Goal: Task Accomplishment & Management: Complete application form

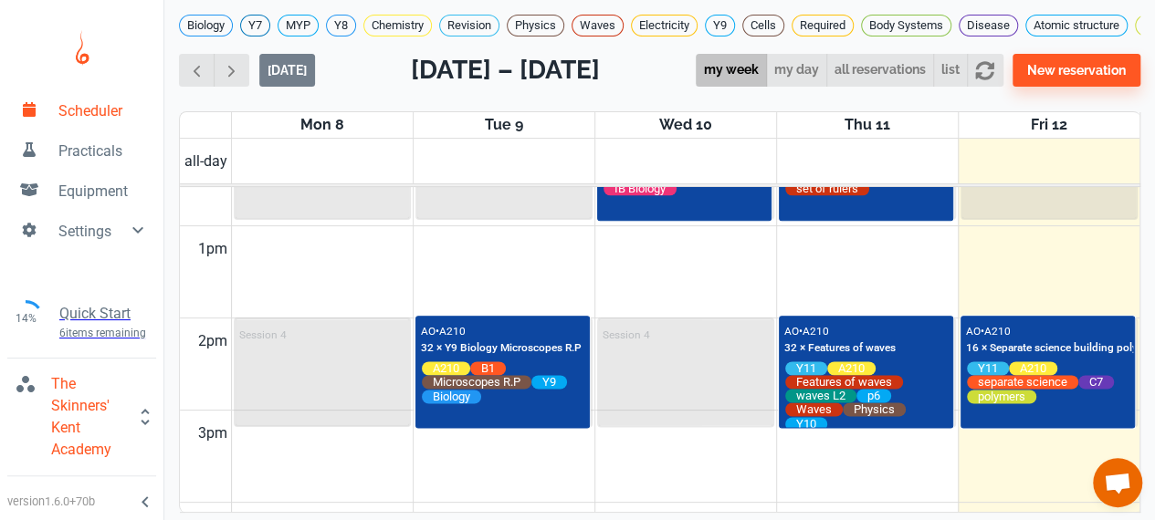
scroll to position [0, 14]
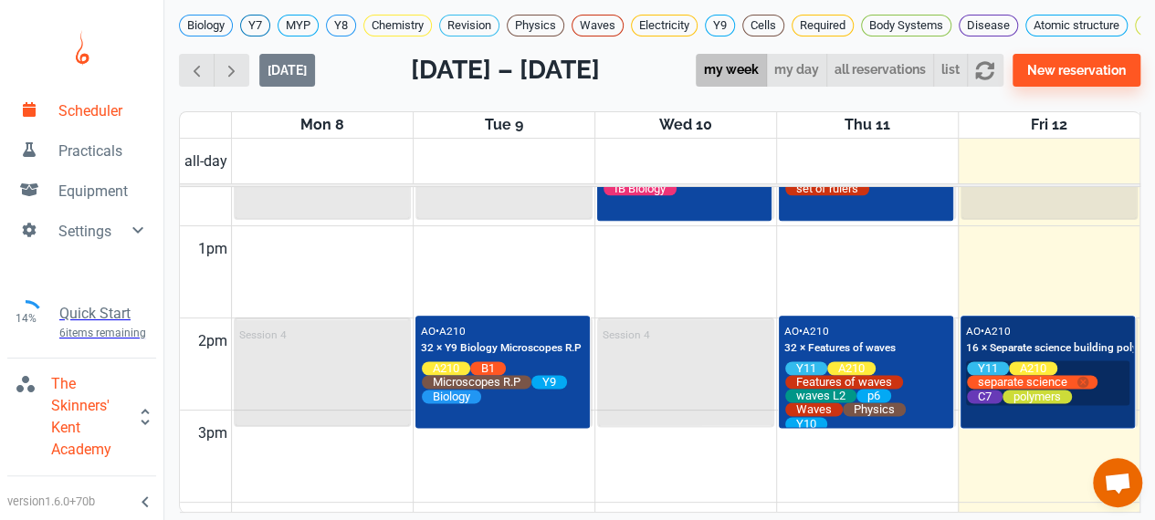
click at [987, 390] on span "separate science" at bounding box center [1022, 382] width 111 height 16
click at [997, 404] on icon at bounding box center [1007, 397] width 20 height 14
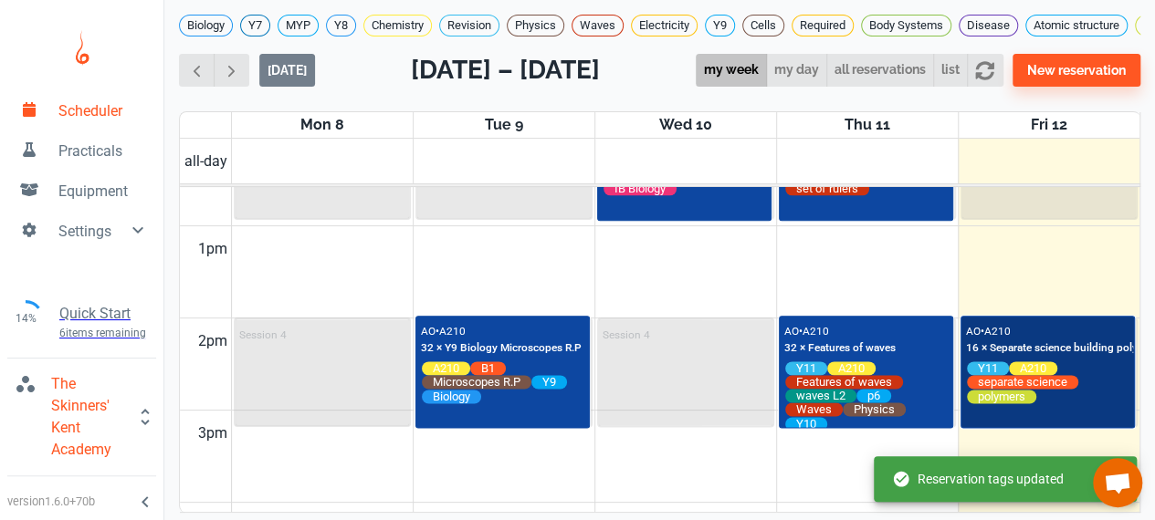
click at [1017, 339] on div "AO • A210 16 × Separate science building polymers" at bounding box center [1063, 339] width 195 height 36
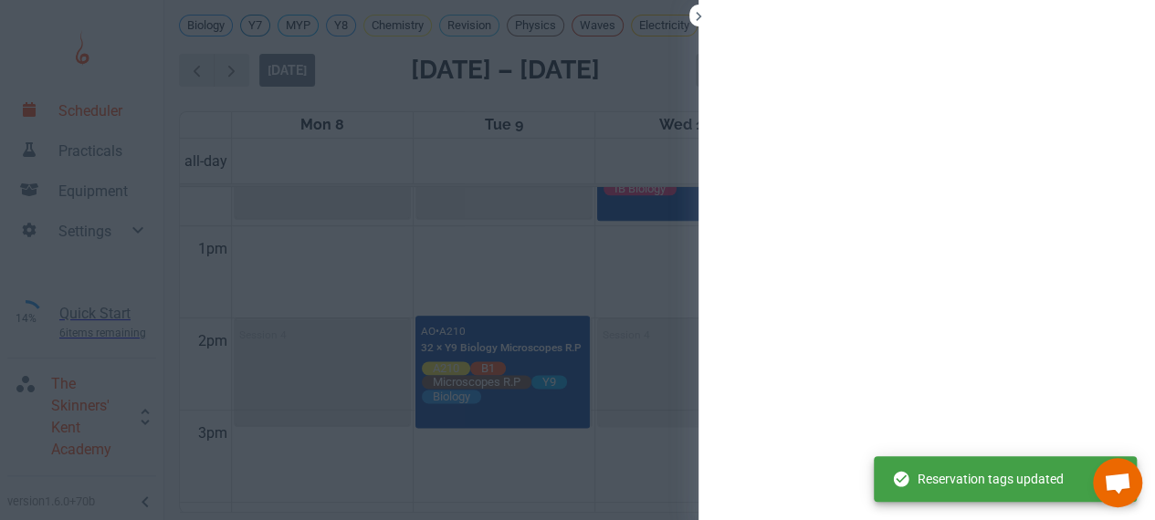
scroll to position [0, 0]
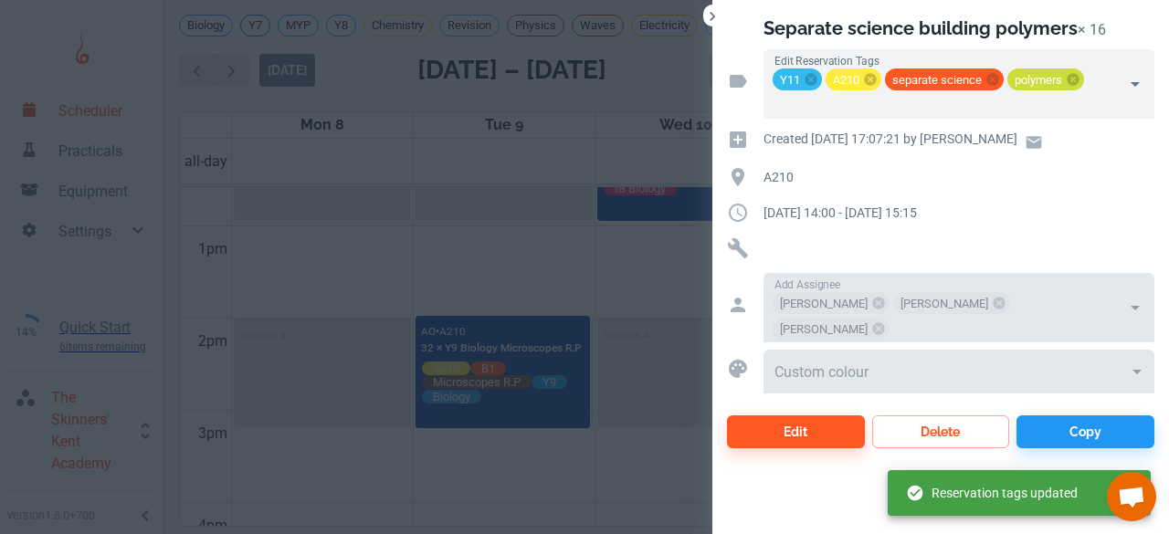
click at [599, 291] on div at bounding box center [584, 267] width 1169 height 534
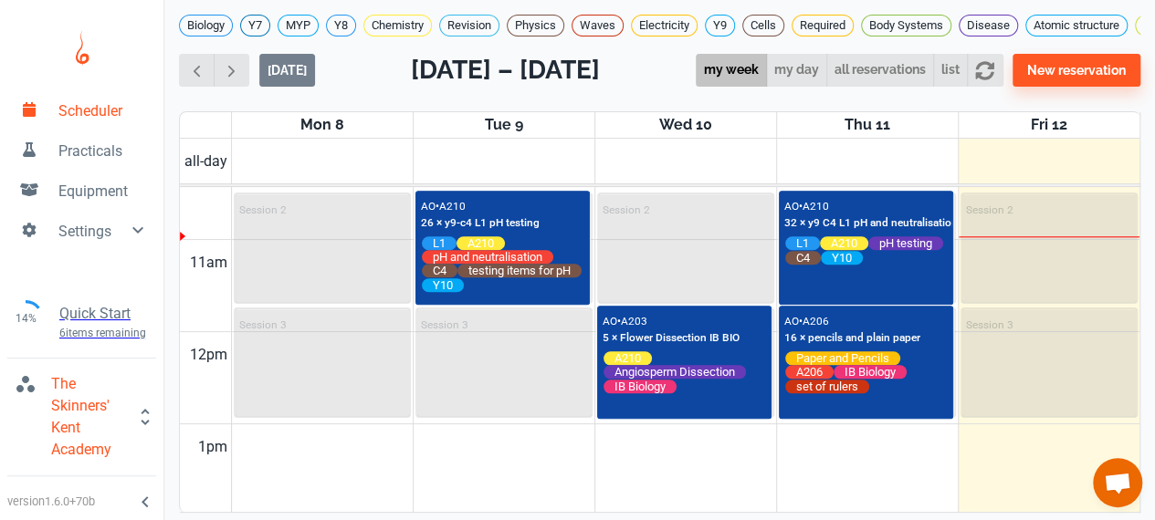
scroll to position [962, 0]
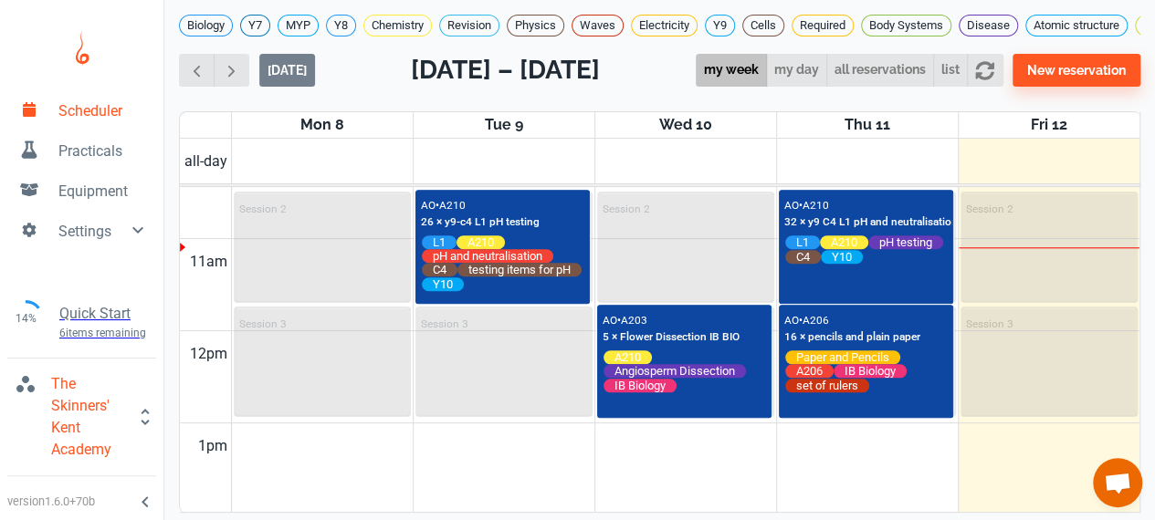
click at [65, 155] on span "Practicals" at bounding box center [103, 152] width 90 height 22
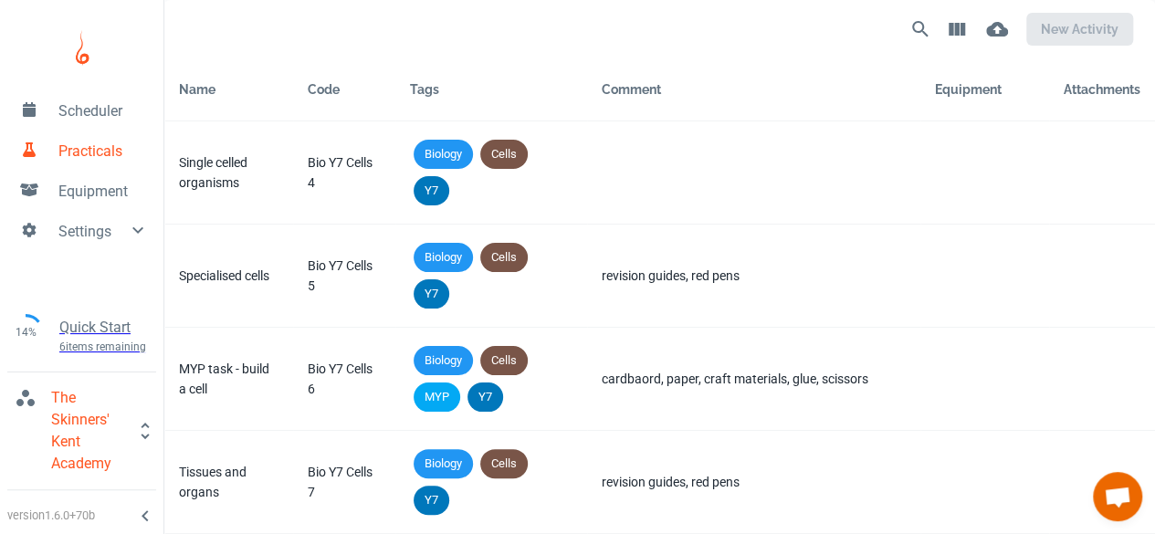
click at [903, 23] on div "new activity" at bounding box center [838, 29] width 589 height 44
click at [909, 24] on icon "Search" at bounding box center [920, 29] width 22 height 22
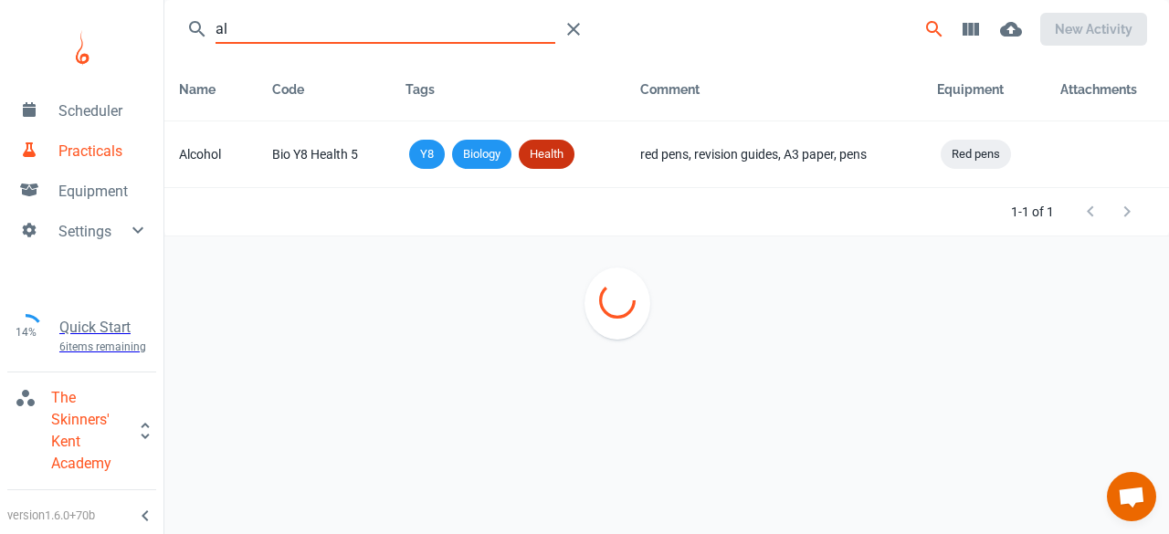
type input "a"
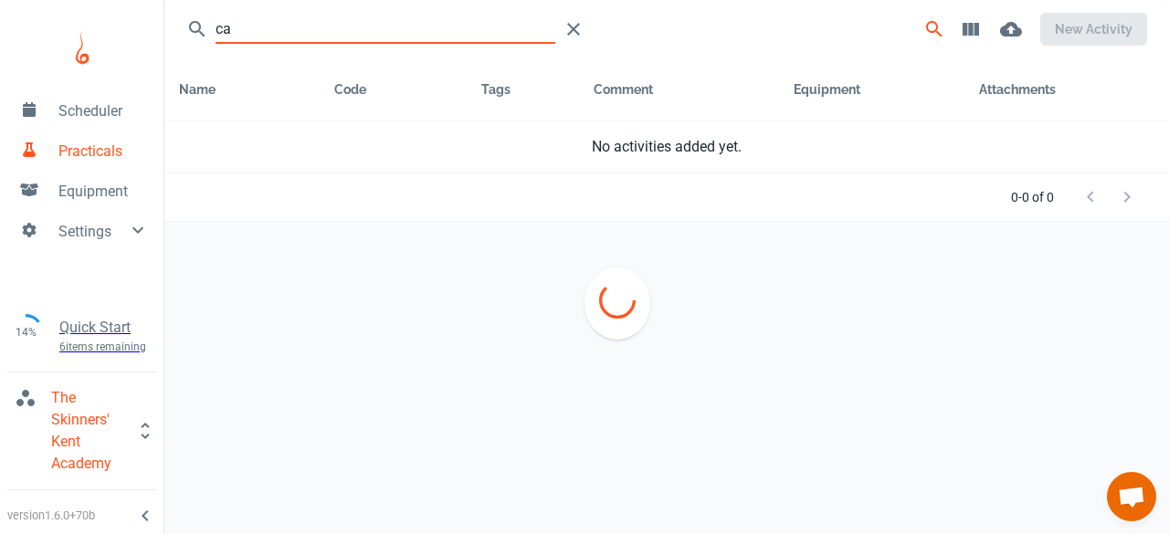
type input "c"
type input "e"
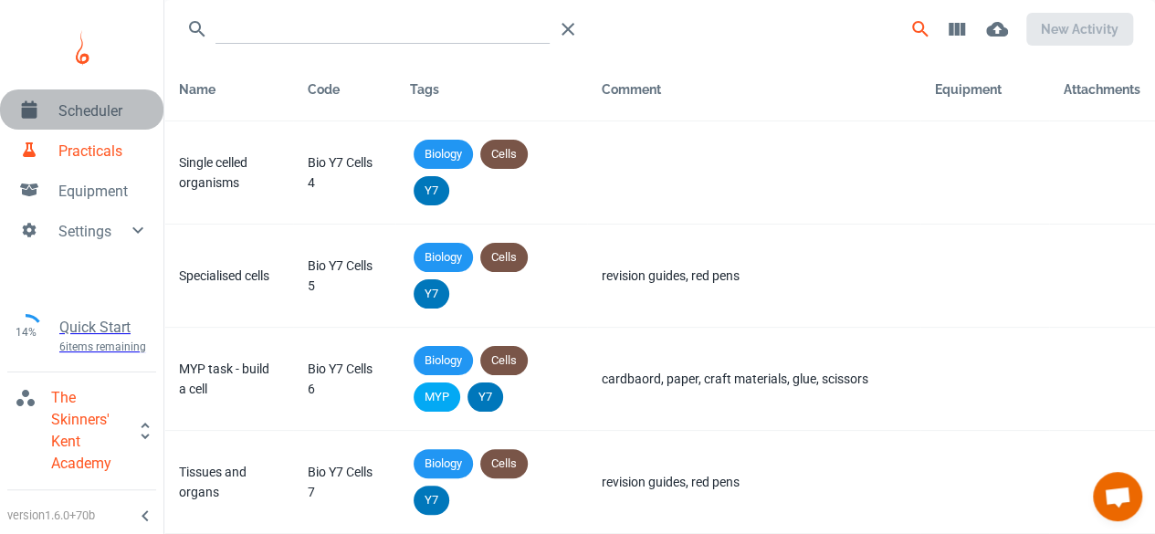
click at [49, 124] on link "Scheduler" at bounding box center [81, 109] width 163 height 40
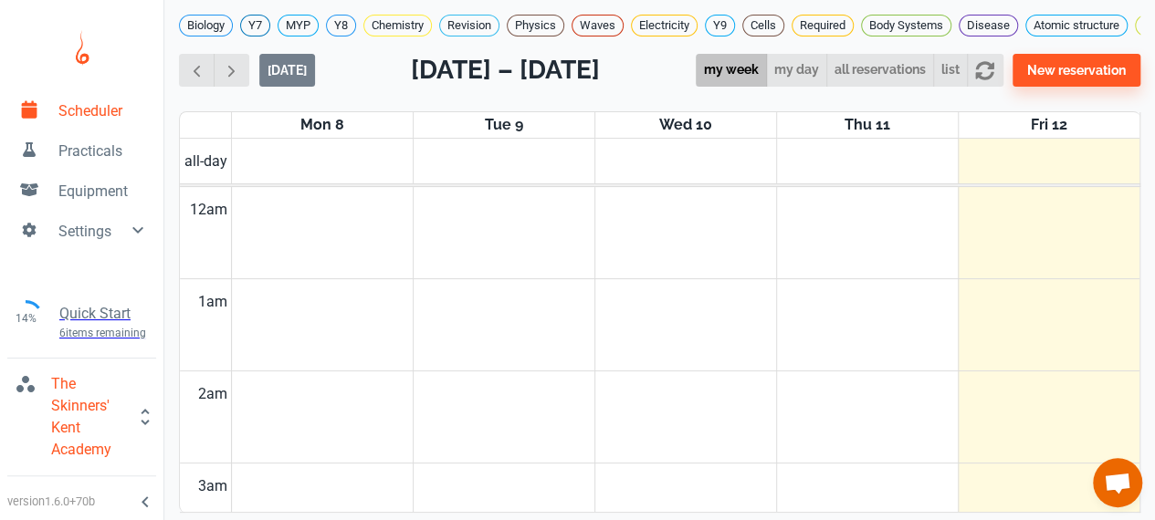
scroll to position [736, 0]
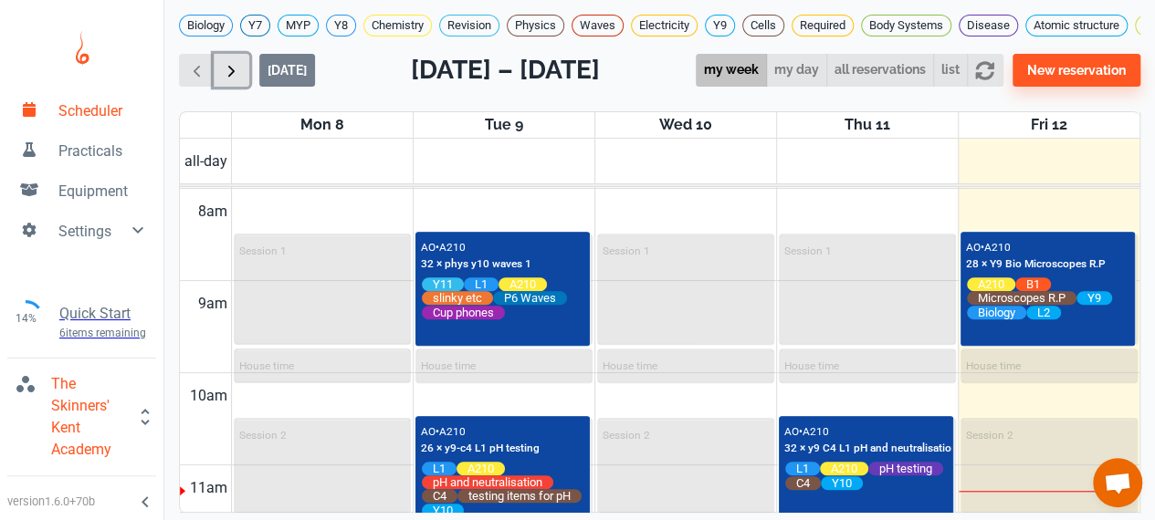
click at [237, 72] on button "button" at bounding box center [232, 71] width 36 height 34
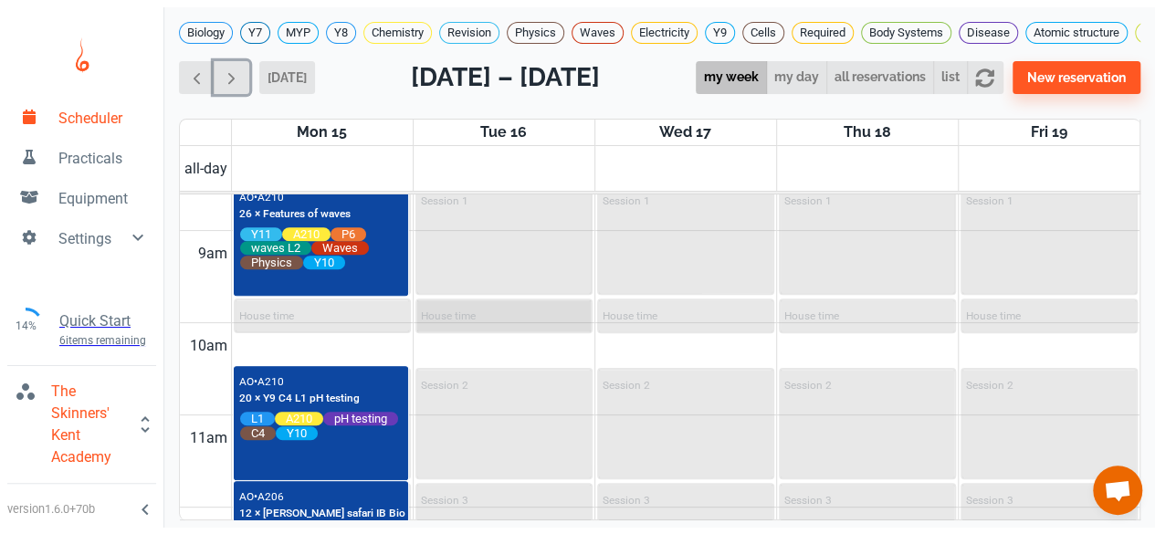
scroll to position [792, 0]
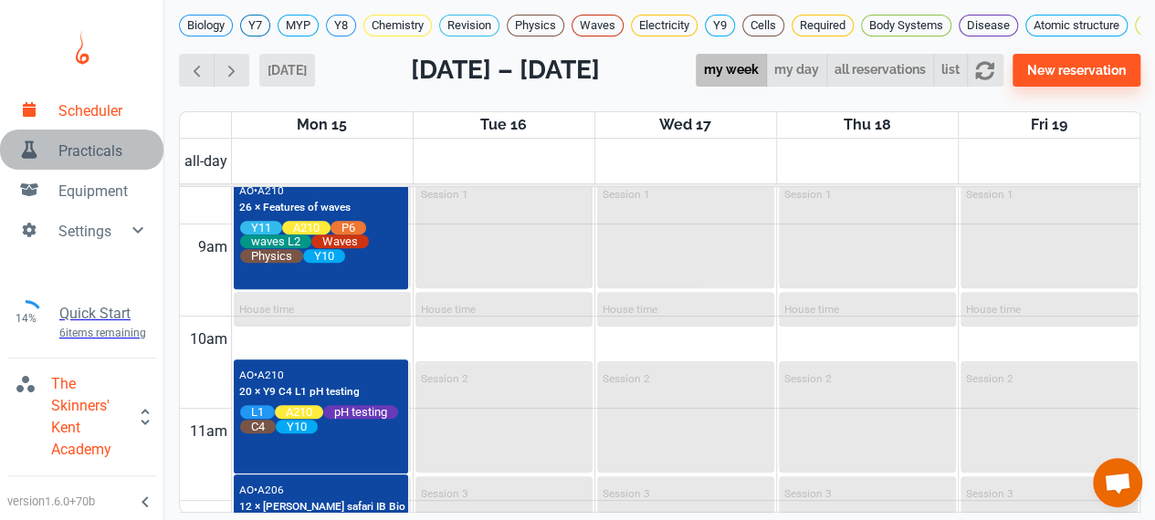
click at [97, 136] on link "Practicals" at bounding box center [81, 150] width 163 height 40
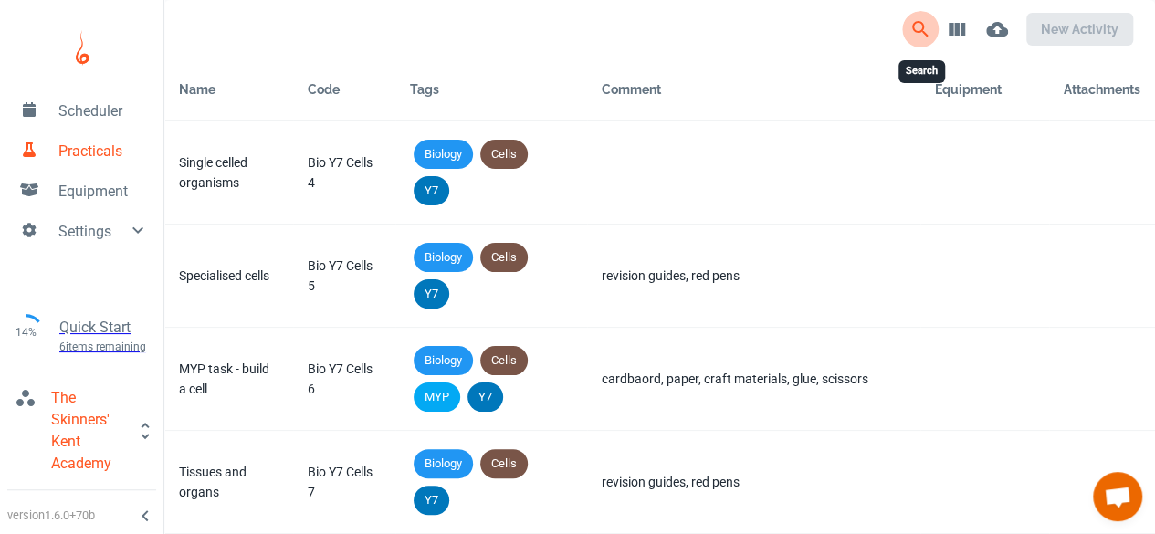
click at [914, 37] on icon "Search" at bounding box center [920, 29] width 22 height 22
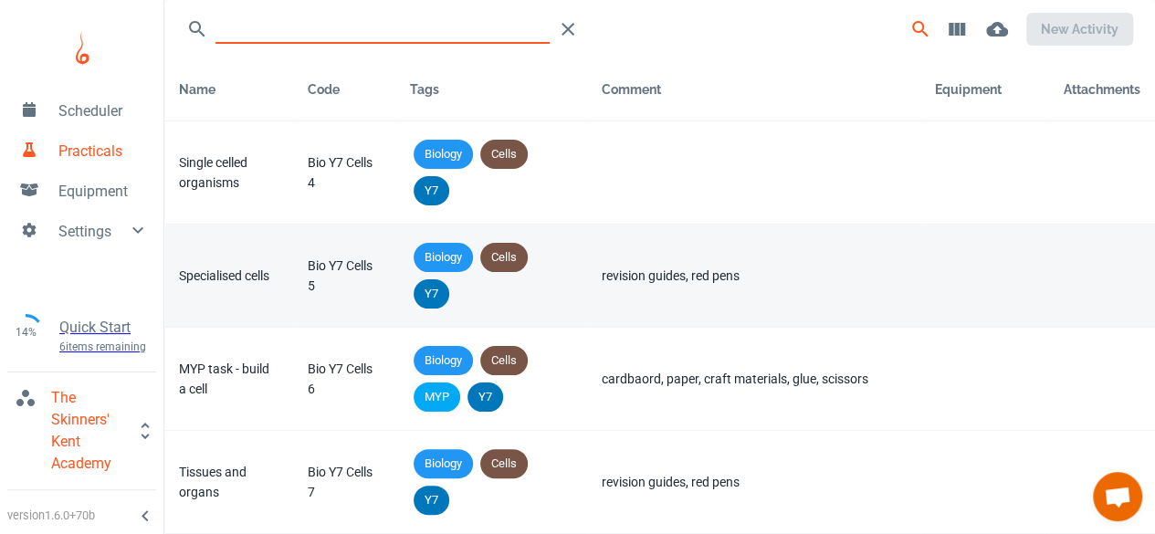
type input "n"
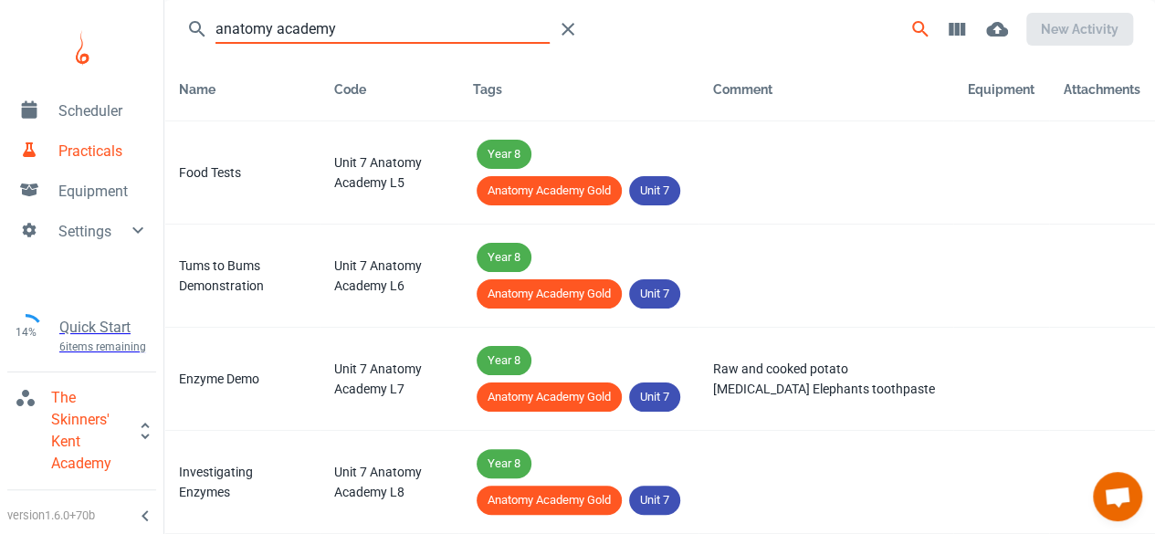
type input "anatomy academy"
click at [100, 99] on link "Scheduler" at bounding box center [81, 109] width 163 height 40
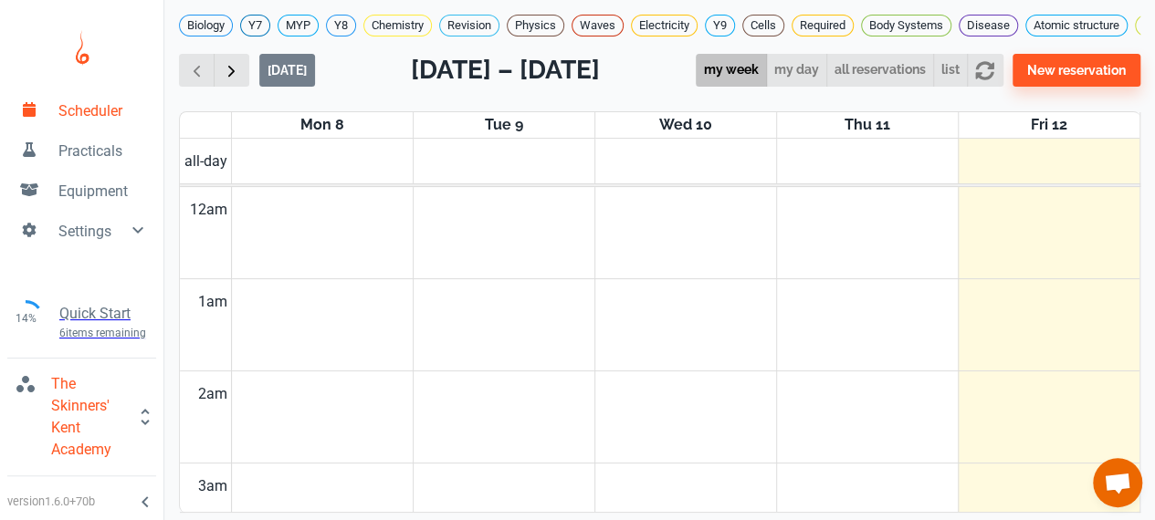
scroll to position [736, 0]
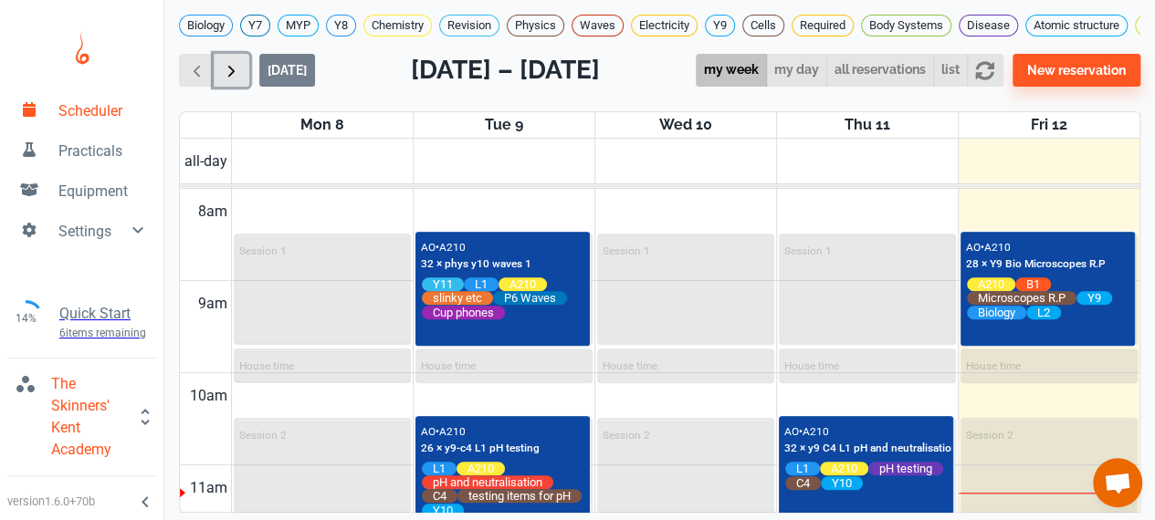
click at [230, 80] on span "button" at bounding box center [231, 70] width 19 height 19
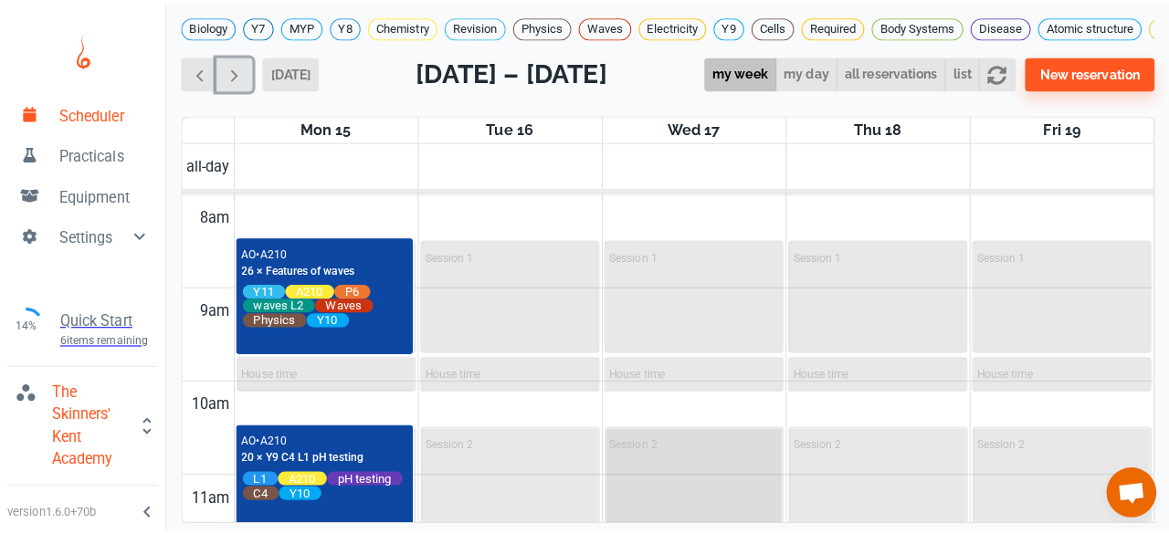
scroll to position [884, 0]
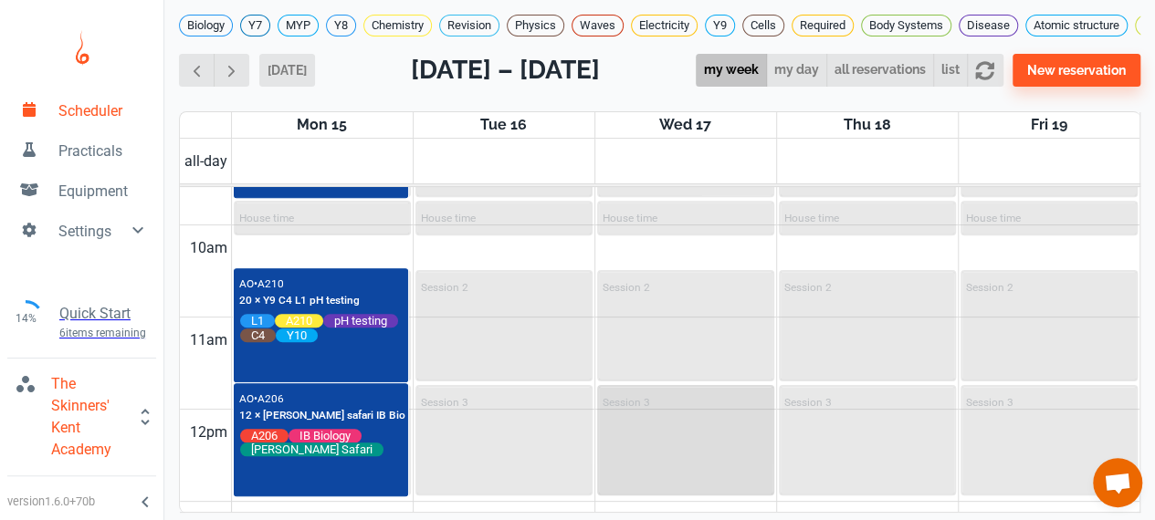
click at [635, 462] on div "Session 3" at bounding box center [685, 440] width 173 height 107
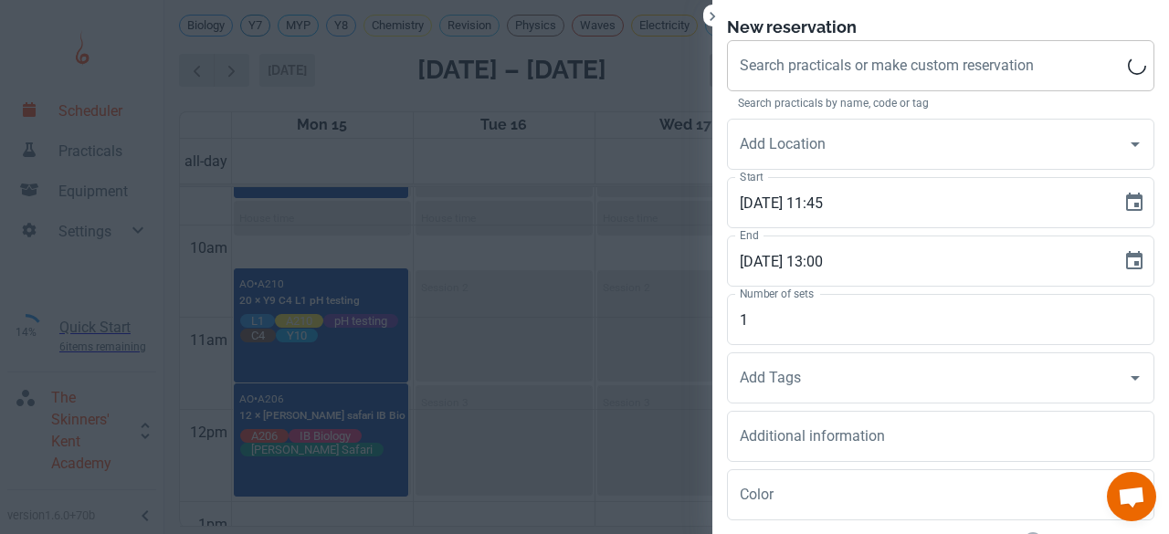
click at [768, 55] on div "Search practicals or make custom reservation Search practicals or make custom r…" at bounding box center [940, 65] width 427 height 51
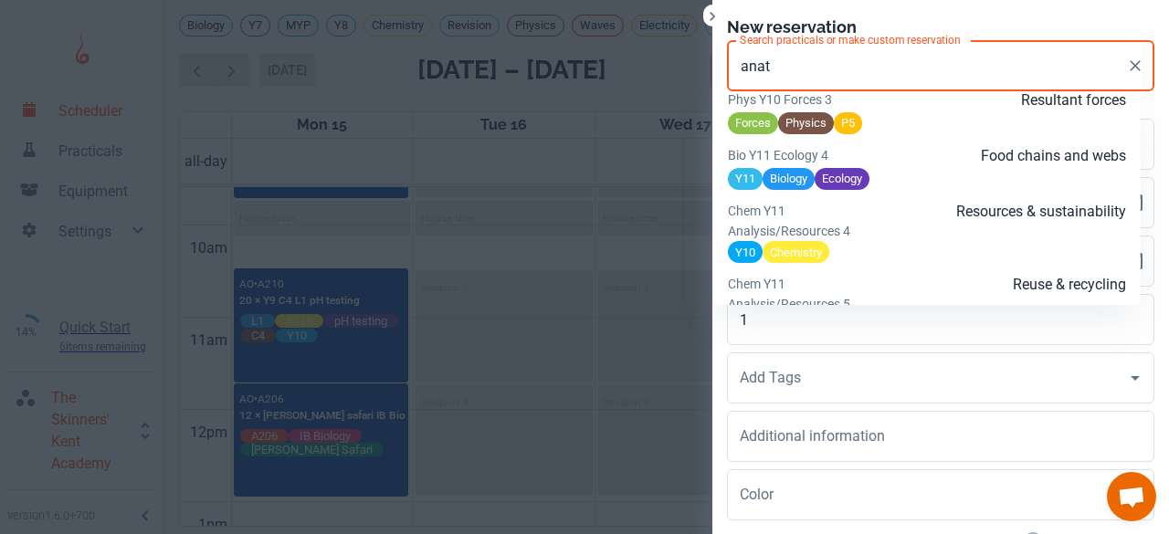
scroll to position [3427, 0]
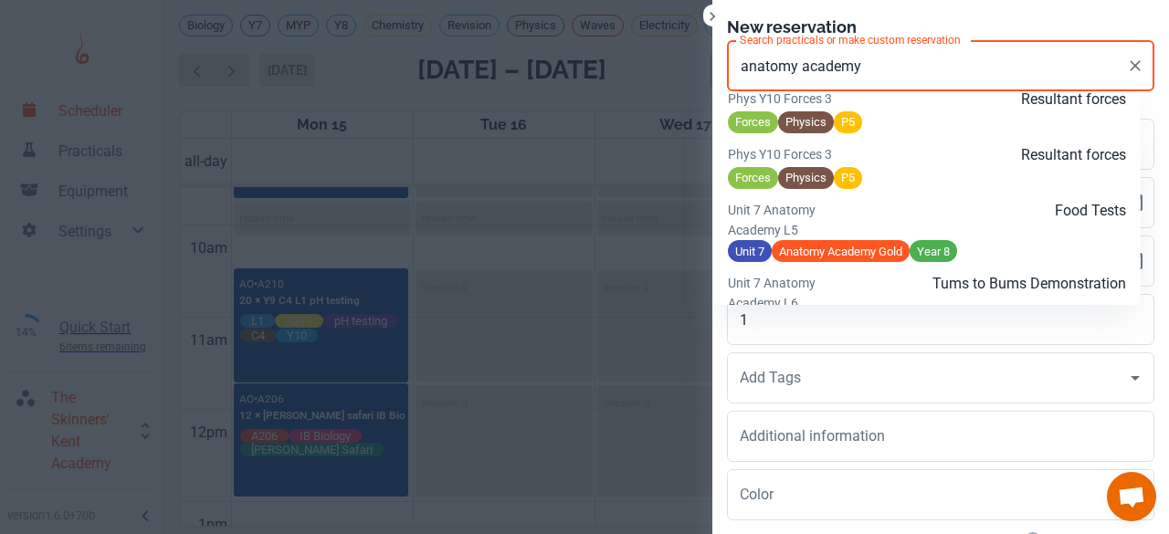
click at [875, 222] on p "Food Tests" at bounding box center [993, 211] width 266 height 22
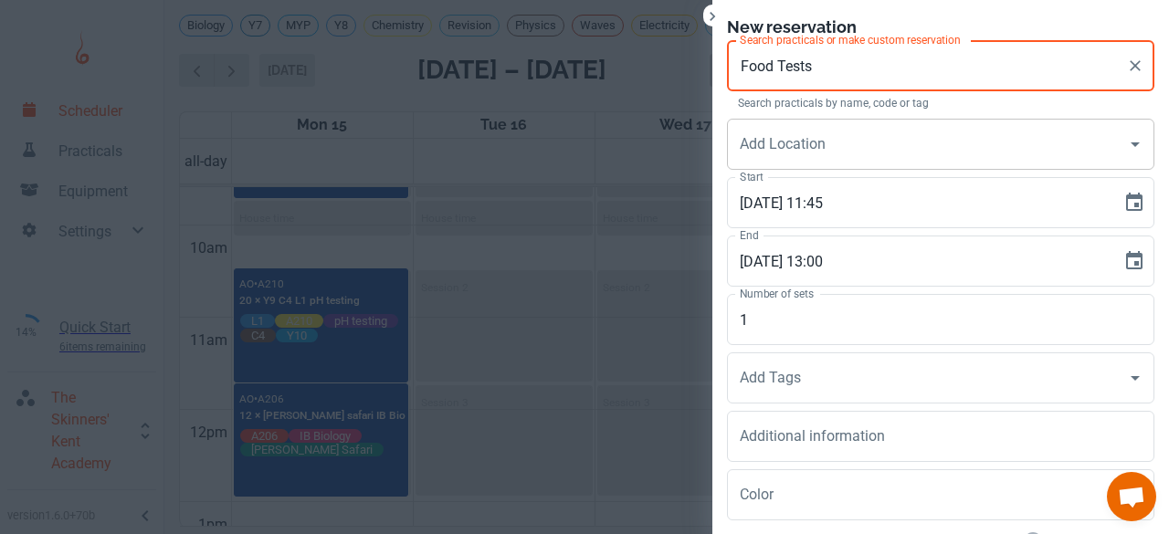
type input "Food Tests"
click at [788, 145] on input "Add Location" at bounding box center [926, 144] width 383 height 35
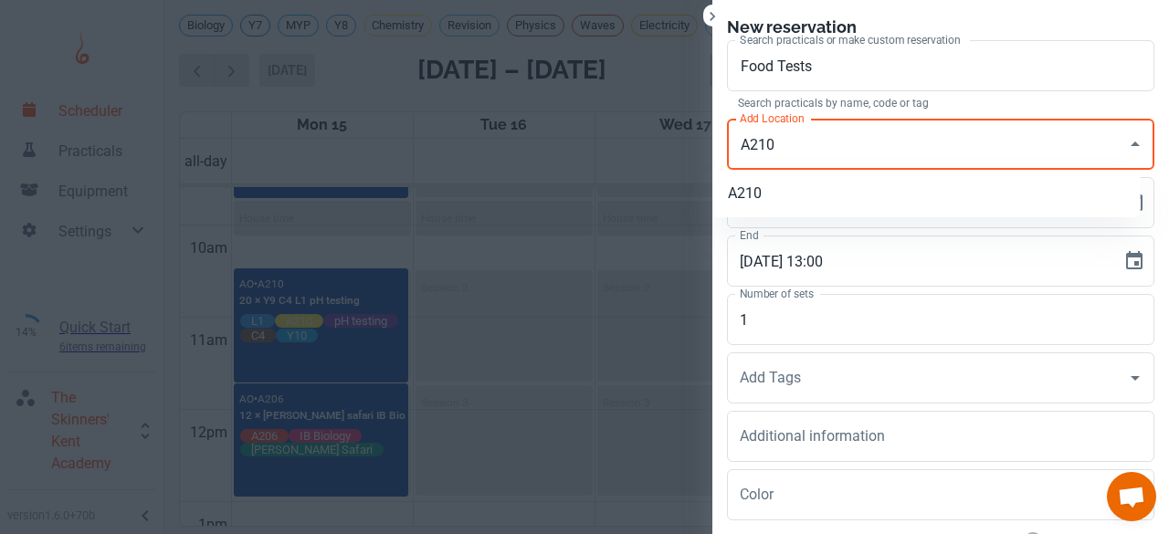
click at [762, 198] on li "A210" at bounding box center [926, 193] width 427 height 33
type input "A210"
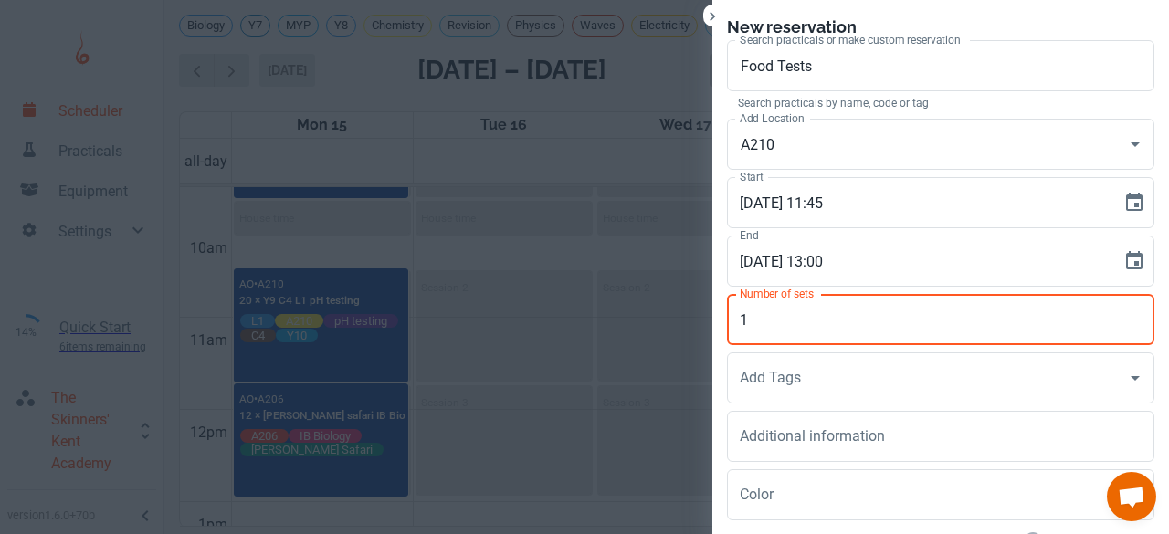
click at [760, 315] on input "1" at bounding box center [940, 319] width 427 height 51
type input "28"
click at [739, 382] on div "Add Tags Add Tags" at bounding box center [940, 377] width 427 height 51
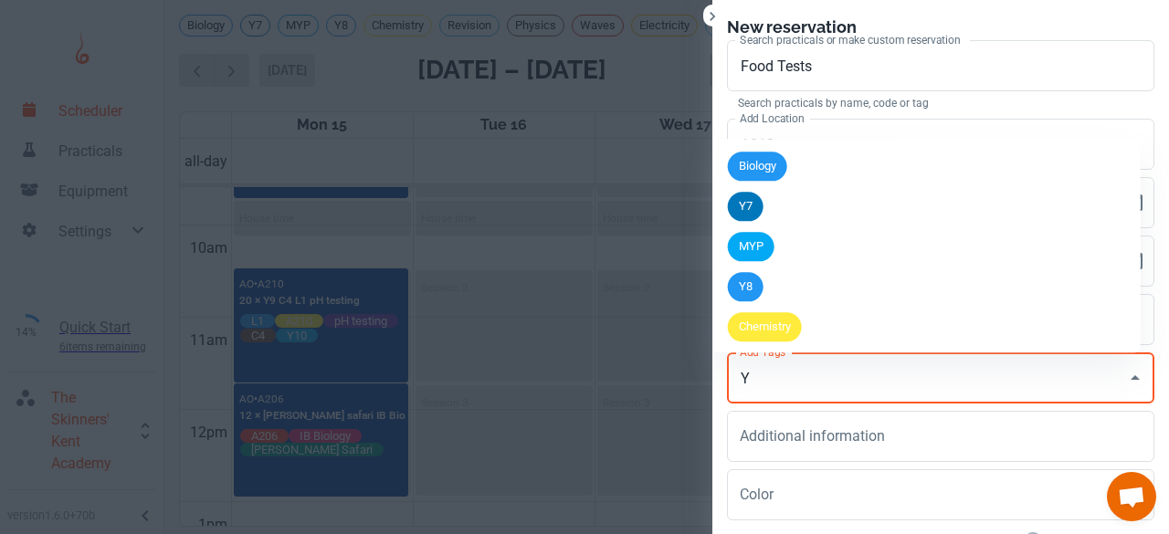
type input "Y8"
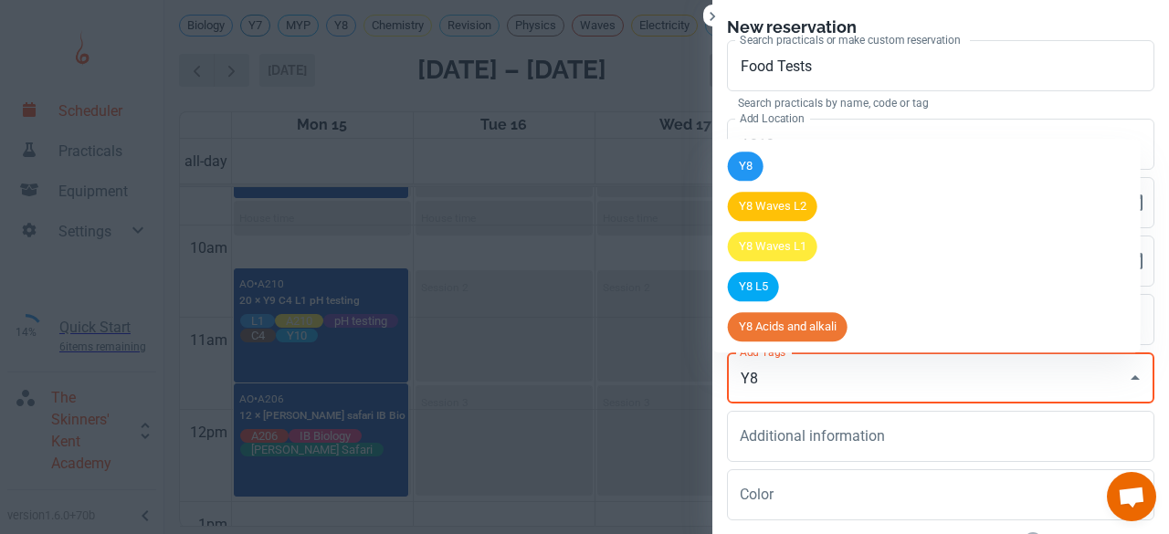
click at [753, 165] on span "Y8" at bounding box center [746, 167] width 36 height 18
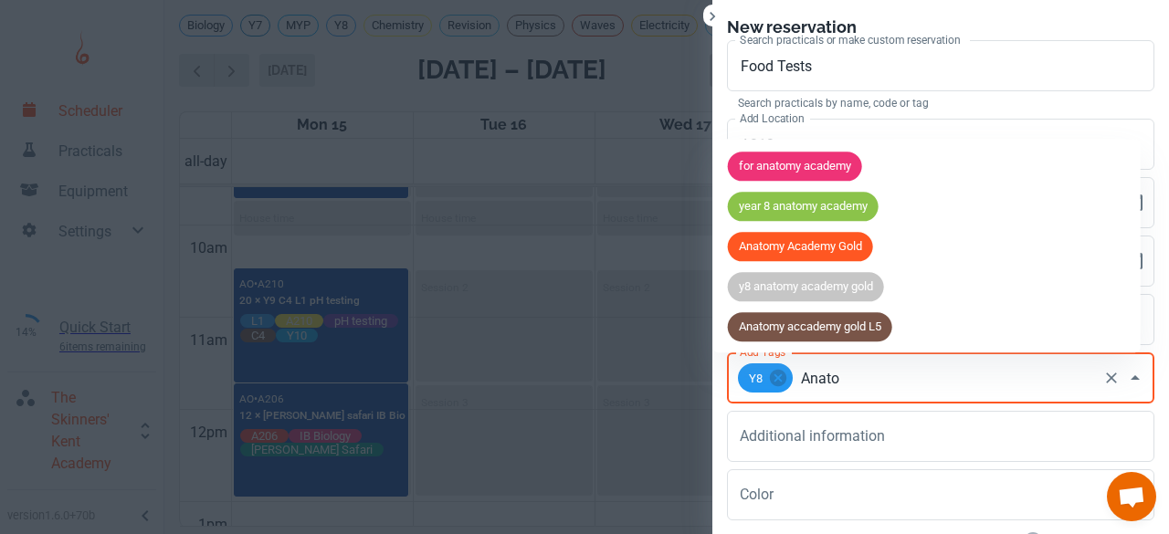
type input "Anatom"
click at [783, 209] on span "year 8 anatomy academy" at bounding box center [803, 207] width 151 height 18
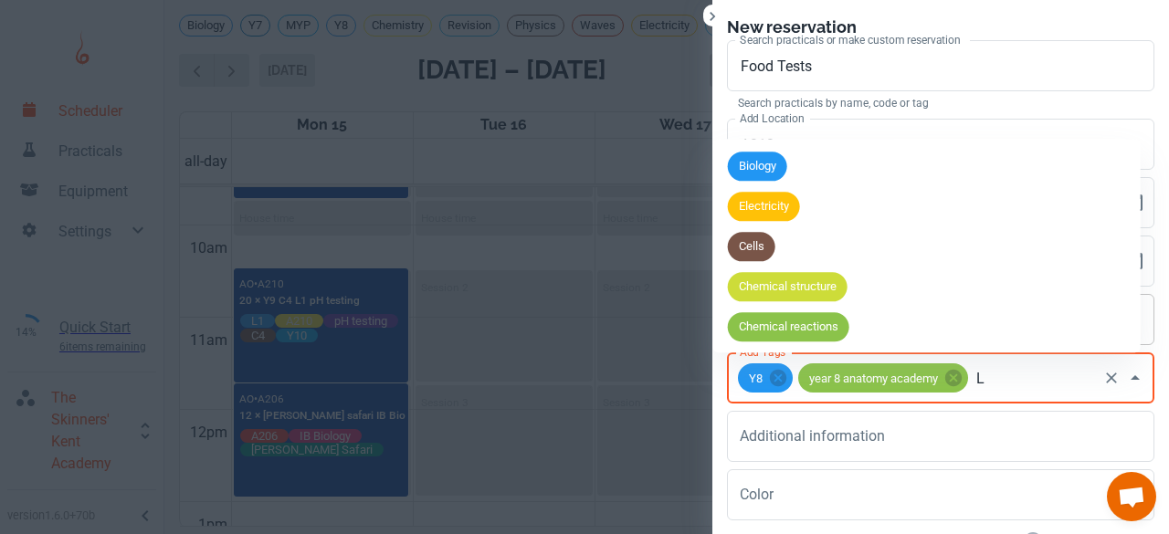
type input "L5"
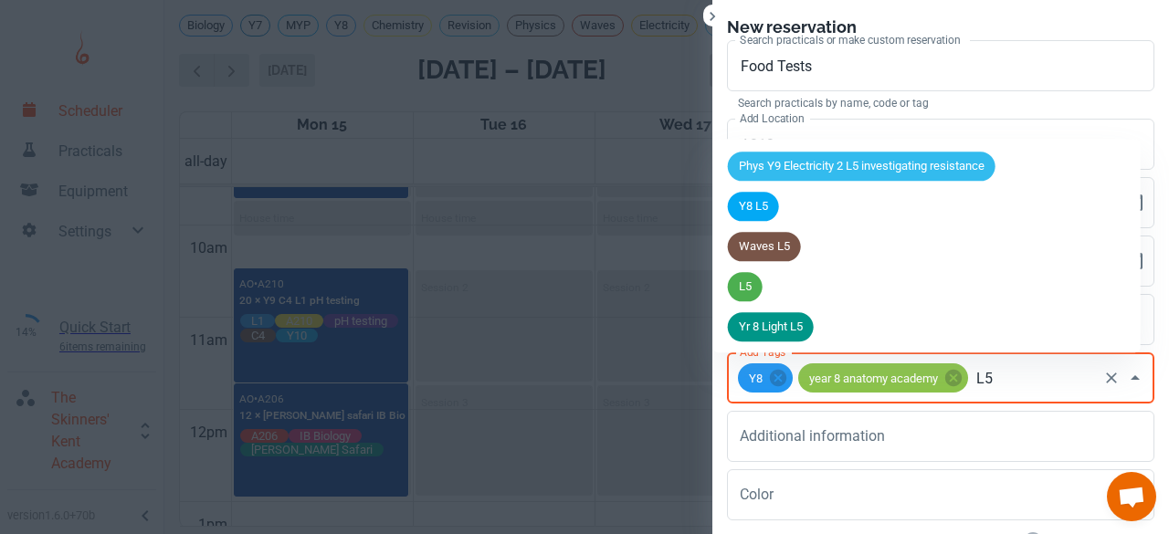
click at [778, 296] on li "L5" at bounding box center [926, 287] width 427 height 40
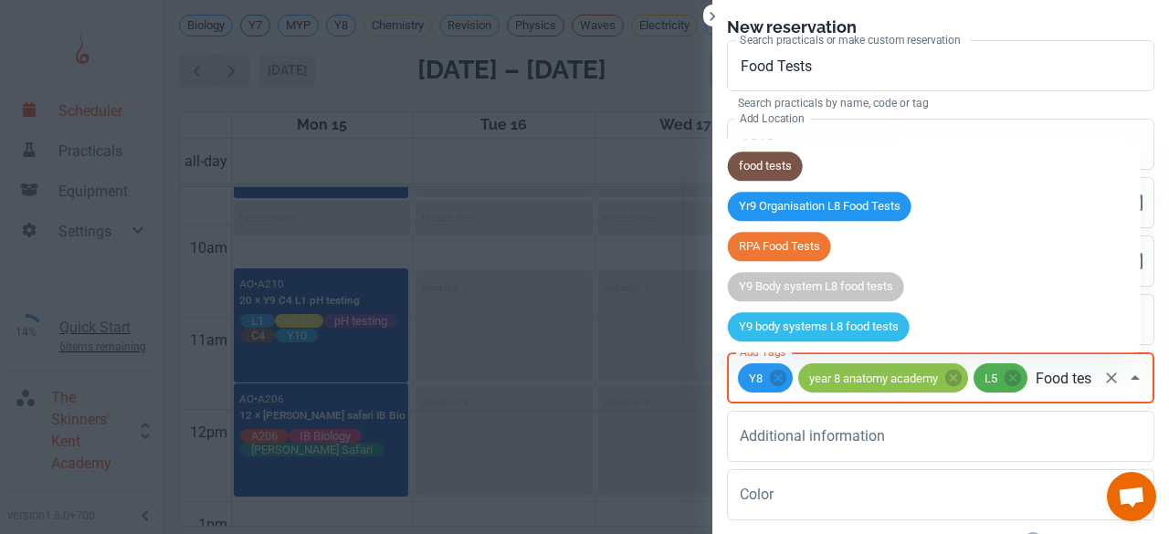
type input "Food test"
click at [780, 168] on span "food tests" at bounding box center [765, 167] width 75 height 18
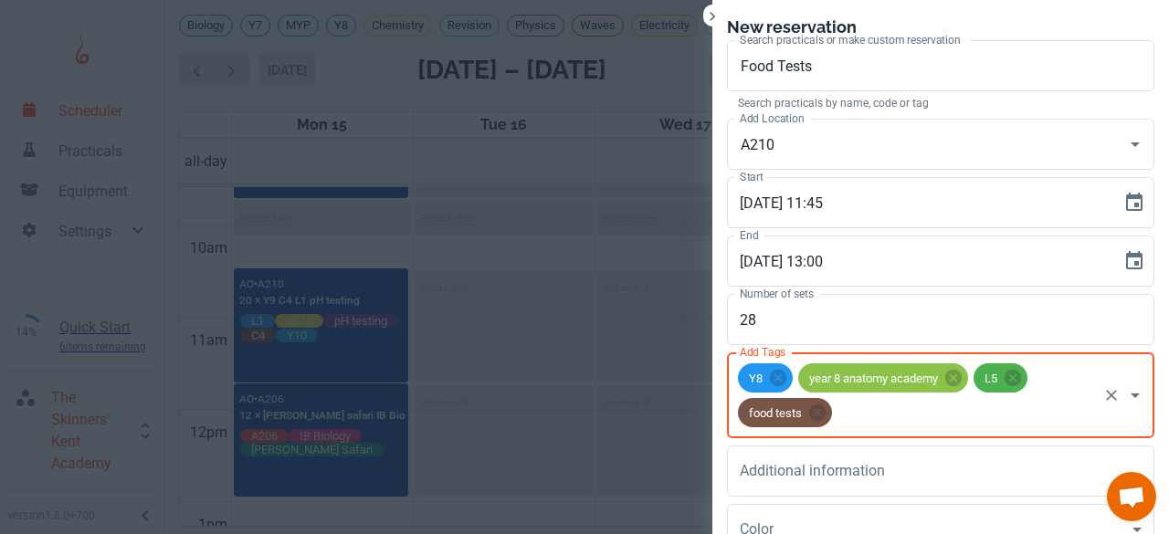
scroll to position [0, 0]
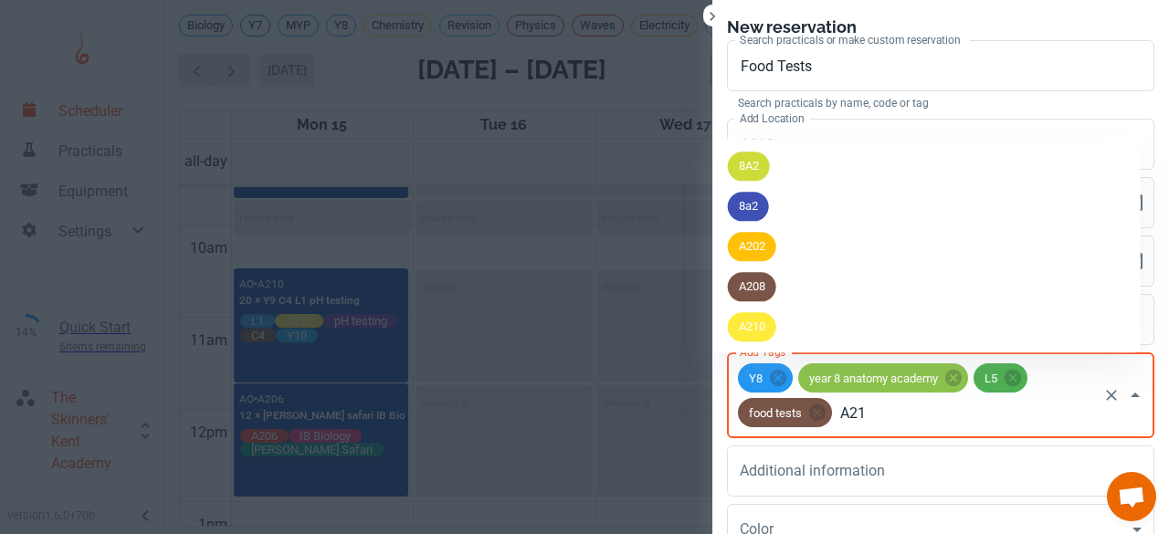
type input "A210"
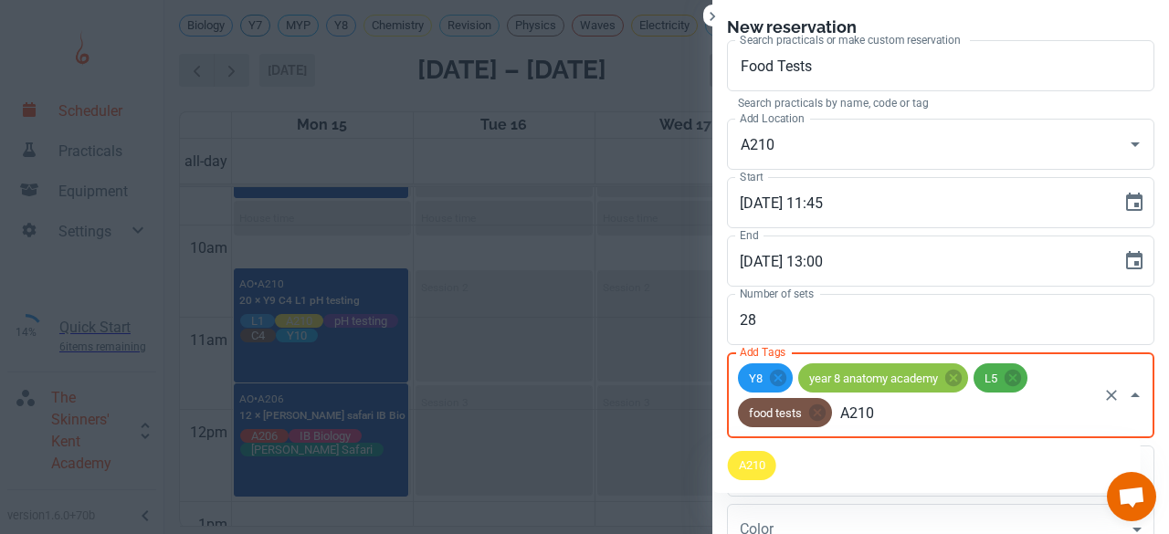
click at [751, 439] on ul "A210" at bounding box center [926, 465] width 427 height 55
click at [750, 465] on span "A210" at bounding box center [752, 465] width 48 height 18
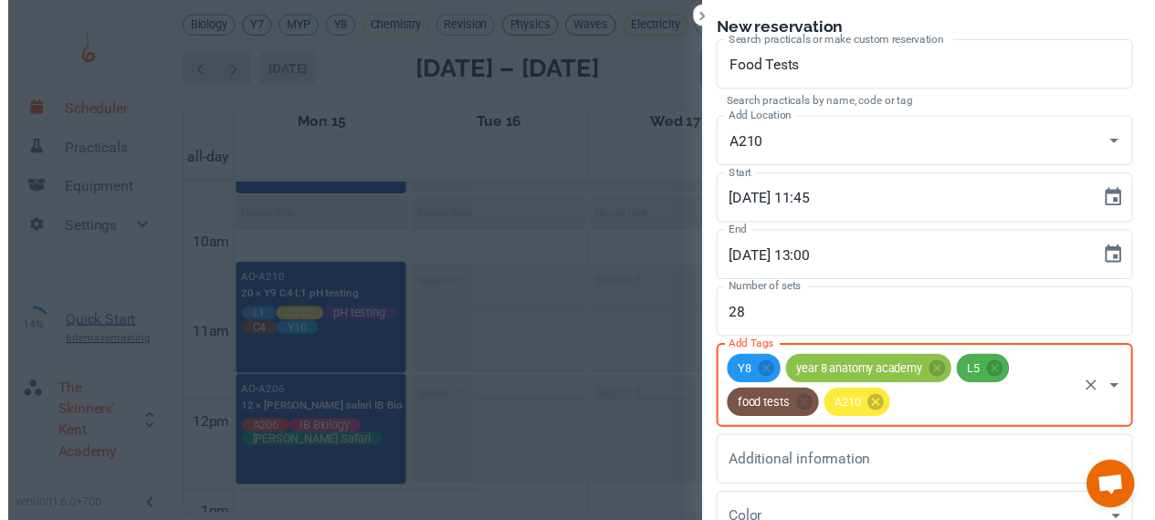
scroll to position [168, 0]
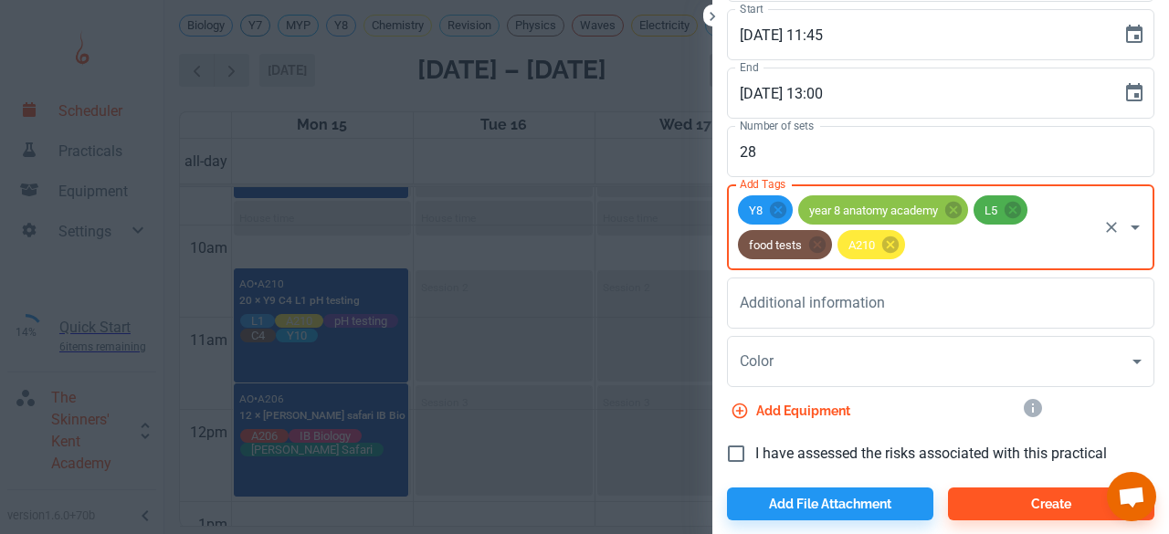
click at [729, 460] on input "I have assessed the risks associated with this practical" at bounding box center [736, 454] width 38 height 38
checkbox input "true"
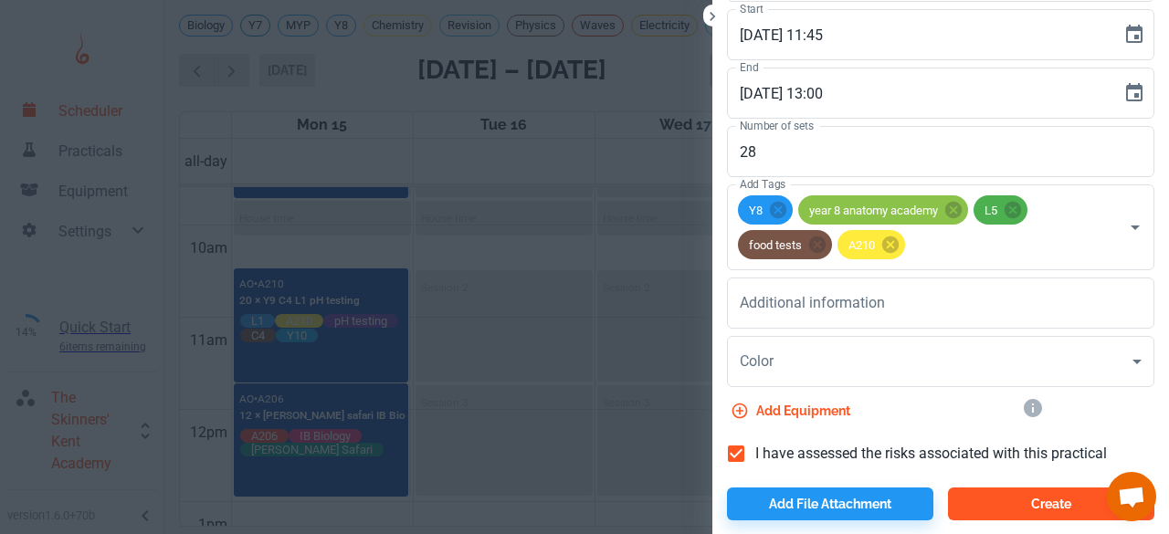
click at [1021, 519] on button "Create" at bounding box center [1051, 503] width 206 height 33
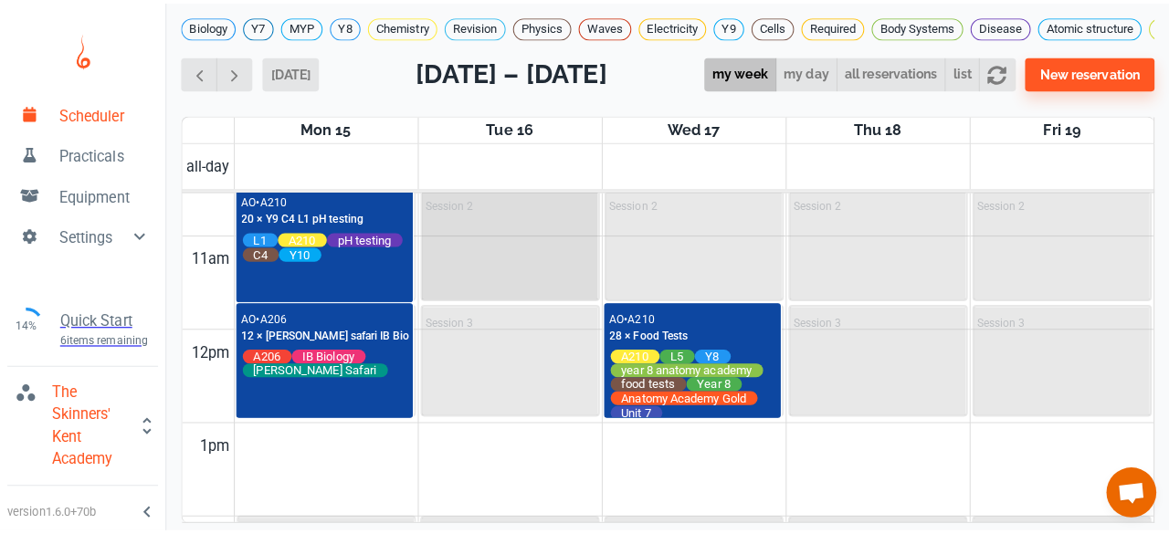
scroll to position [972, 0]
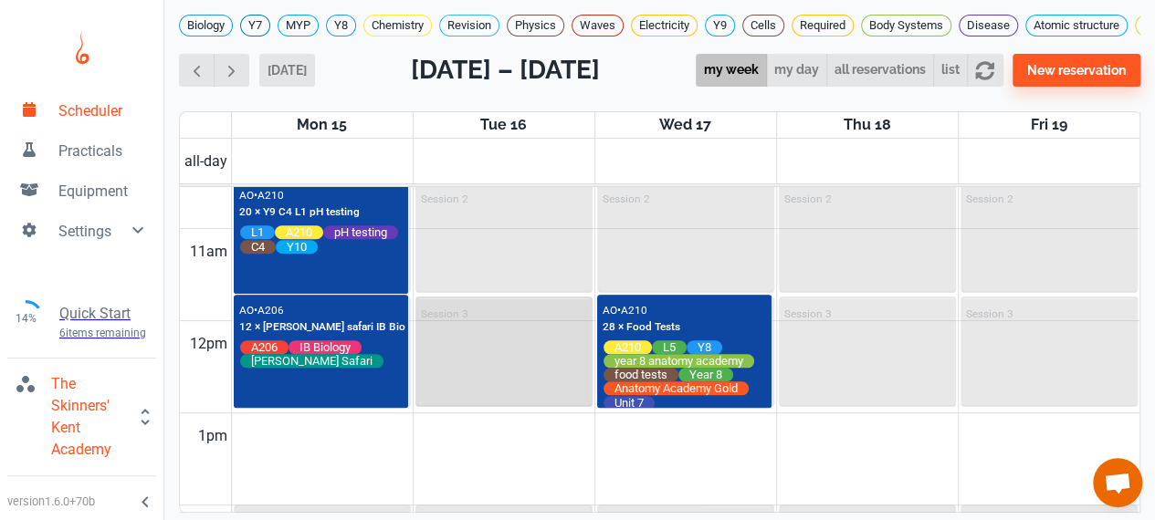
click at [507, 366] on div "Session 3" at bounding box center [503, 352] width 173 height 107
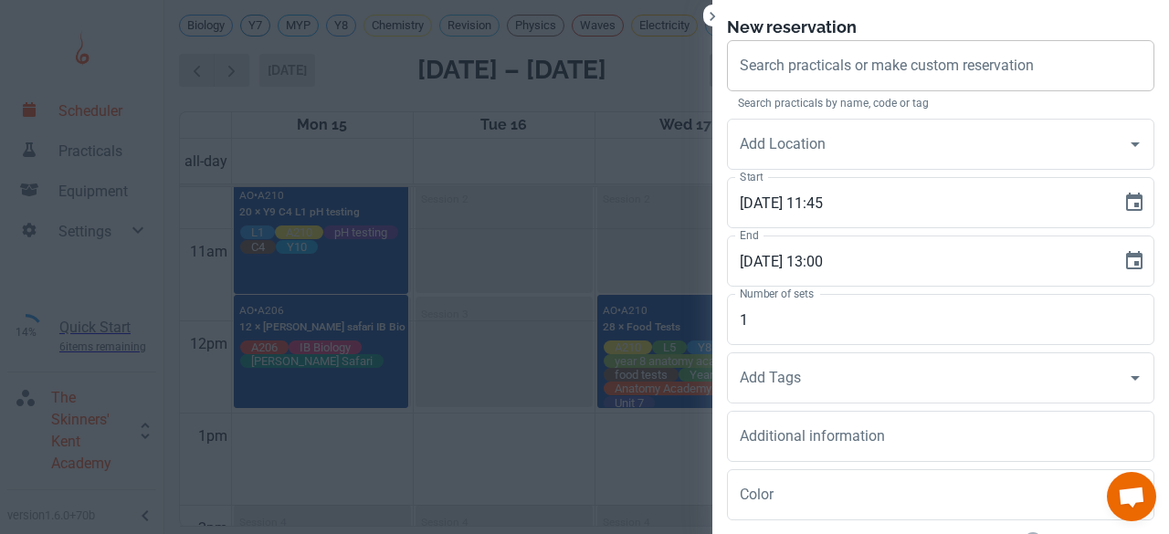
click at [747, 68] on div "Search practicals or make custom reservation Search practicals or make custom r…" at bounding box center [940, 65] width 427 height 51
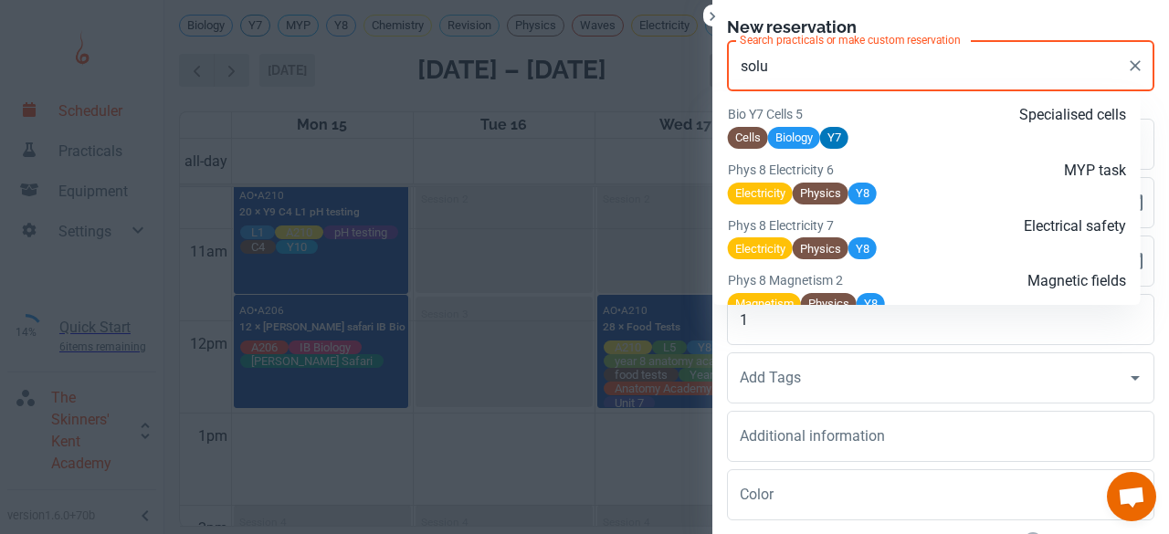
scroll to position [1681, 0]
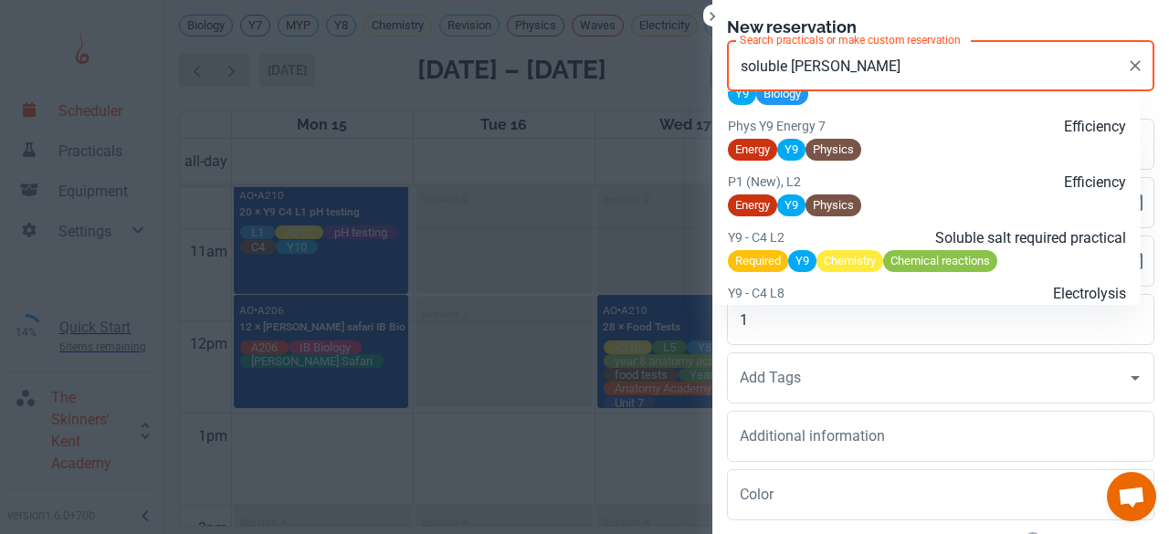
click at [1012, 272] on div "Required Y9 Chemistry Chemical reactions" at bounding box center [927, 260] width 398 height 23
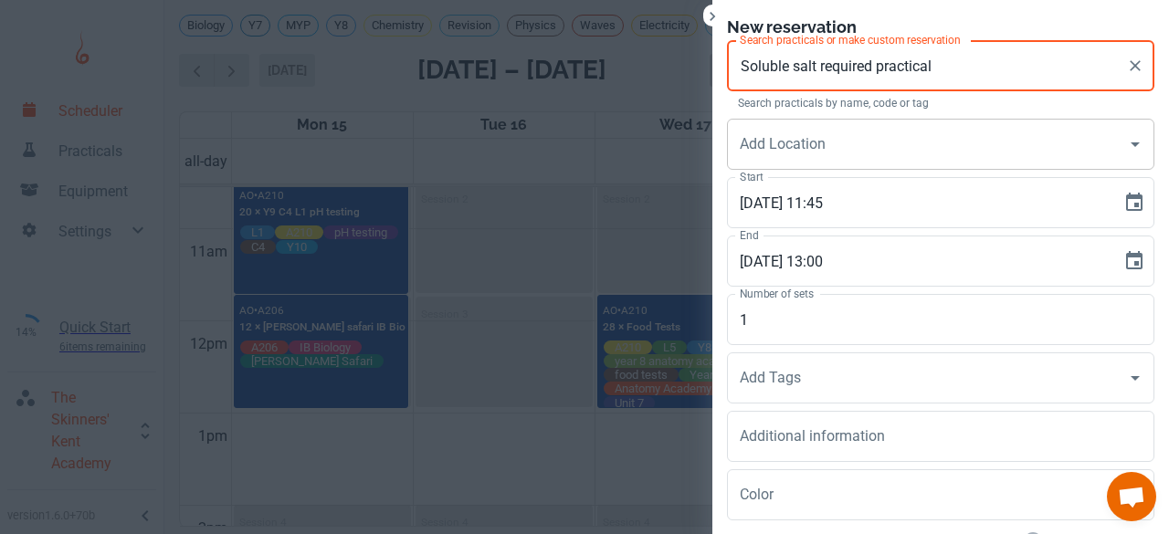
type input "Soluble salt required practical"
click at [809, 146] on input "Add Location" at bounding box center [926, 144] width 383 height 35
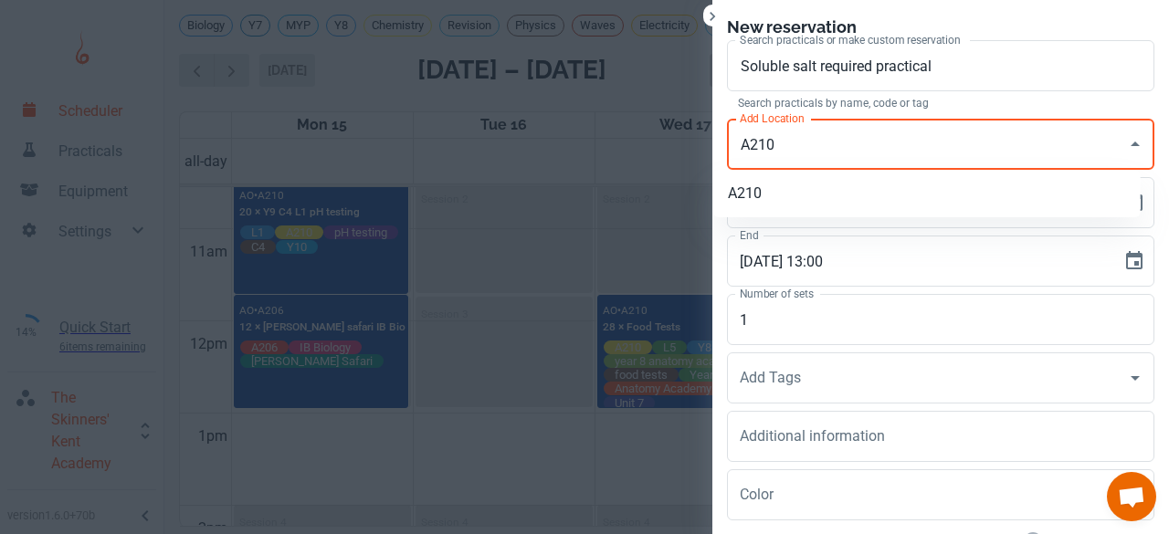
click at [735, 193] on li "A210" at bounding box center [926, 193] width 427 height 33
type input "A210"
click at [758, 324] on input "1" at bounding box center [940, 319] width 427 height 51
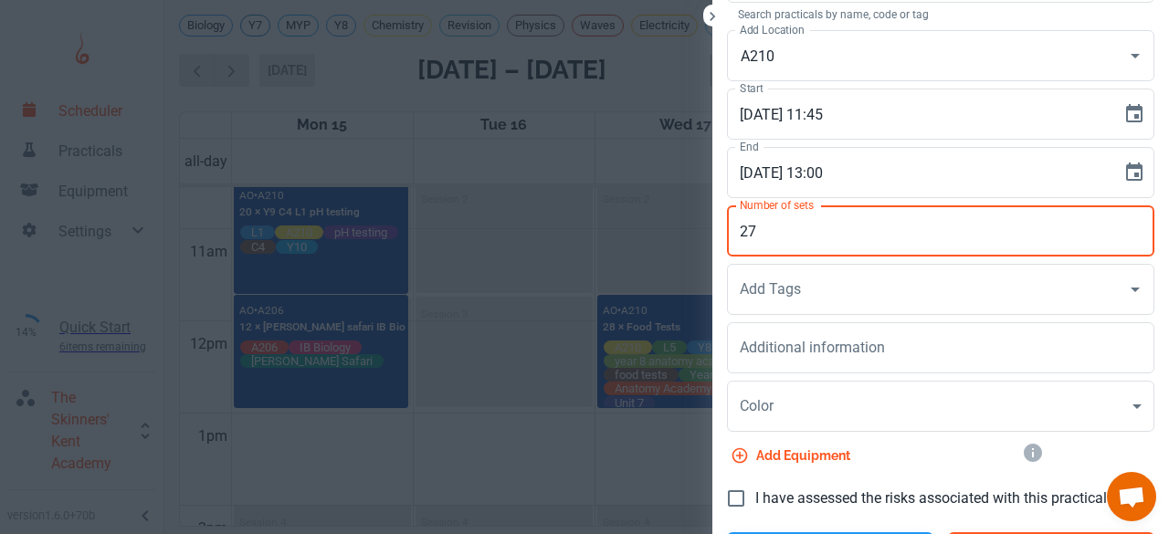
scroll to position [90, 0]
type input "26"
click at [763, 298] on input "Add Tags" at bounding box center [926, 287] width 383 height 35
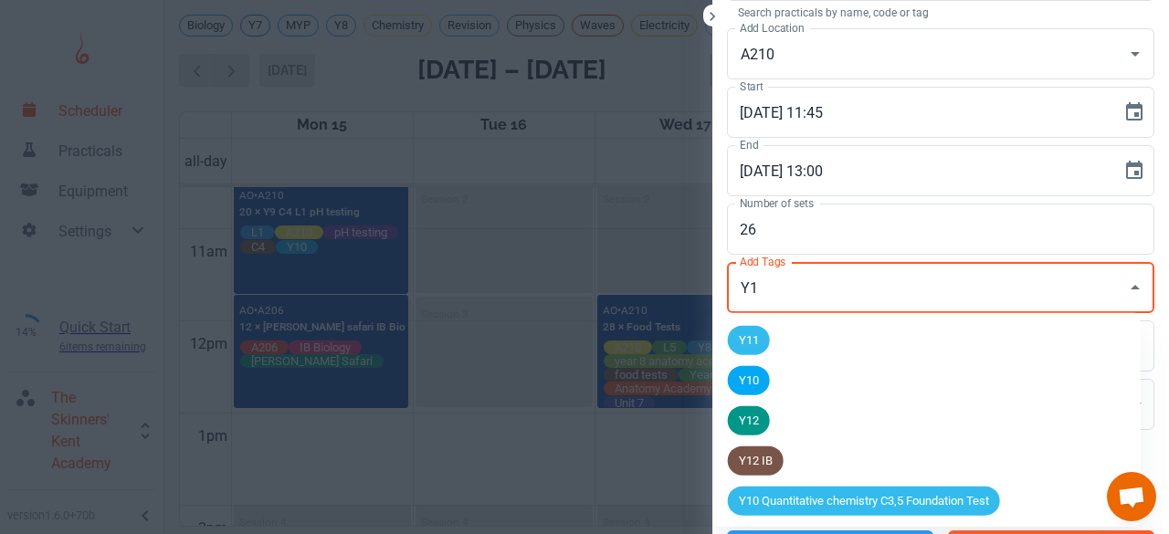
type input "Y10"
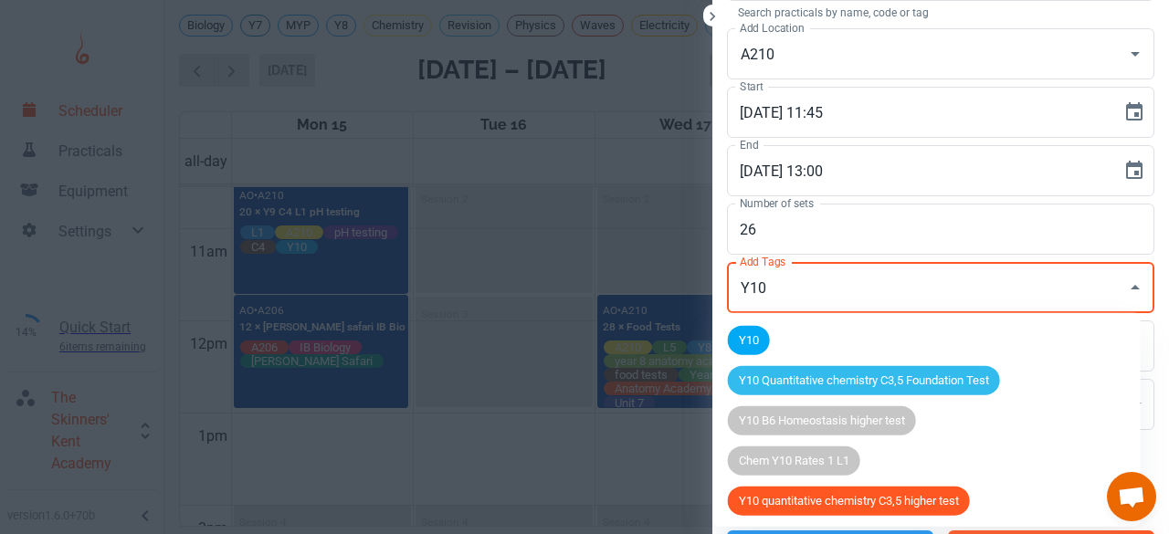
click at [749, 337] on span "Y10" at bounding box center [749, 340] width 42 height 18
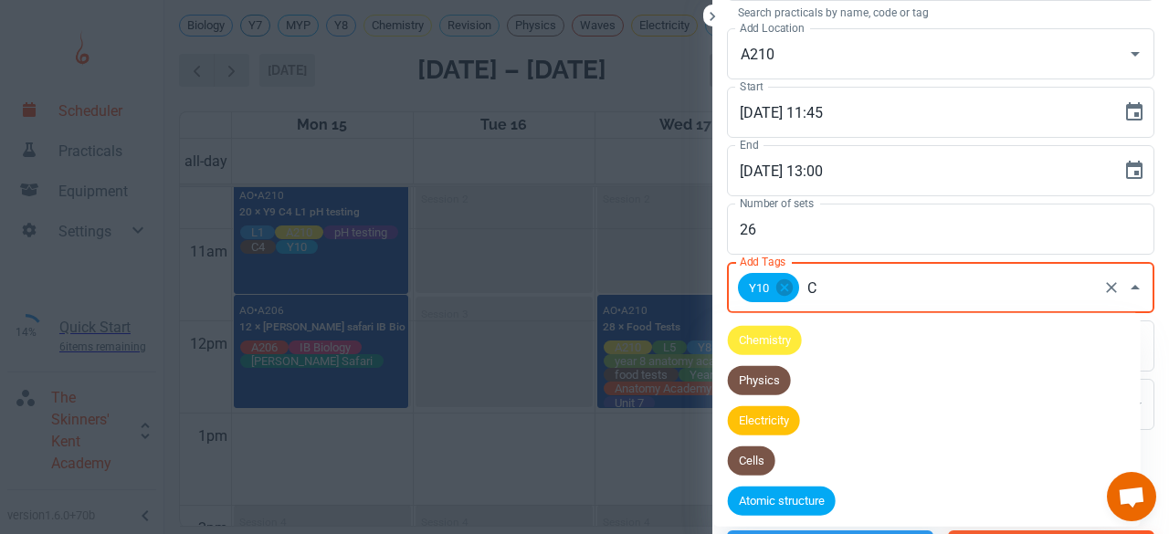
type input "C4"
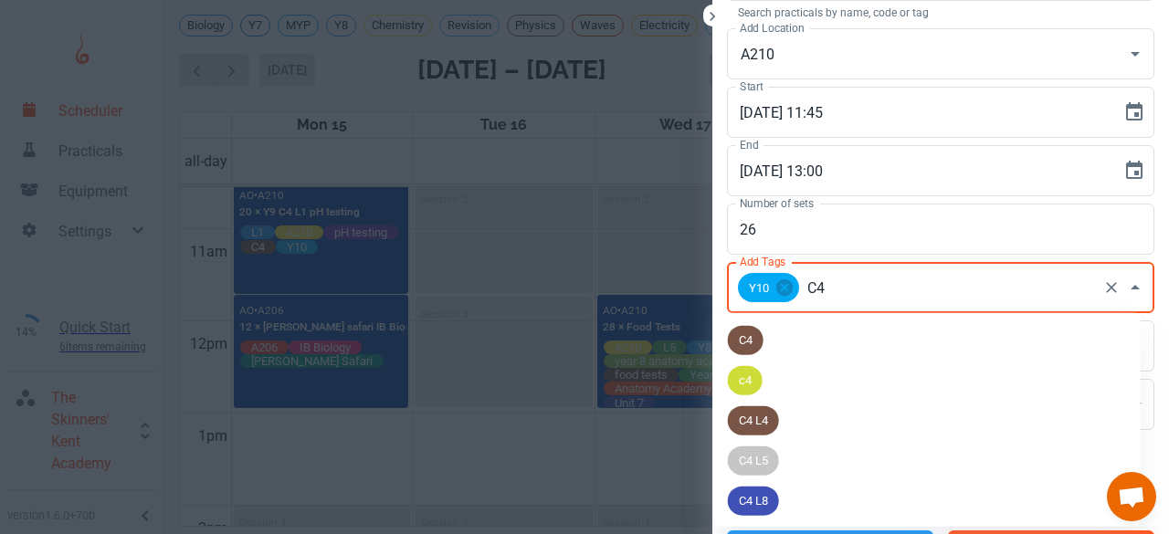
click at [749, 337] on span "C4" at bounding box center [746, 340] width 36 height 18
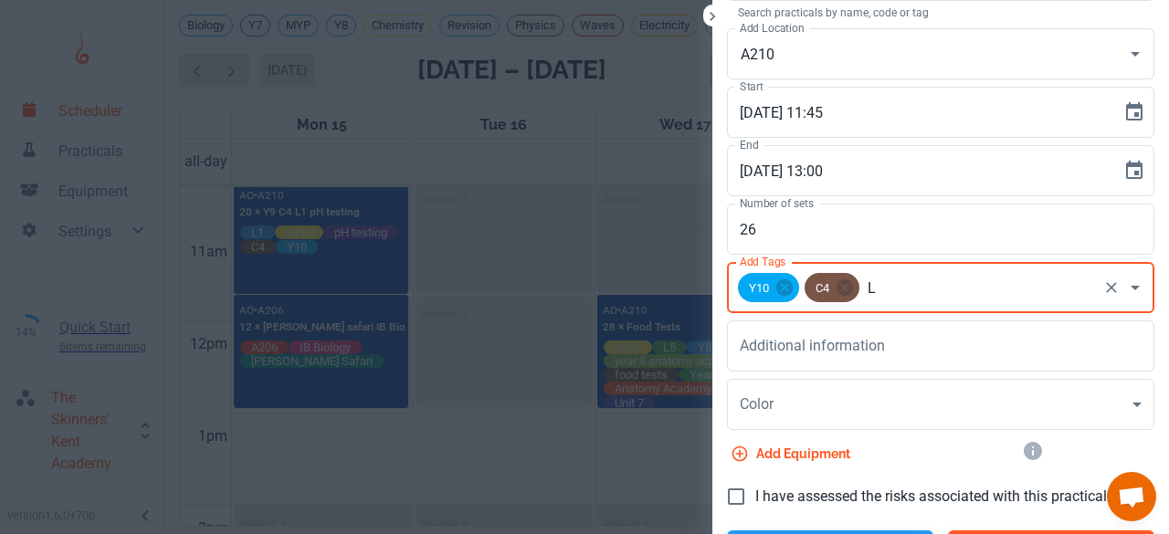
type input "L2"
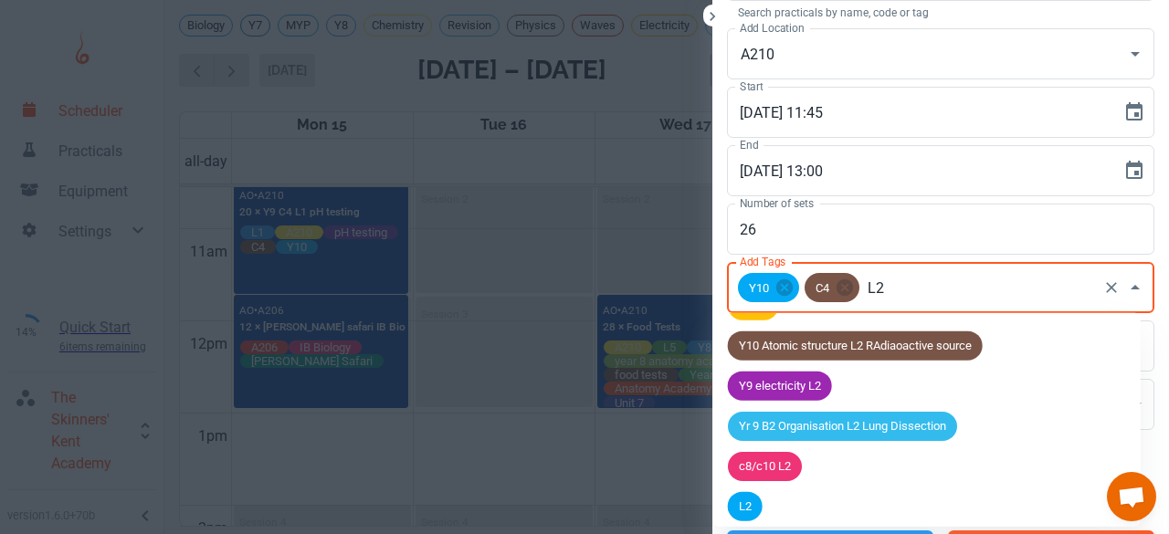
scroll to position [435, 0]
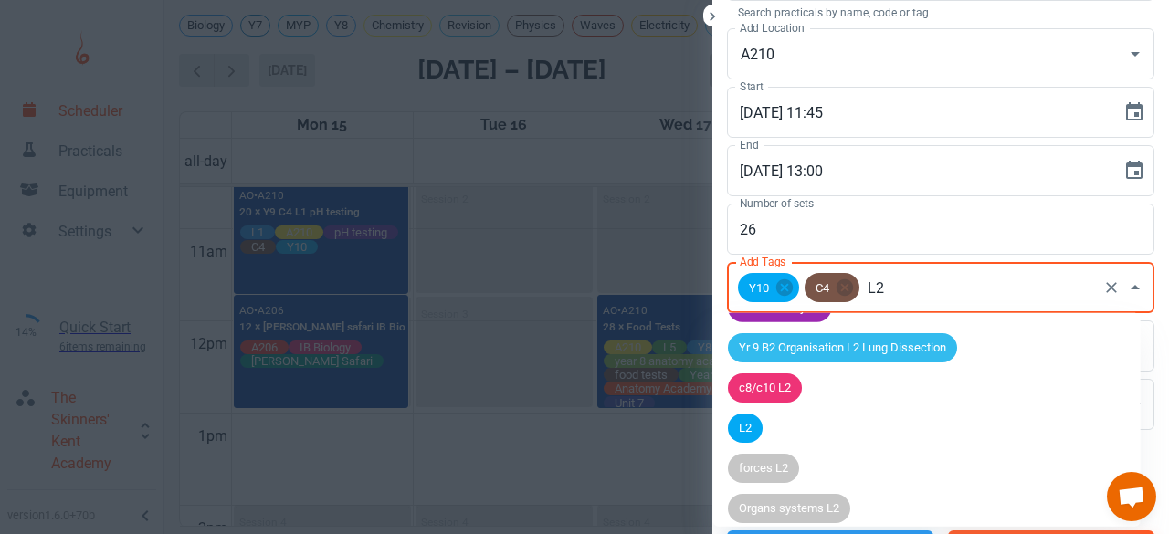
click at [738, 429] on span "L2" at bounding box center [745, 428] width 35 height 18
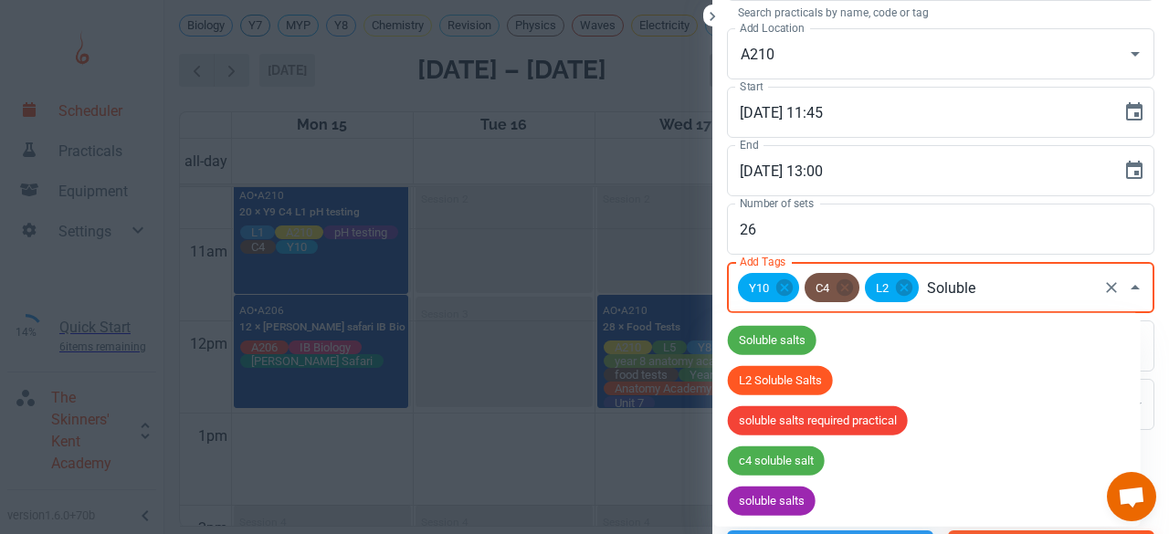
type input "Soluble"
click at [787, 421] on span "soluble salts required practical" at bounding box center [818, 421] width 180 height 18
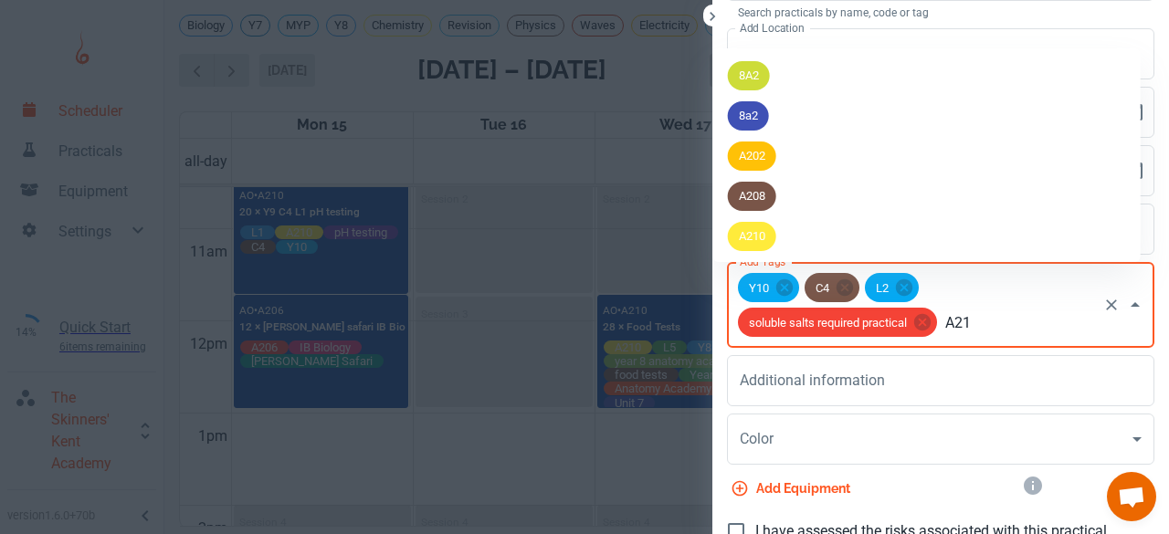
type input "A210"
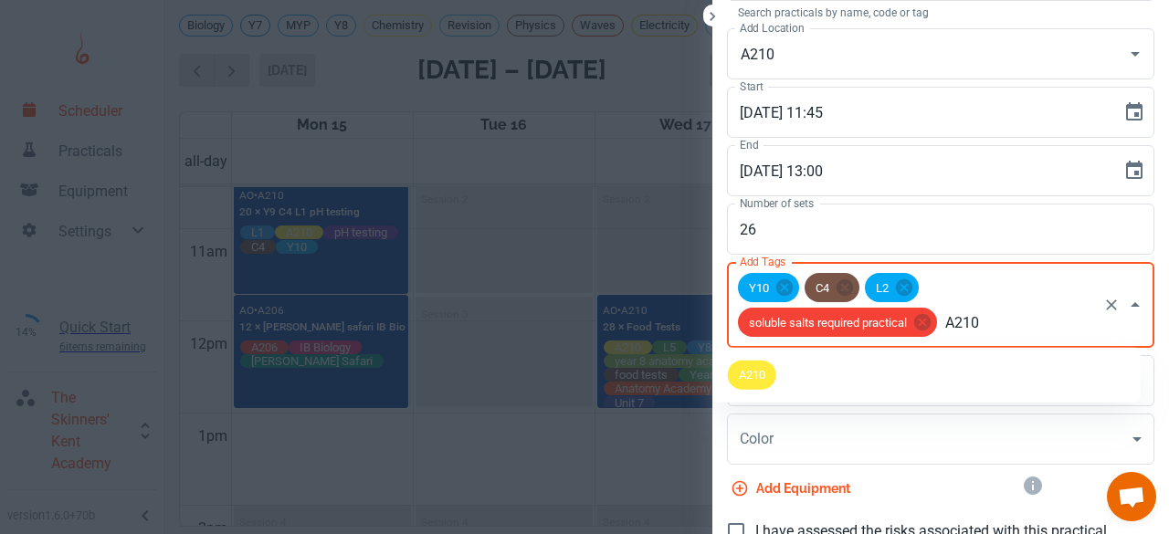
click at [773, 377] on span "A210" at bounding box center [752, 375] width 48 height 18
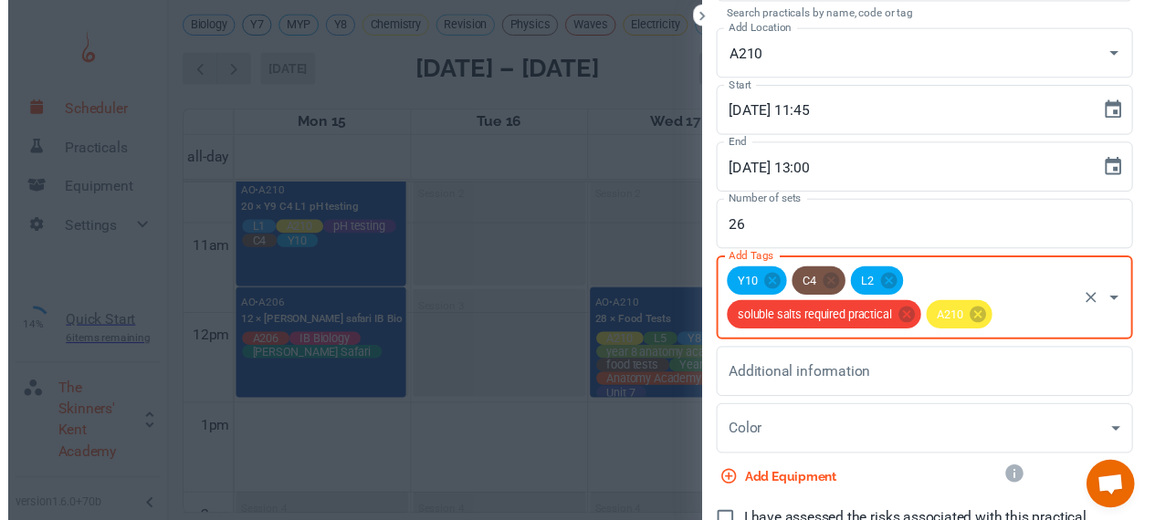
scroll to position [168, 0]
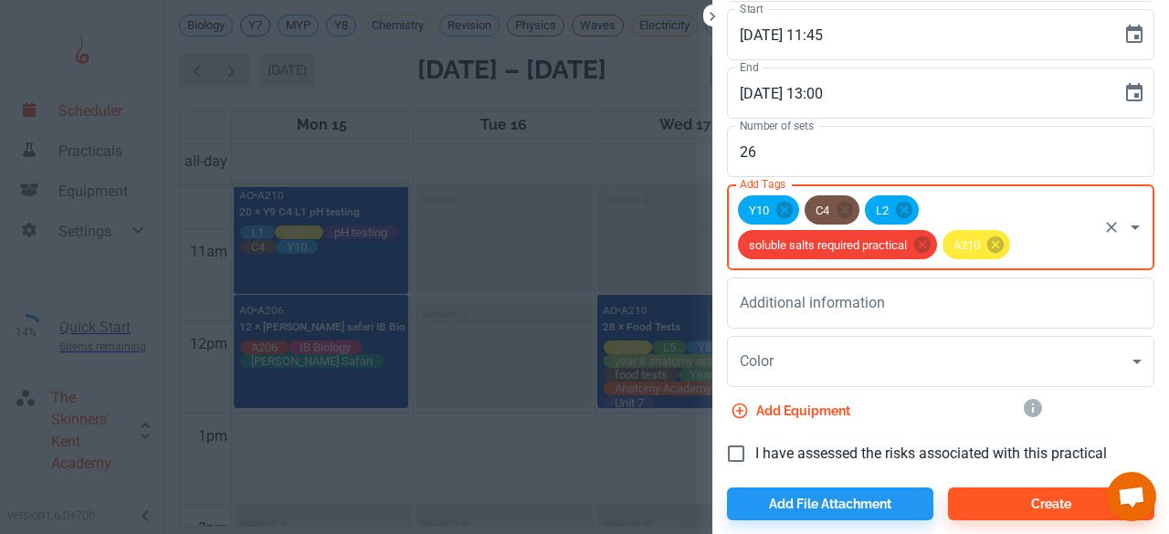
click at [720, 459] on input "I have assessed the risks associated with this practical" at bounding box center [736, 454] width 38 height 38
checkbox input "true"
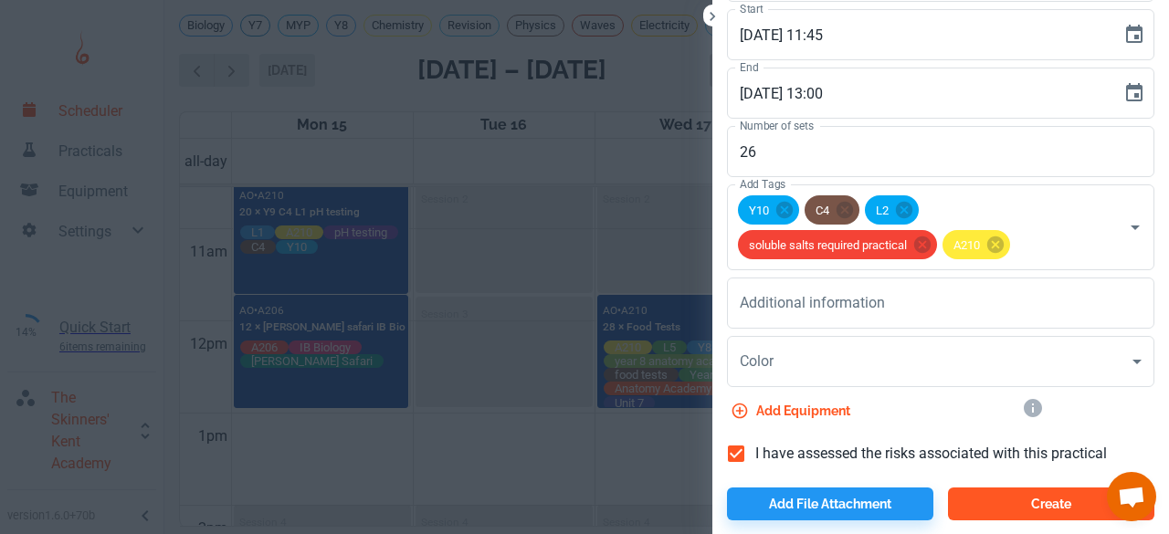
click at [984, 512] on button "Create" at bounding box center [1051, 503] width 206 height 33
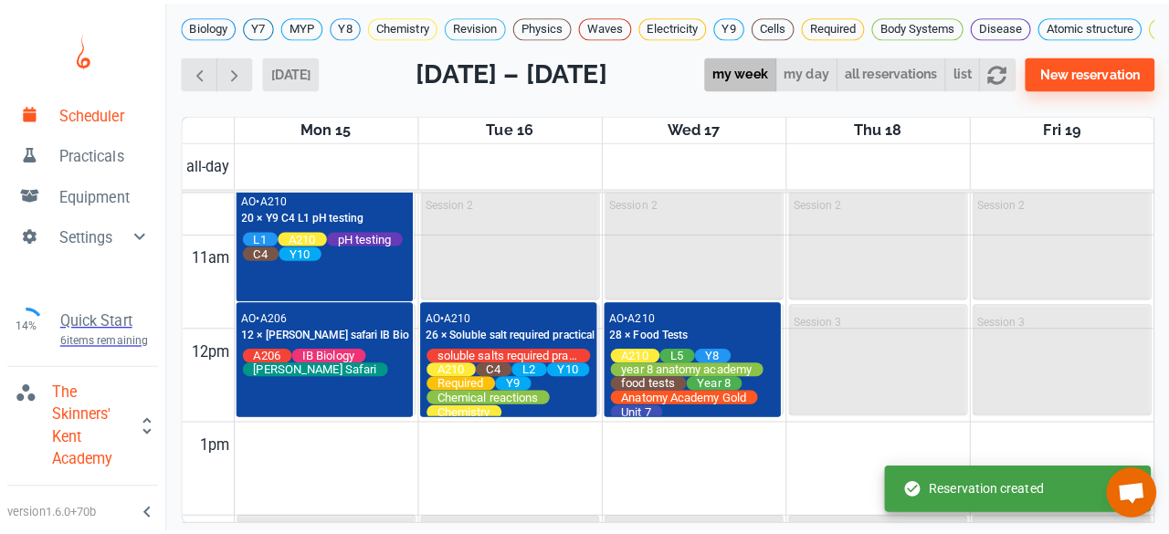
scroll to position [1129, 0]
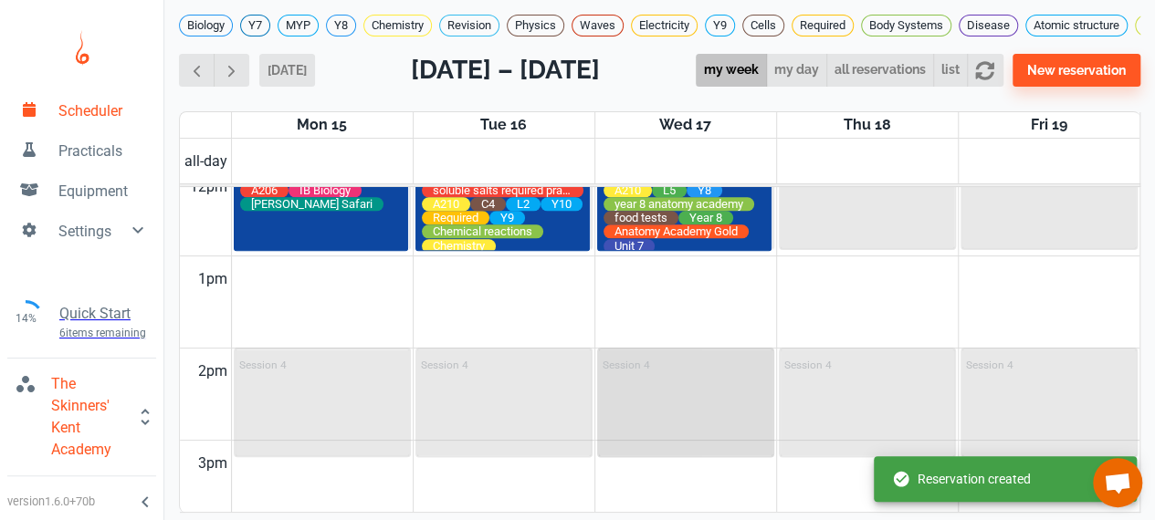
click at [633, 388] on div "Session 4" at bounding box center [685, 403] width 173 height 106
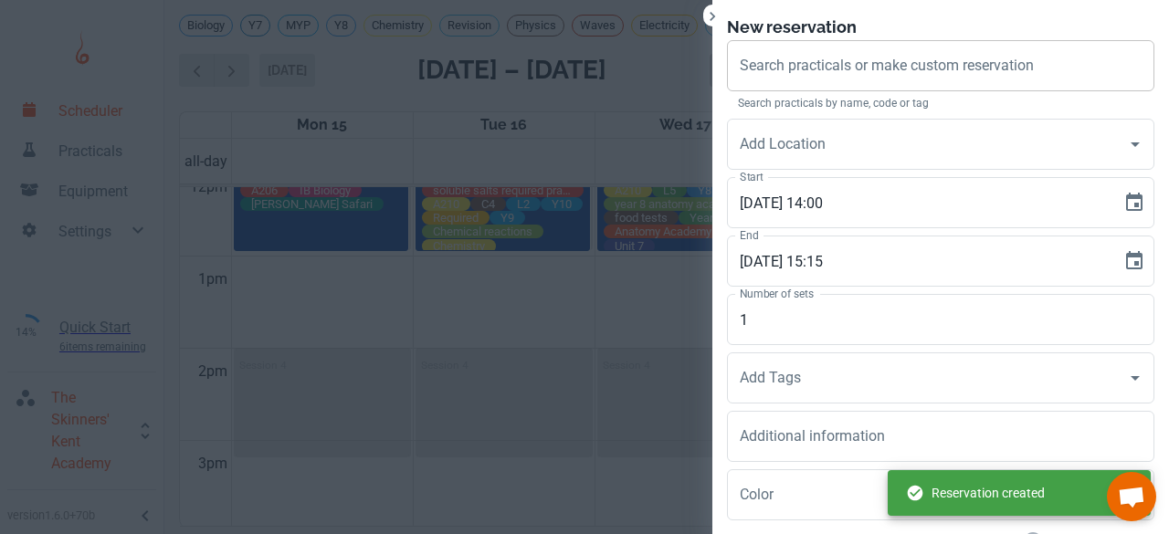
click at [743, 56] on div "Search practicals or make custom reservation Search practicals or make custom r…" at bounding box center [940, 65] width 427 height 51
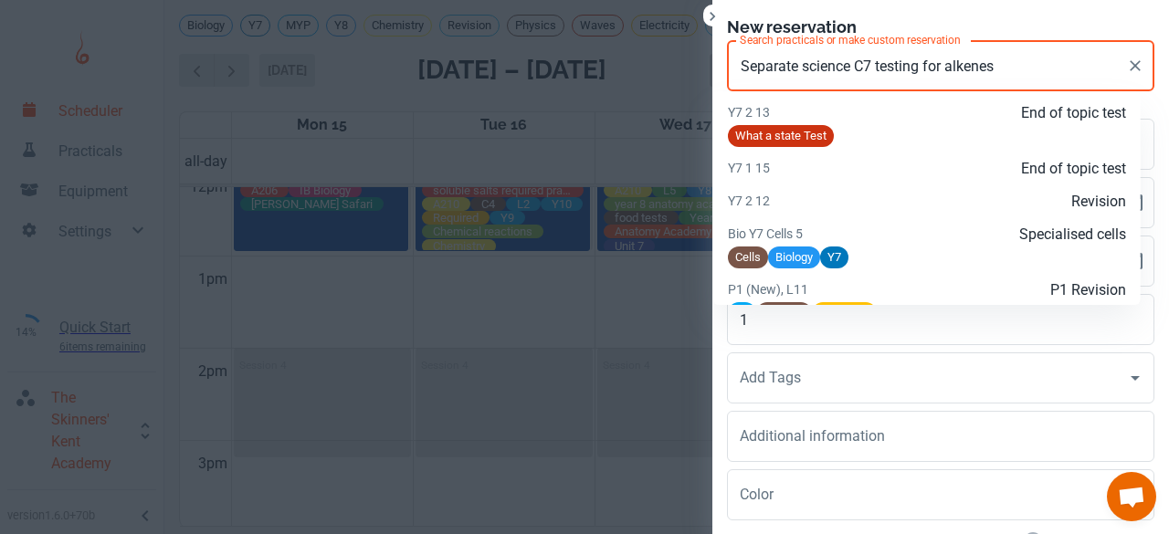
scroll to position [2553, 0]
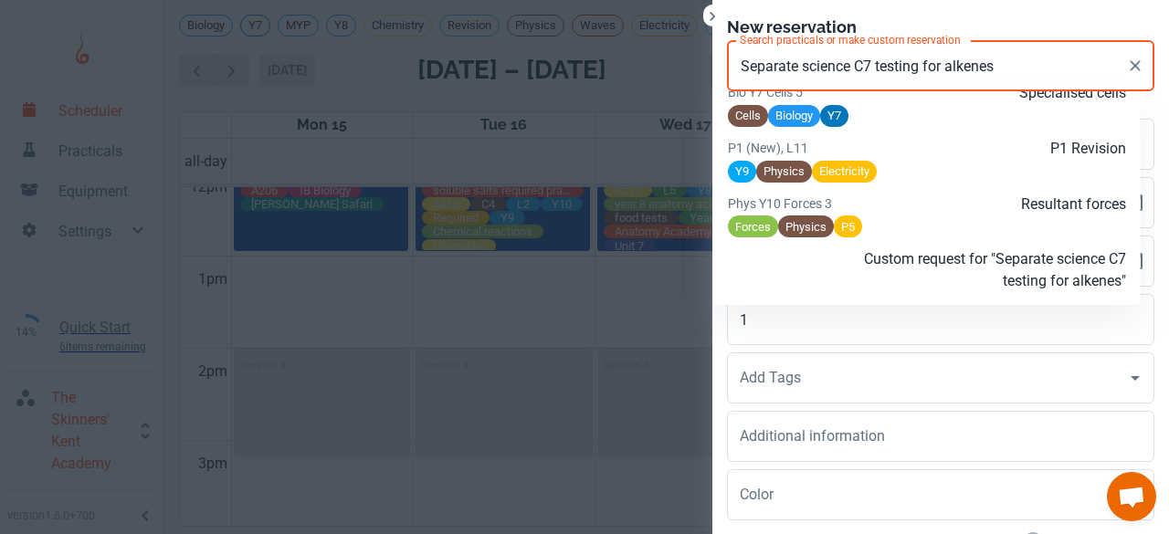
click at [838, 277] on div at bounding box center [794, 270] width 132 height 44
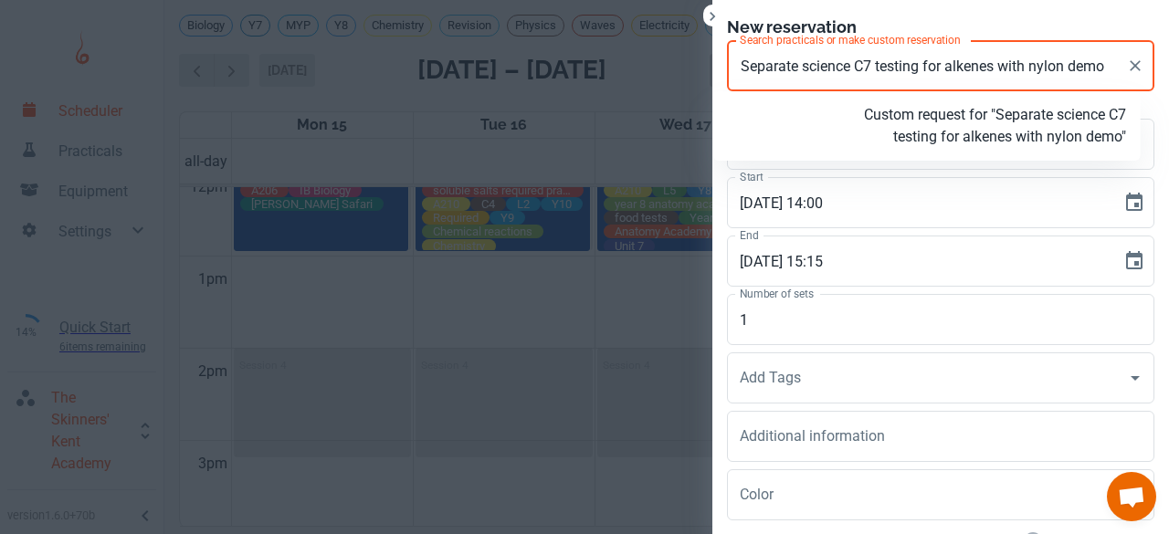
click at [980, 136] on p "Custom request for "Separate science C7 testing for alkenes with nylon demo"" at bounding box center [993, 126] width 266 height 44
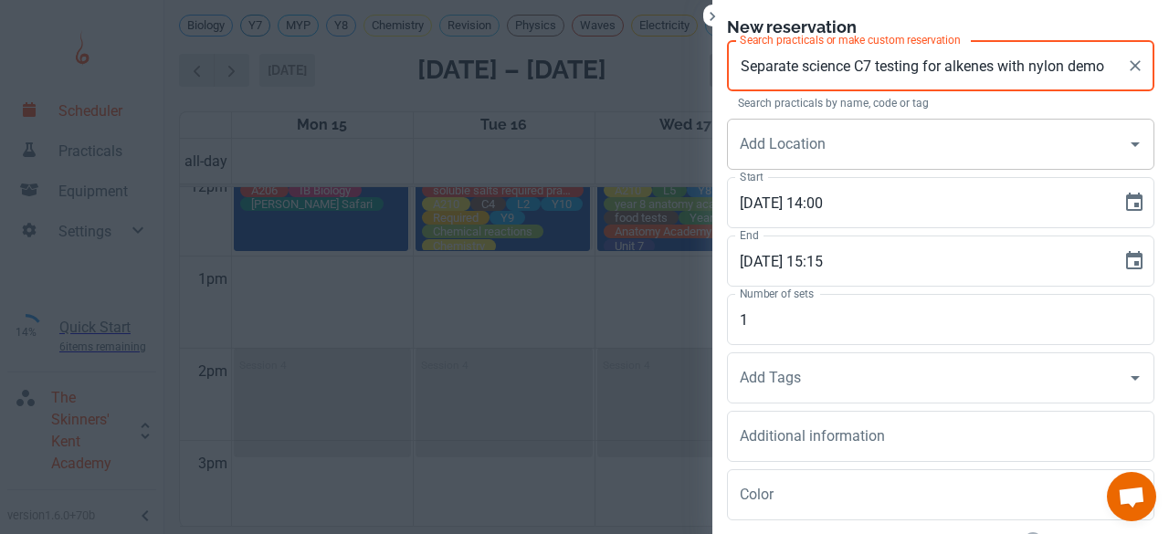
type input "Separate science C7 testing for alkenes with nylon demo"
click at [866, 157] on input "Add Location" at bounding box center [926, 144] width 383 height 35
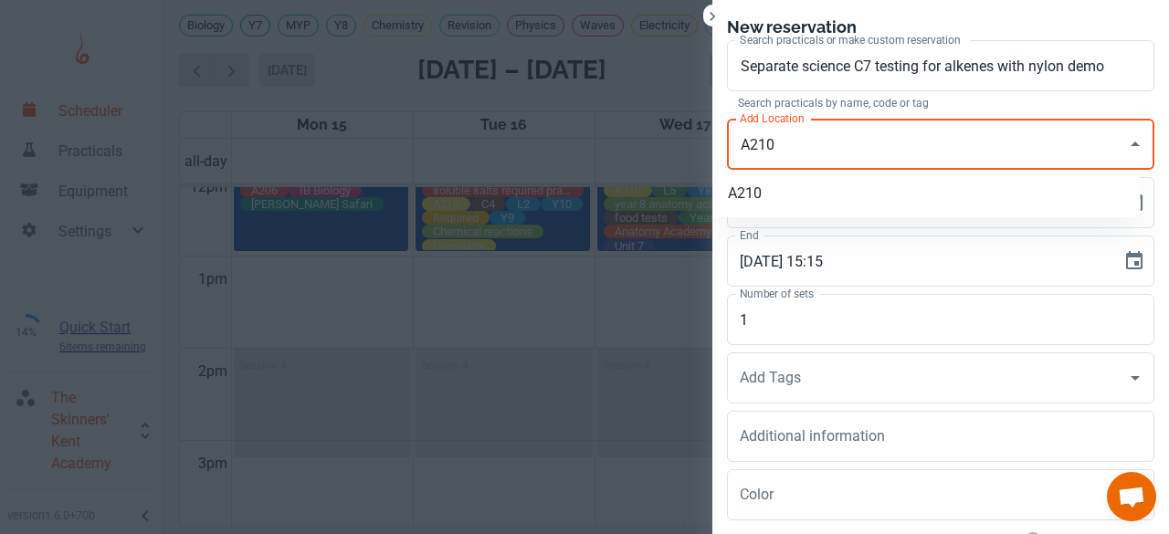
click at [812, 197] on li "A210" at bounding box center [926, 193] width 427 height 33
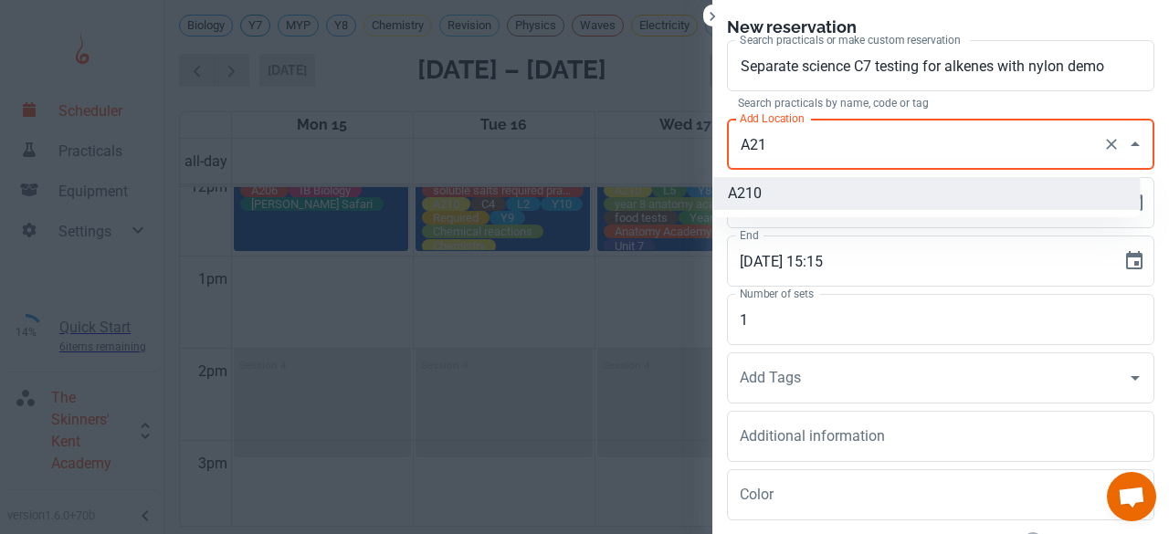
click at [741, 193] on li "A210" at bounding box center [926, 193] width 427 height 33
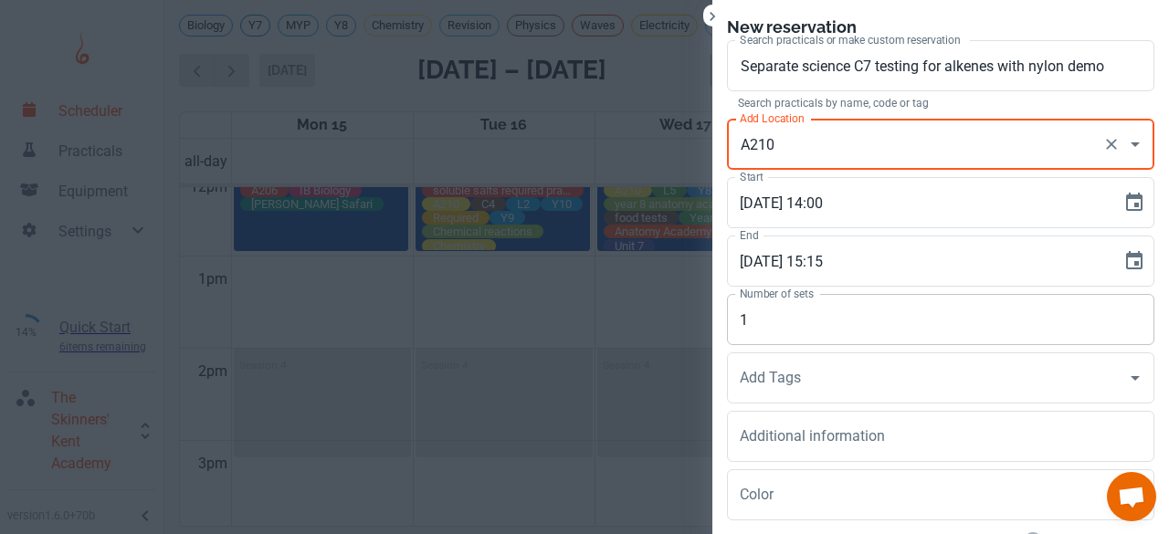
type input "A210"
click at [752, 330] on input "1" at bounding box center [940, 319] width 427 height 51
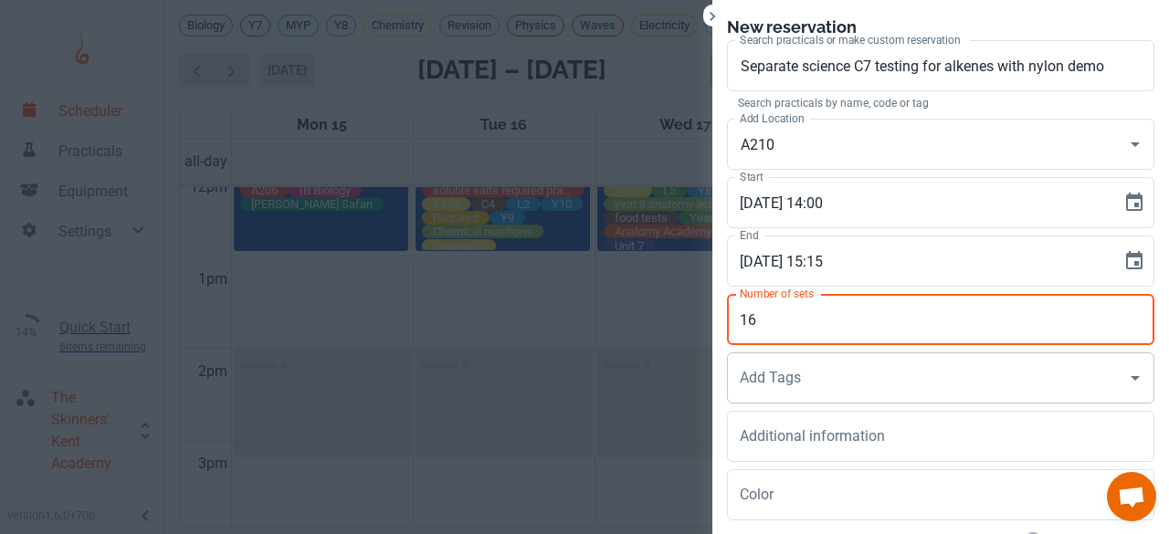
type input "16"
click at [740, 378] on div "Add Tags Add Tags" at bounding box center [940, 377] width 427 height 51
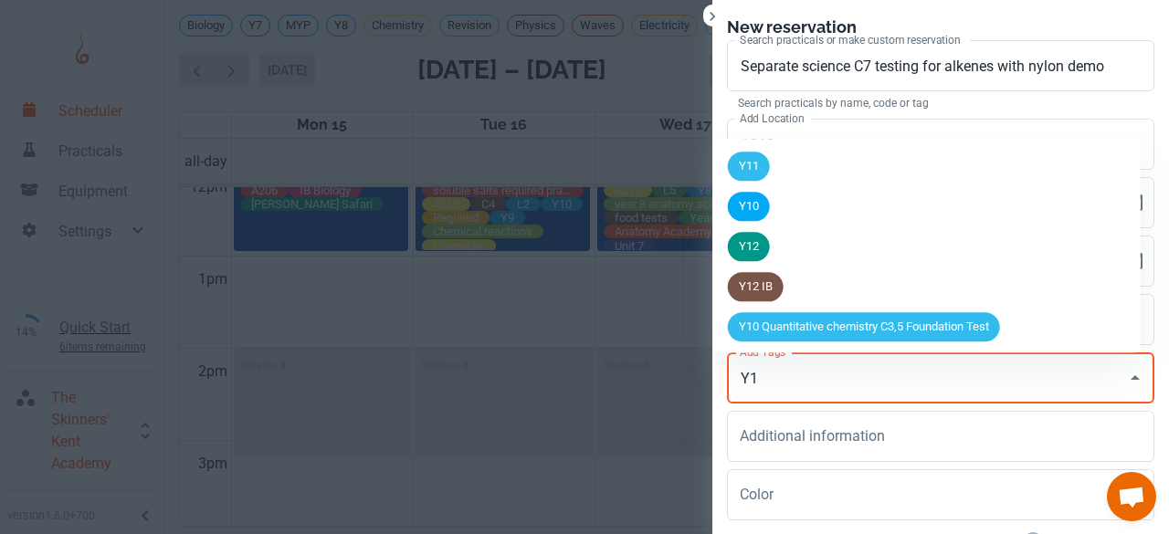
type input "Y11"
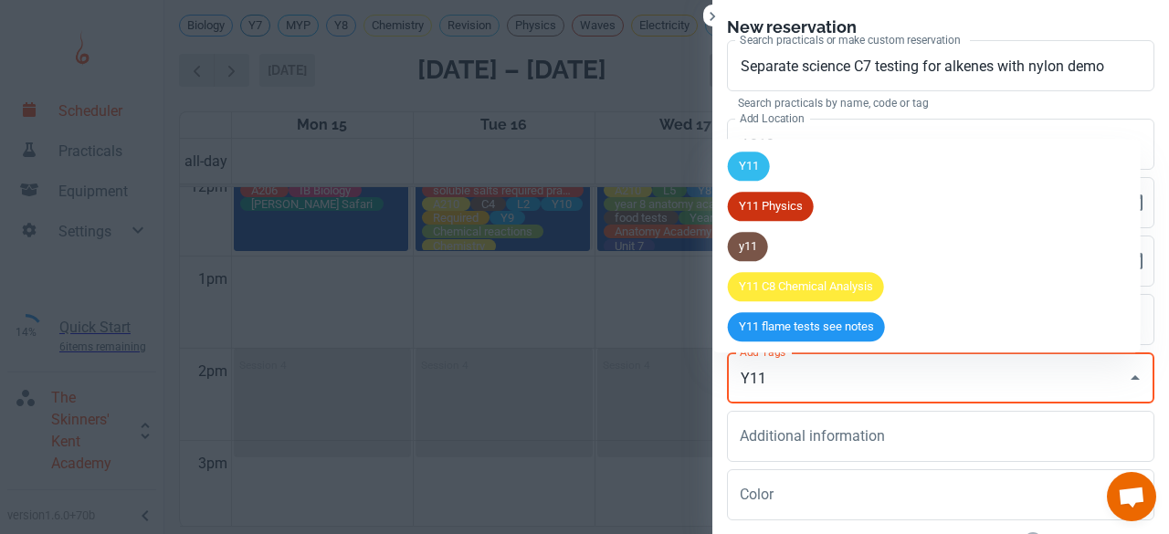
click at [758, 173] on span "Y11" at bounding box center [749, 167] width 42 height 18
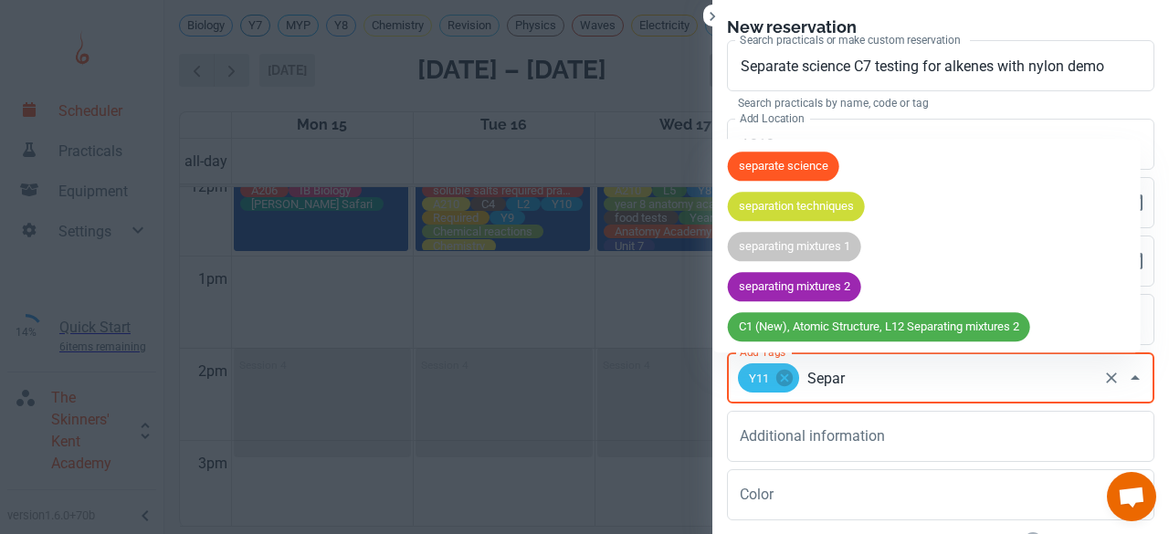
type input "Separa"
click at [758, 173] on span "separate science" at bounding box center [783, 167] width 111 height 18
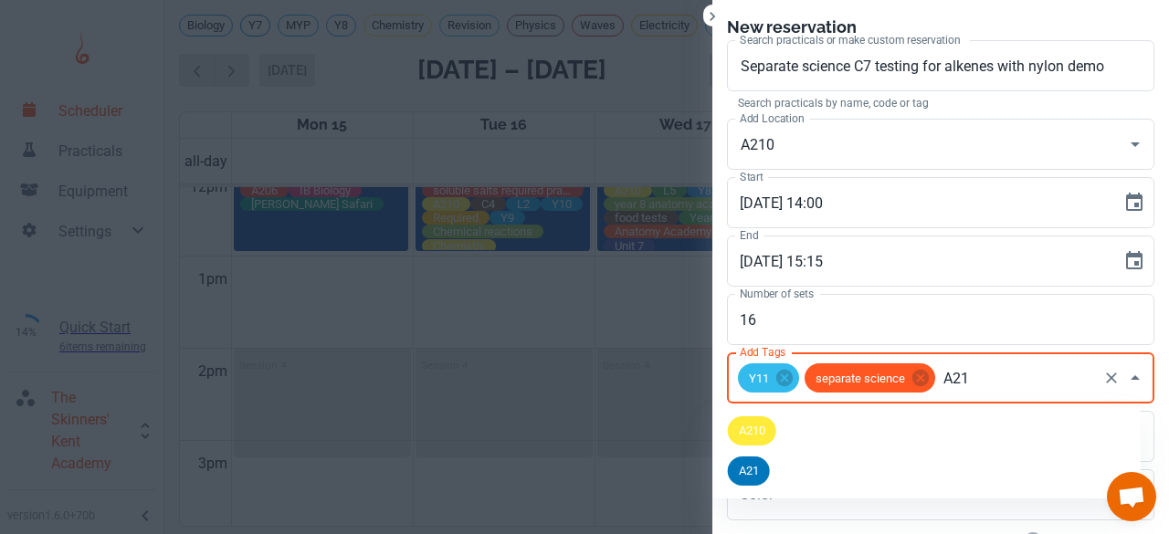
type input "A210"
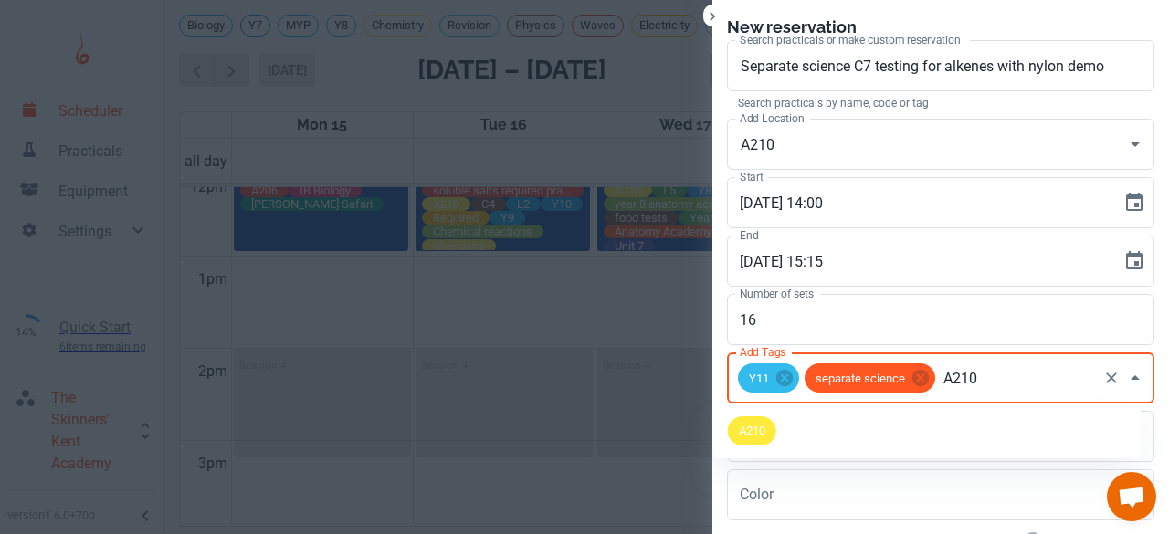
click at [750, 416] on div "A210" at bounding box center [752, 430] width 48 height 29
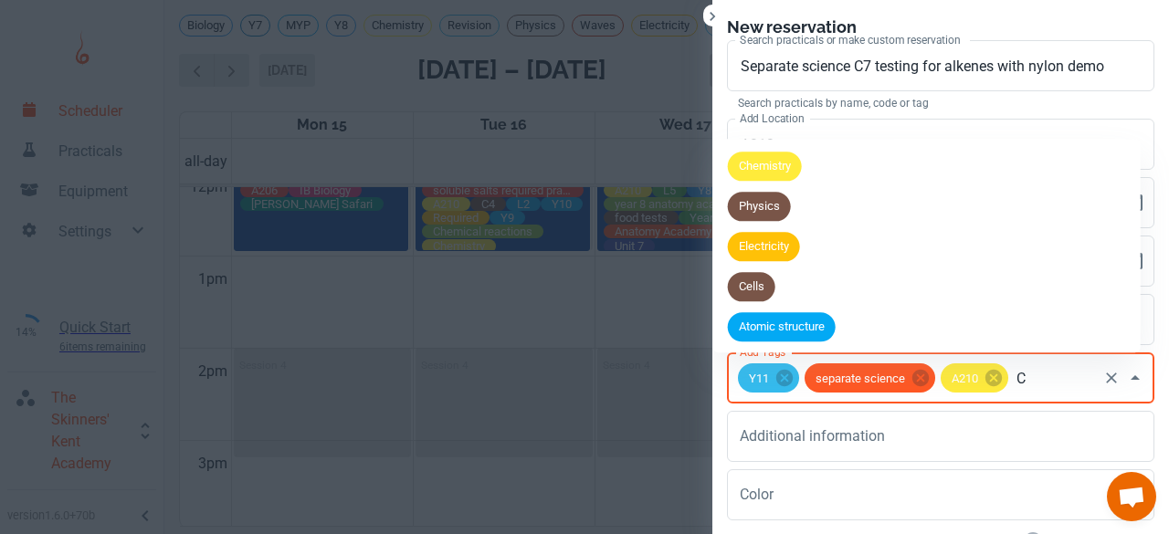
type input "C7"
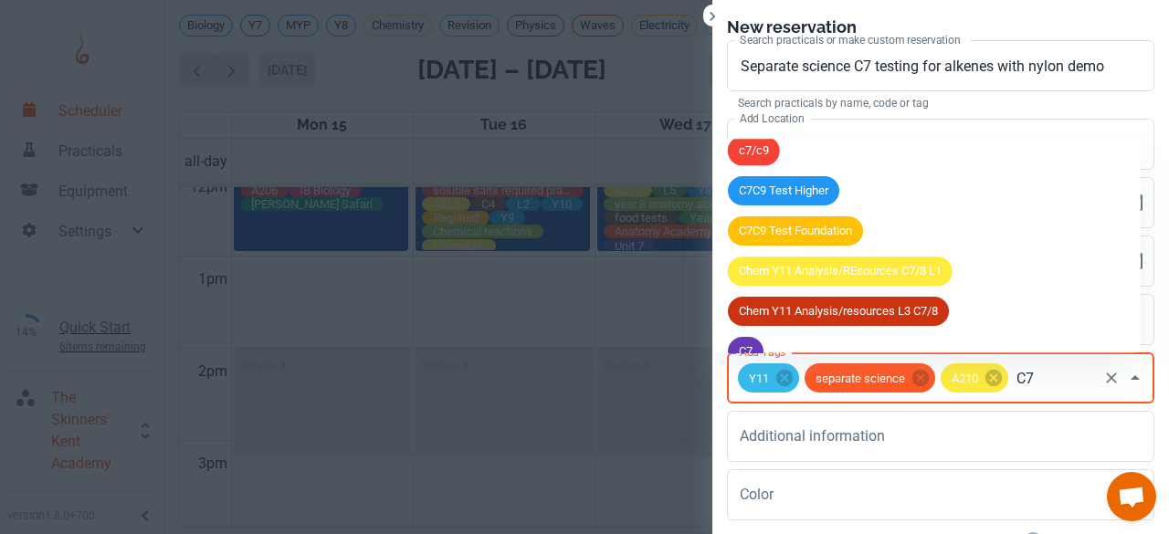
scroll to position [283, 0]
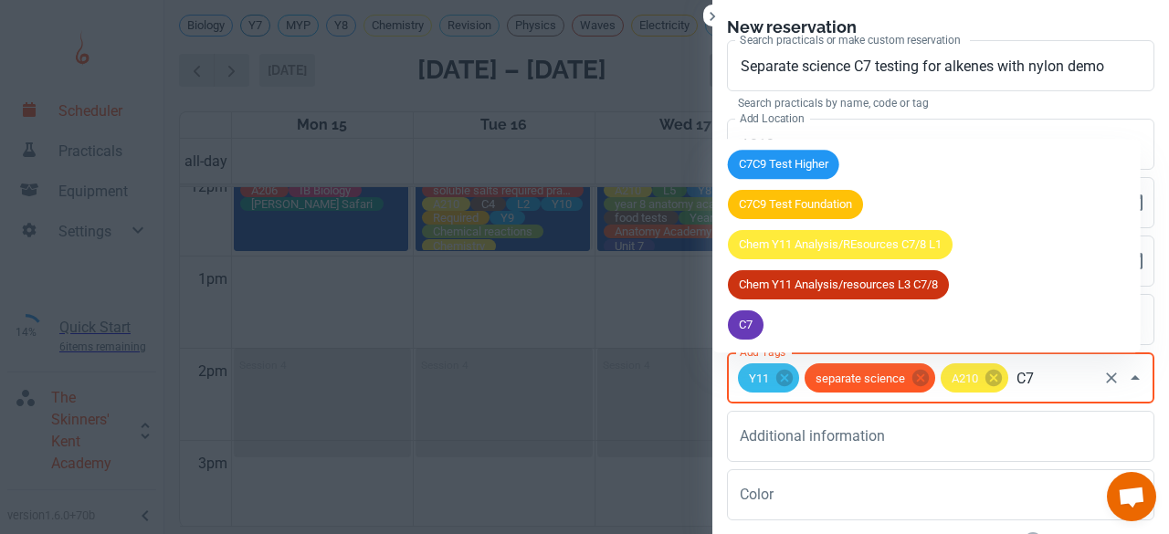
click at [755, 335] on div "C7" at bounding box center [746, 324] width 36 height 29
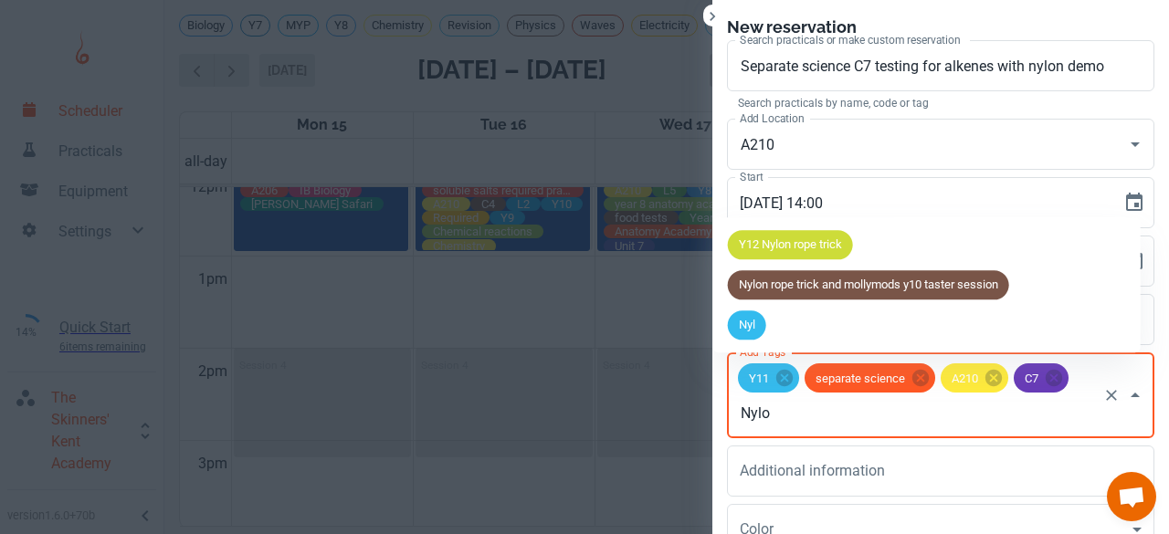
type input "Nylon"
click at [772, 323] on span "Nylon" at bounding box center [753, 326] width 51 height 18
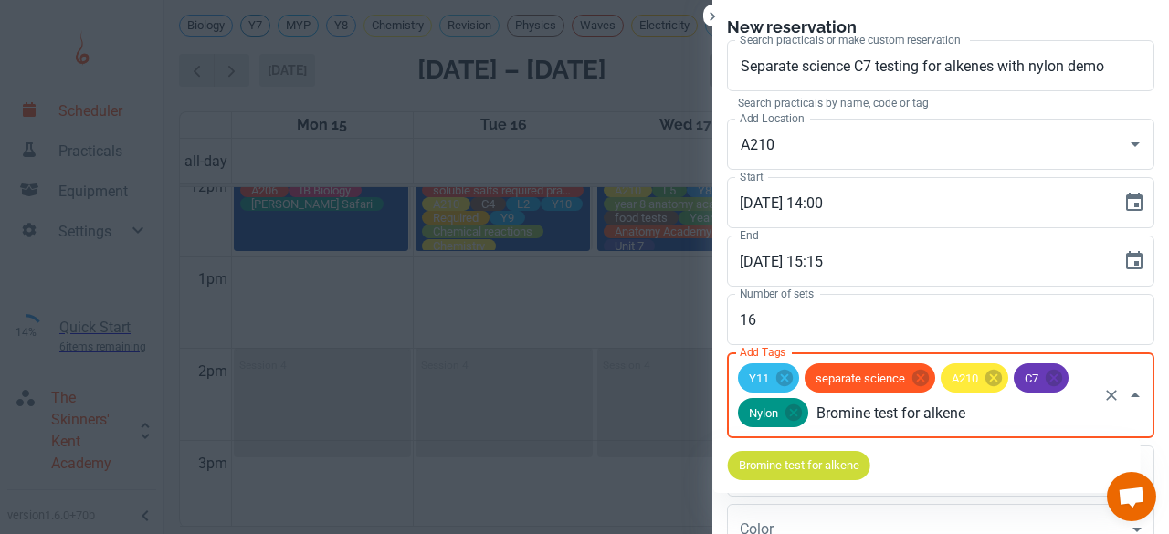
type input "Bromine test for alkenes"
click at [805, 461] on span "Bromine test for alkenes" at bounding box center [802, 465] width 149 height 18
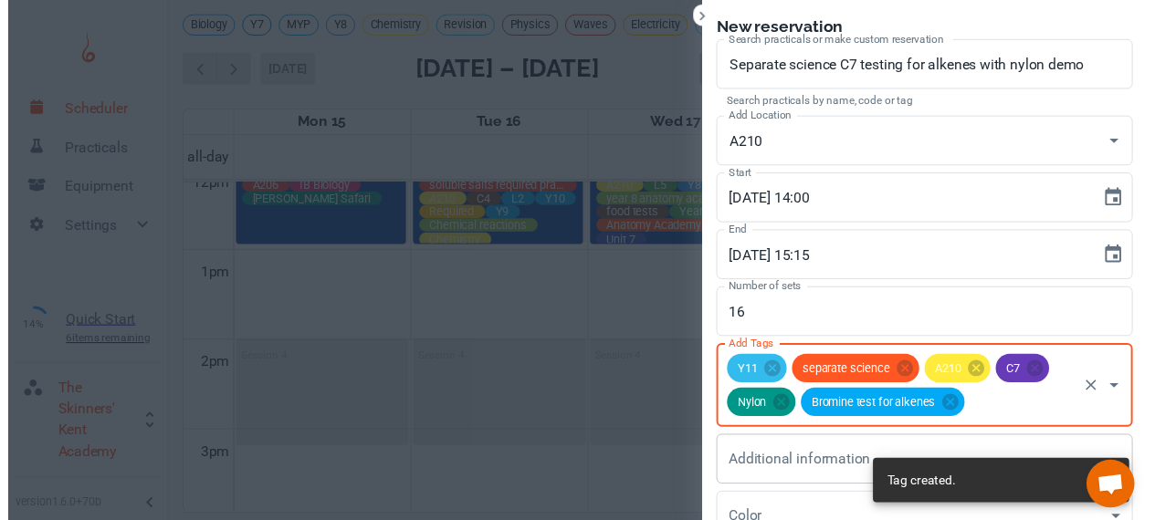
scroll to position [168, 0]
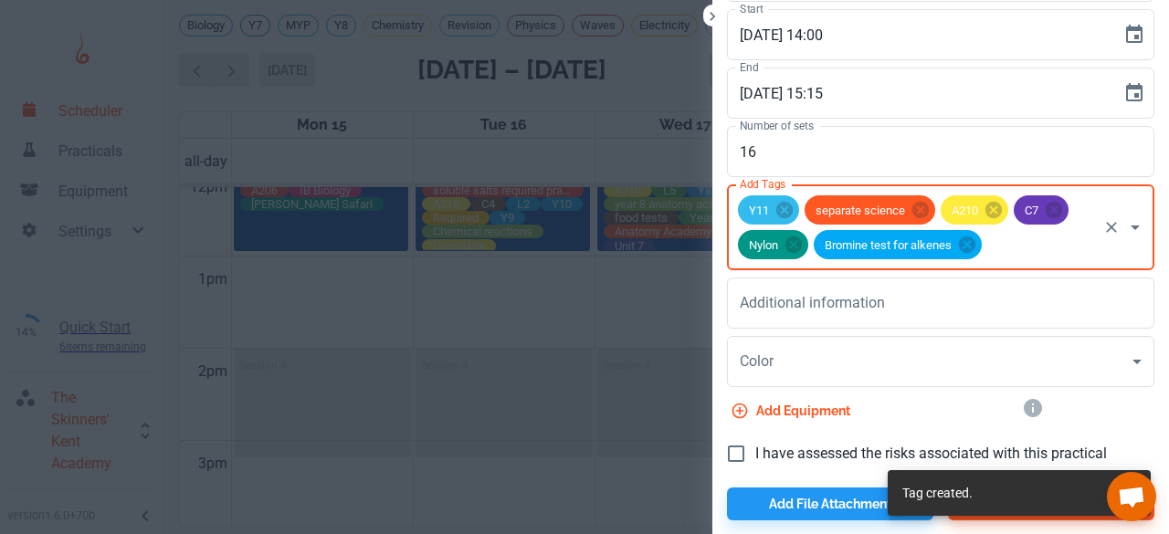
click at [729, 462] on input "I have assessed the risks associated with this practical" at bounding box center [736, 454] width 38 height 38
checkbox input "true"
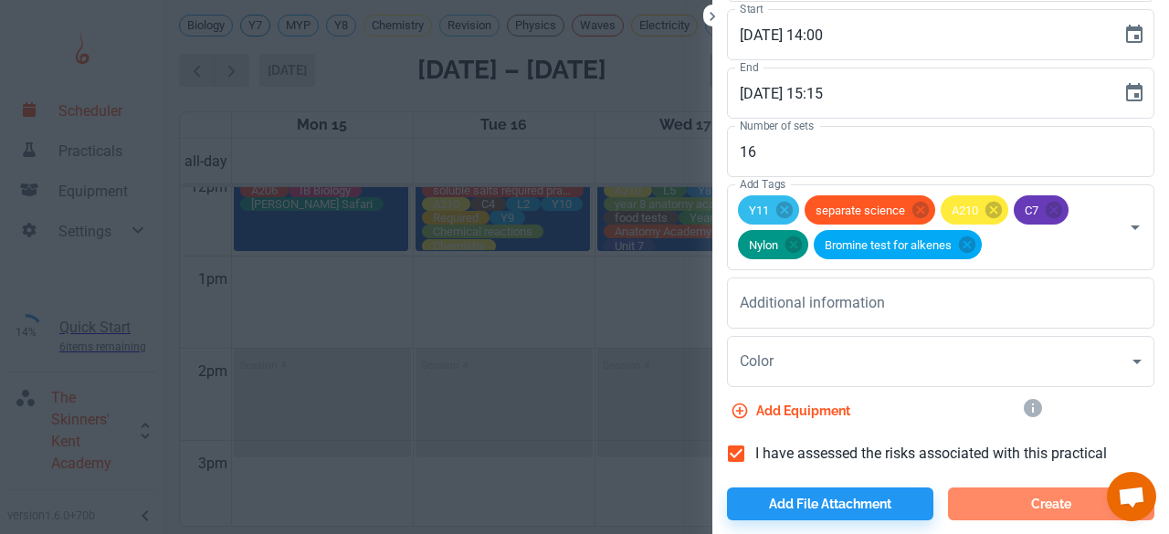
click at [988, 496] on button "Create" at bounding box center [1051, 503] width 206 height 33
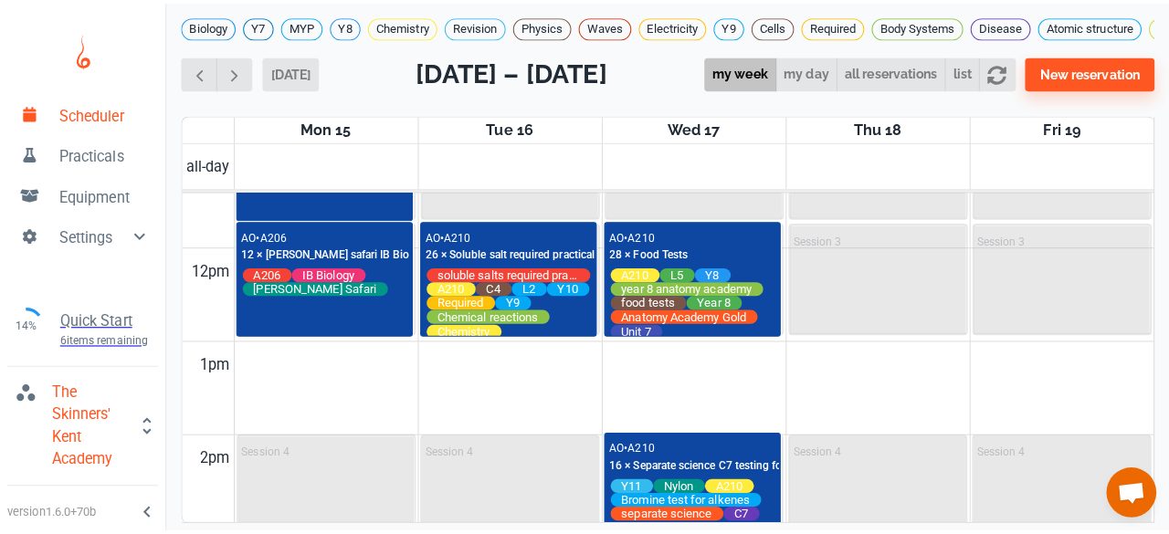
scroll to position [1160, 0]
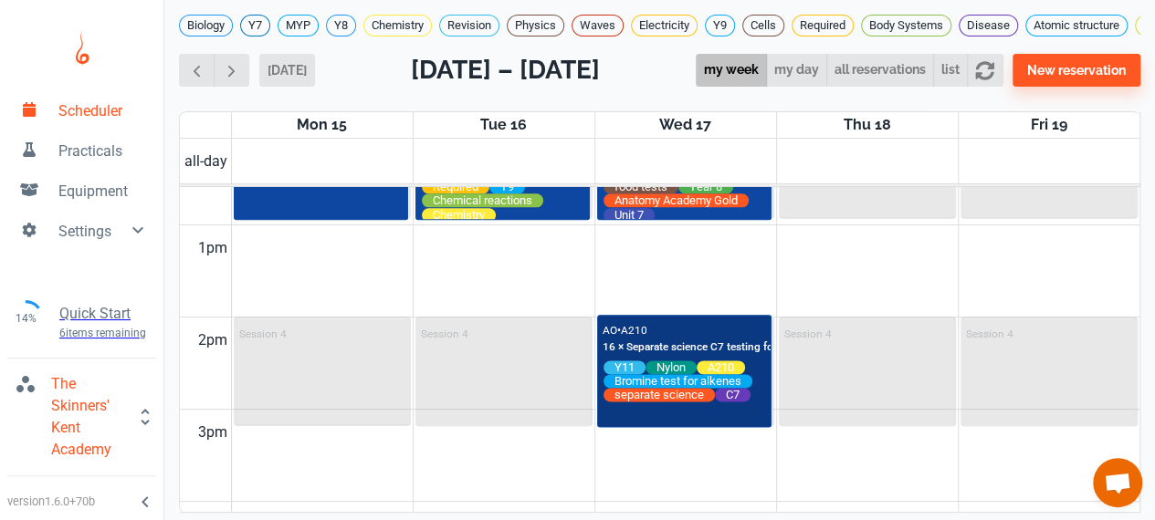
click at [676, 342] on div "AO • A210 16 × Separate science C7 testing for alkenes with nylon demo" at bounding box center [752, 338] width 298 height 36
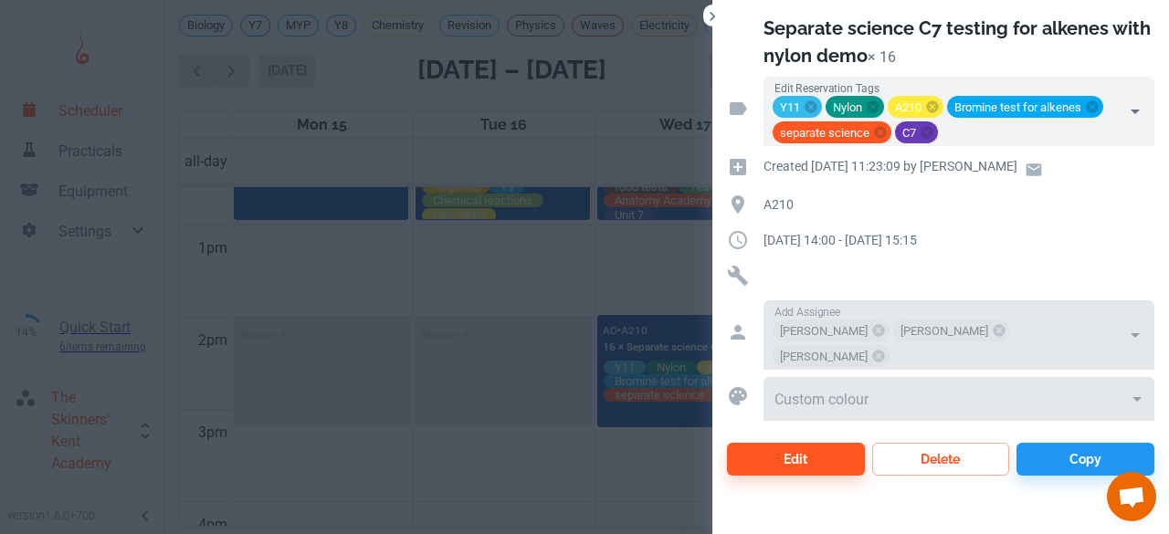
click at [1068, 435] on div "Copy" at bounding box center [1081, 455] width 145 height 40
click at [1072, 443] on button "Copy" at bounding box center [1085, 459] width 138 height 33
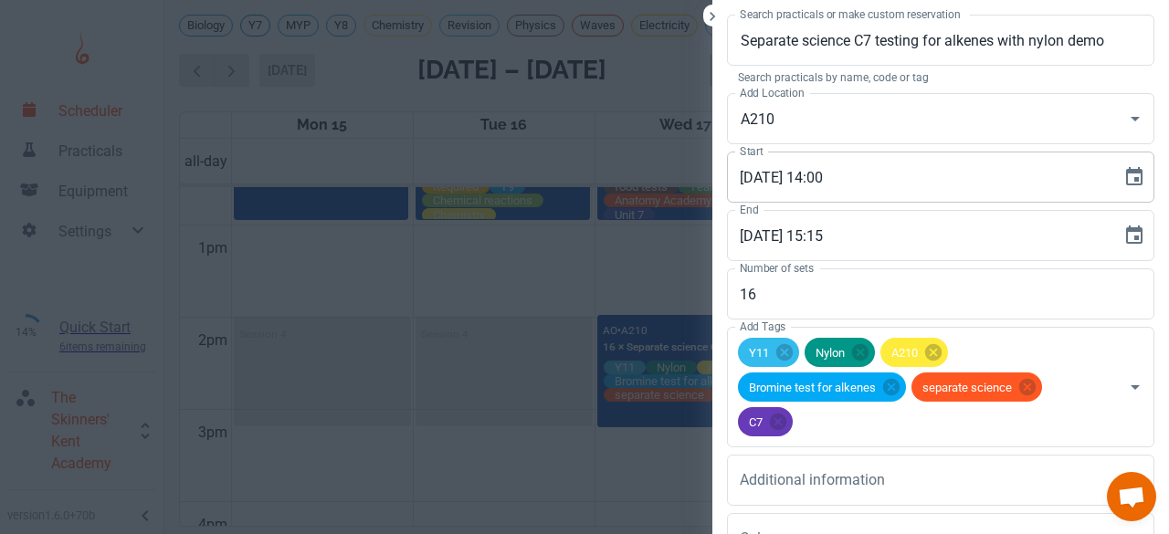
click at [738, 181] on input "17/09/25 14:00" at bounding box center [918, 177] width 382 height 51
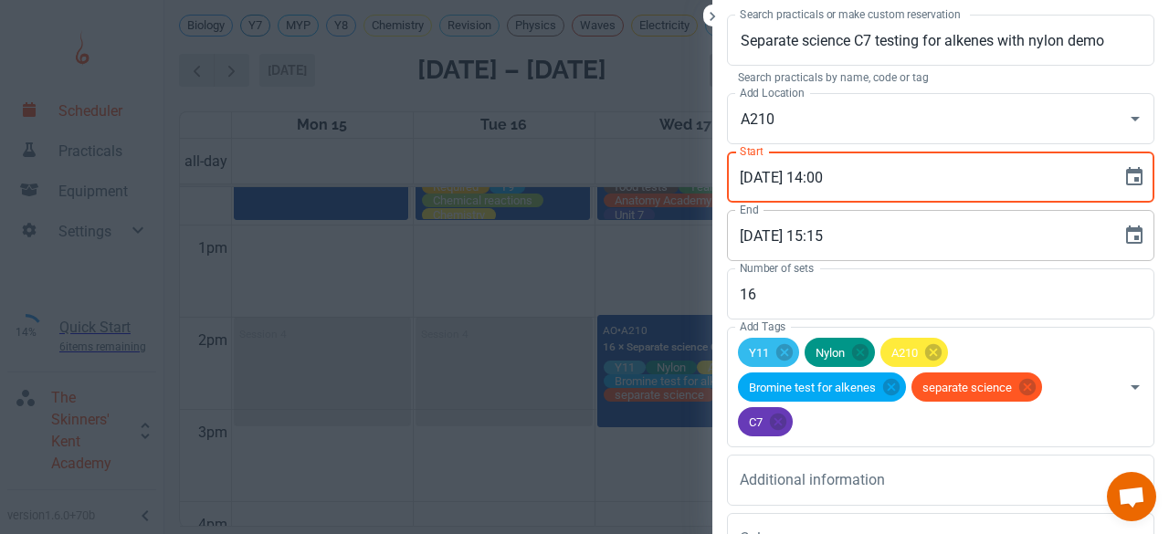
type input "16/09/25 14:00"
click at [737, 234] on input "17/09/25 15:15" at bounding box center [918, 235] width 382 height 51
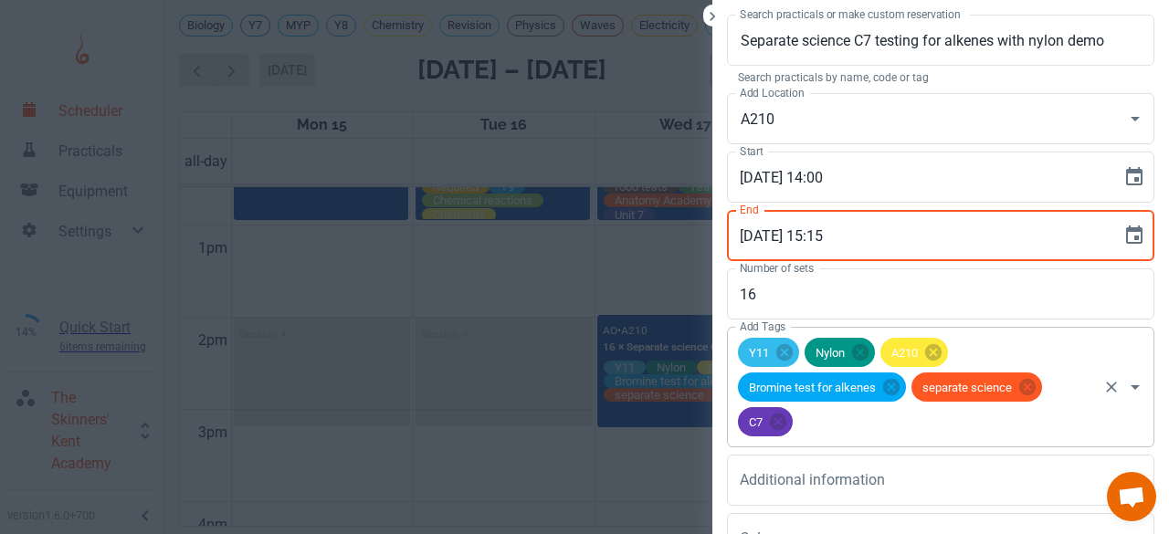
scroll to position [131, 0]
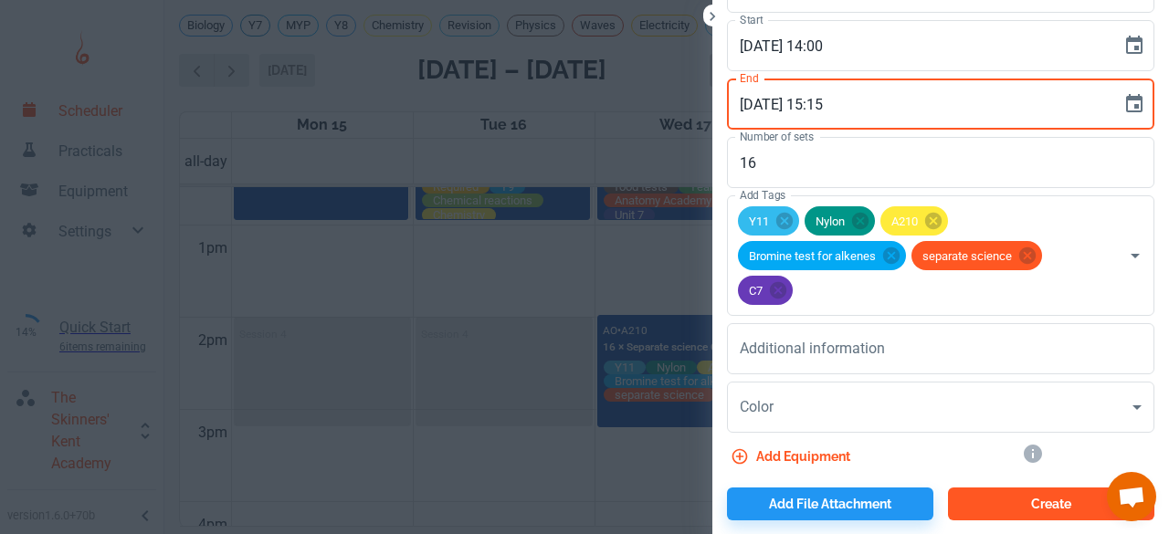
type input "16/09/25 15:15"
click at [975, 496] on button "Create" at bounding box center [1051, 503] width 206 height 33
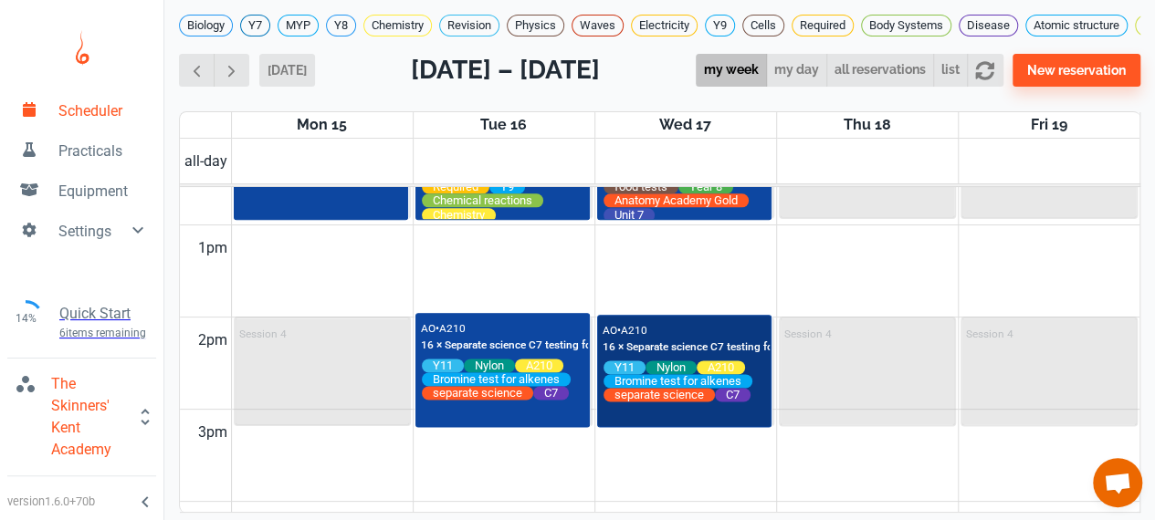
click at [670, 341] on div "AO • A210 16 × Separate science C7 testing for alkenes with nylon demo" at bounding box center [752, 338] width 298 height 36
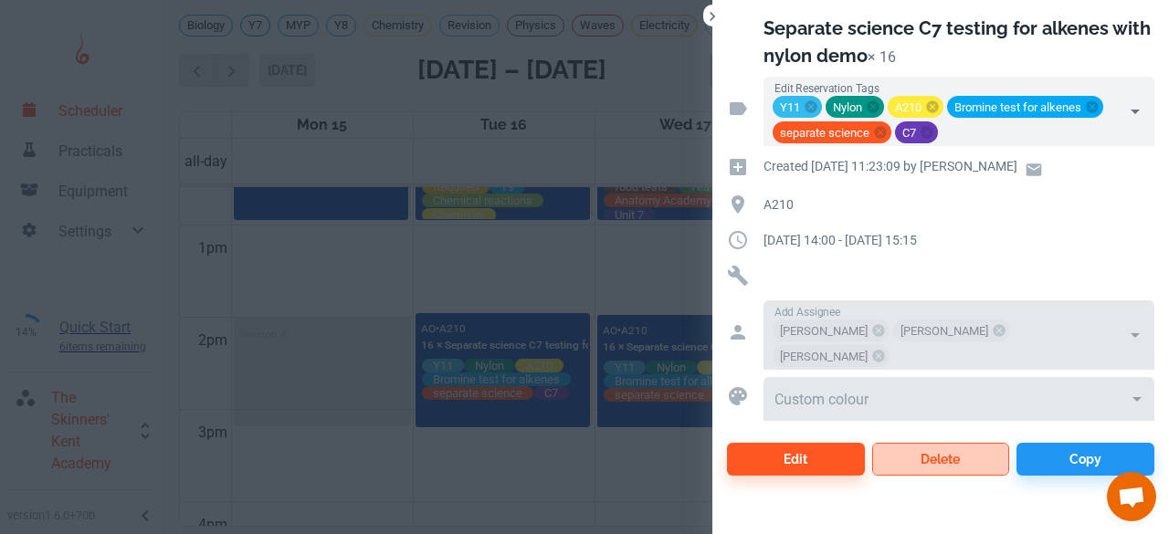
click at [932, 443] on button "Delete" at bounding box center [941, 459] width 138 height 33
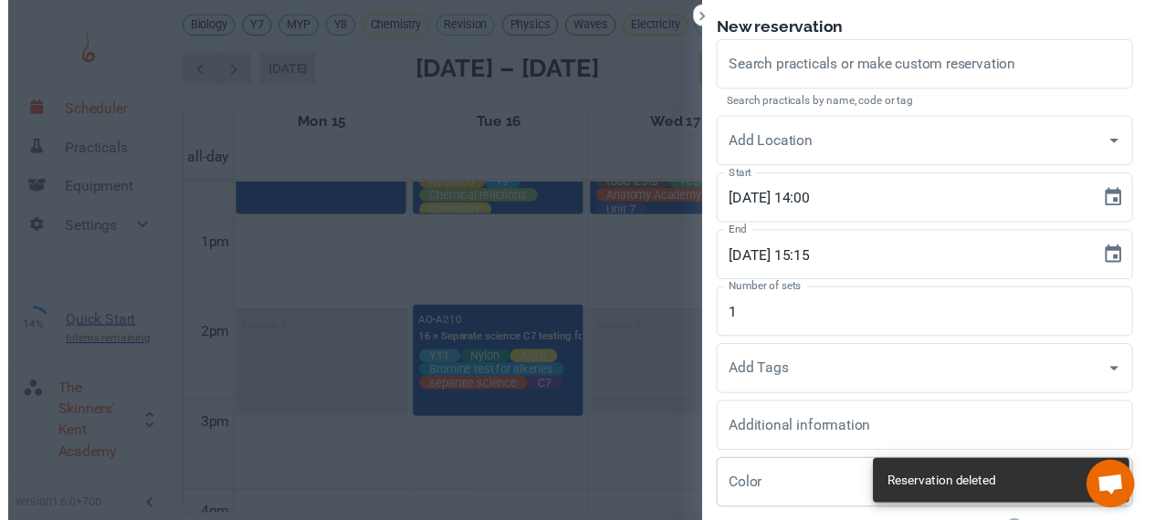
scroll to position [133, 0]
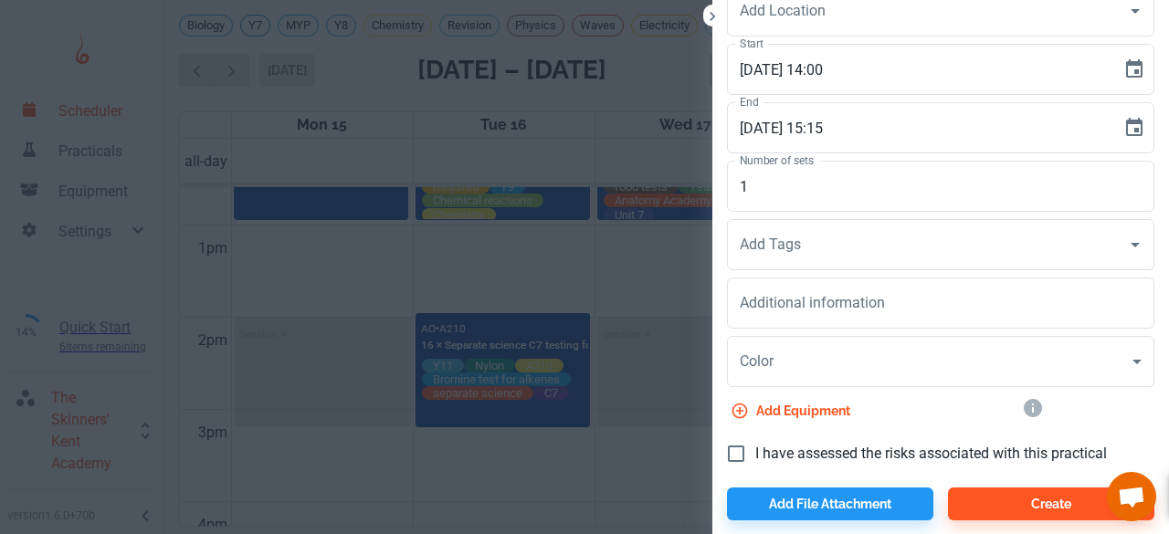
click at [615, 479] on div at bounding box center [584, 267] width 1169 height 534
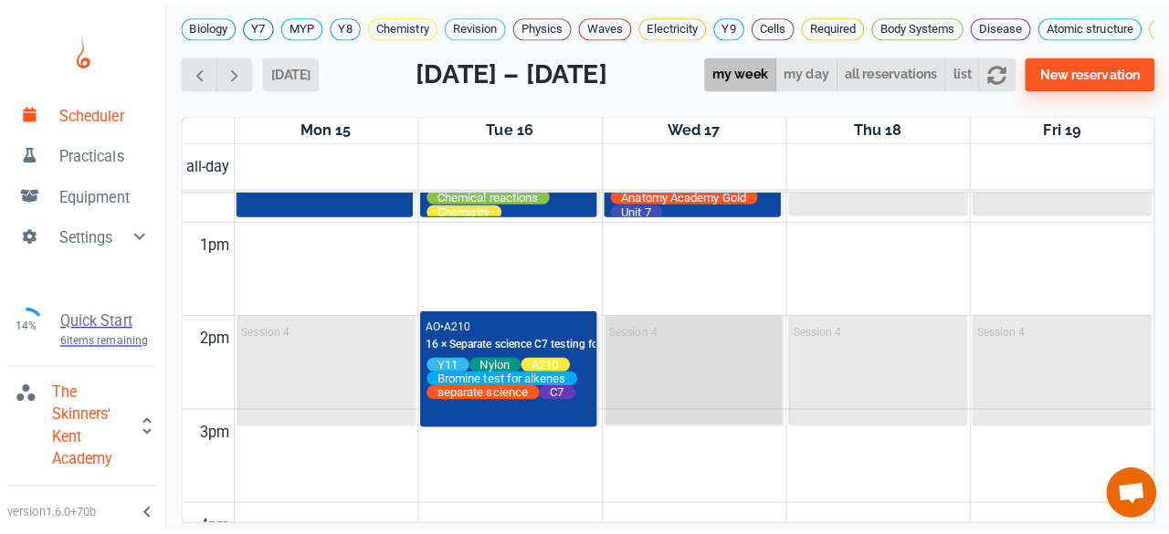
scroll to position [1176, 0]
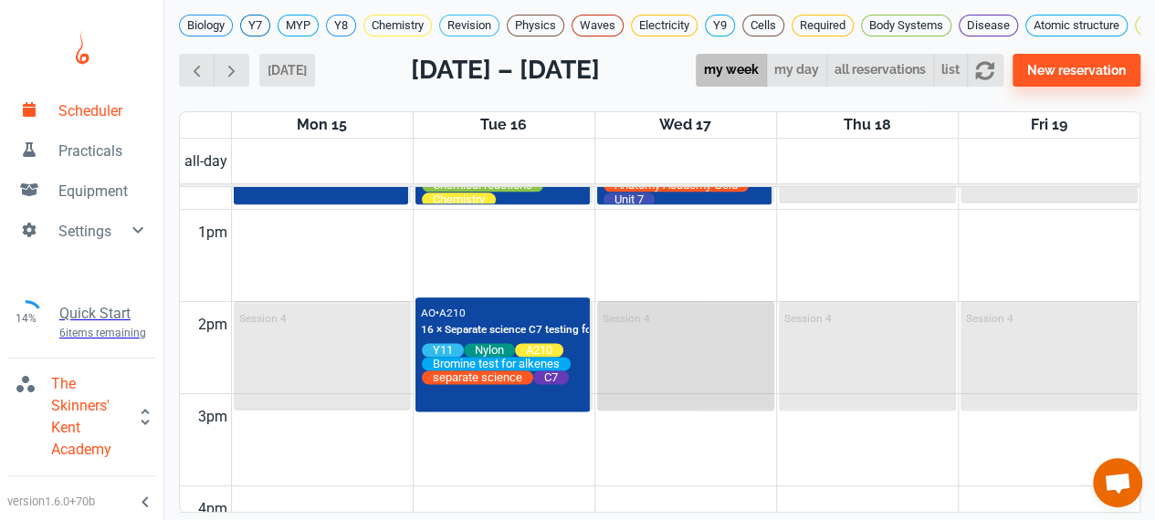
click at [654, 387] on div "Session 4" at bounding box center [685, 356] width 173 height 106
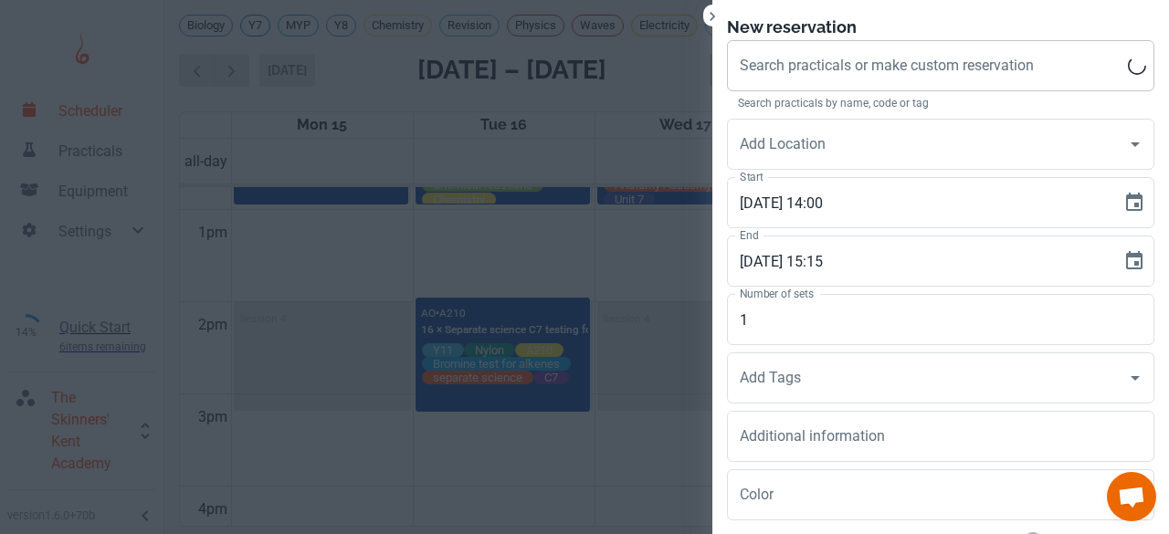
click at [838, 82] on input "Search practicals or make custom reservation" at bounding box center [931, 65] width 393 height 35
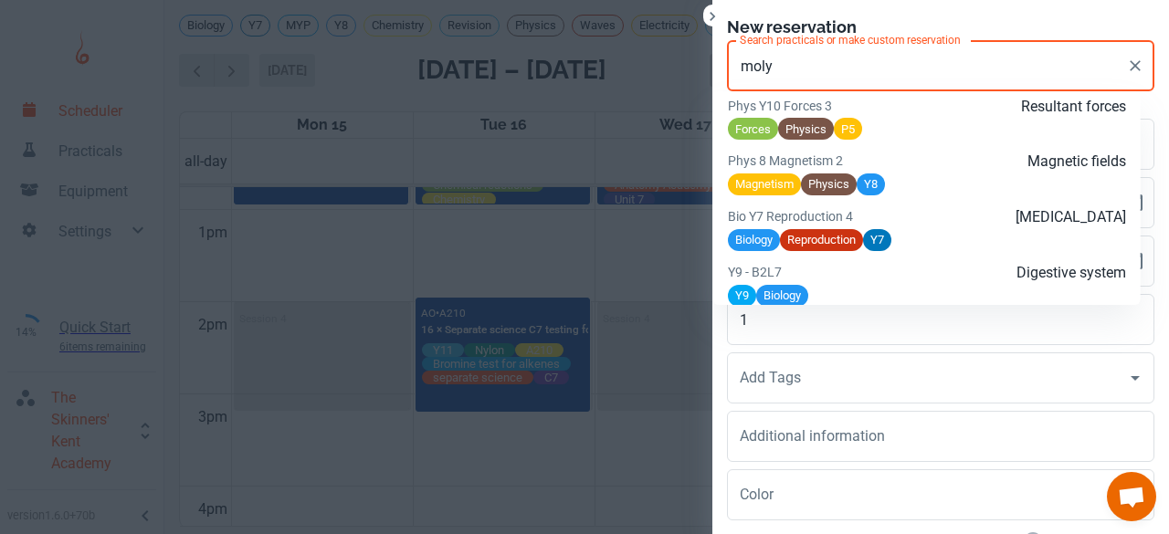
scroll to position [1955, 0]
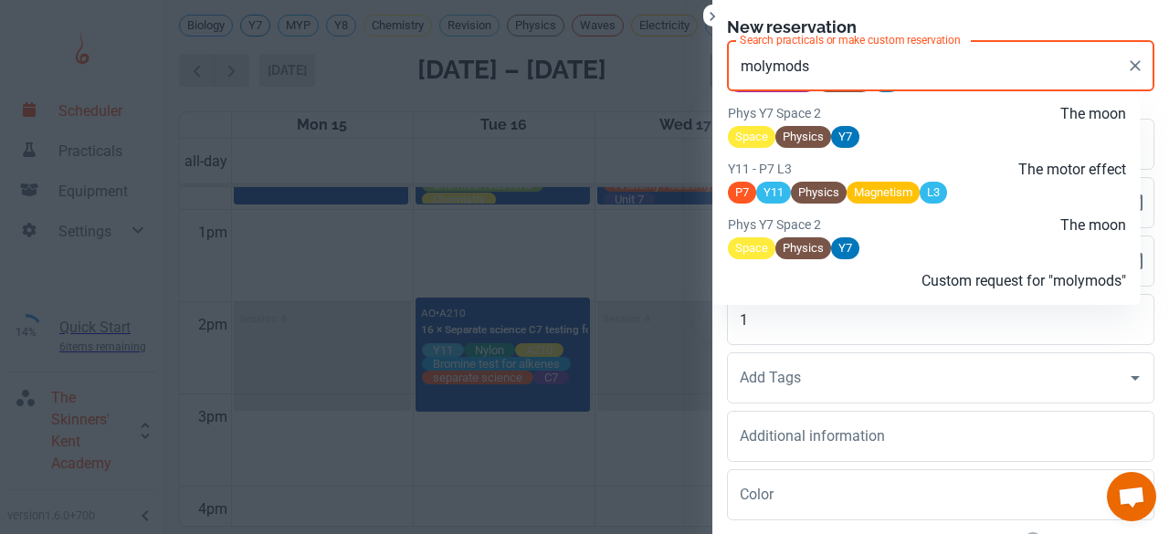
click at [829, 275] on li "Custom request for "molymods"" at bounding box center [926, 281] width 427 height 33
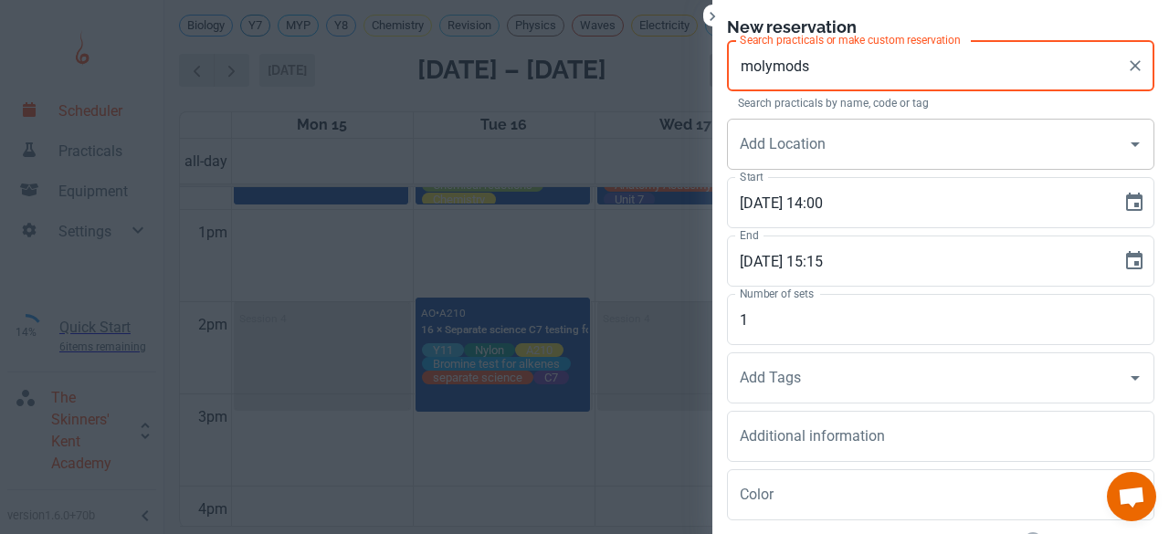
type input "molymods"
click at [776, 148] on input "Add Location" at bounding box center [926, 144] width 383 height 35
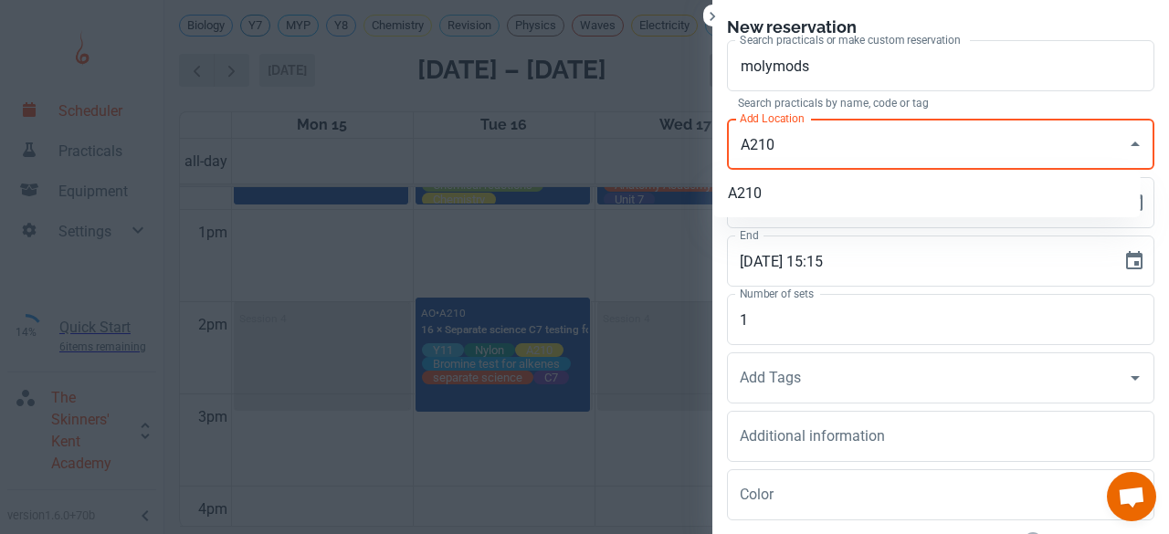
click at [754, 199] on li "A210" at bounding box center [926, 193] width 427 height 33
type input "A210"
click at [747, 339] on input "1" at bounding box center [940, 319] width 427 height 51
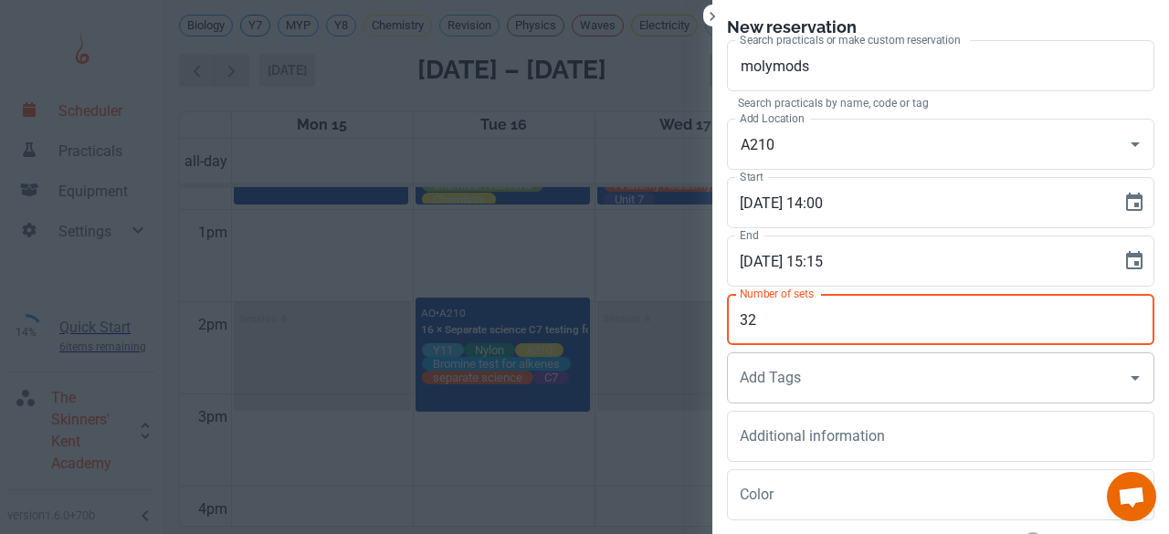
type input "32"
click at [746, 387] on div "Add Tags Add Tags" at bounding box center [940, 377] width 427 height 51
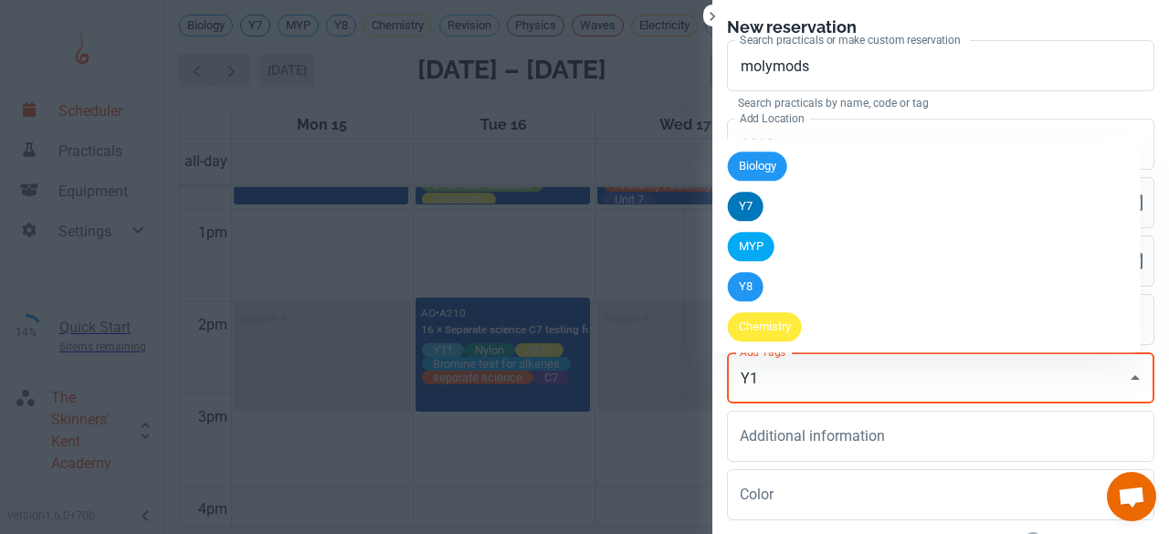
type input "Y11"
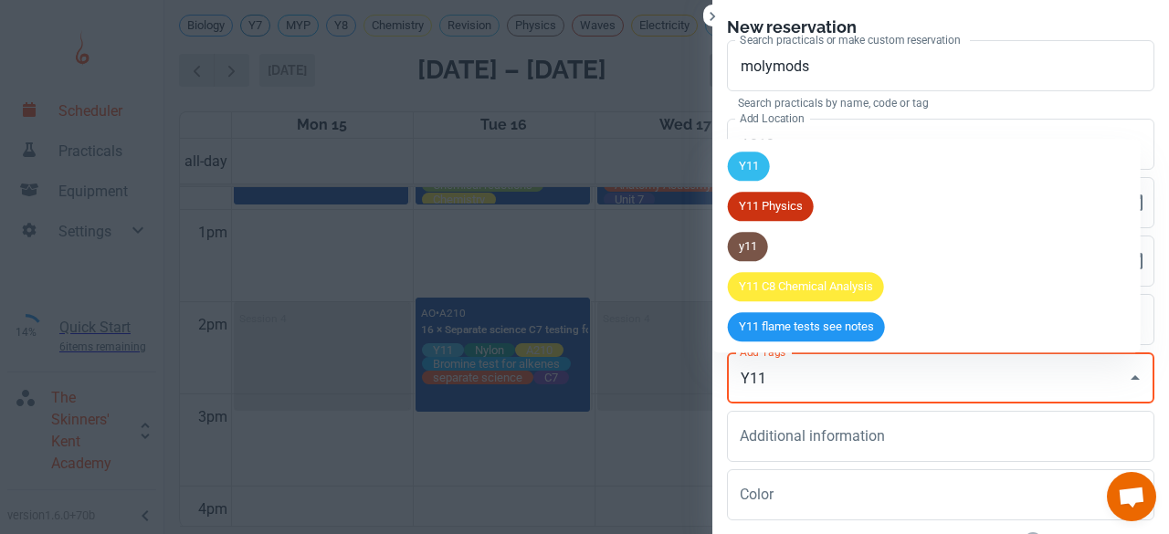
click at [750, 171] on span "Y11" at bounding box center [749, 167] width 42 height 18
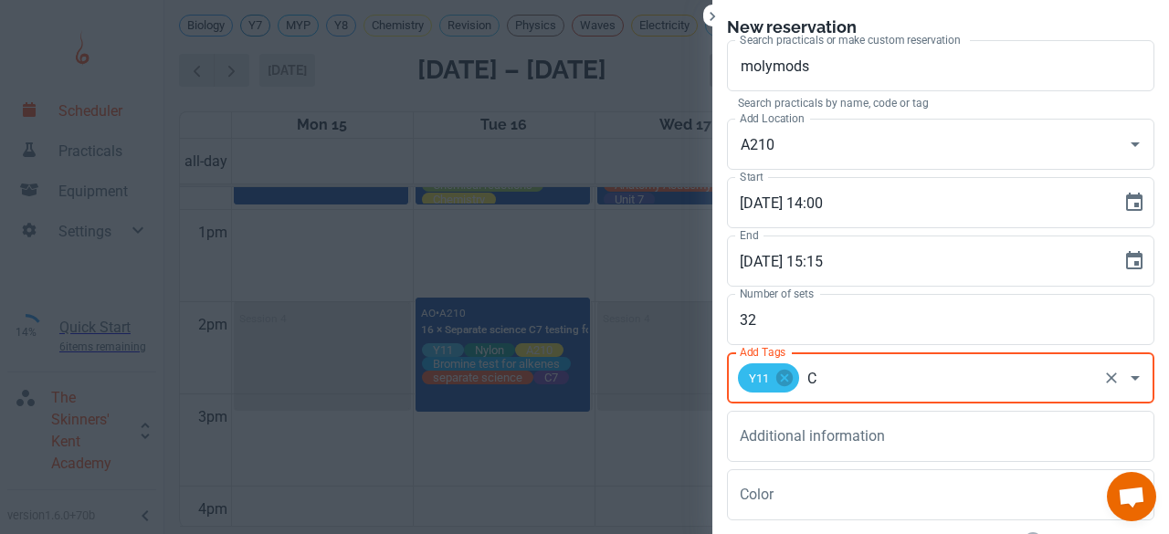
type input "C7"
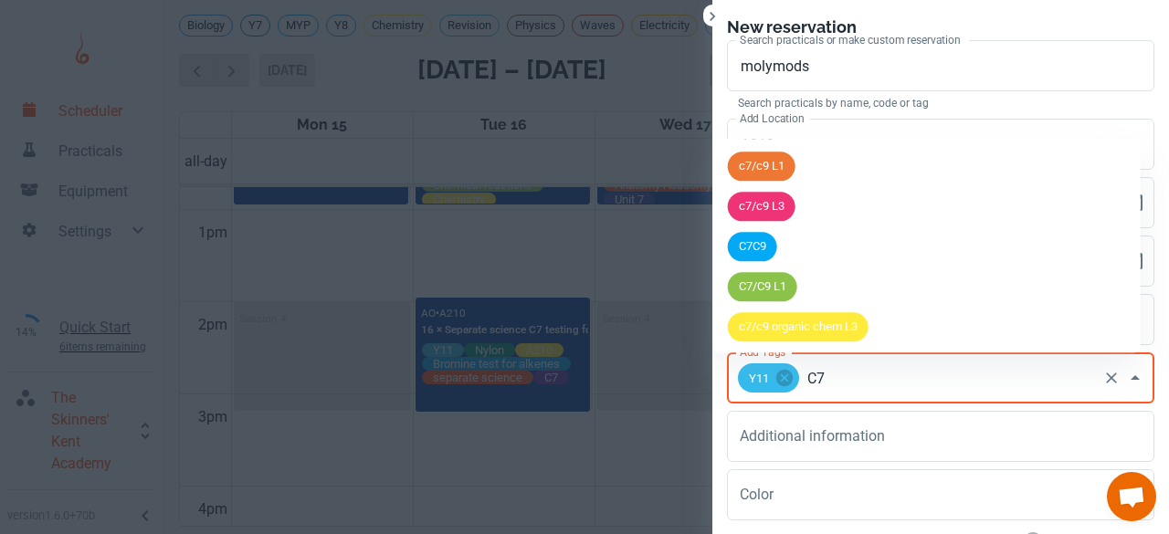
click at [752, 257] on div "C7C9" at bounding box center [752, 246] width 49 height 29
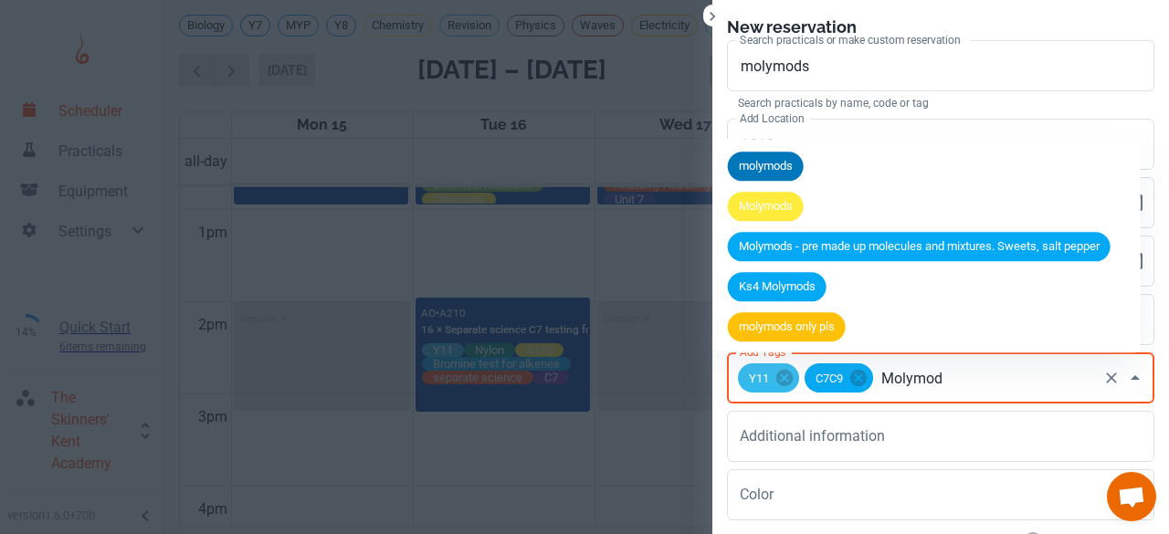
type input "Molymods"
click at [767, 215] on span "Molymods" at bounding box center [766, 207] width 76 height 18
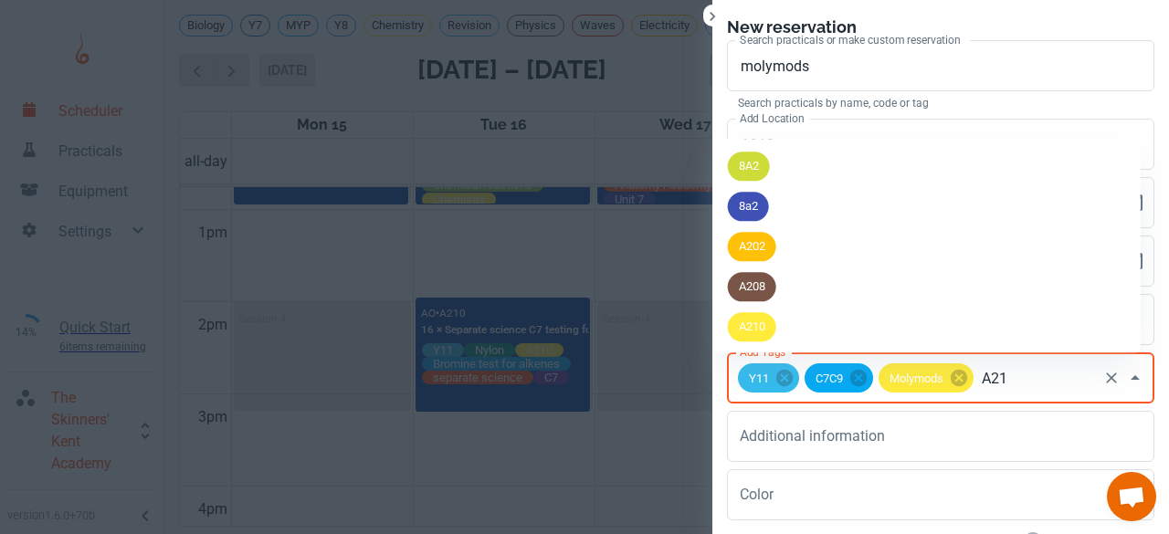
type input "A210"
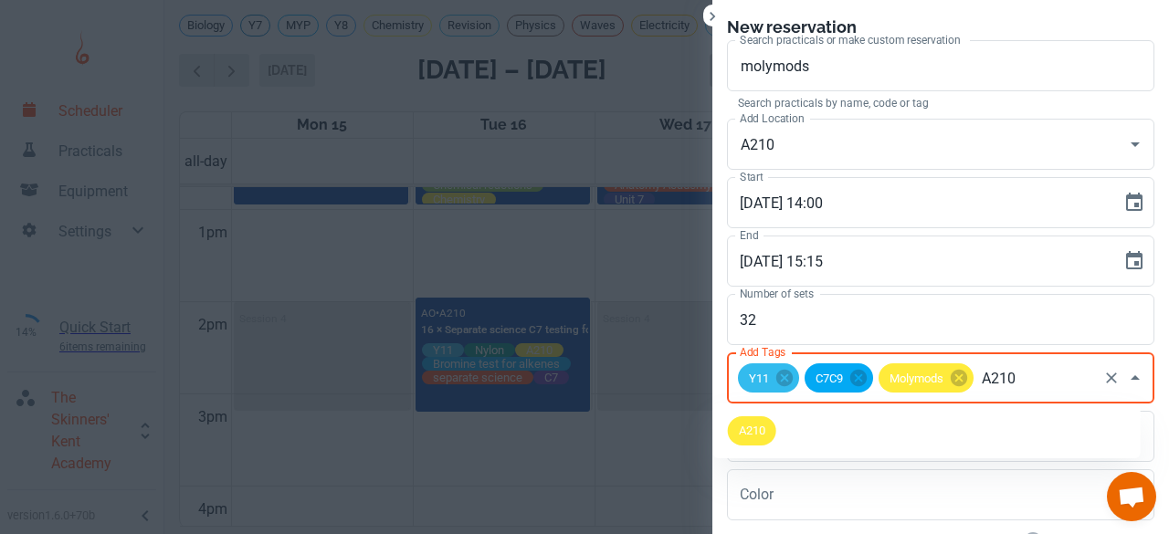
click at [754, 428] on span "A210" at bounding box center [752, 431] width 48 height 18
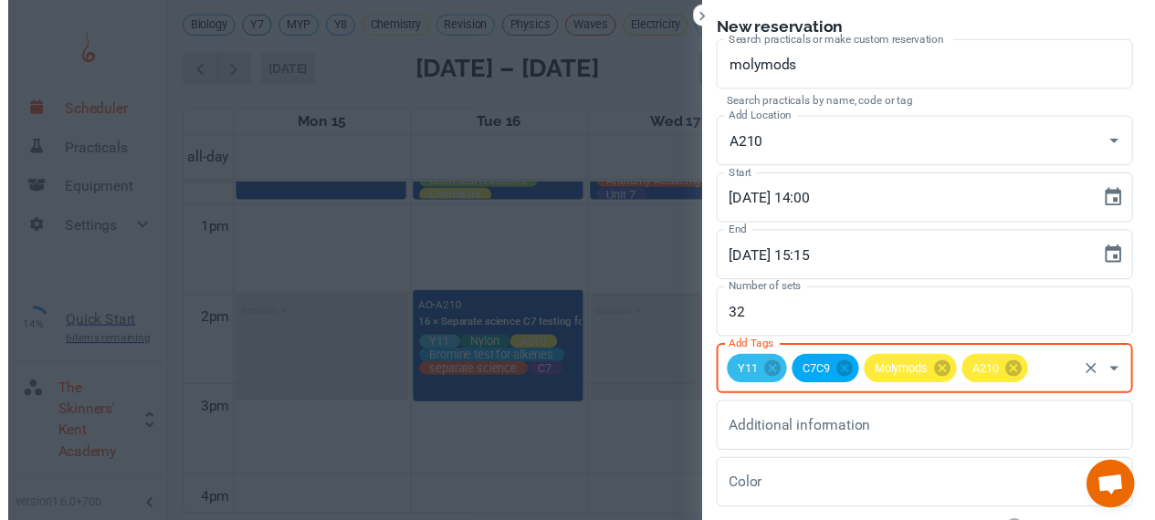
scroll to position [133, 0]
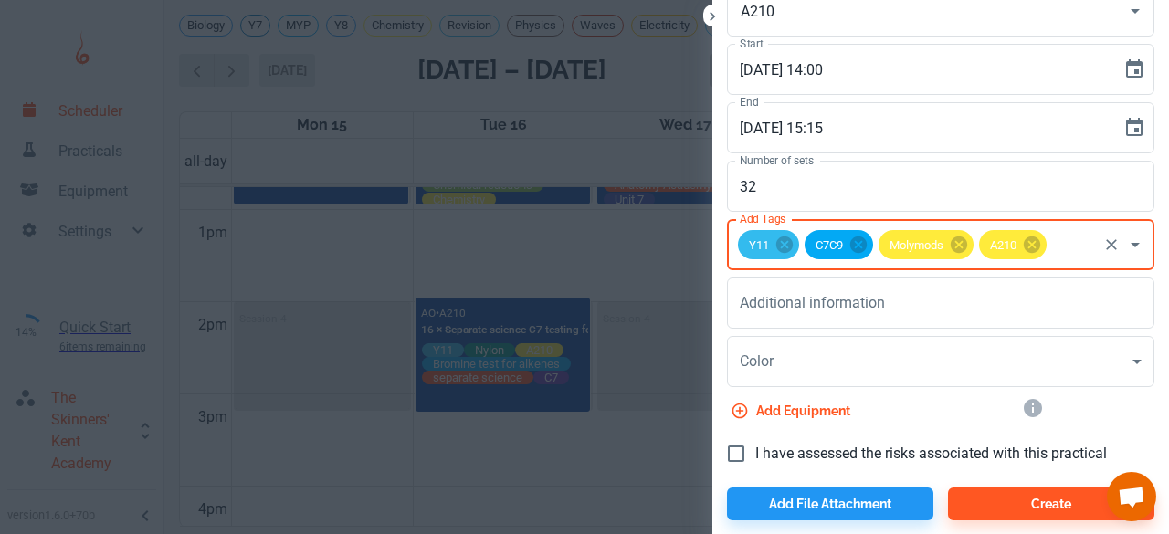
click at [741, 437] on label "I have assessed the risks associated with this practical" at bounding box center [912, 454] width 390 height 38
click at [741, 437] on input "I have assessed the risks associated with this practical" at bounding box center [736, 454] width 38 height 38
checkbox input "true"
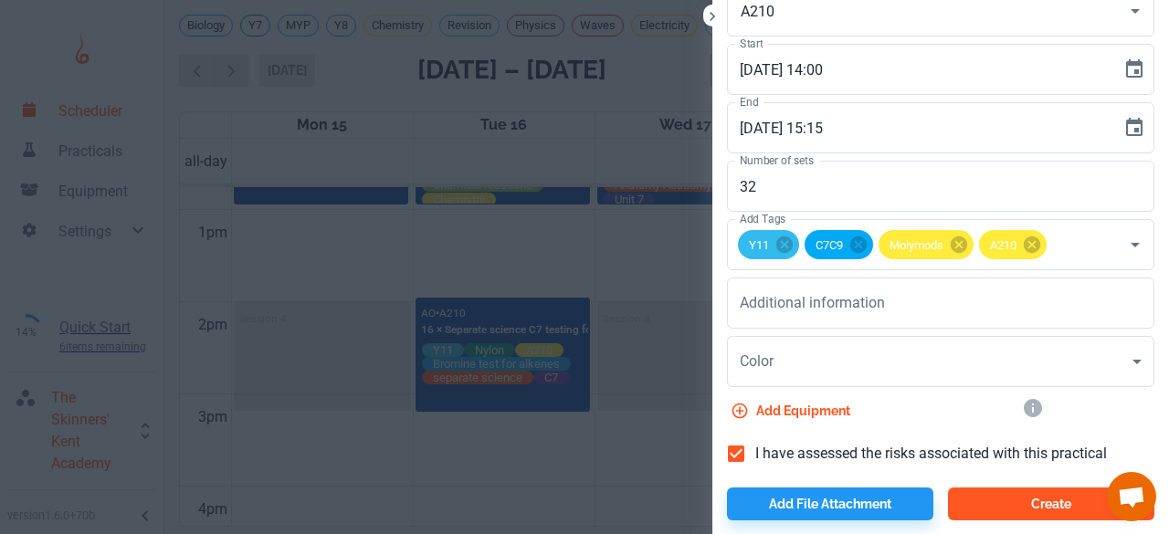
click at [982, 511] on button "Create" at bounding box center [1051, 503] width 206 height 33
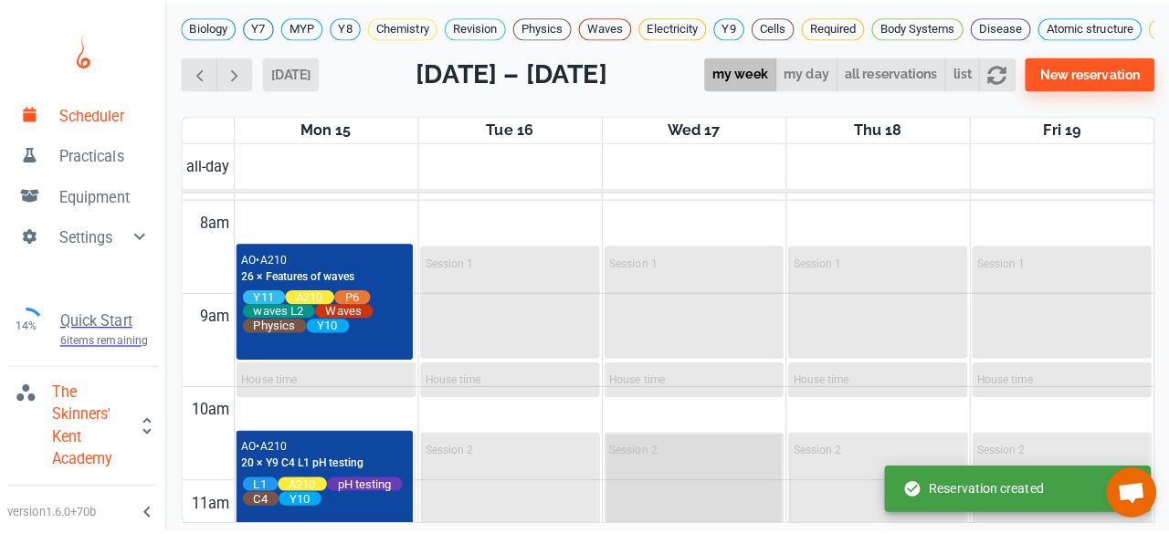
scroll to position [694, 0]
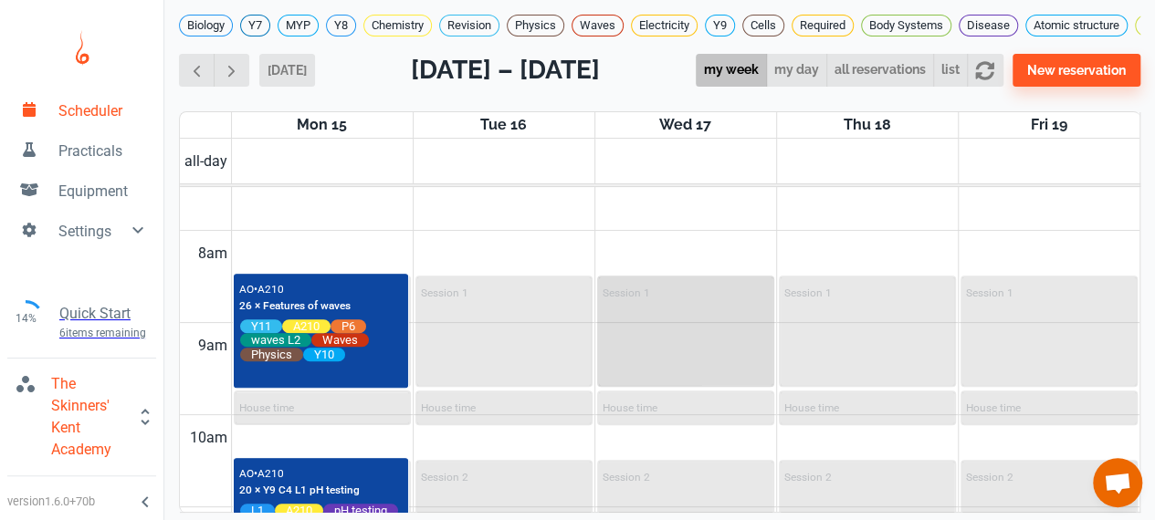
click at [690, 350] on div "Session 1" at bounding box center [685, 332] width 173 height 108
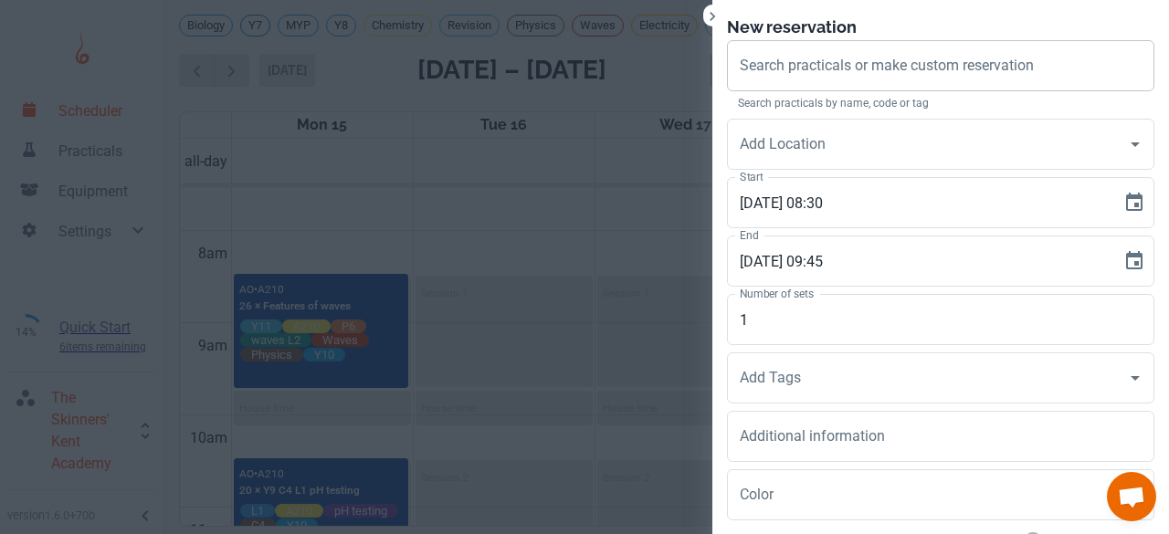
click at [807, 58] on div "Search practicals or make custom reservation Search practicals or make custom r…" at bounding box center [940, 65] width 427 height 51
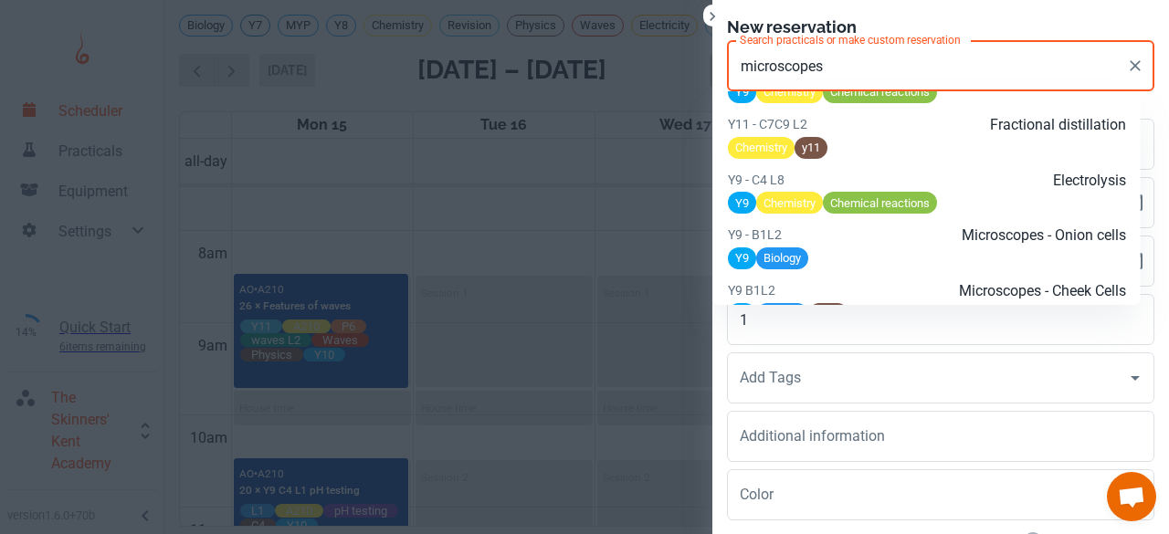
scroll to position [2186, 0]
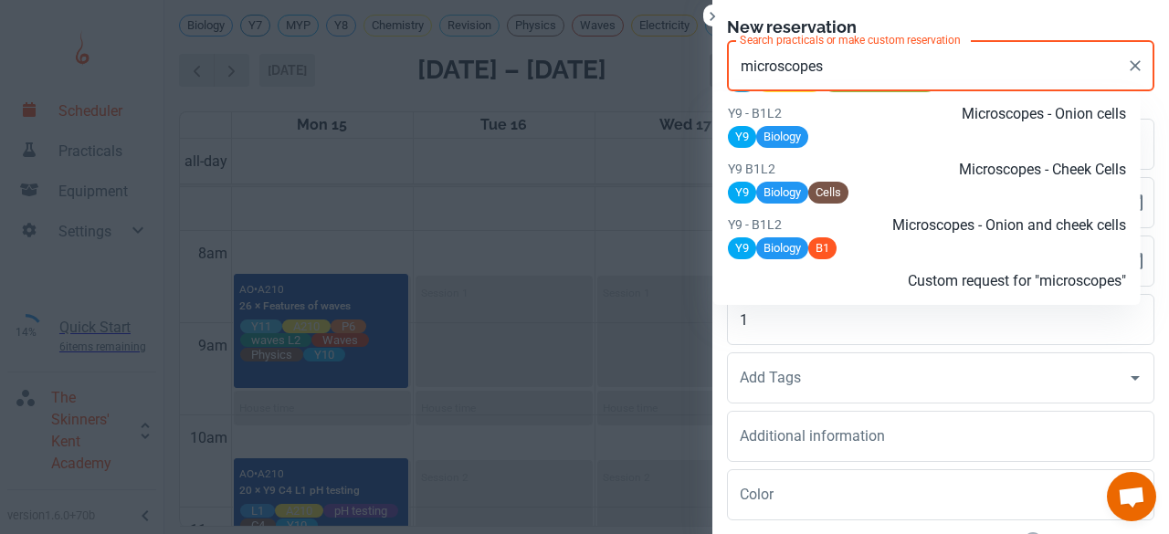
click at [869, 278] on p "Custom request for "microscopes"" at bounding box center [993, 281] width 266 height 22
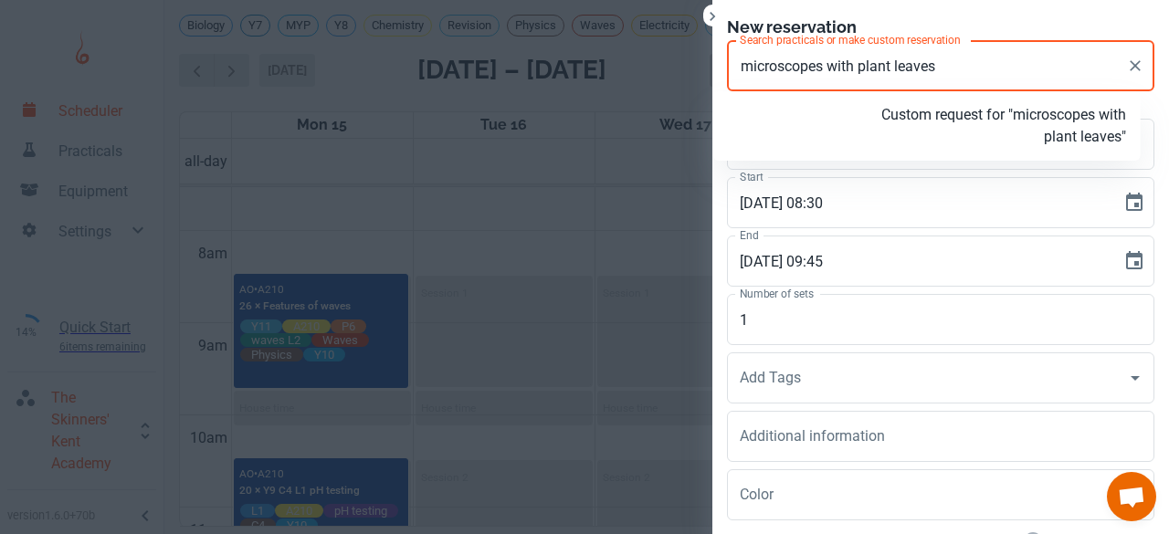
click at [853, 121] on div at bounding box center [794, 126] width 132 height 44
click at [886, 118] on p "Custom request for "microscopes with plant leaves/slides"" at bounding box center [993, 126] width 266 height 44
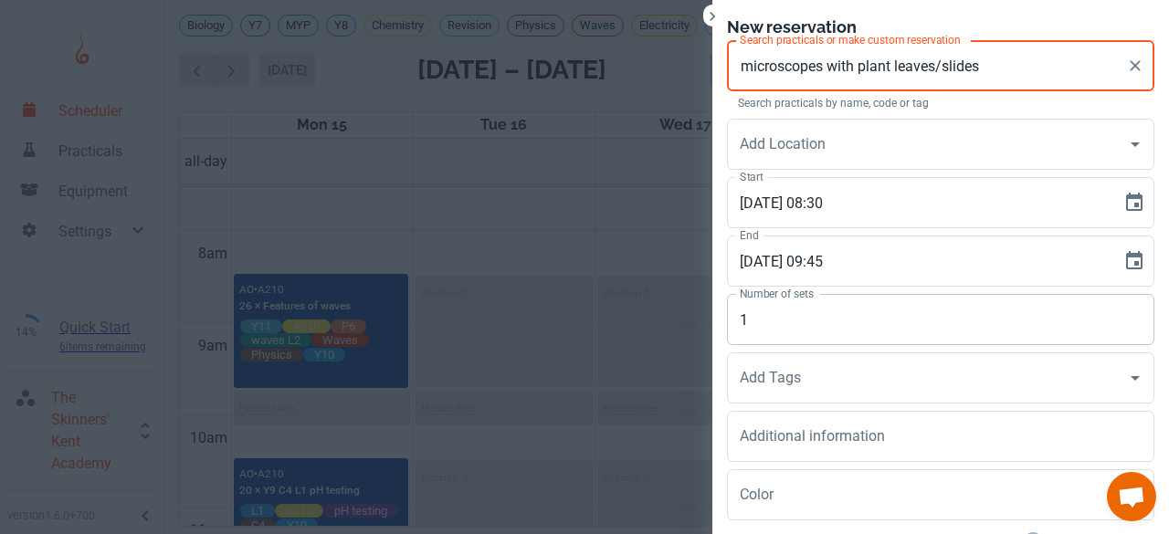
type input "microscopes with plant leaves/slides"
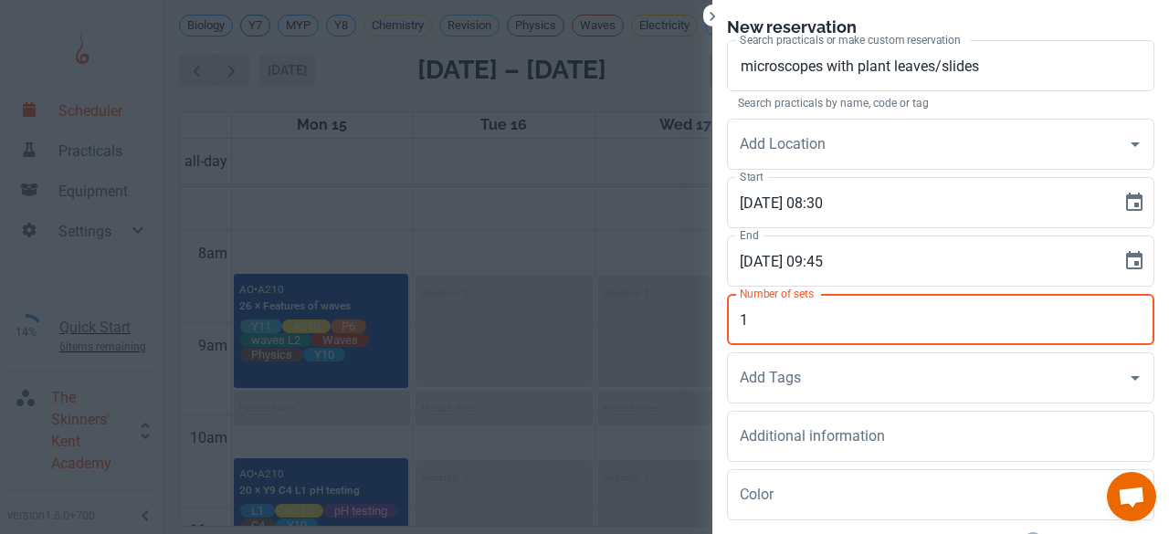
click at [765, 313] on input "1" at bounding box center [940, 319] width 427 height 51
type input "32"
click at [761, 362] on input "Add Tags" at bounding box center [926, 378] width 383 height 35
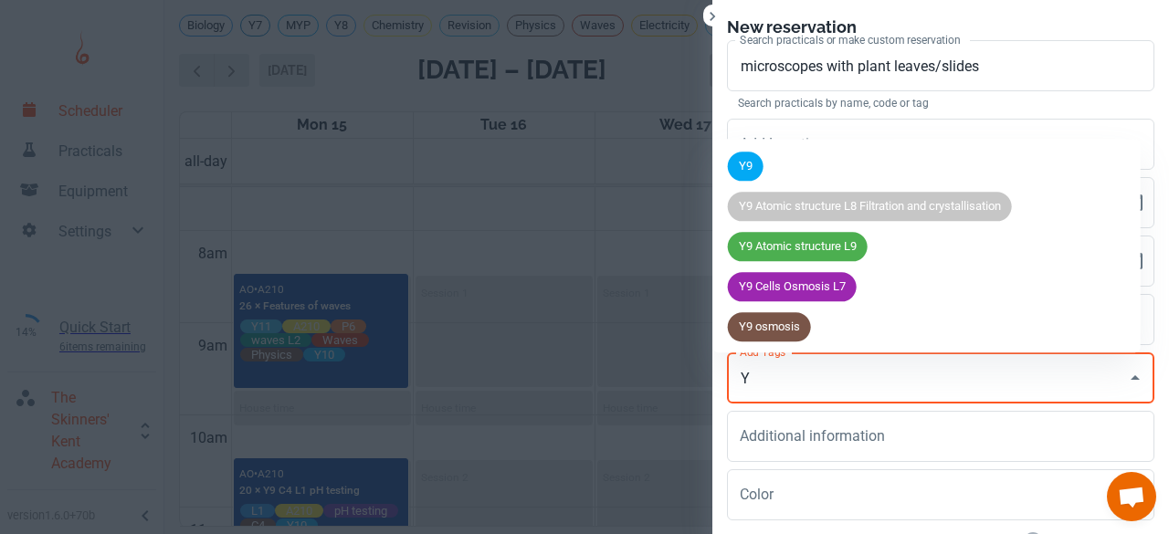
type input "Y9"
click at [761, 162] on span "Y9" at bounding box center [746, 167] width 36 height 18
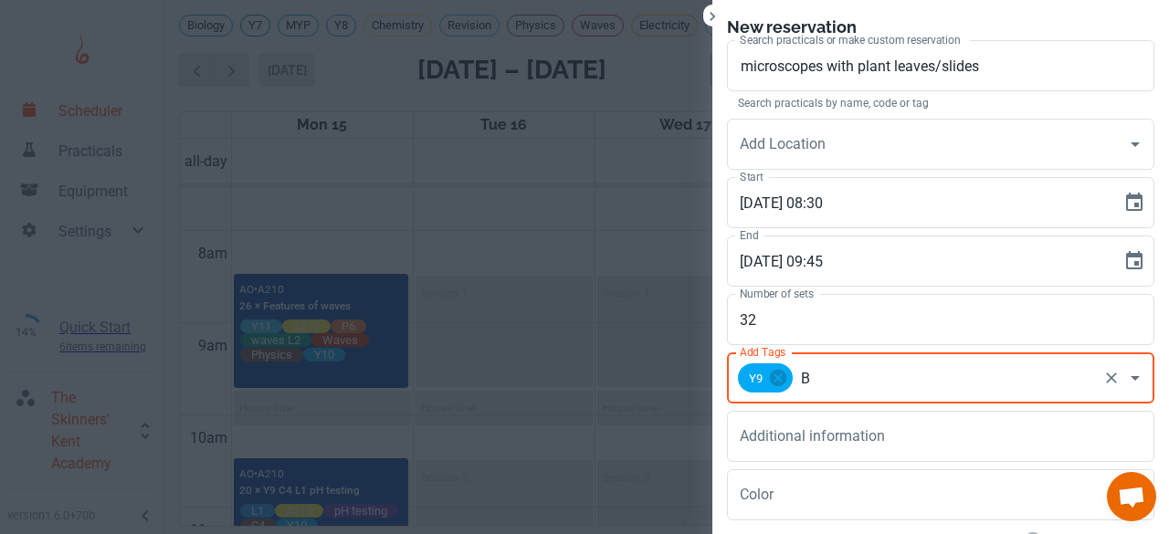
type input "B1"
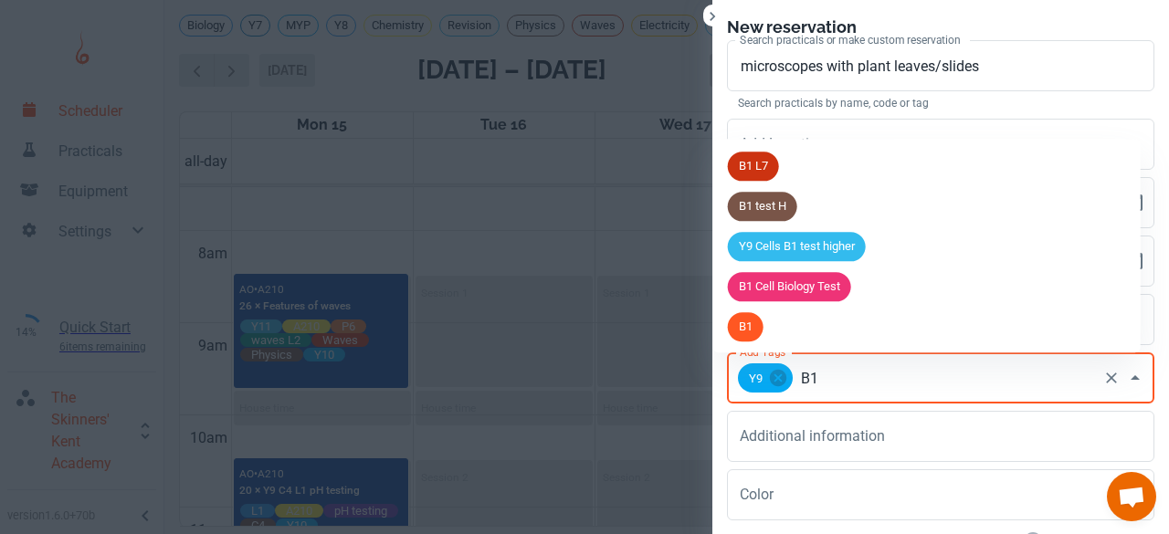
click at [740, 328] on span "B1" at bounding box center [746, 328] width 36 height 18
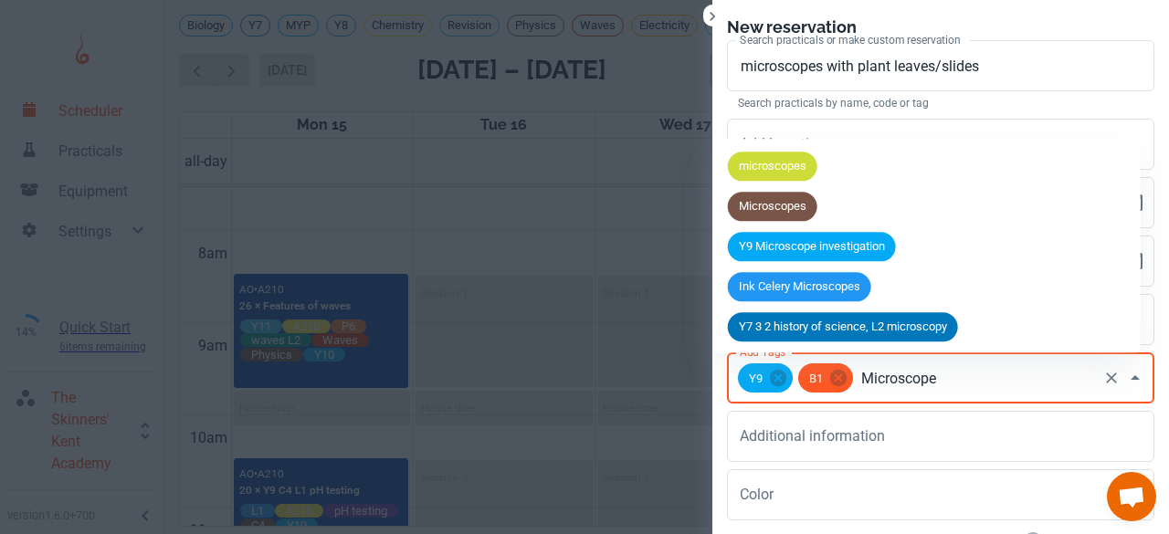
type input "Microscopes"
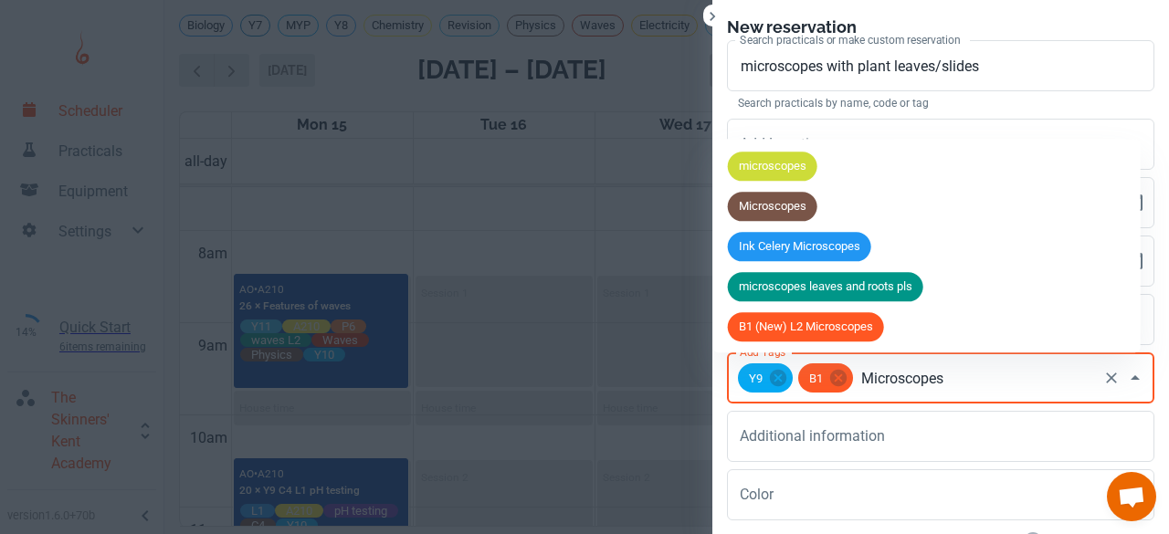
click at [771, 213] on span "Microscopes" at bounding box center [772, 207] width 89 height 18
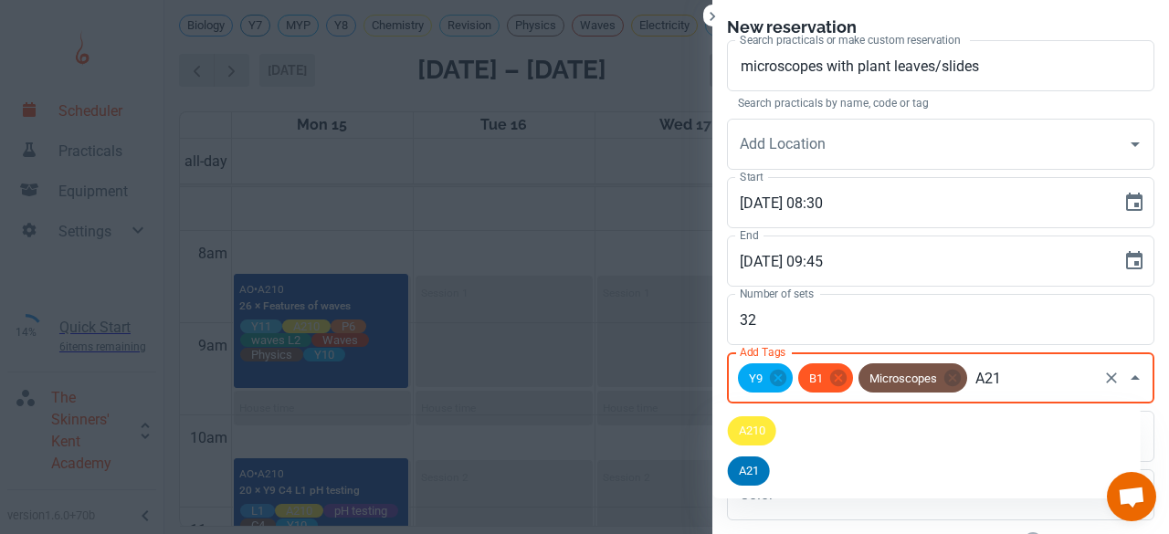
type input "A210"
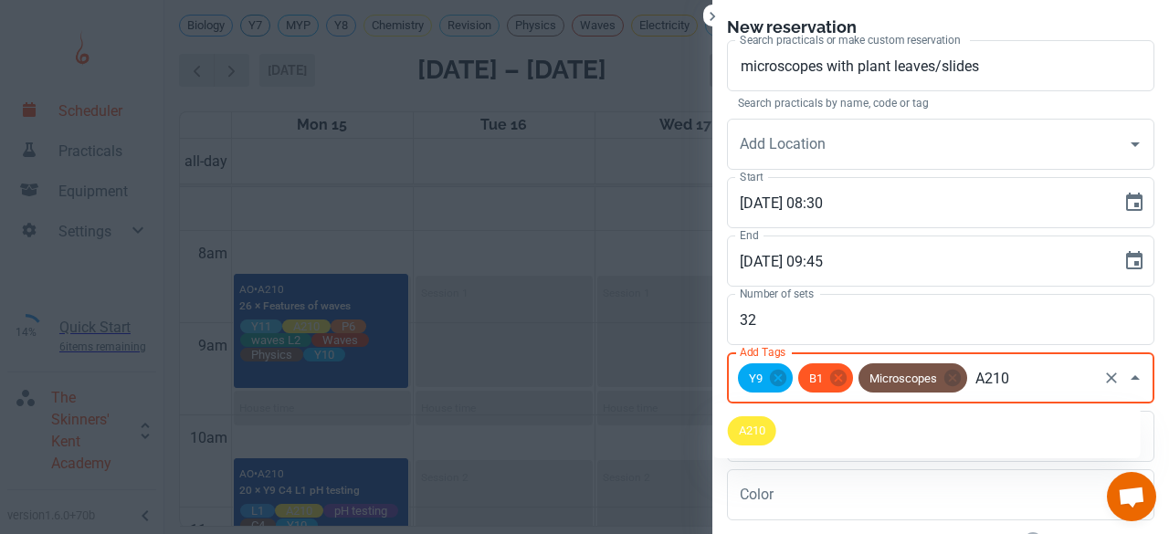
click at [750, 406] on ul "A210" at bounding box center [926, 431] width 427 height 55
click at [752, 431] on span "A210" at bounding box center [752, 431] width 48 height 18
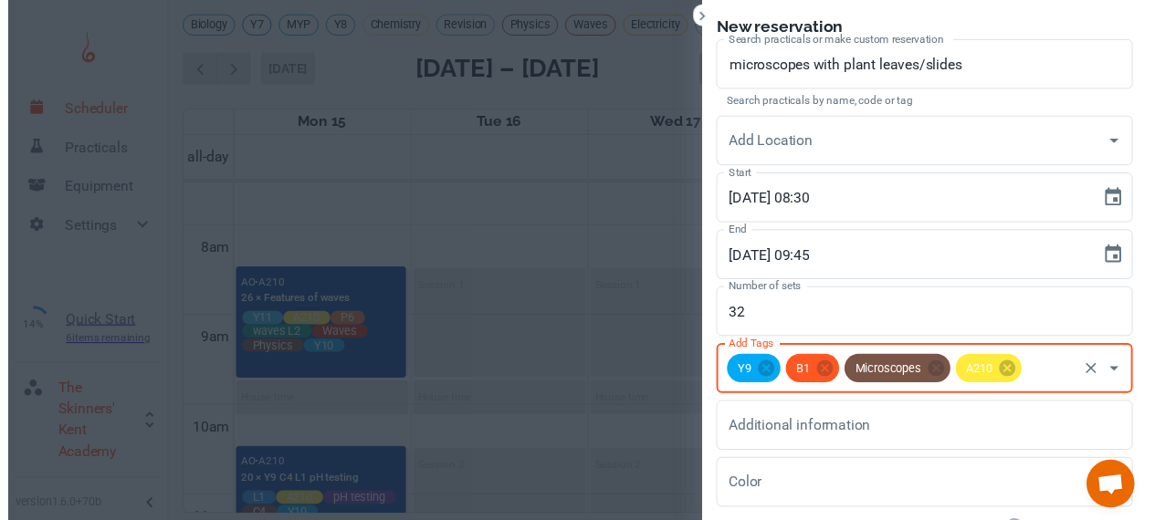
scroll to position [133, 0]
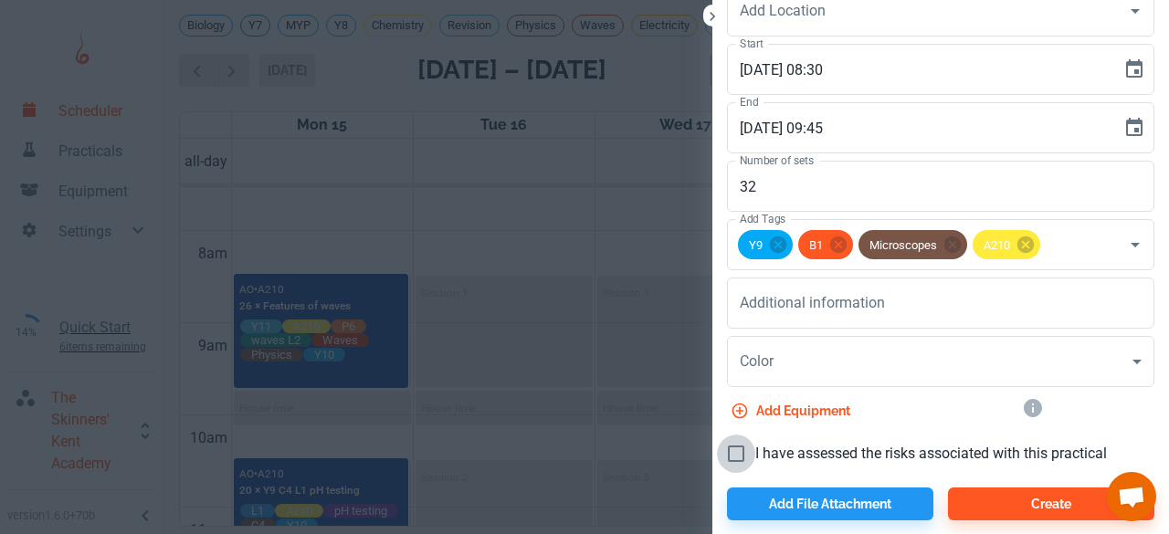
click at [721, 459] on input "I have assessed the risks associated with this practical" at bounding box center [736, 454] width 38 height 38
checkbox input "true"
click at [970, 501] on button "Create" at bounding box center [1051, 503] width 206 height 33
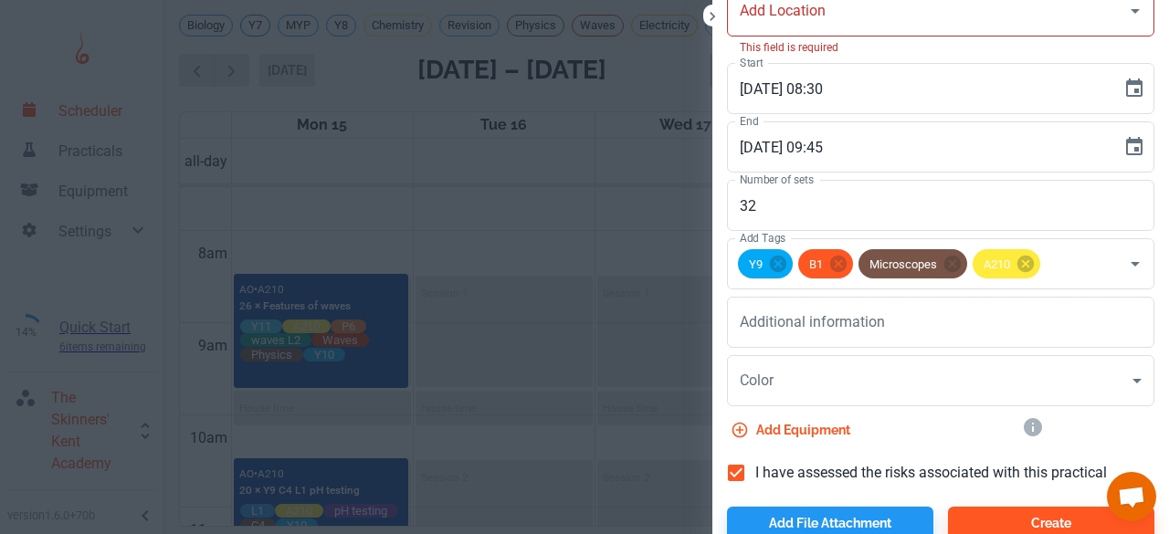
click at [763, 14] on input "Add Location" at bounding box center [926, 11] width 383 height 35
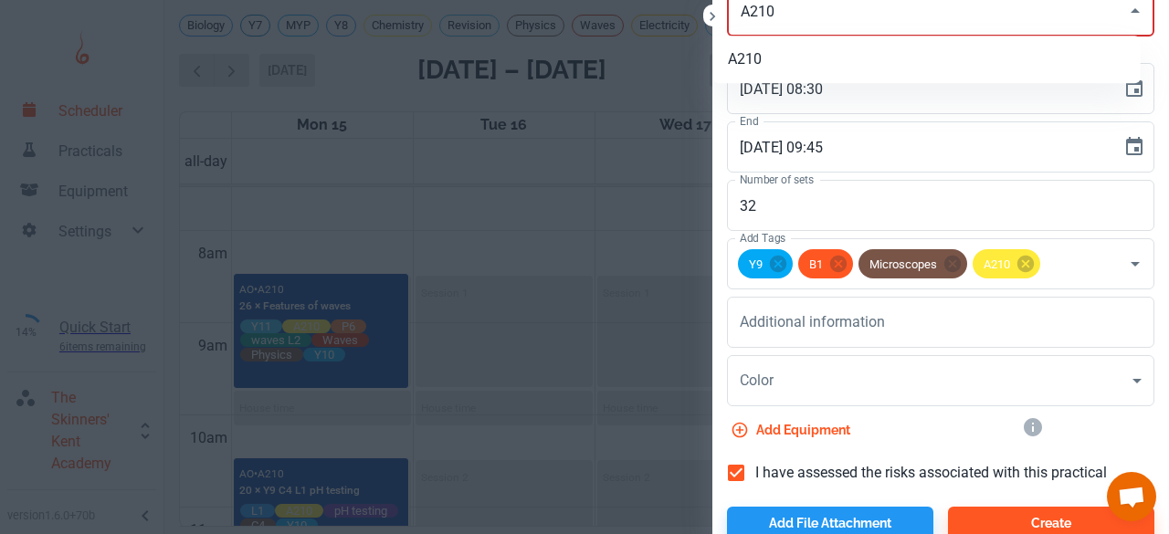
click at [761, 56] on li "A210" at bounding box center [926, 59] width 427 height 33
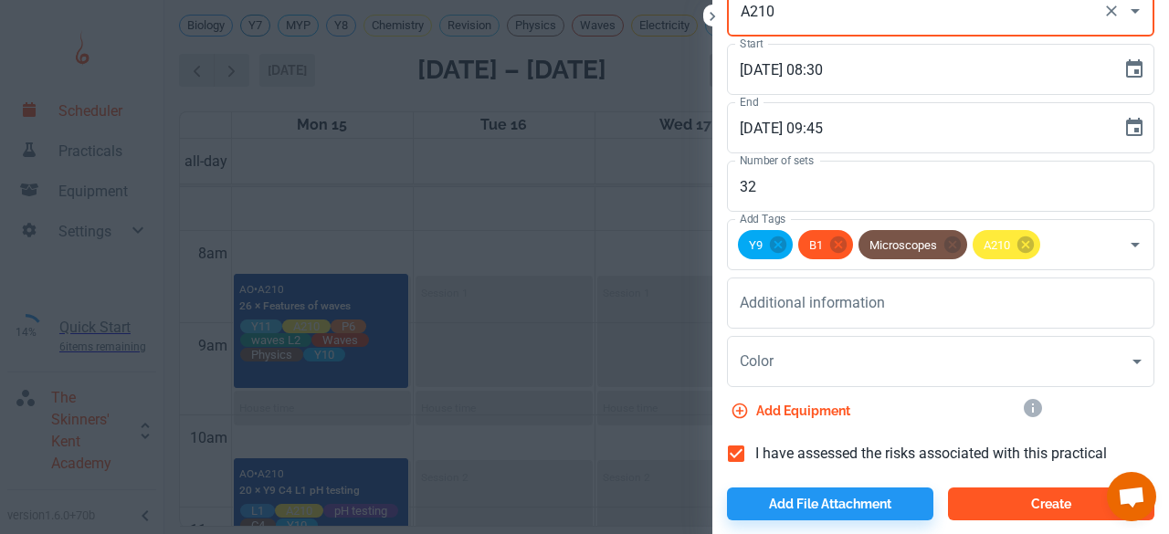
type input "A210"
click at [970, 495] on button "Create" at bounding box center [1051, 503] width 206 height 33
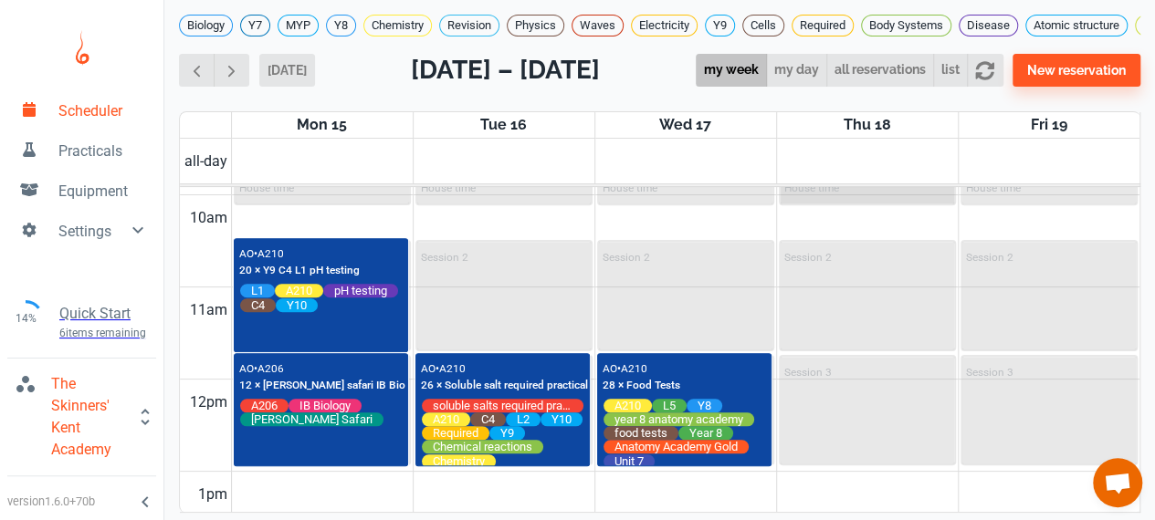
scroll to position [918, 0]
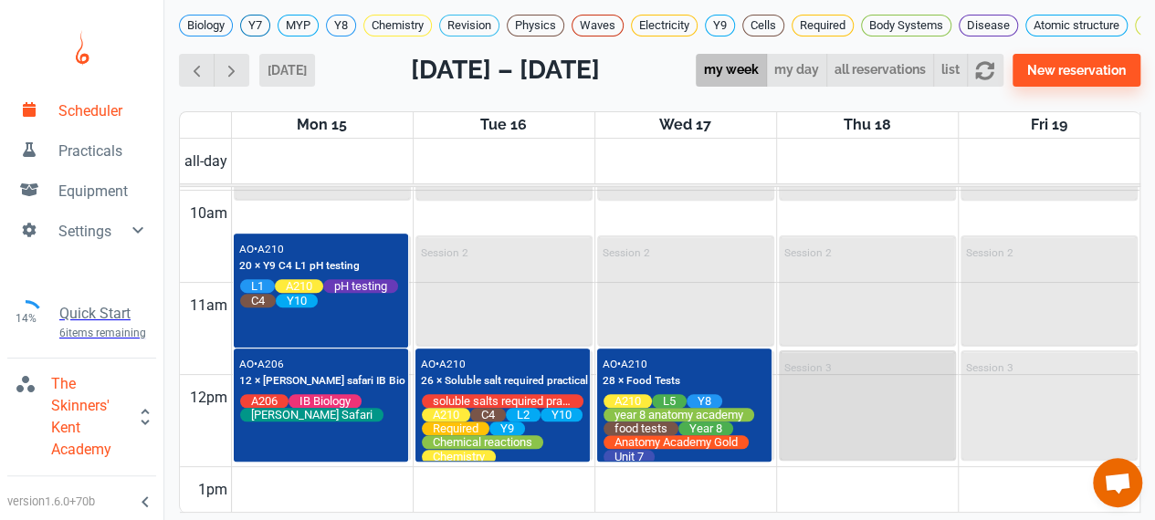
click at [858, 421] on div "Session 3" at bounding box center [867, 405] width 173 height 107
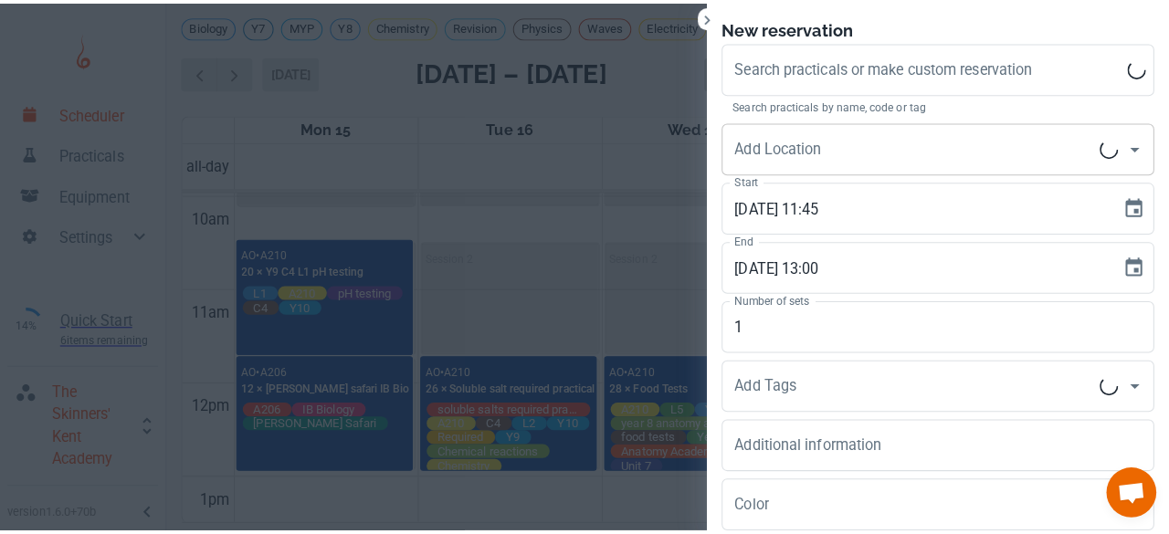
scroll to position [0, 0]
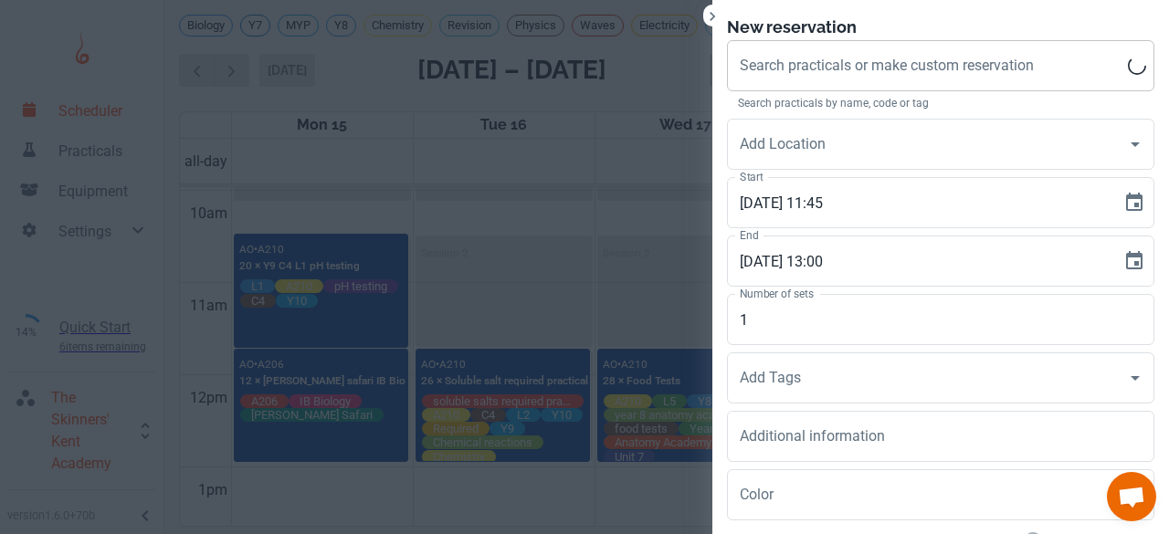
click at [854, 79] on input "Search practicals or make custom reservation" at bounding box center [931, 65] width 393 height 35
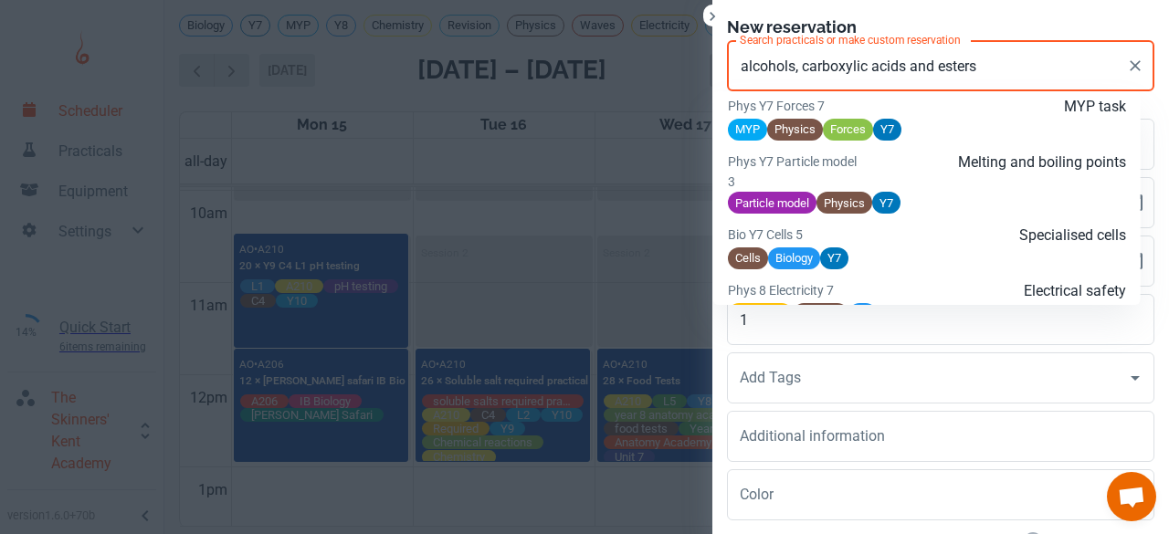
scroll to position [2375, 0]
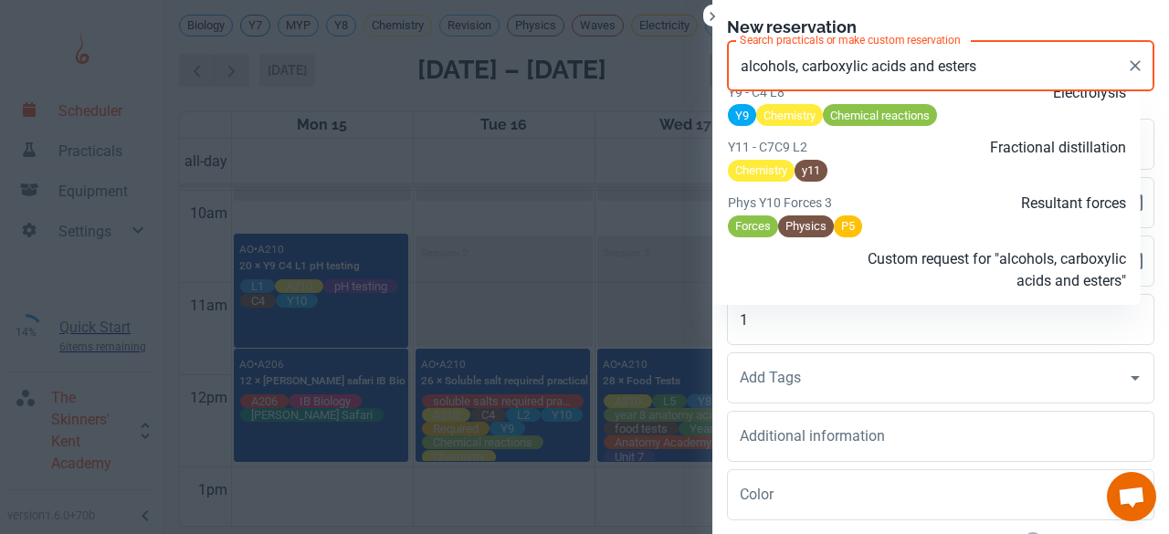
click at [902, 281] on p "Custom request for "alcohols, carboxylic acids and esters"" at bounding box center [993, 270] width 266 height 44
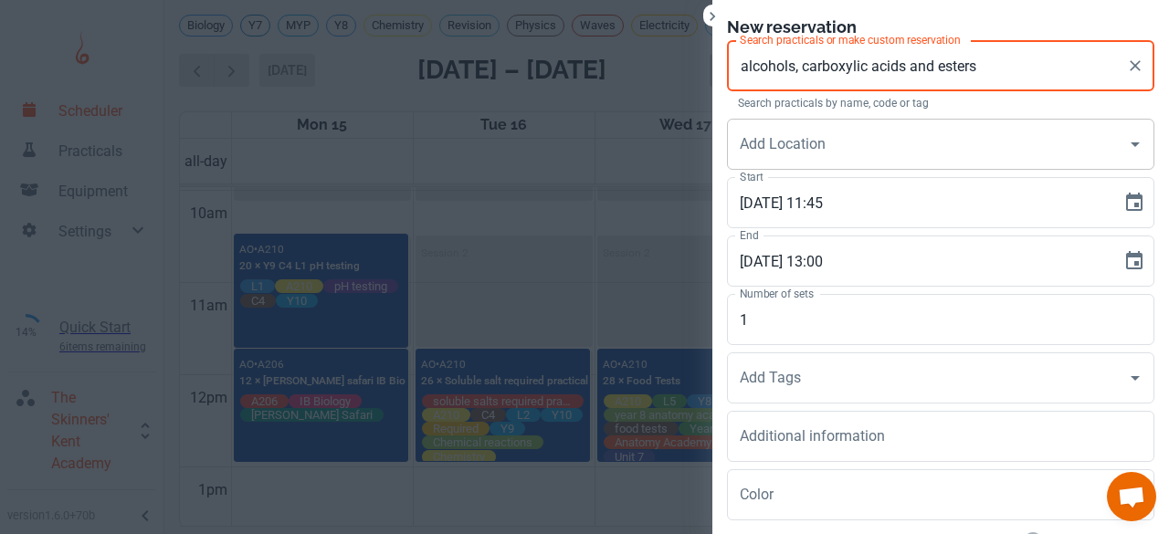
click at [795, 164] on div "Add Location" at bounding box center [940, 144] width 427 height 51
type input "alcohols, carboxylic acids and esters"
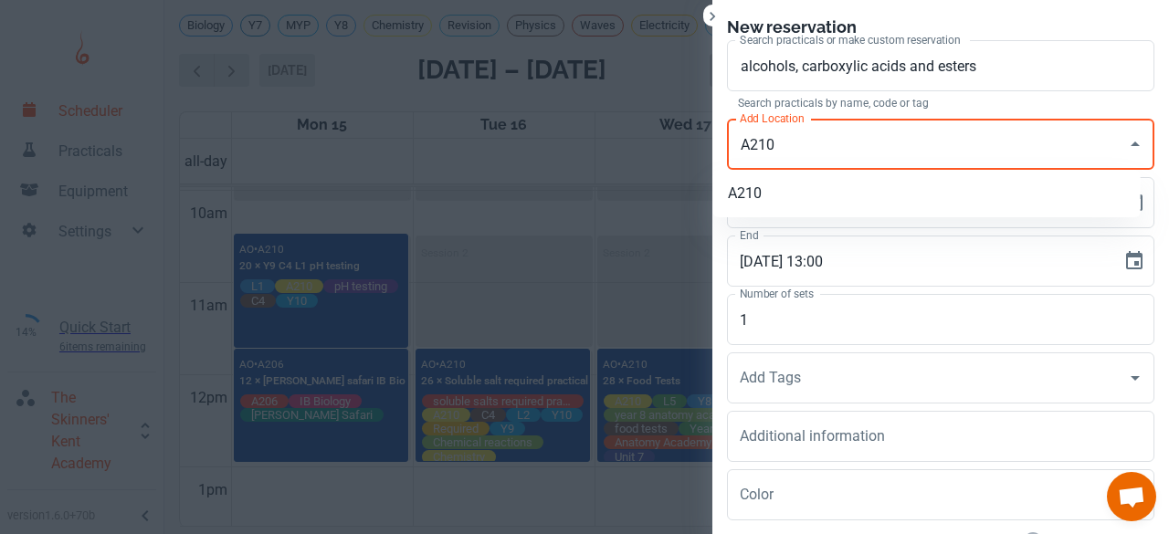
click at [787, 191] on li "A210" at bounding box center [926, 193] width 427 height 33
type input "A210"
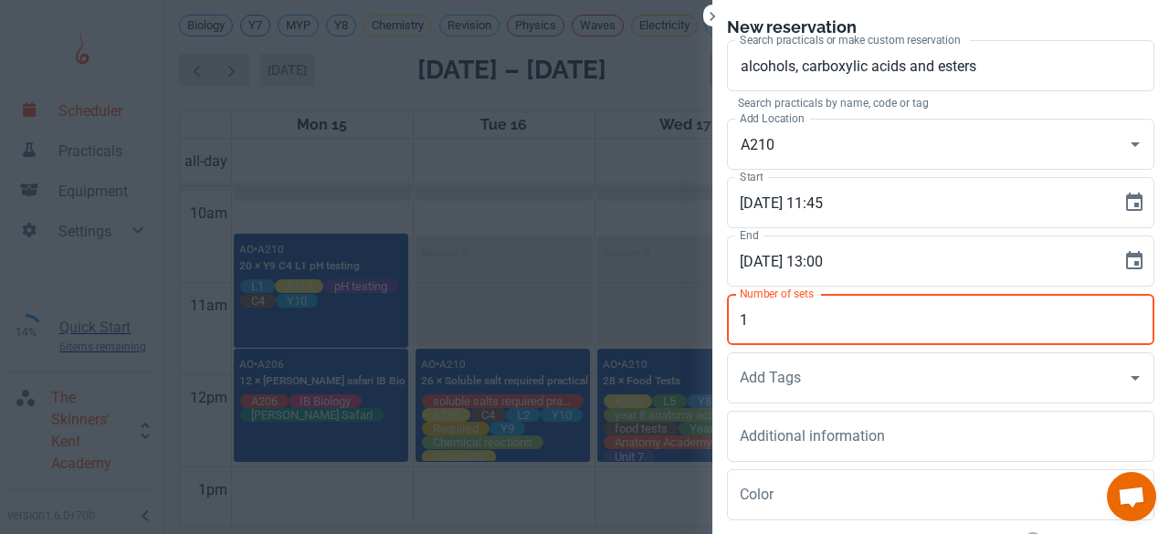
click at [767, 330] on input "1" at bounding box center [940, 319] width 427 height 51
type input "16"
click at [758, 377] on div "Add Tags Add Tags" at bounding box center [940, 377] width 427 height 51
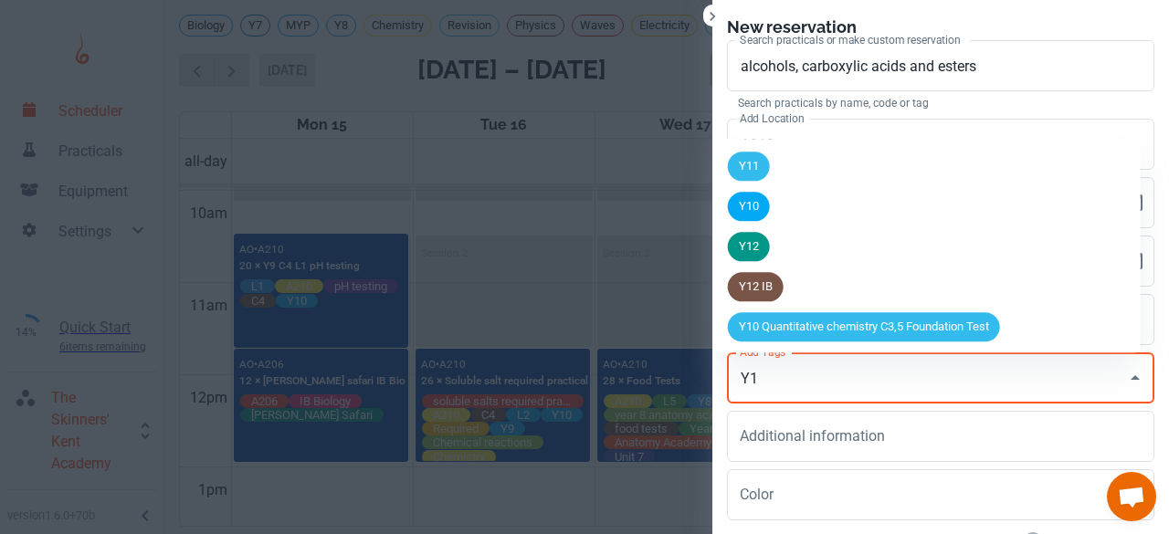
type input "Y11"
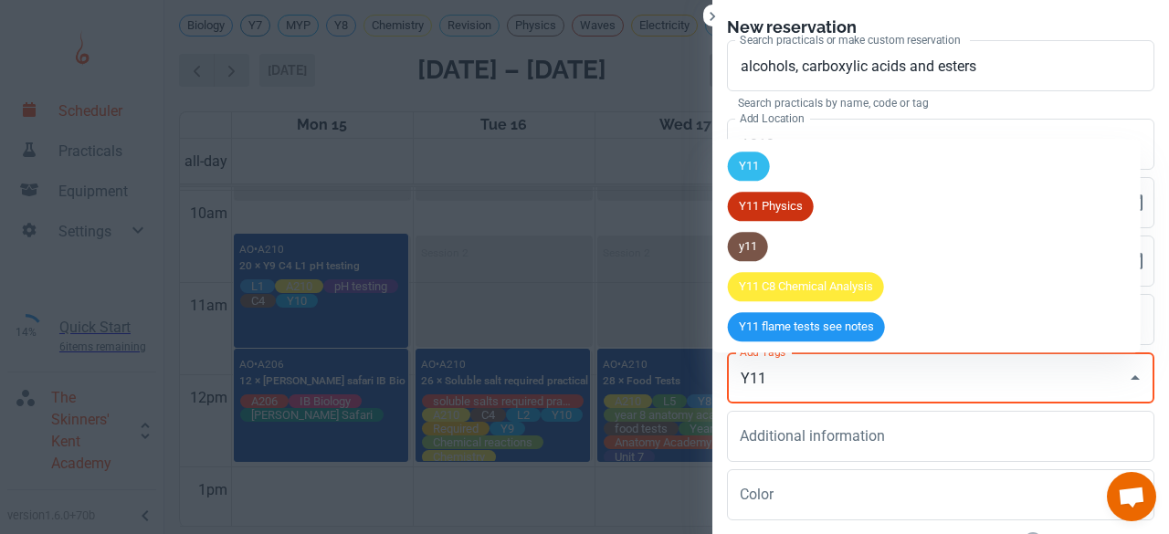
click at [754, 168] on span "Y11" at bounding box center [749, 167] width 42 height 18
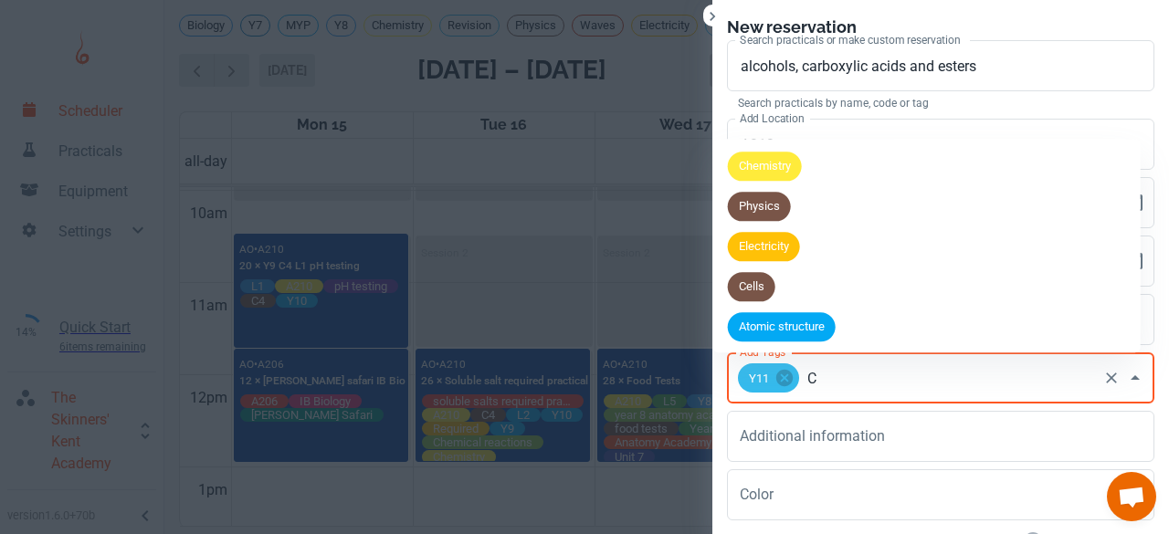
type input "C7"
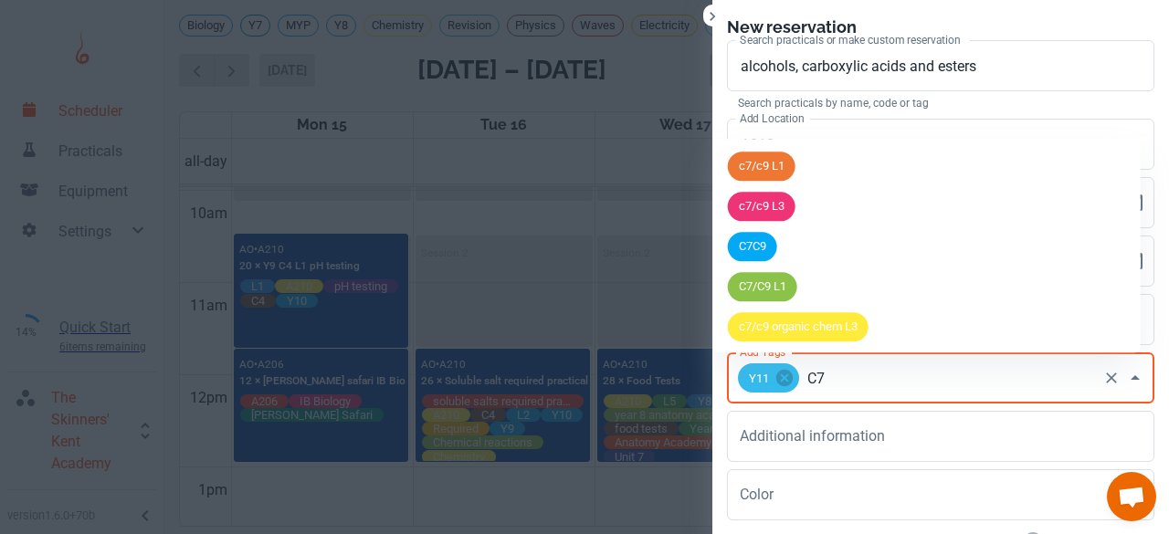
scroll to position [283, 0]
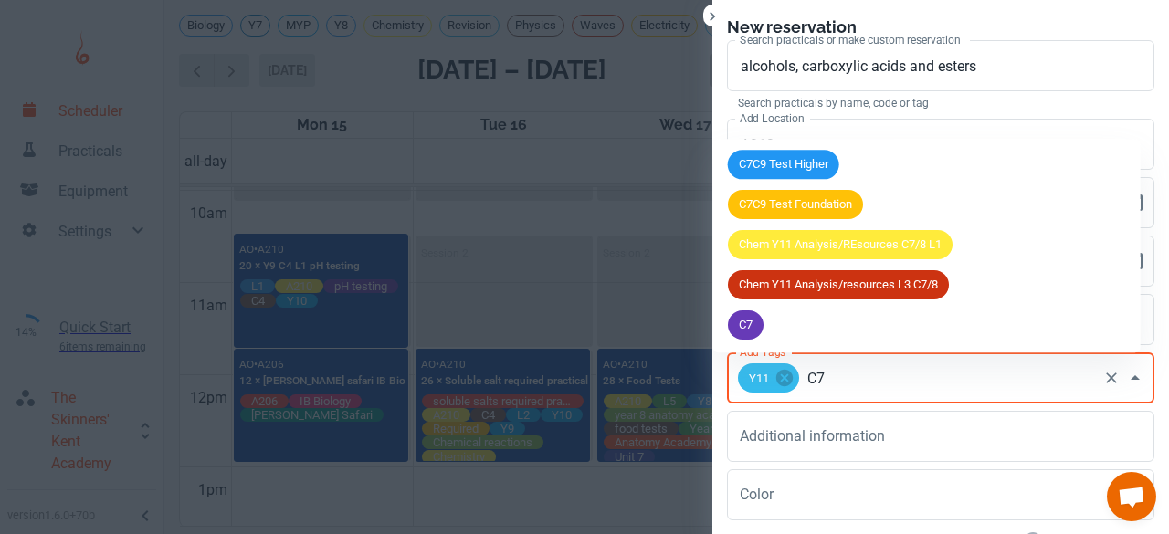
click at [750, 314] on div "C7" at bounding box center [746, 324] width 36 height 29
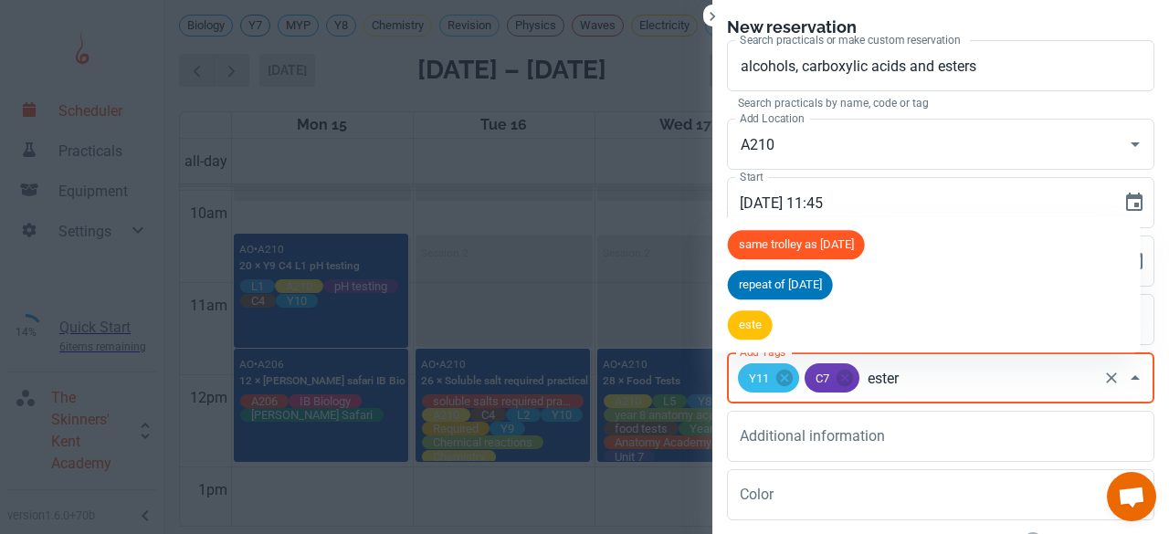
type input "esters"
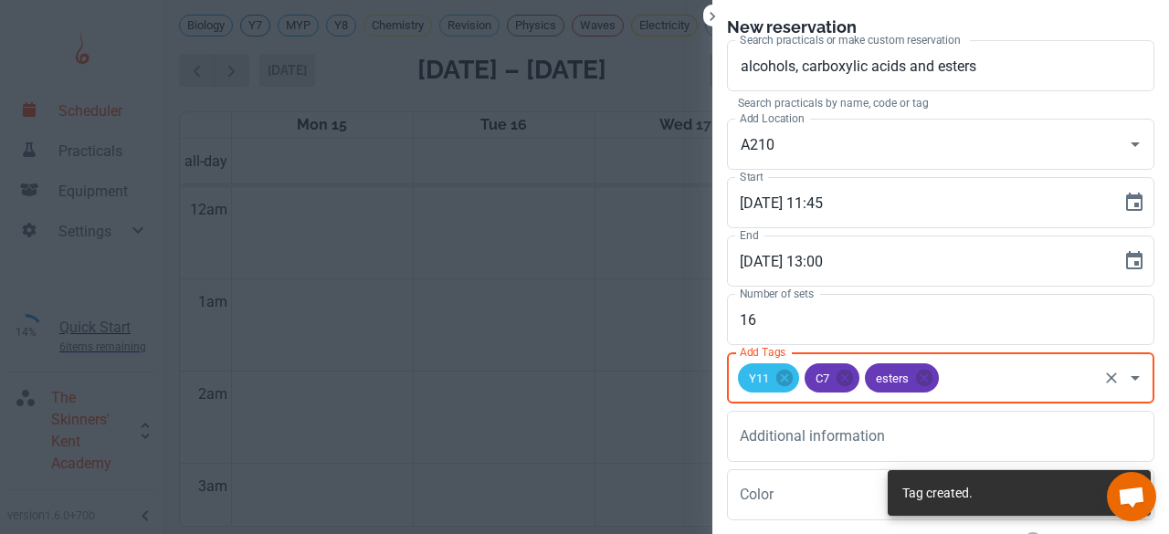
scroll to position [918, 0]
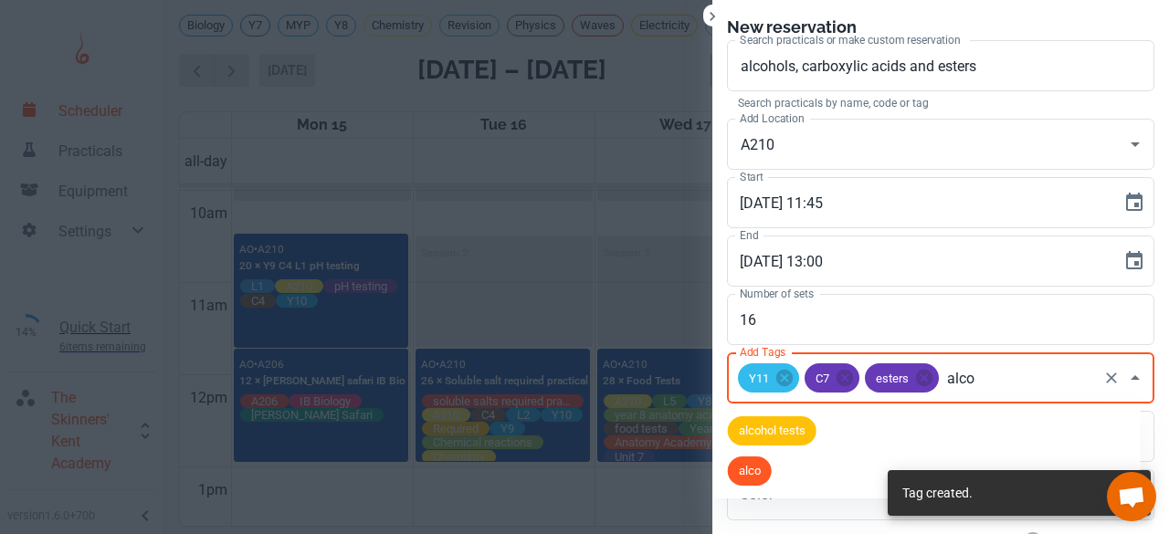
type input "alcoh"
click at [762, 438] on span "alcohol tests" at bounding box center [772, 431] width 89 height 18
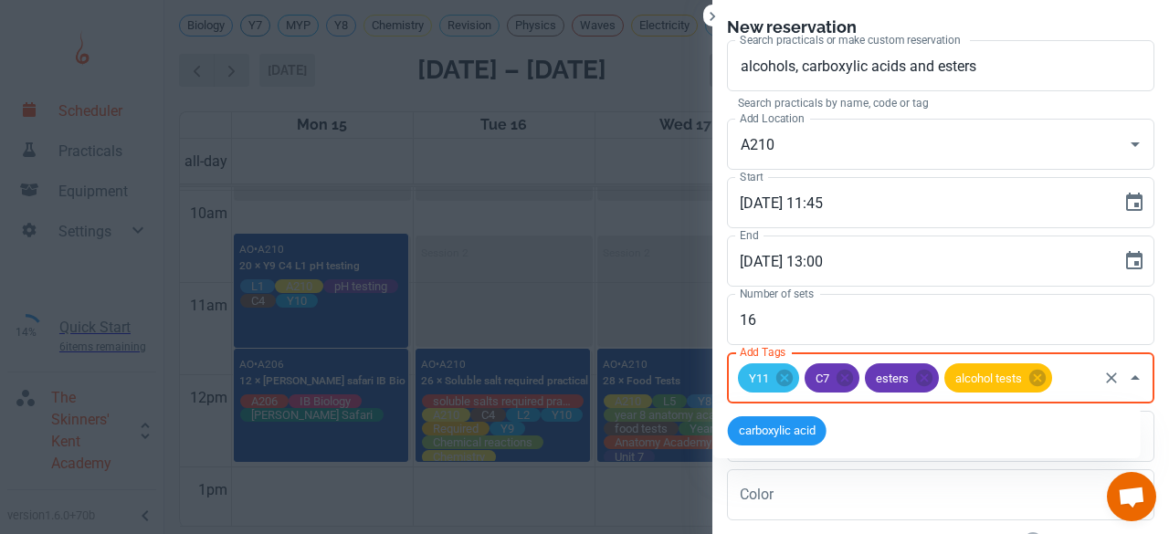
type input "carboxylic acids"
click at [783, 431] on span "carboxylic acids" at bounding box center [780, 431] width 105 height 18
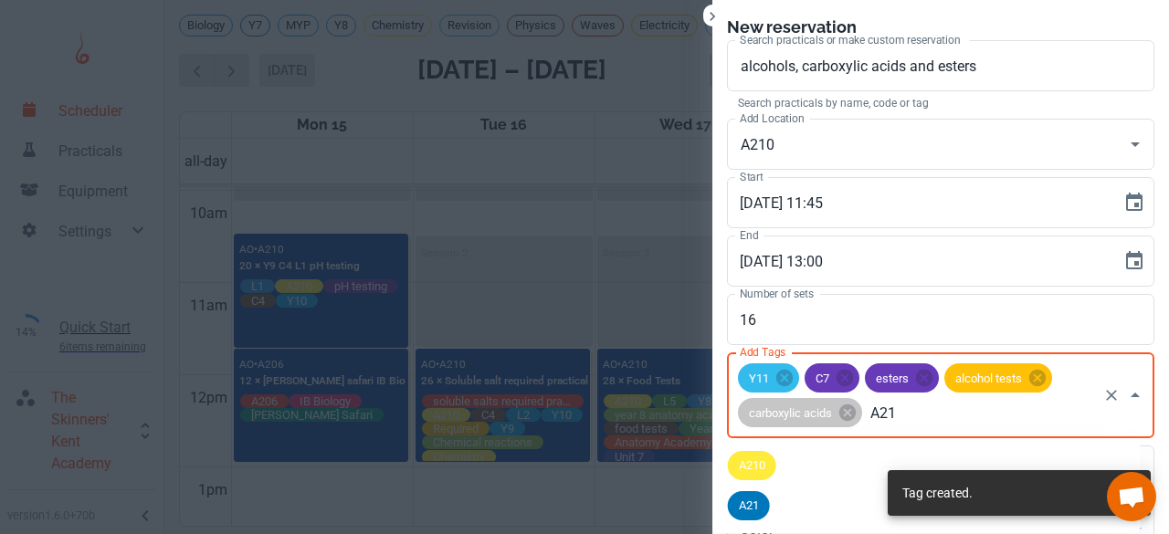
type input "A210"
click at [748, 472] on span "A210" at bounding box center [752, 465] width 48 height 18
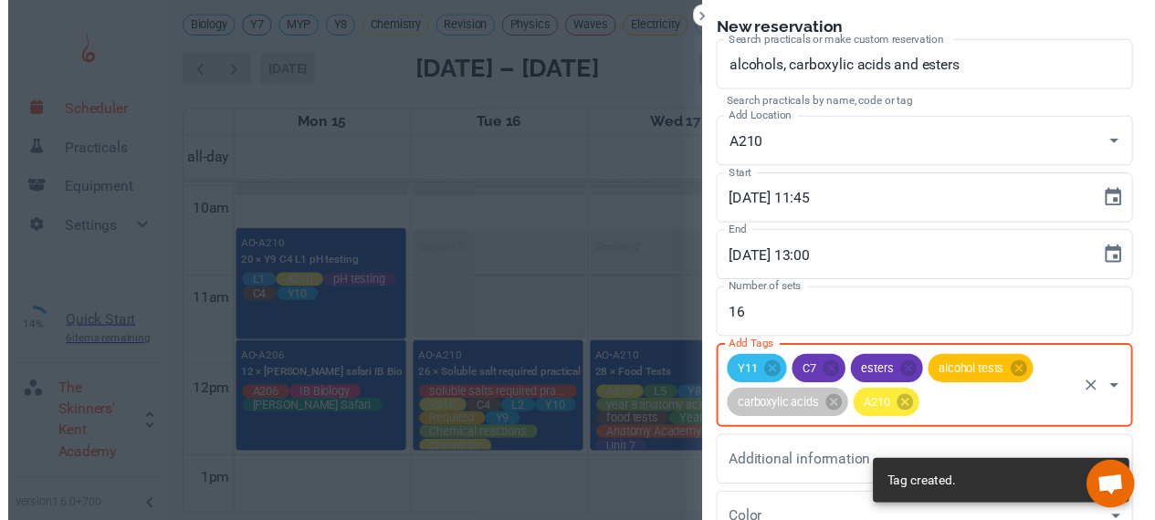
scroll to position [168, 0]
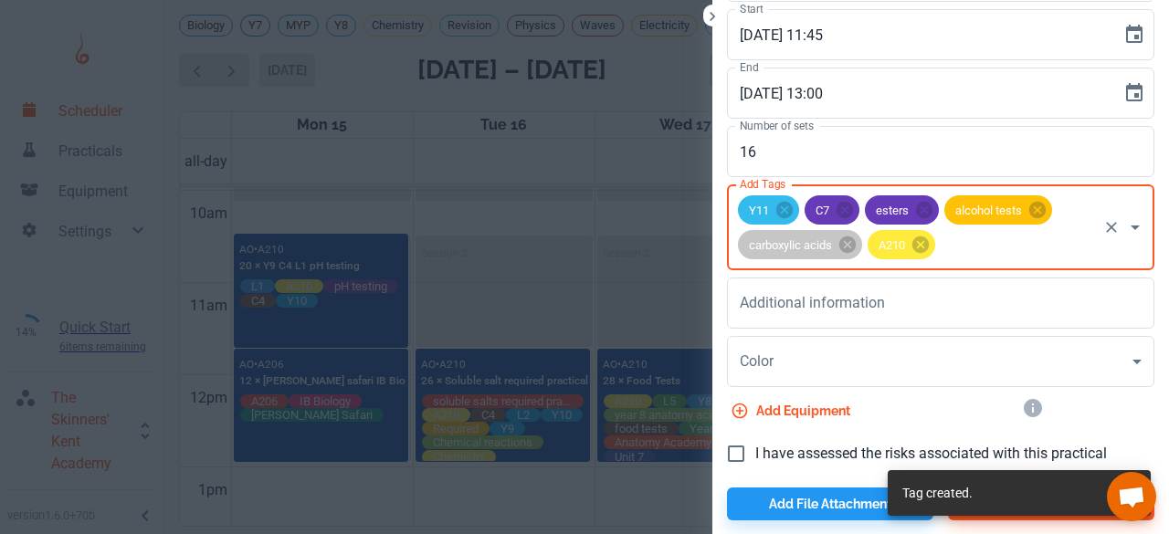
click at [723, 463] on input "I have assessed the risks associated with this practical" at bounding box center [736, 454] width 38 height 38
checkbox input "true"
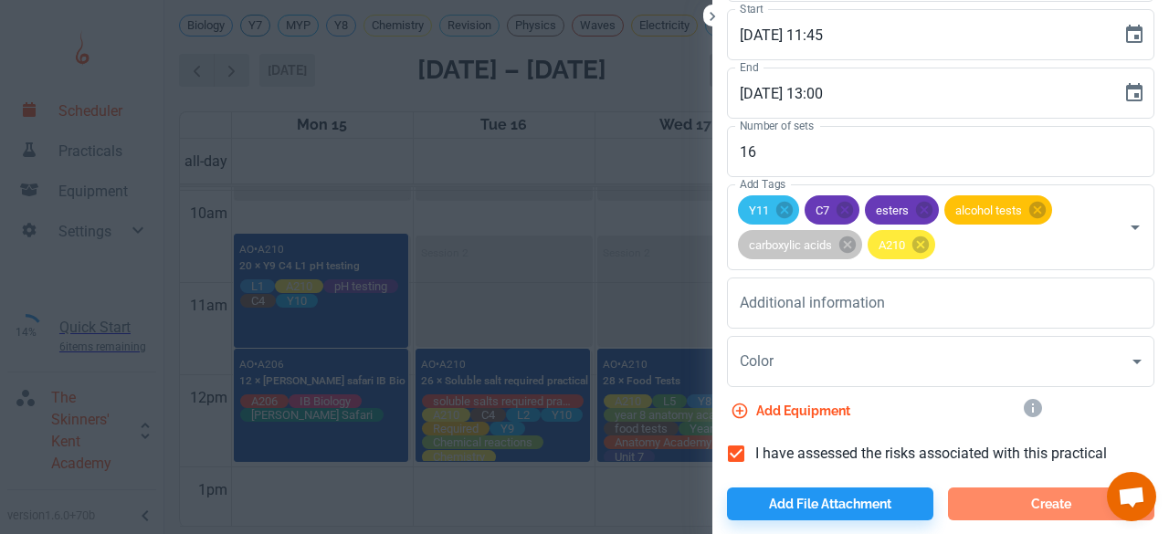
click at [987, 501] on button "Create" at bounding box center [1051, 503] width 206 height 33
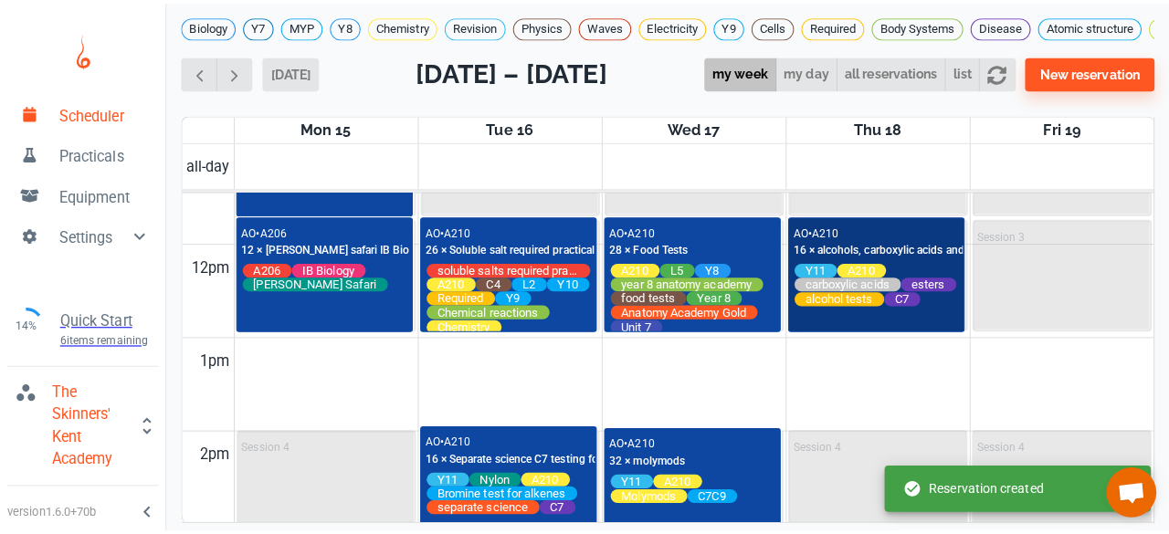
scroll to position [1096, 0]
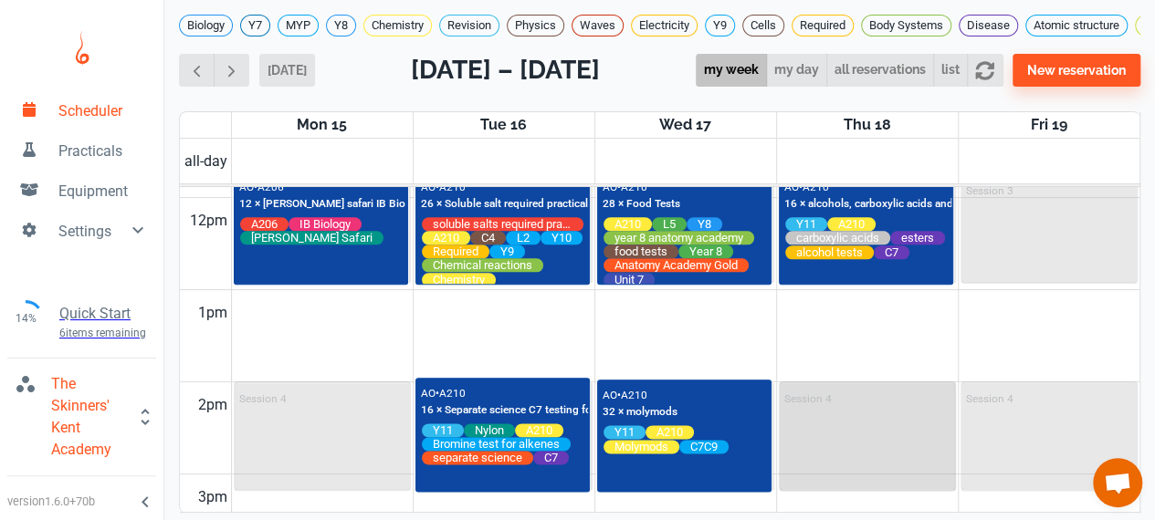
click at [840, 430] on div "Session 4" at bounding box center [867, 436] width 173 height 106
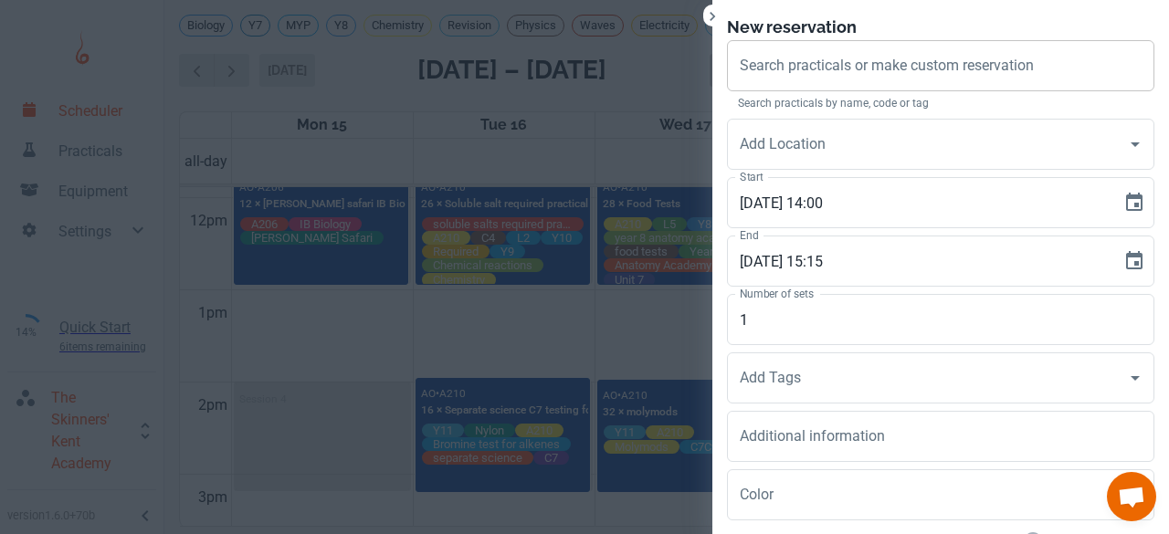
click at [771, 59] on div "Search practicals or make custom reservation Search practicals or make custom r…" at bounding box center [940, 65] width 427 height 51
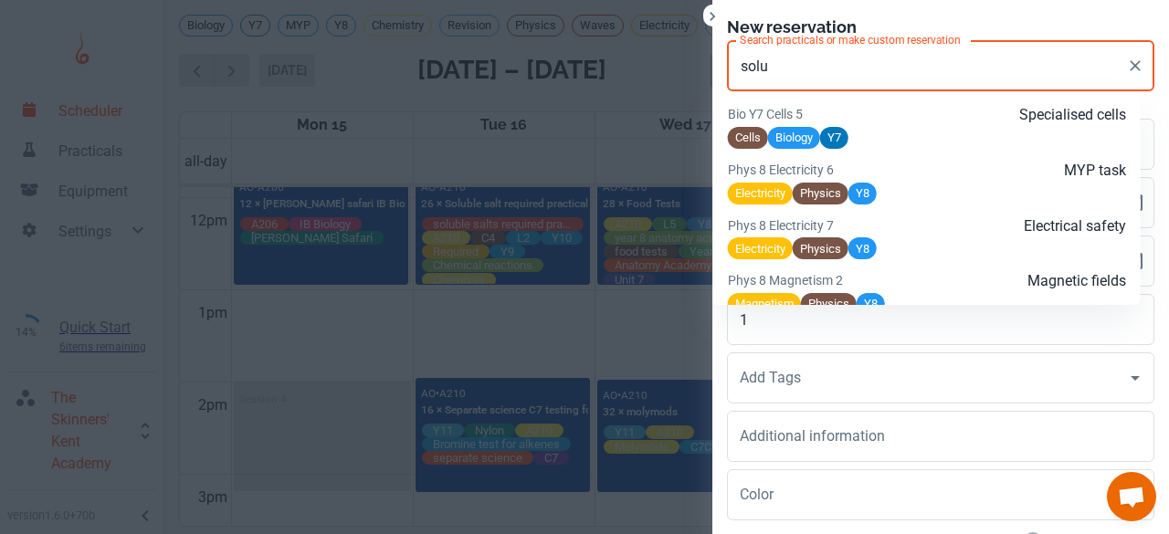
scroll to position [1681, 0]
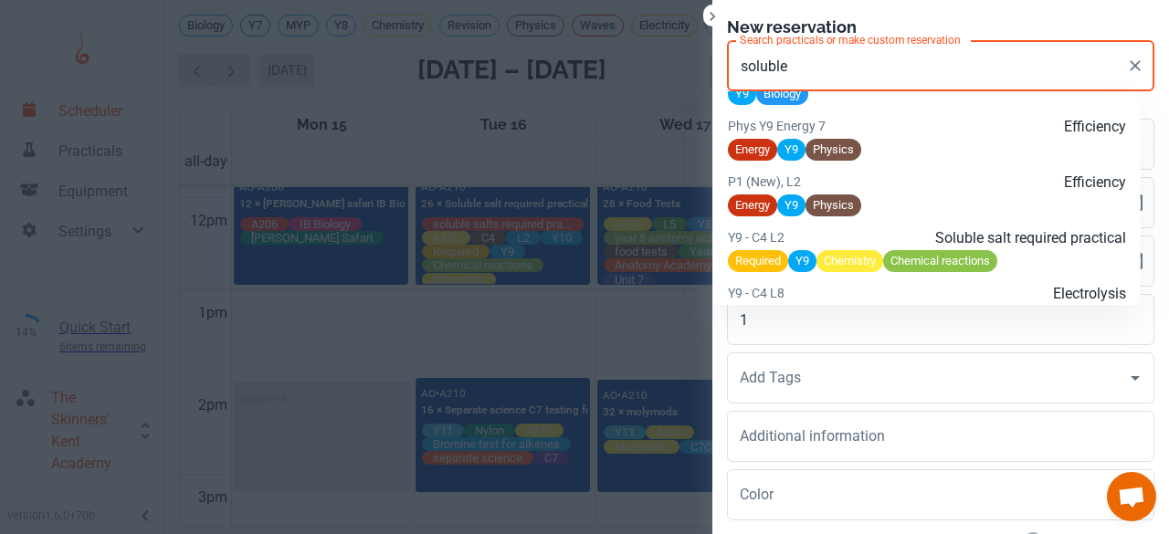
click at [836, 247] on p "Y9 - C4 L2" at bounding box center [794, 237] width 132 height 20
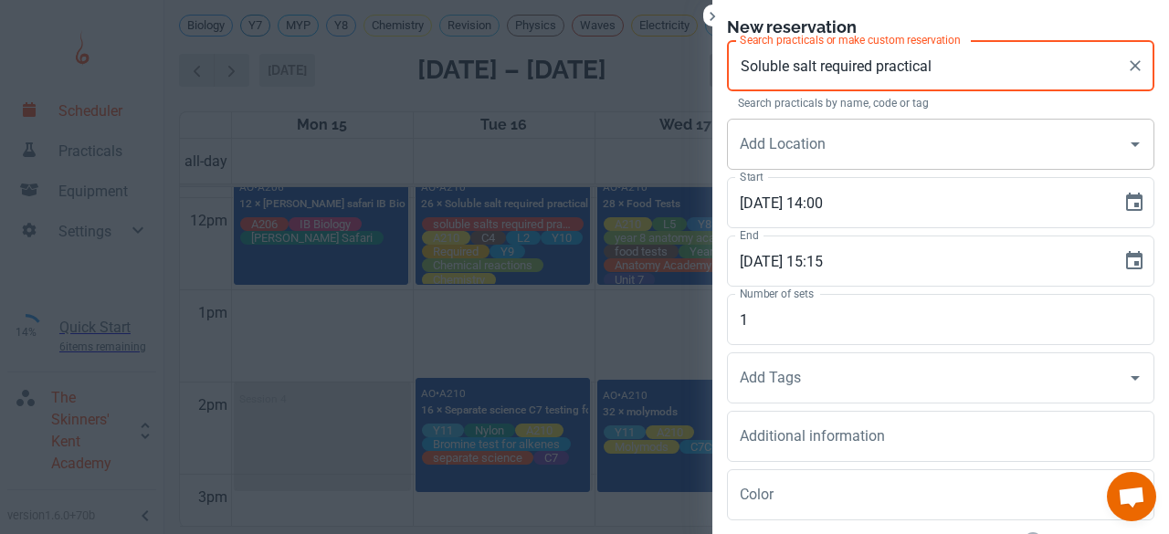
type input "Soluble salt required practical"
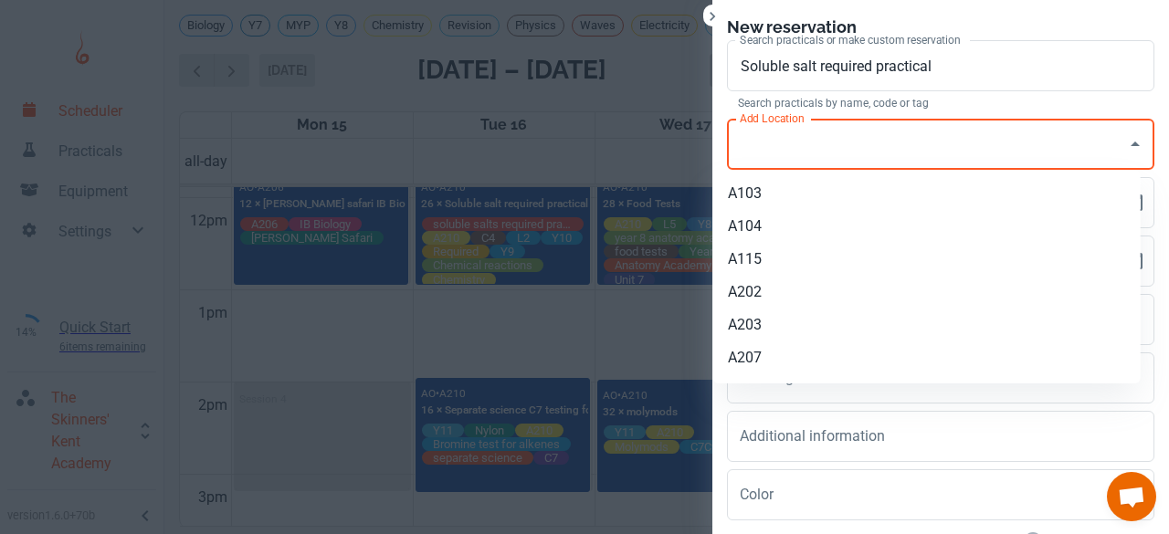
click at [792, 151] on input "Add Location" at bounding box center [926, 144] width 383 height 35
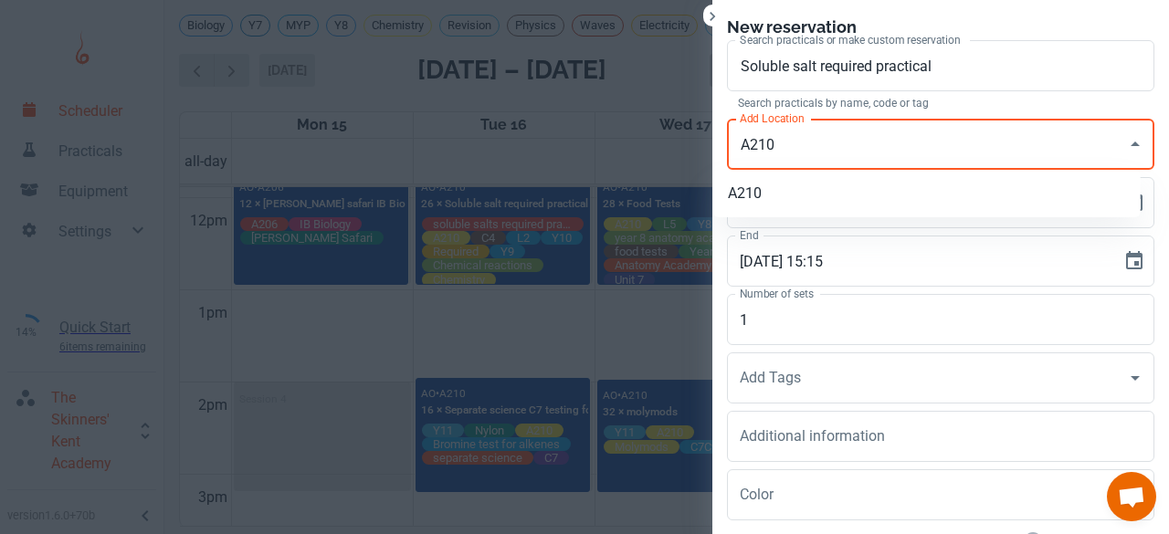
click at [767, 204] on li "A210" at bounding box center [926, 193] width 427 height 33
type input "A210"
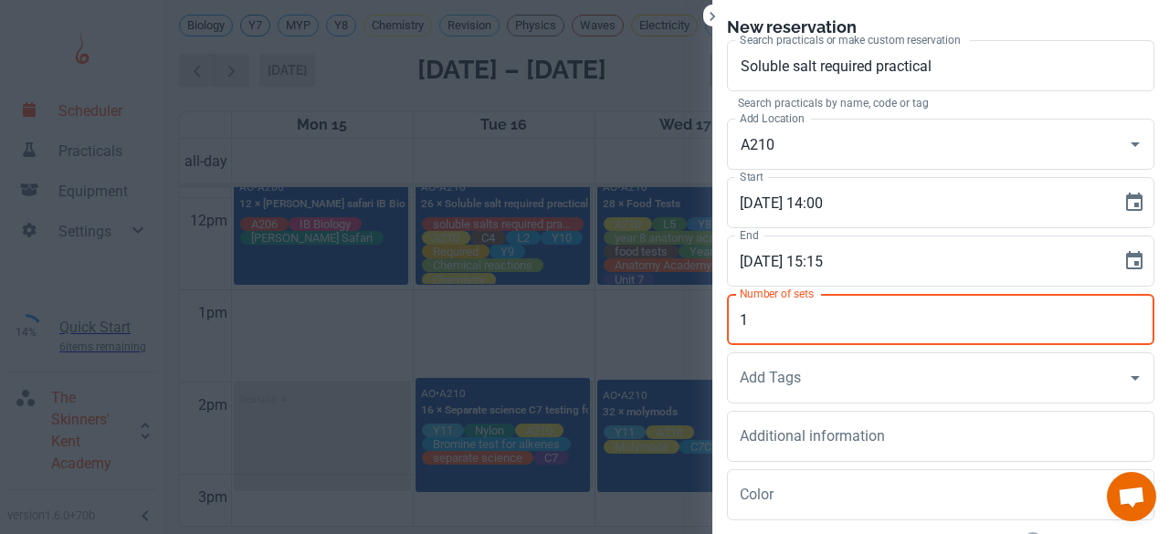
click at [747, 307] on input "1" at bounding box center [940, 319] width 427 height 51
type input "18"
click at [781, 372] on div "Add Tags Add Tags" at bounding box center [940, 377] width 427 height 51
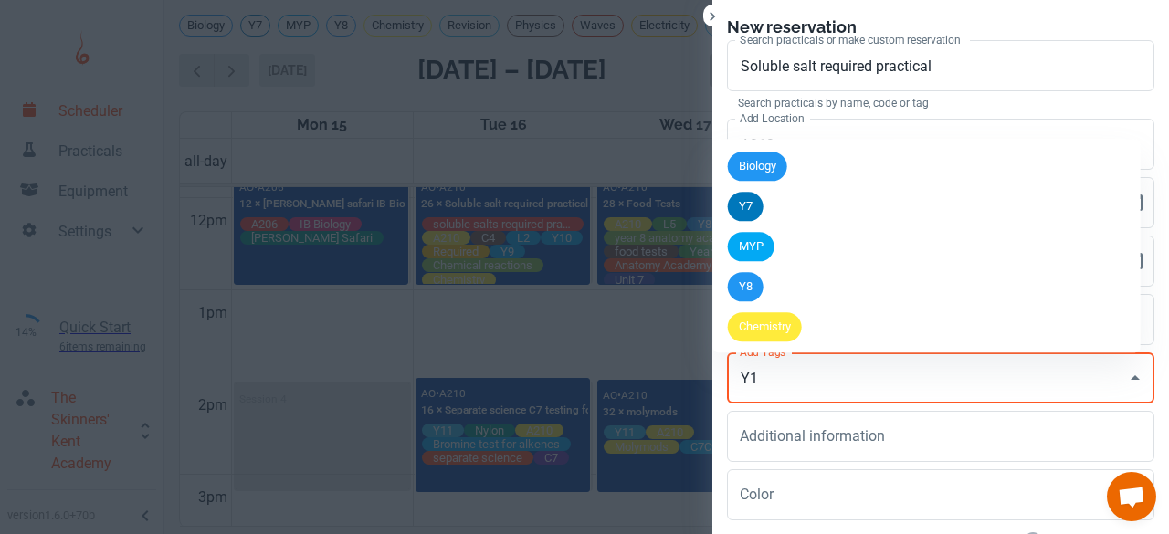
type input "Y11"
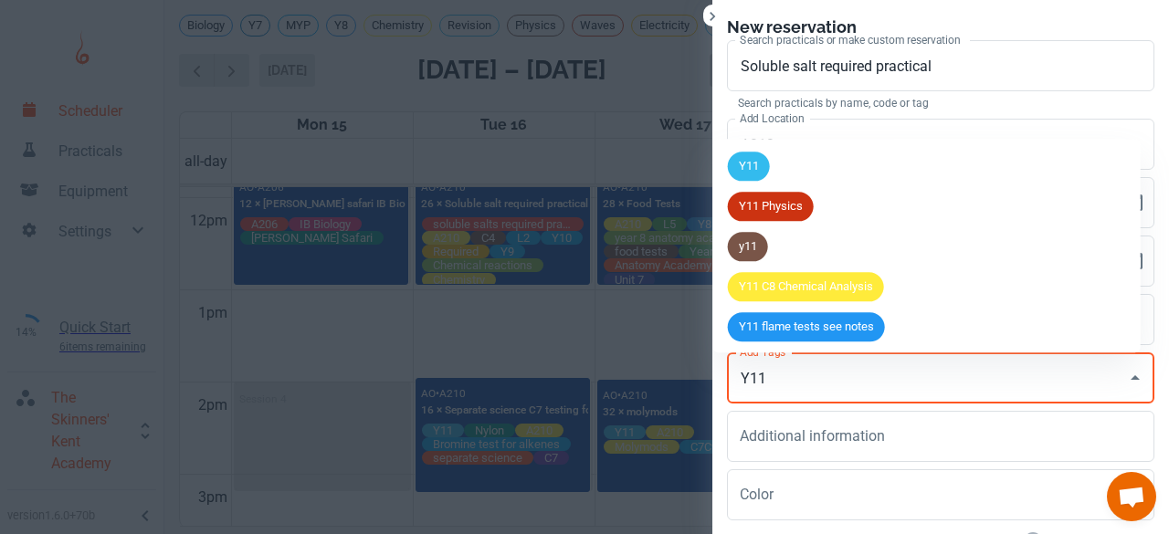
click at [781, 167] on li "Y11" at bounding box center [926, 166] width 427 height 40
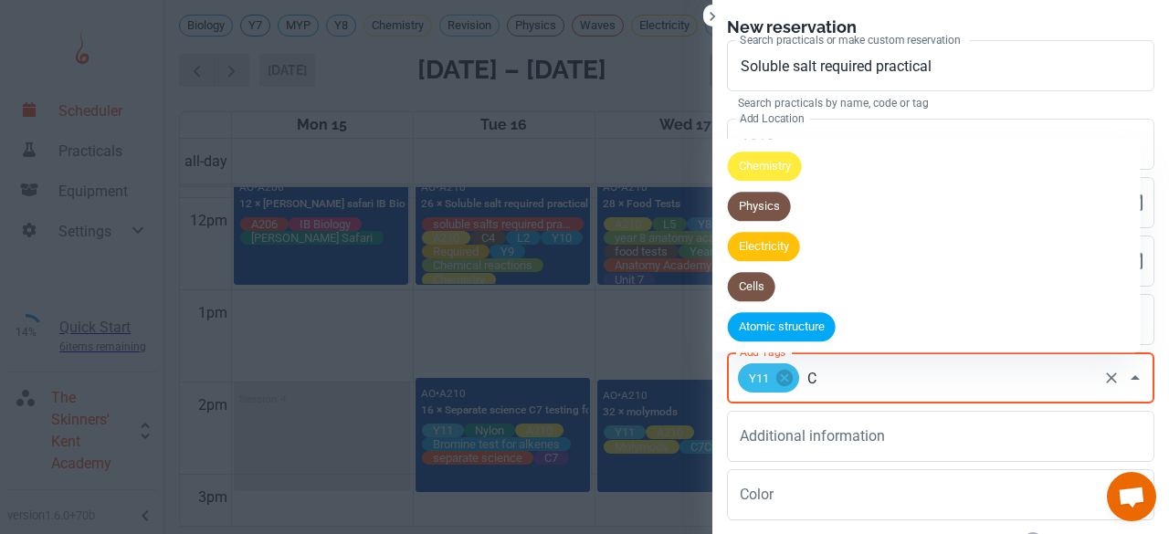
type input "C4"
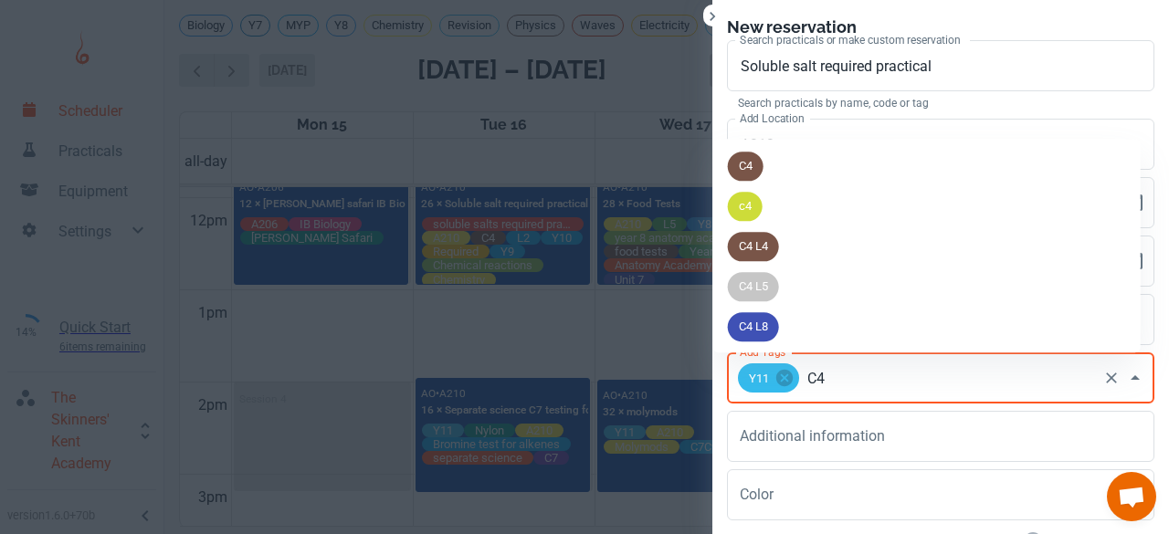
click at [756, 165] on span "C4" at bounding box center [746, 167] width 36 height 18
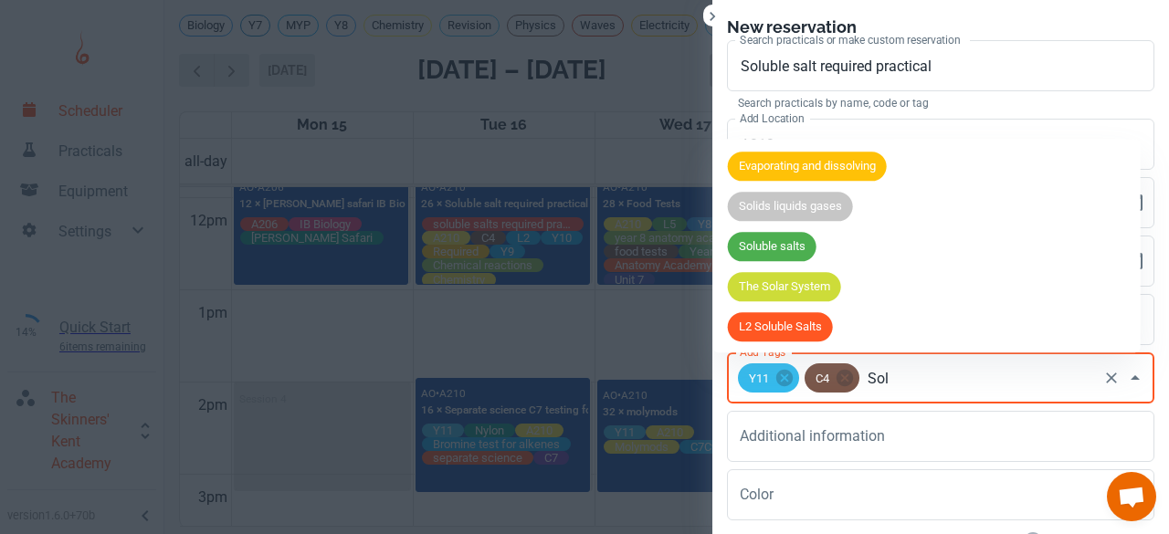
type input "Solu"
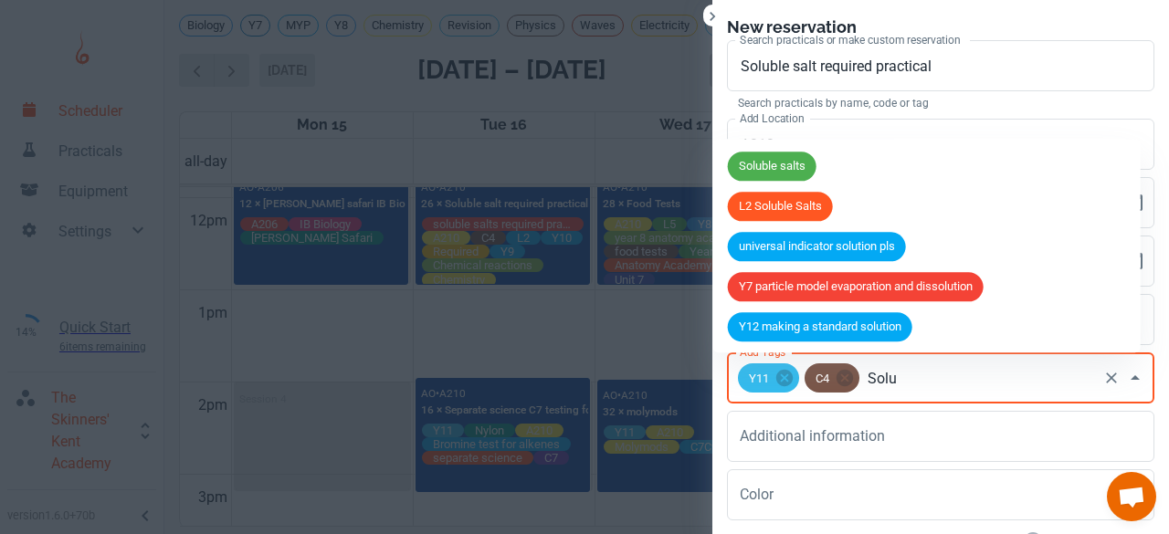
click at [756, 165] on span "Soluble salts" at bounding box center [772, 167] width 89 height 18
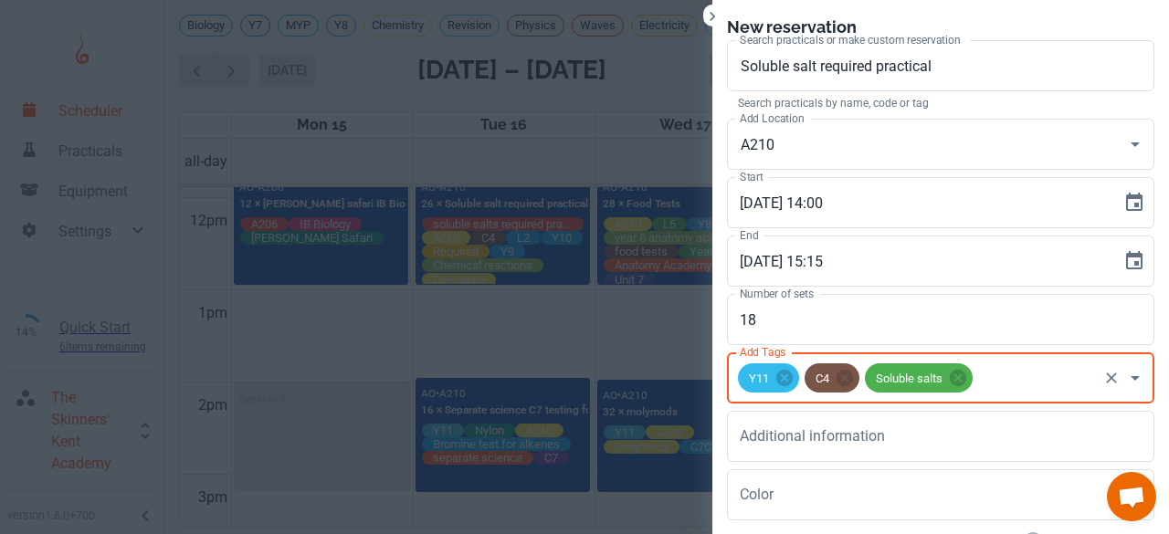
click at [756, 165] on div "A210 Add Location" at bounding box center [940, 144] width 427 height 51
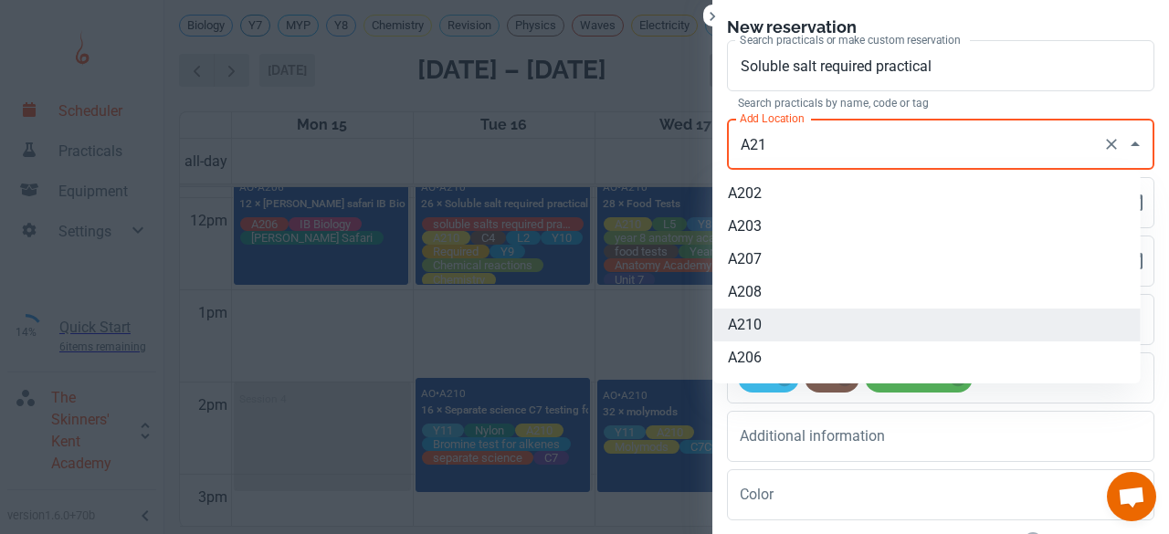
type input "A210"
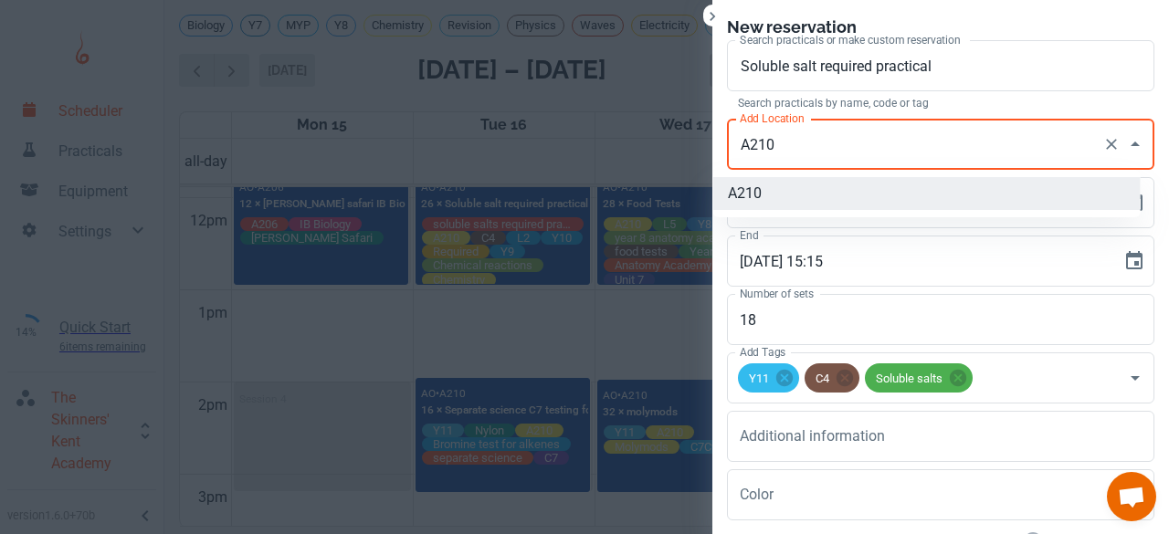
click at [763, 192] on li "A210" at bounding box center [926, 193] width 427 height 33
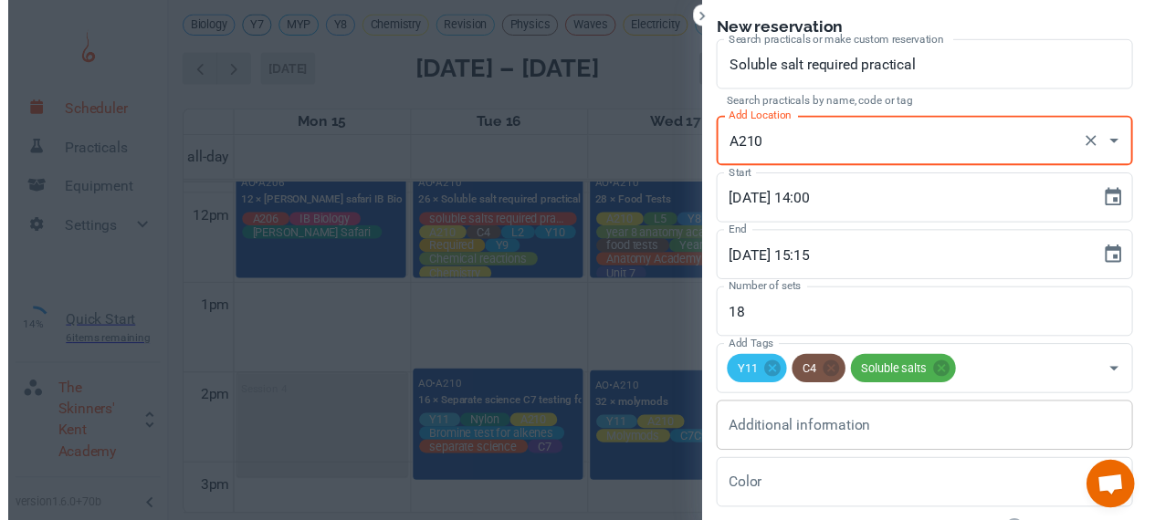
scroll to position [133, 0]
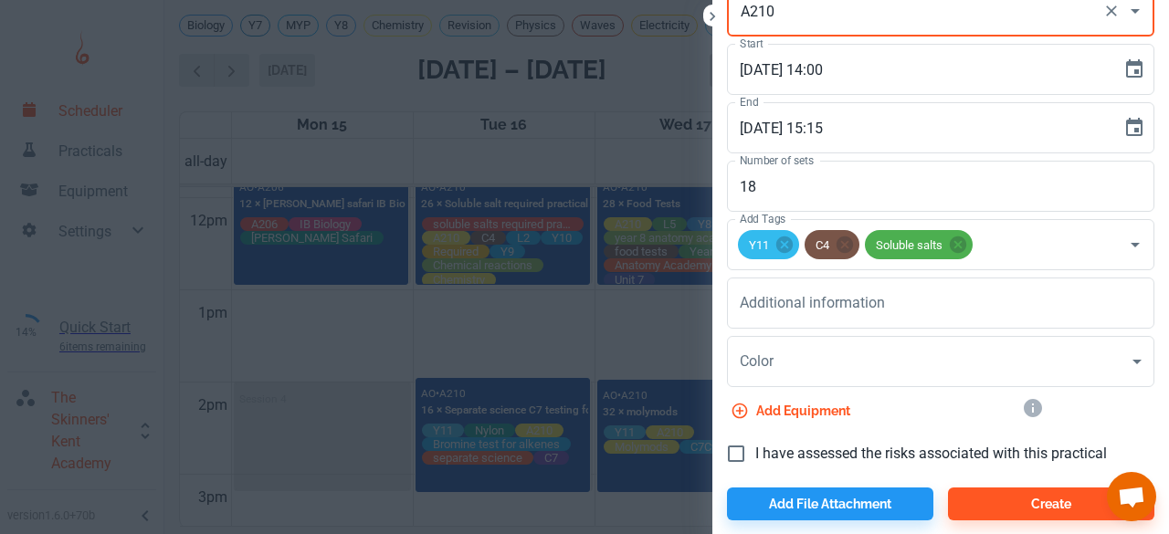
click at [733, 452] on input "I have assessed the risks associated with this practical" at bounding box center [736, 454] width 38 height 38
checkbox input "true"
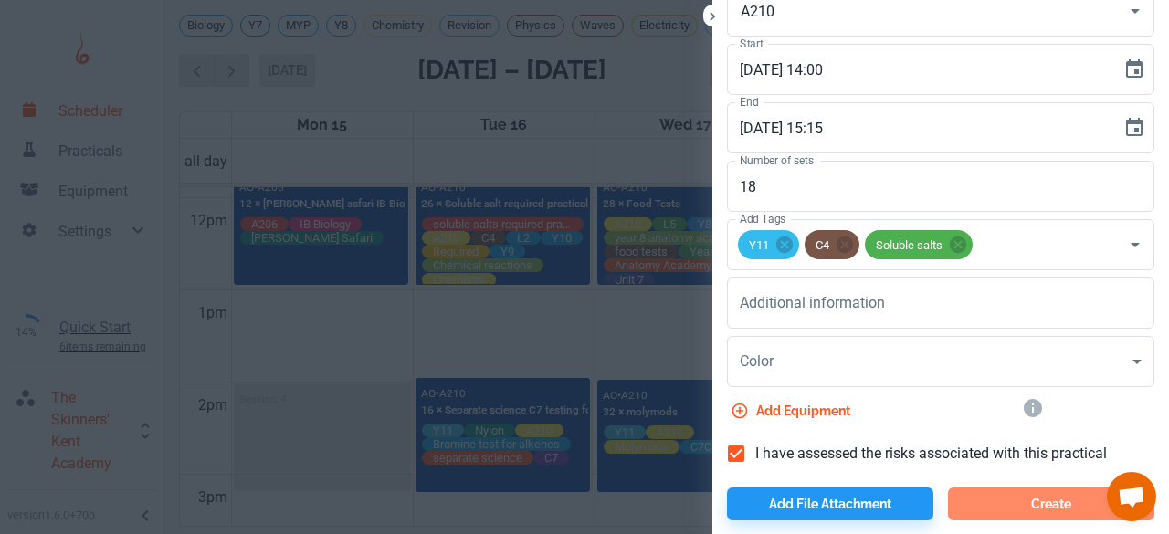
click at [1012, 503] on button "Create" at bounding box center [1051, 503] width 206 height 33
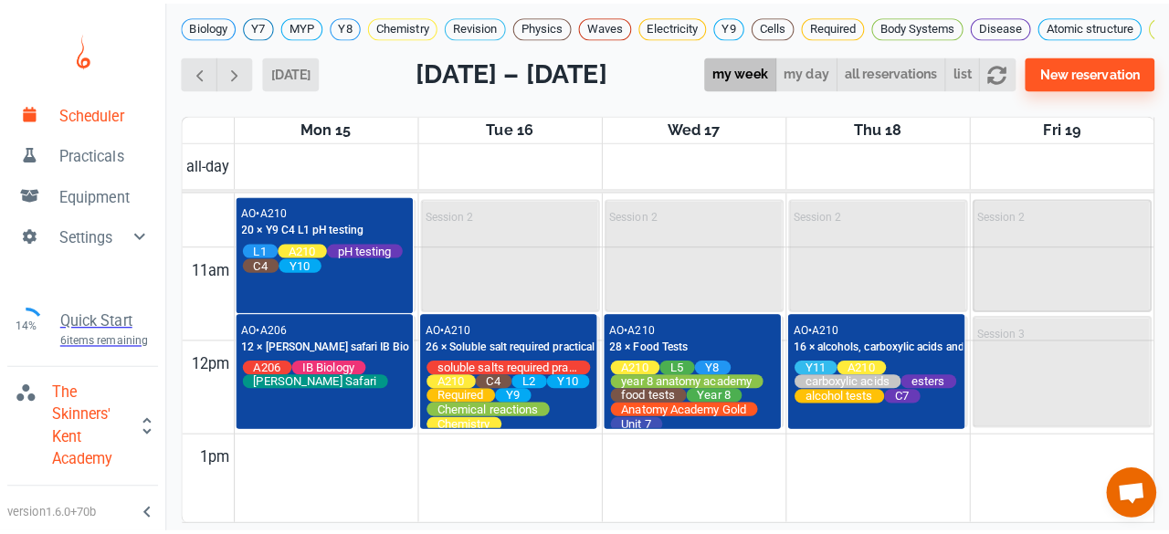
scroll to position [1004, 0]
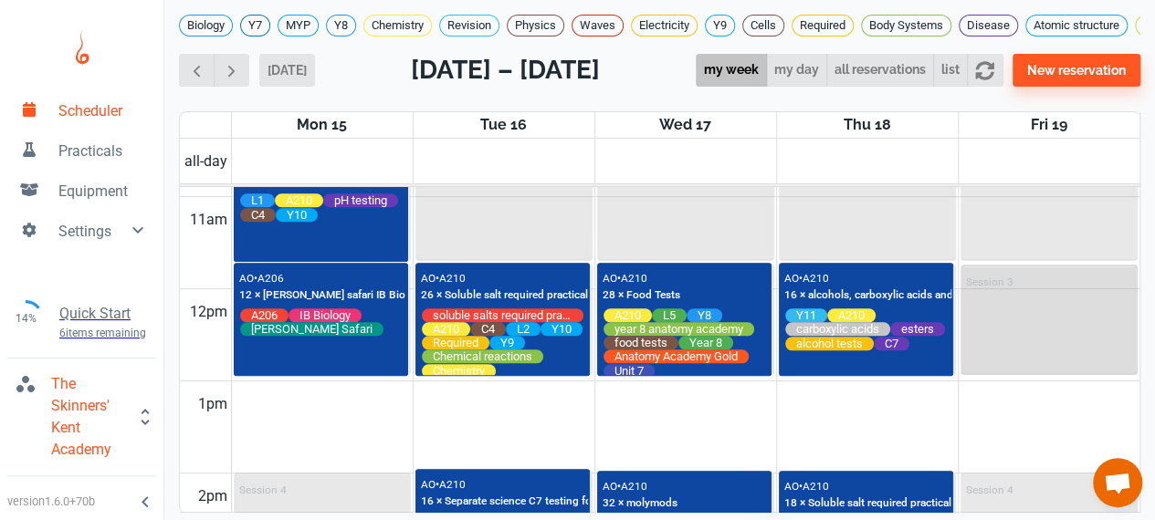
click at [1024, 356] on div "Session 3" at bounding box center [1049, 320] width 174 height 107
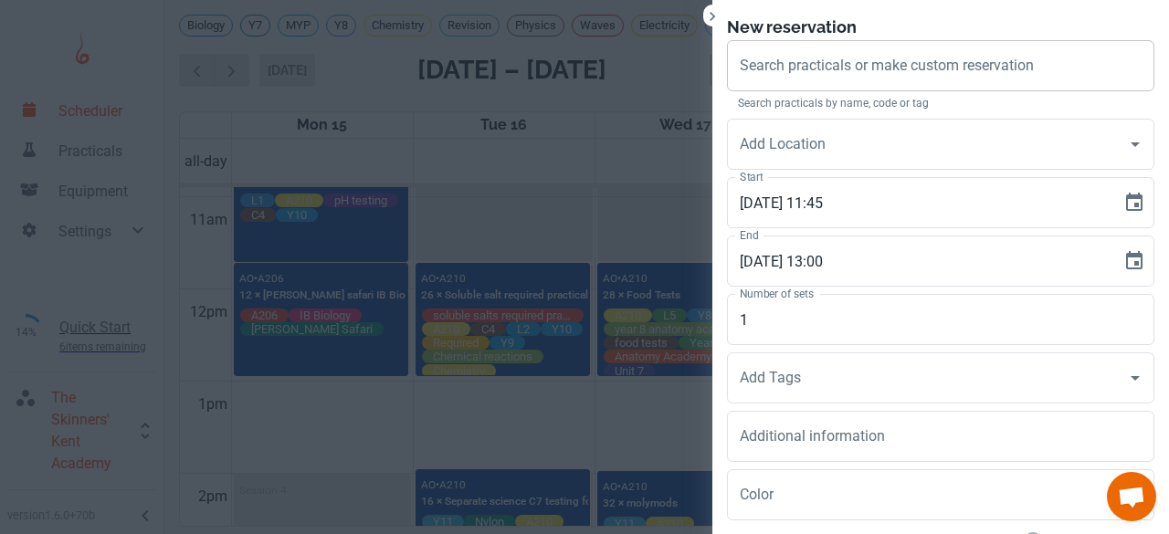
click at [807, 74] on div "Search practicals or make custom reservation Search practicals or make custom r…" at bounding box center [940, 65] width 427 height 51
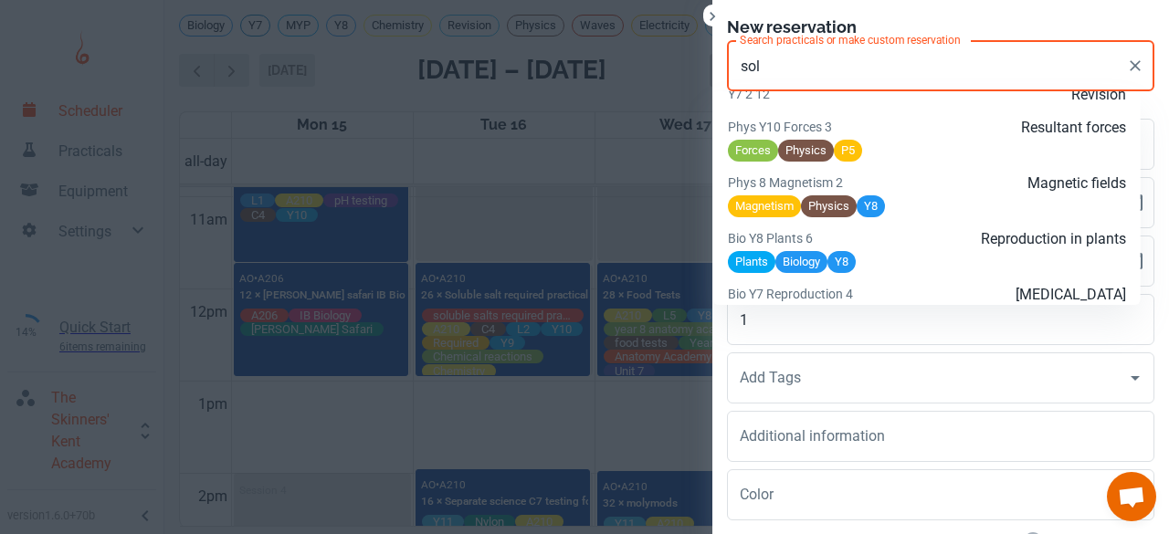
scroll to position [1681, 0]
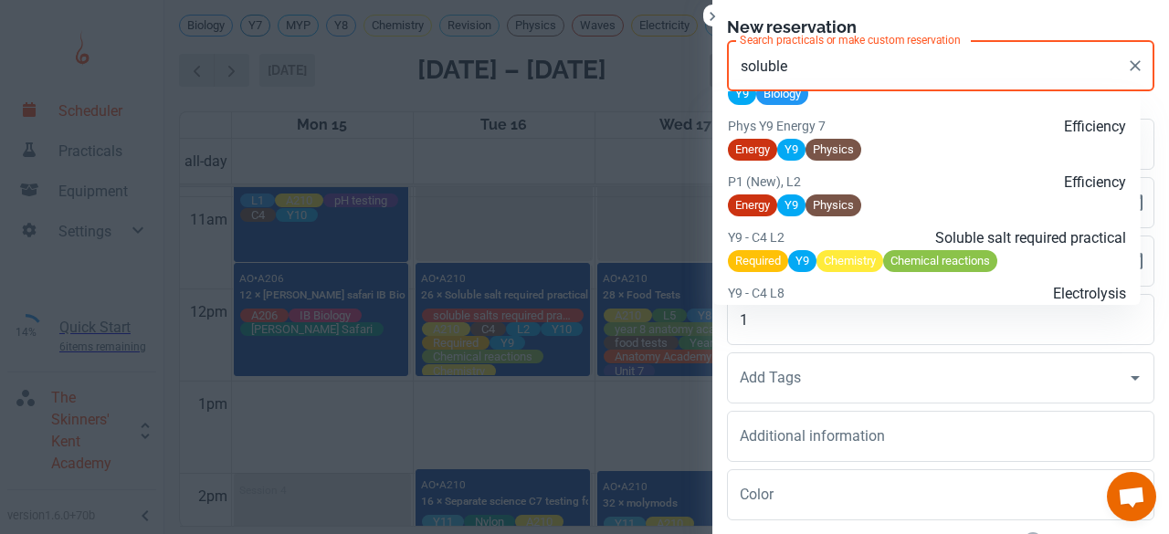
click at [886, 249] on p "Soluble salt required practical" at bounding box center [993, 238] width 266 height 22
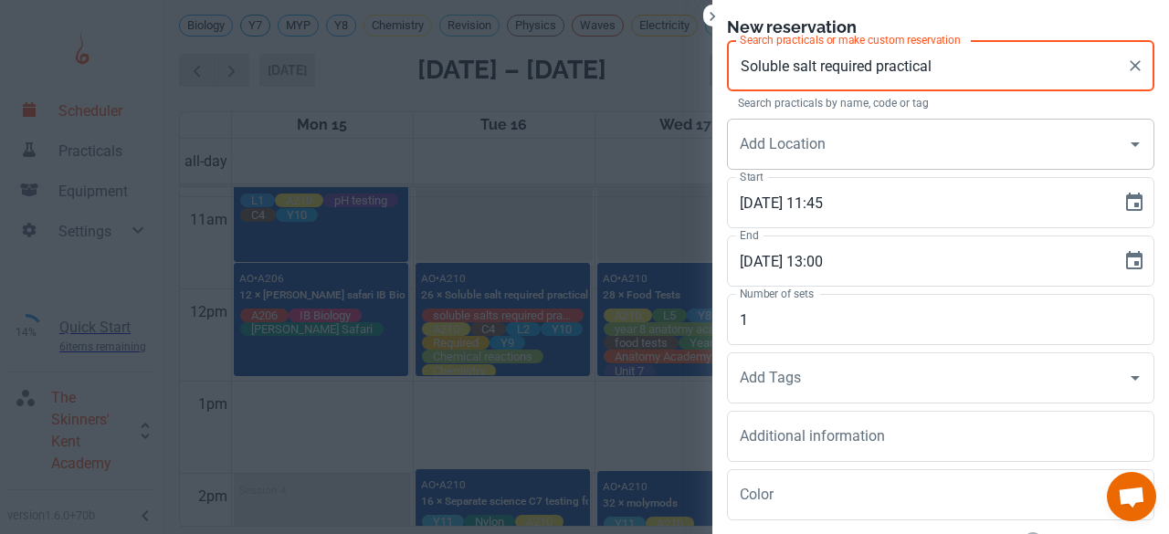
type input "Soluble salt required practical"
click at [781, 144] on input "Add Location" at bounding box center [926, 144] width 383 height 35
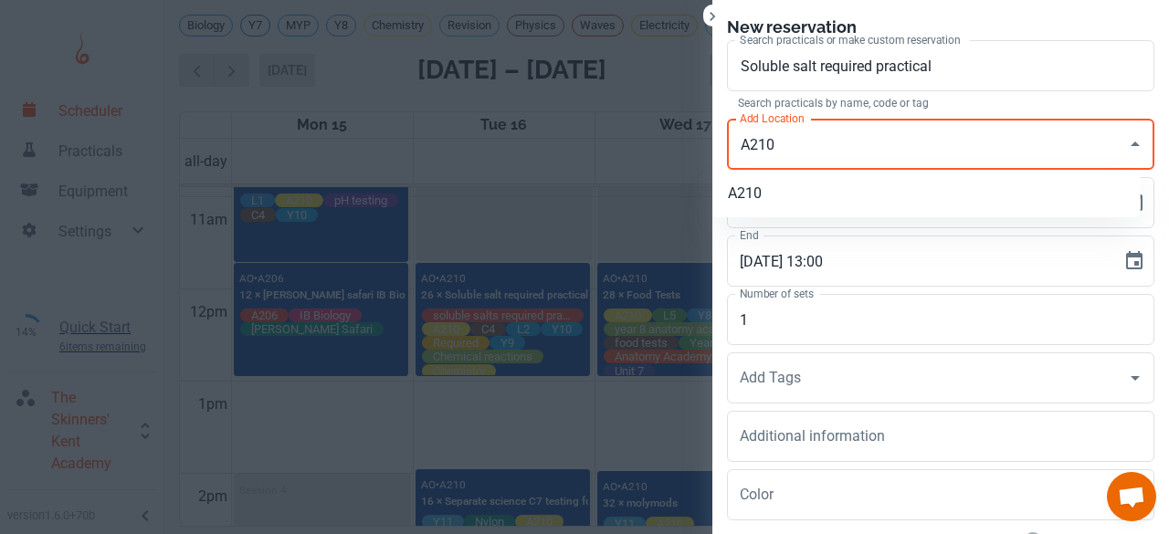
click at [772, 194] on li "A210" at bounding box center [926, 193] width 427 height 33
type input "A210"
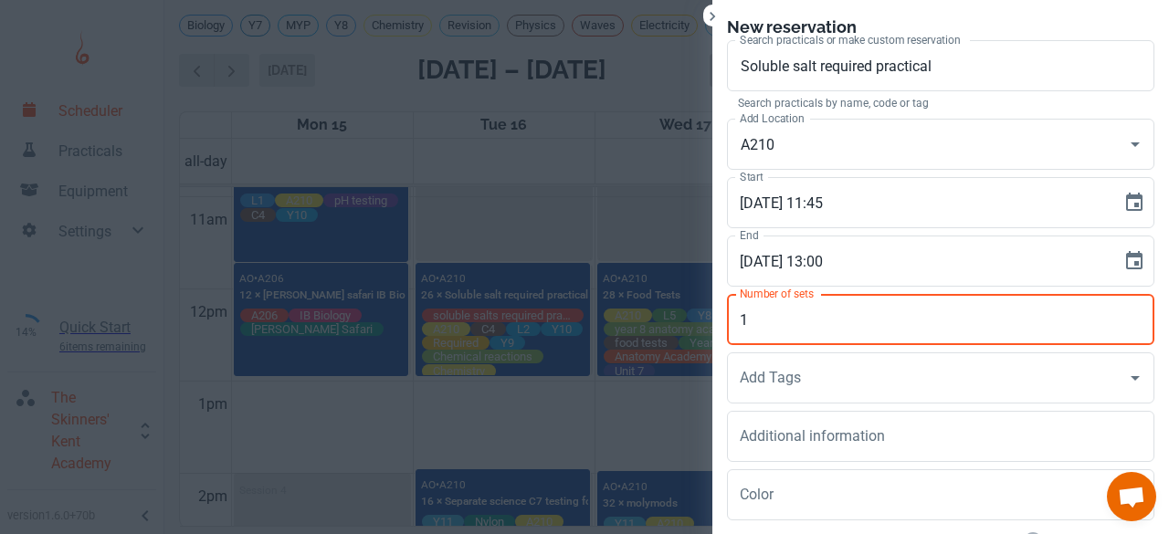
click at [740, 322] on input "1" at bounding box center [940, 319] width 427 height 51
type input "32"
click at [734, 375] on div "Add Tags Add Tags" at bounding box center [940, 377] width 427 height 51
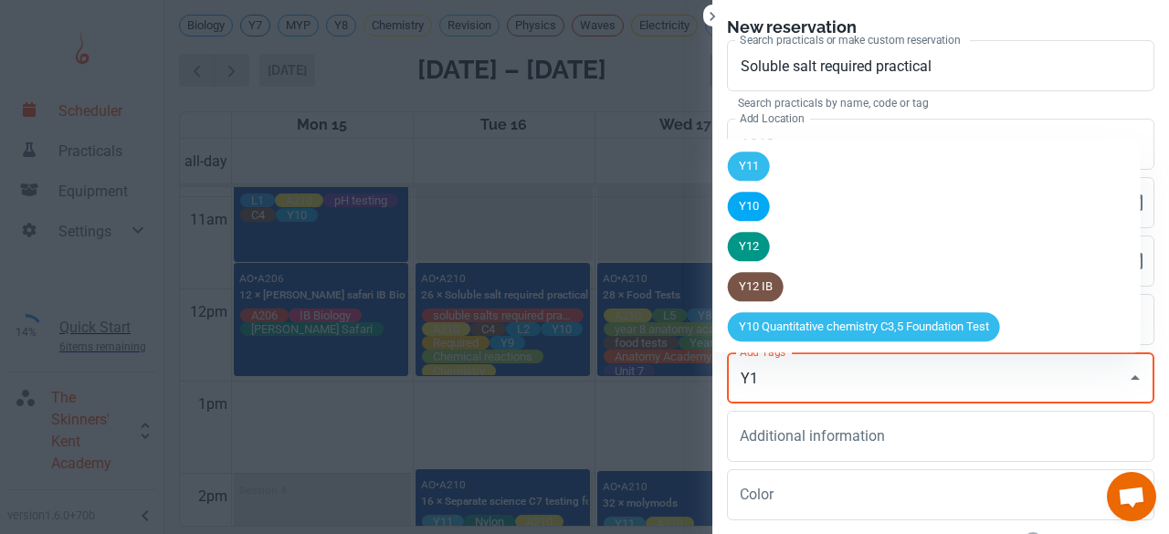
type input "Y10"
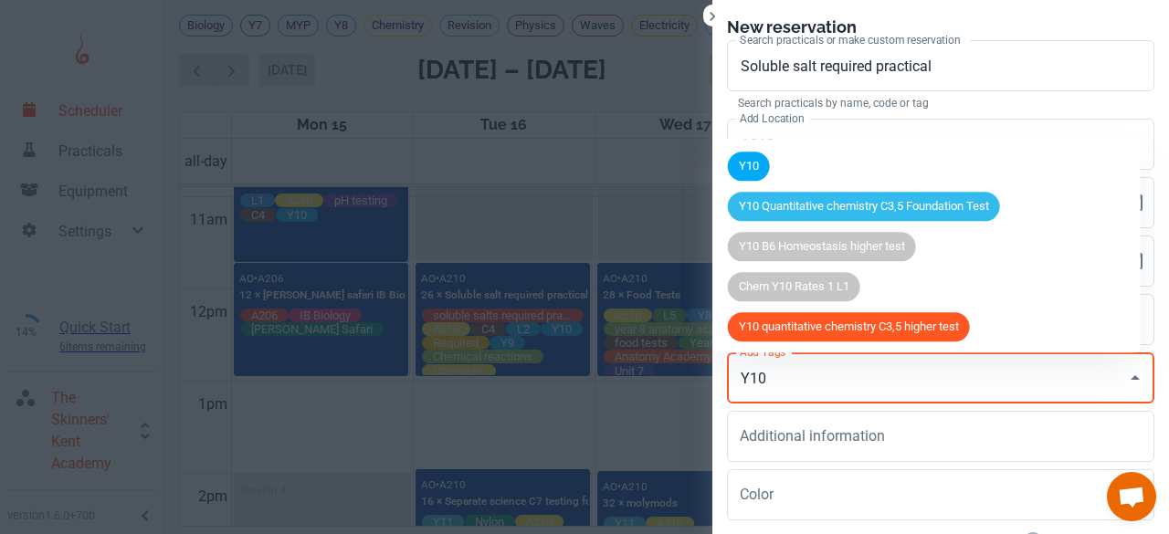
click at [751, 164] on span "Y10" at bounding box center [749, 167] width 42 height 18
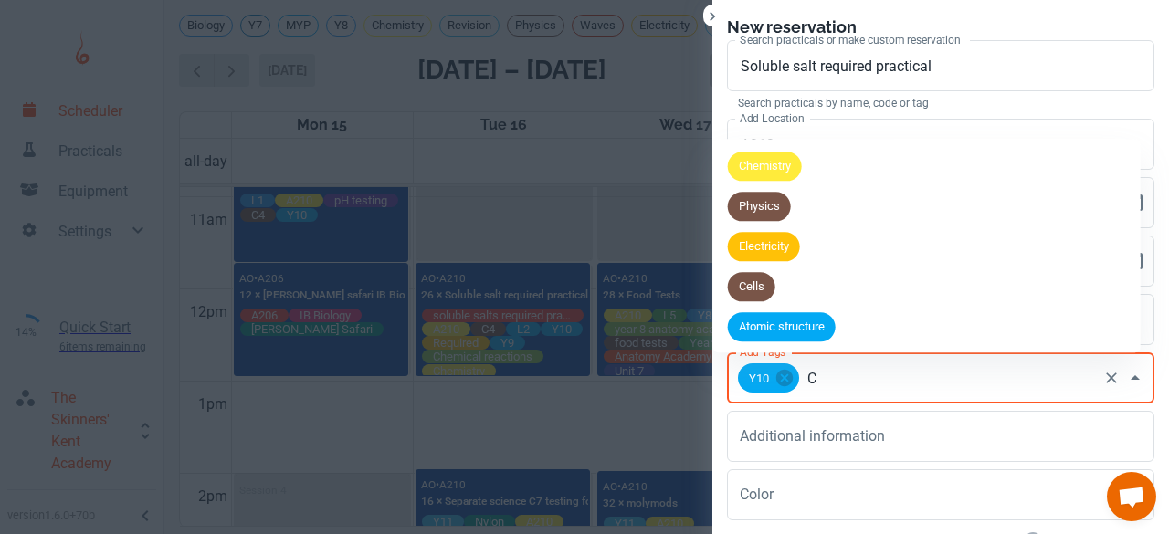
type input "C4"
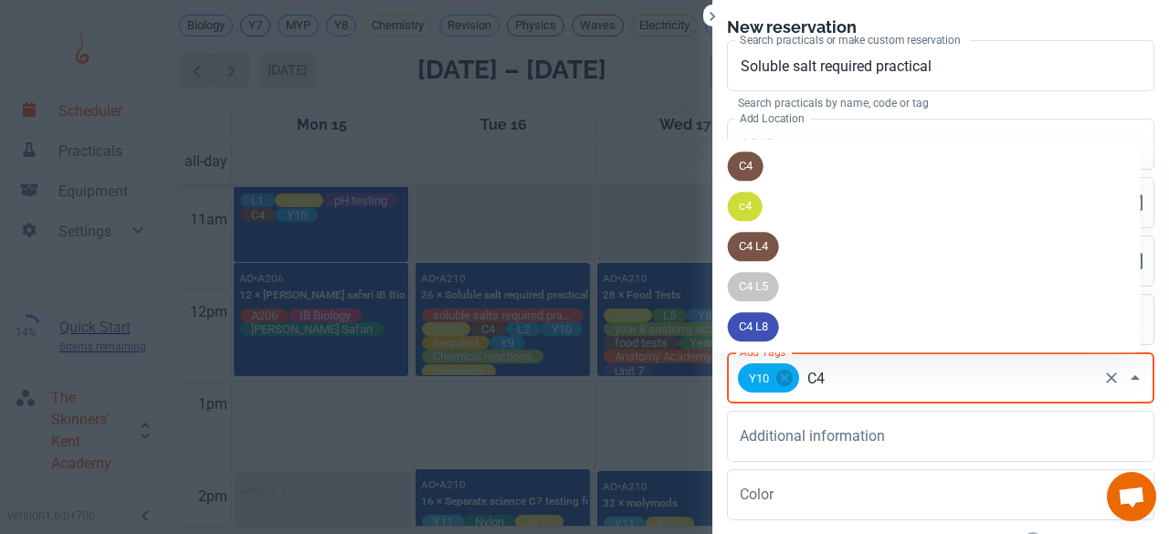
click at [738, 166] on span "C4" at bounding box center [746, 167] width 36 height 18
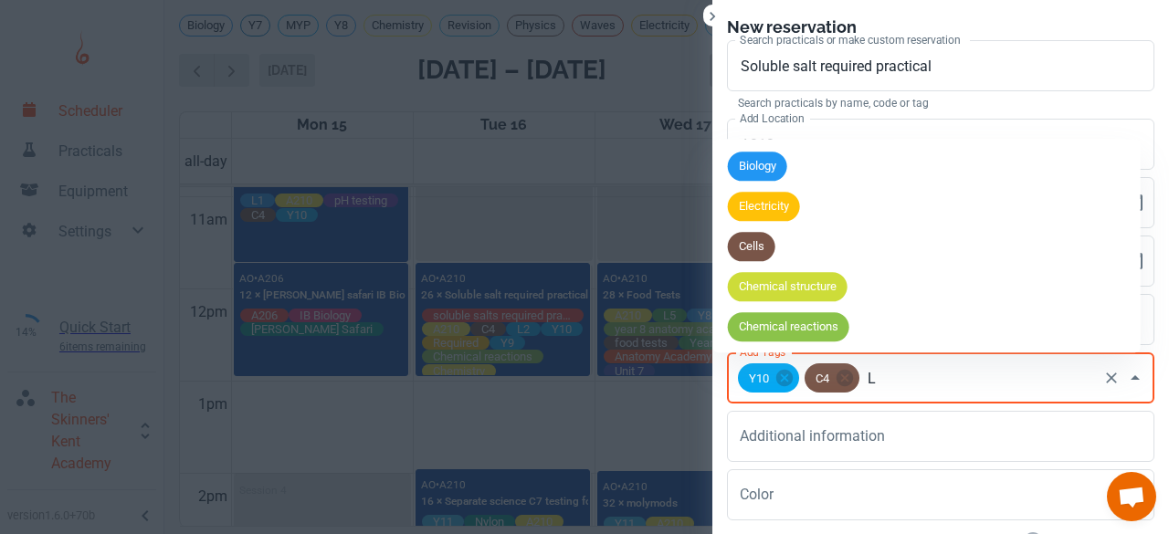
type input "L2"
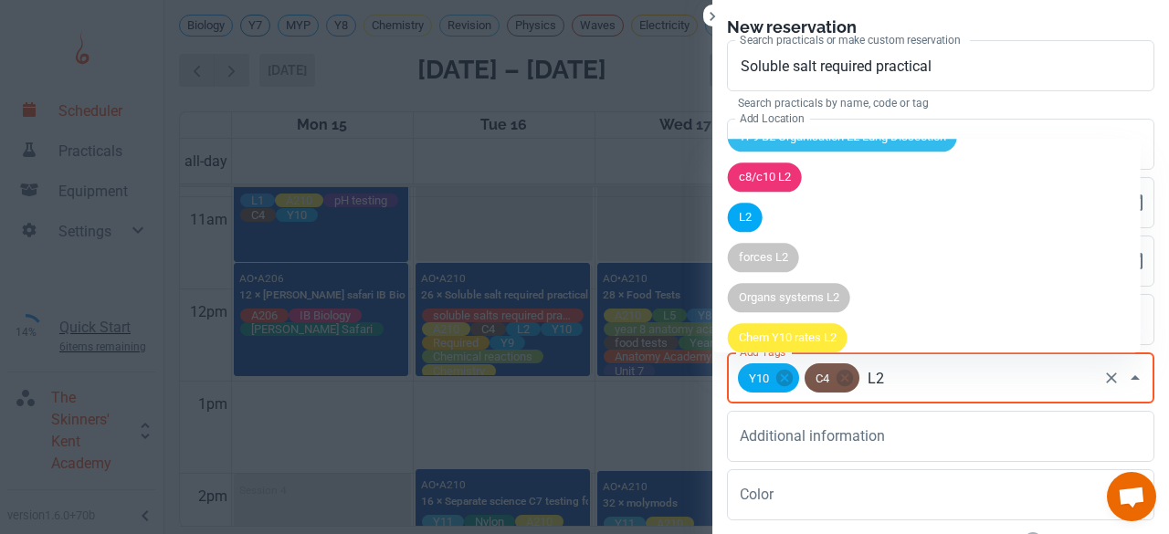
scroll to position [473, 0]
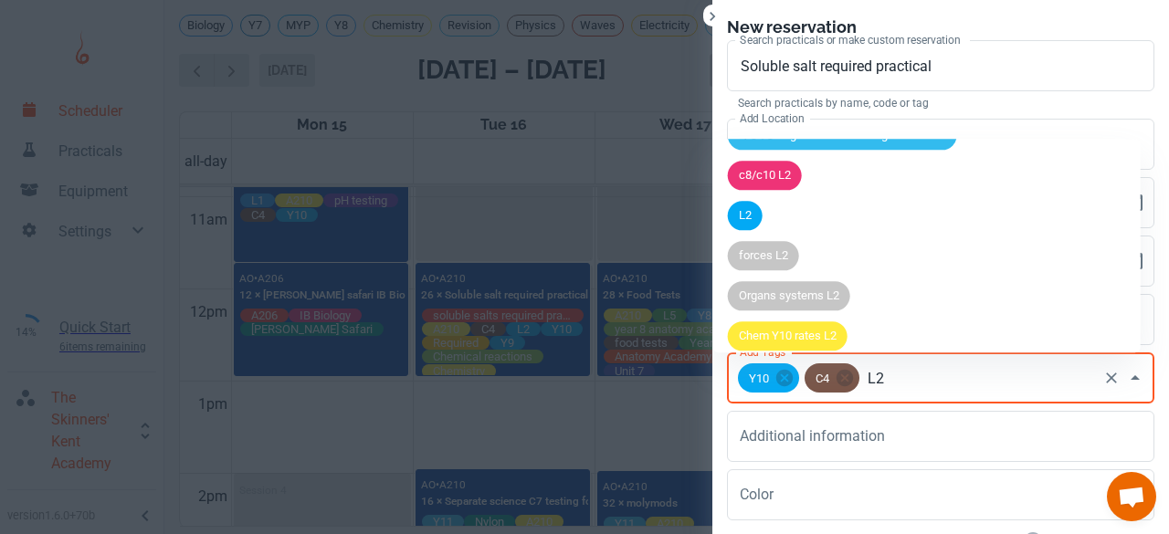
click at [755, 227] on div "L2" at bounding box center [745, 215] width 35 height 29
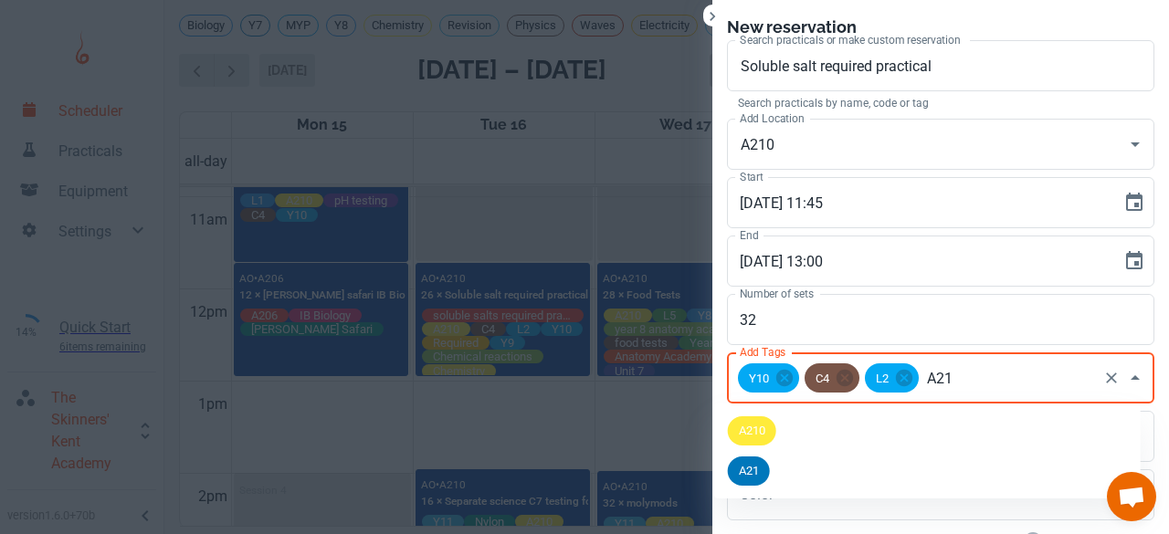
type input "A210"
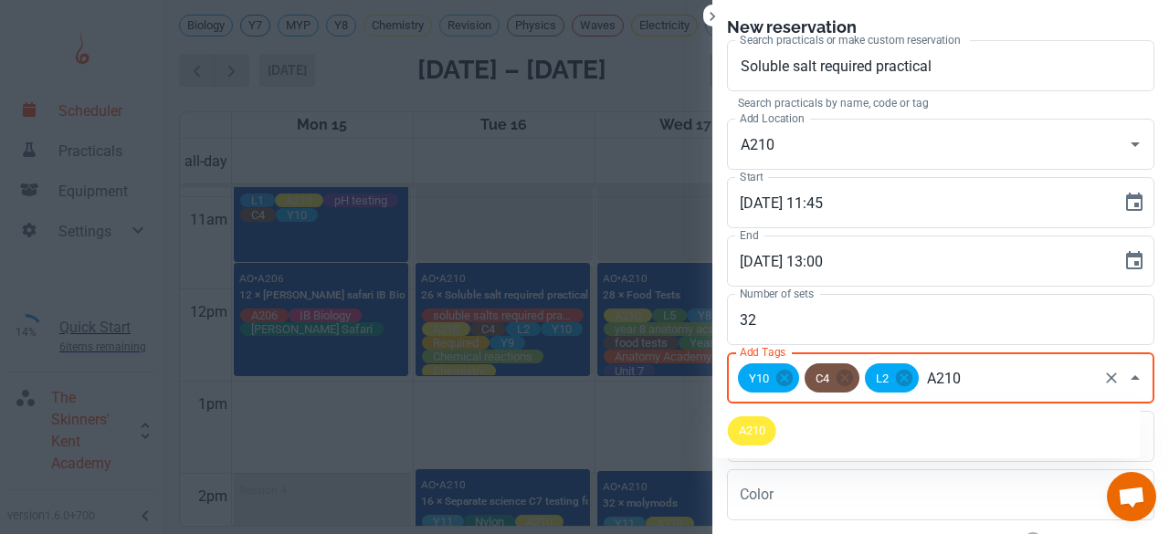
click at [764, 424] on span "A210" at bounding box center [752, 431] width 48 height 18
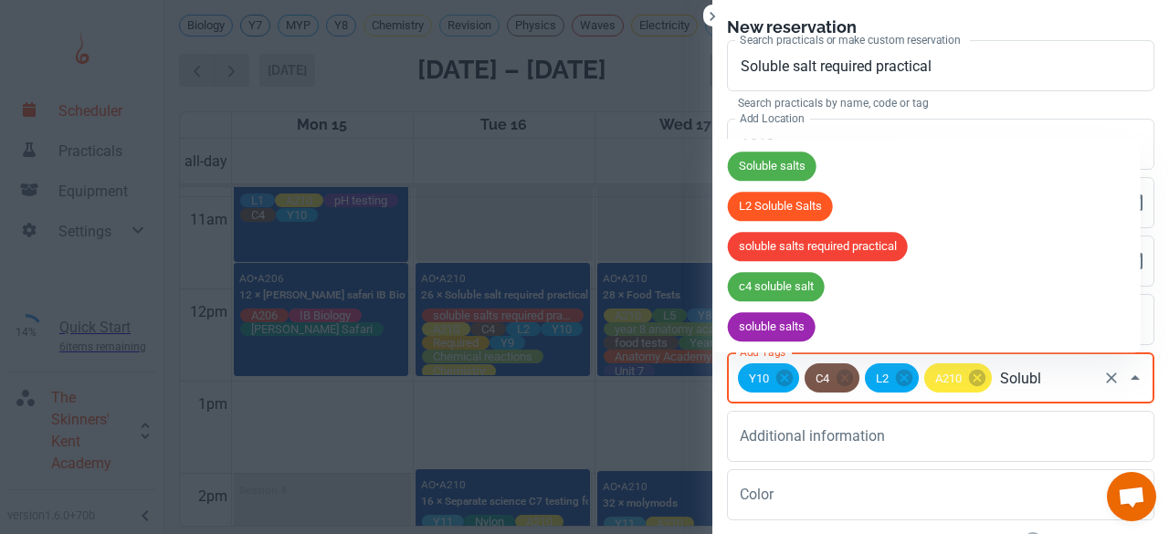
type input "Soluble"
click at [842, 236] on div "soluble salts required practical" at bounding box center [818, 246] width 180 height 29
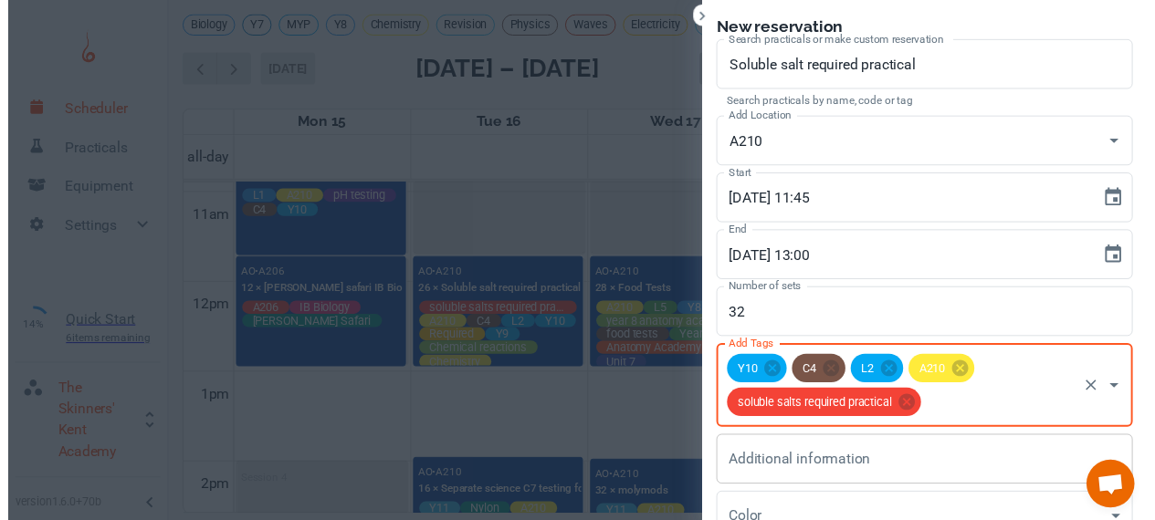
scroll to position [168, 0]
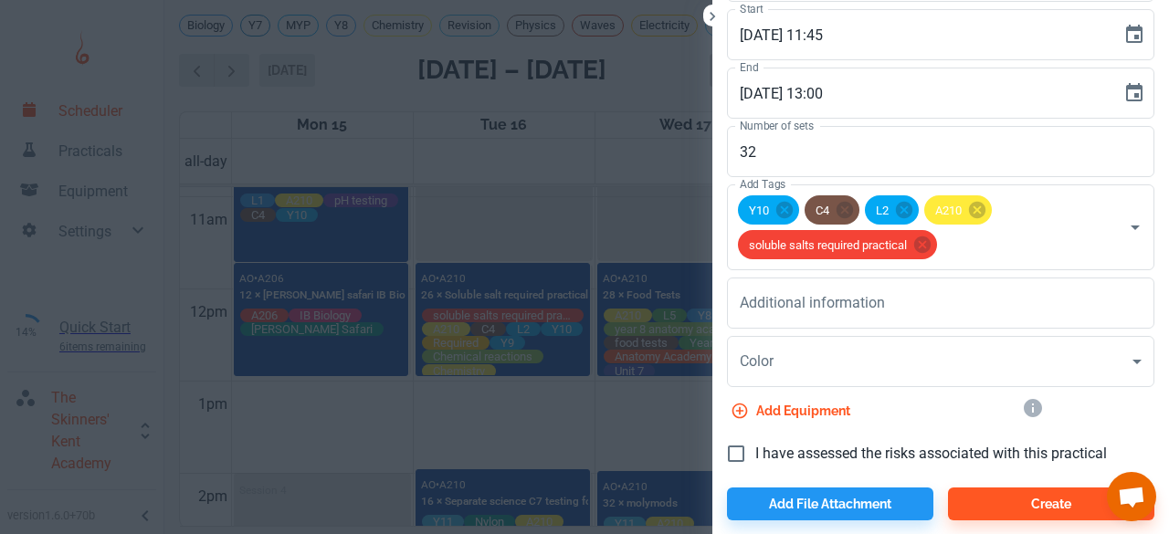
click at [756, 465] on label "I have assessed the risks associated with this practical" at bounding box center [912, 454] width 390 height 38
click at [755, 465] on input "I have assessed the risks associated with this practical" at bounding box center [736, 454] width 38 height 38
checkbox input "true"
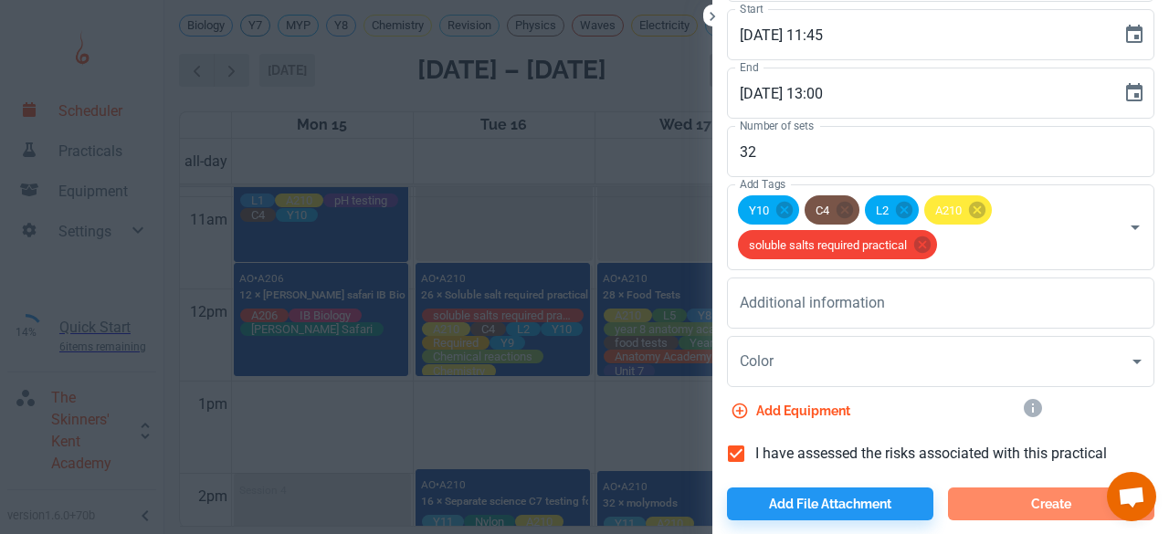
click at [998, 504] on button "Create" at bounding box center [1051, 503] width 206 height 33
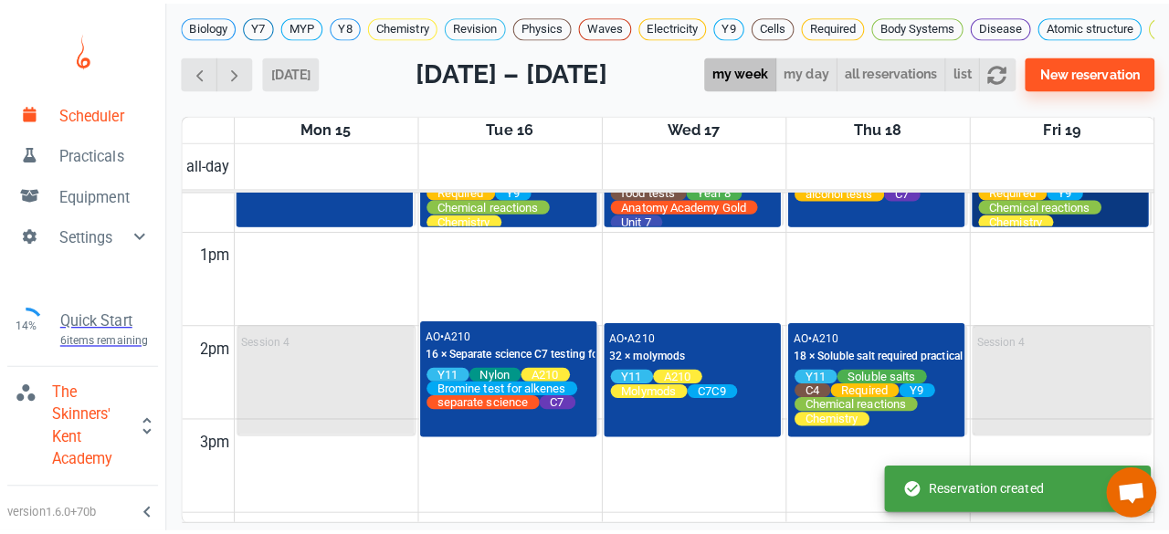
scroll to position [1165, 0]
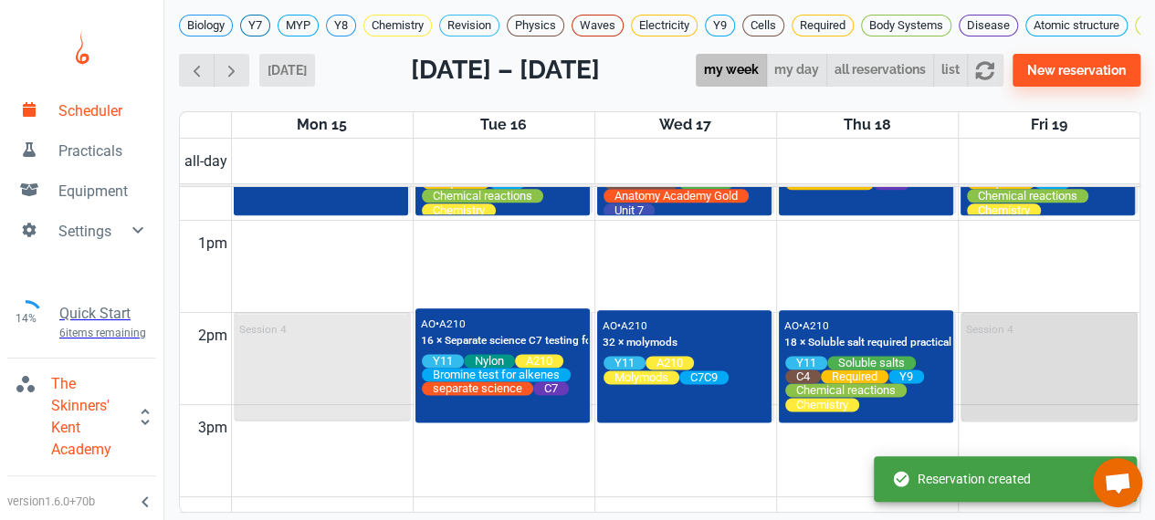
click at [1012, 393] on div "Session 4" at bounding box center [1049, 367] width 174 height 106
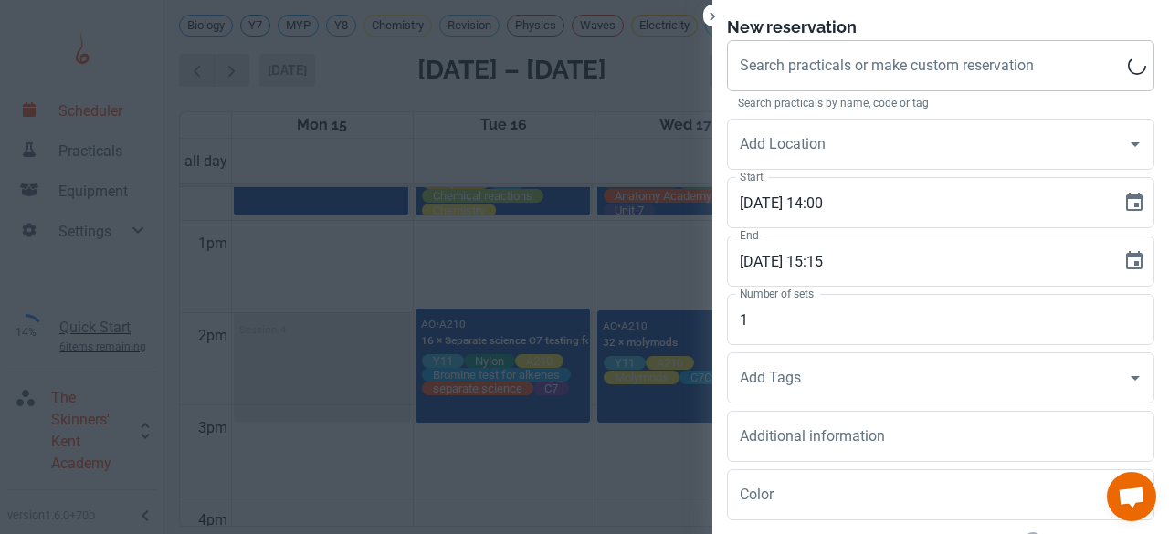
click at [785, 76] on input "Search practicals or make custom reservation" at bounding box center [931, 65] width 393 height 35
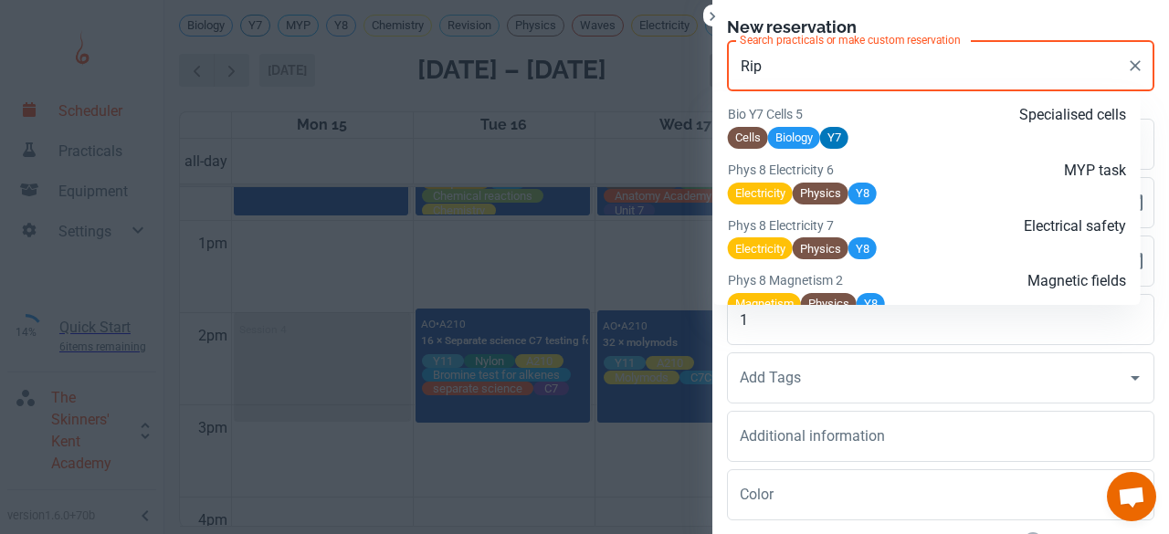
scroll to position [1923, 0]
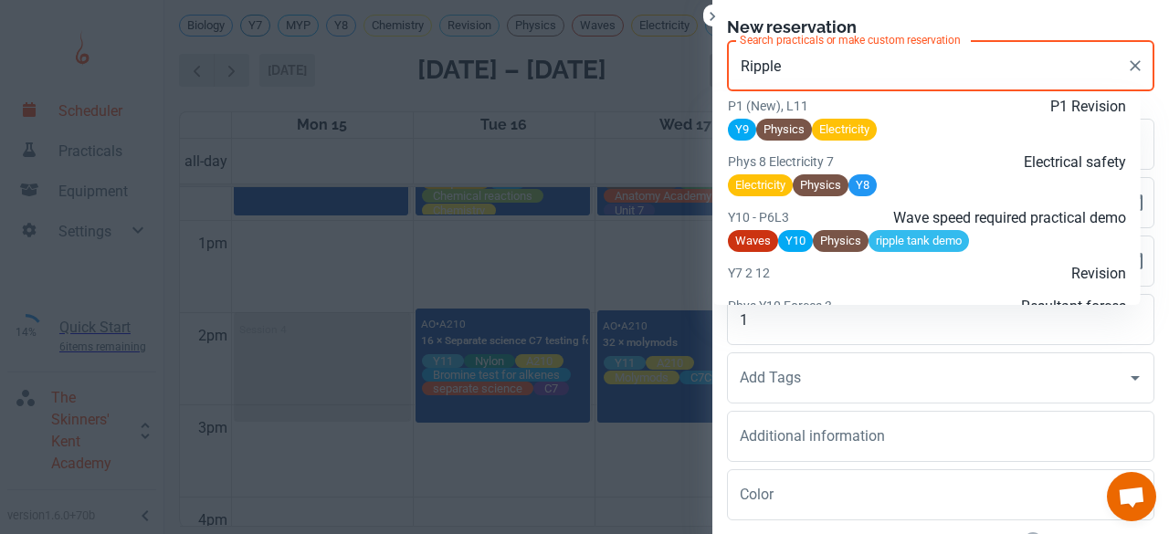
click at [1013, 229] on p "Wave speed required practical demo" at bounding box center [993, 218] width 266 height 22
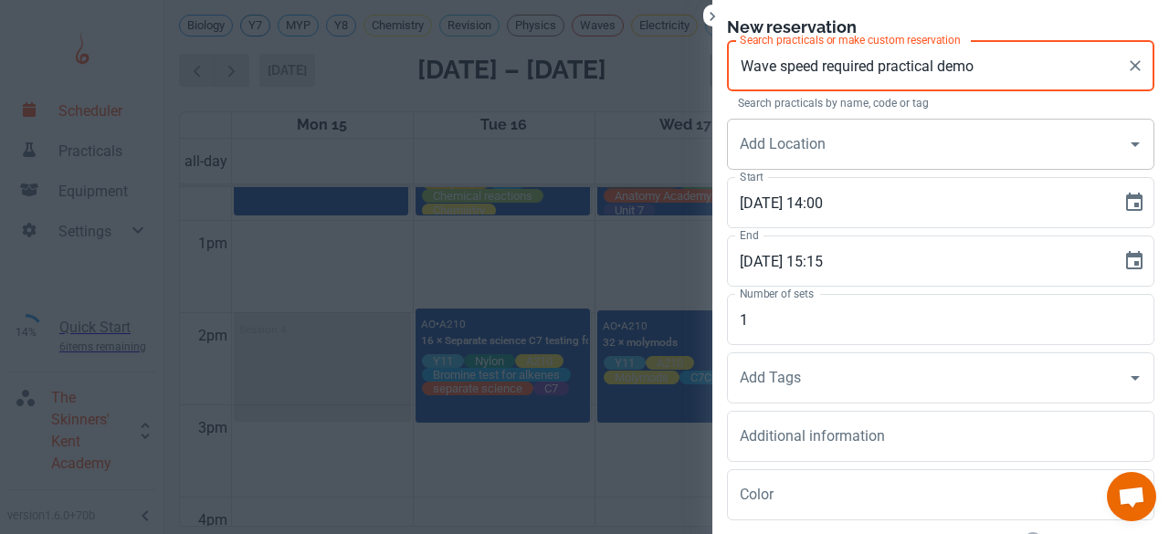
type input "Wave speed required practical demo"
click at [846, 147] on input "Add Location" at bounding box center [926, 144] width 383 height 35
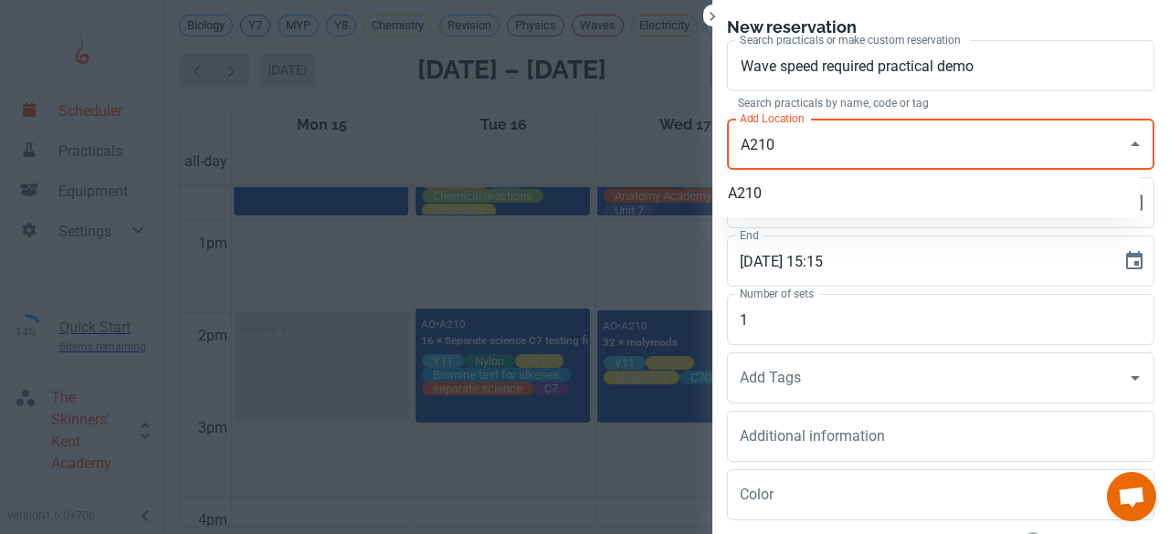
click at [780, 194] on li "A210" at bounding box center [926, 193] width 427 height 33
type input "A210"
click at [727, 341] on input "1" at bounding box center [940, 319] width 427 height 51
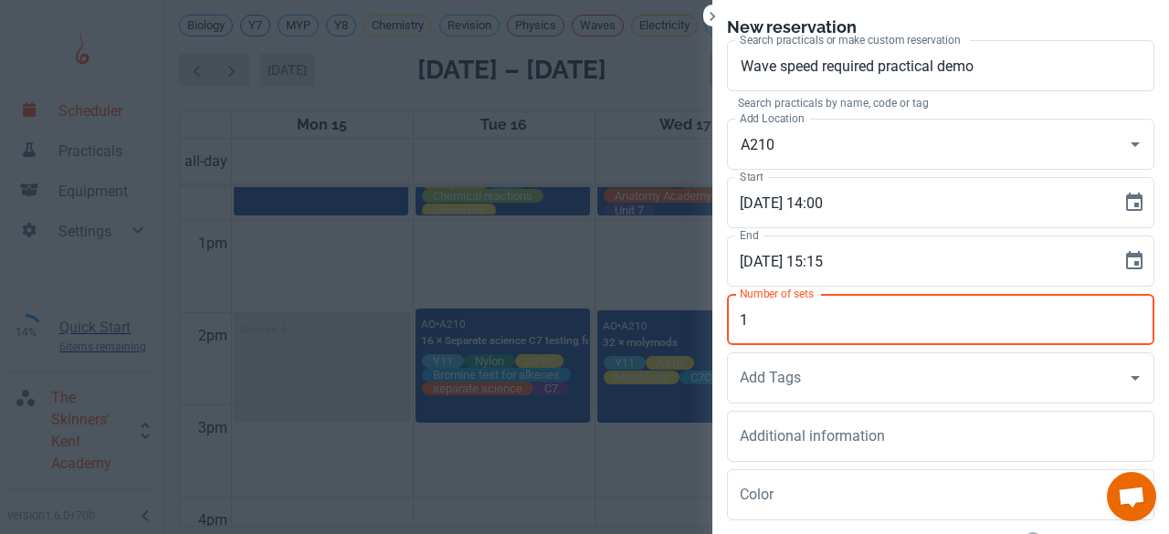
click at [754, 331] on input "1" at bounding box center [940, 319] width 427 height 51
click at [735, 393] on input "Add Tags" at bounding box center [926, 378] width 383 height 35
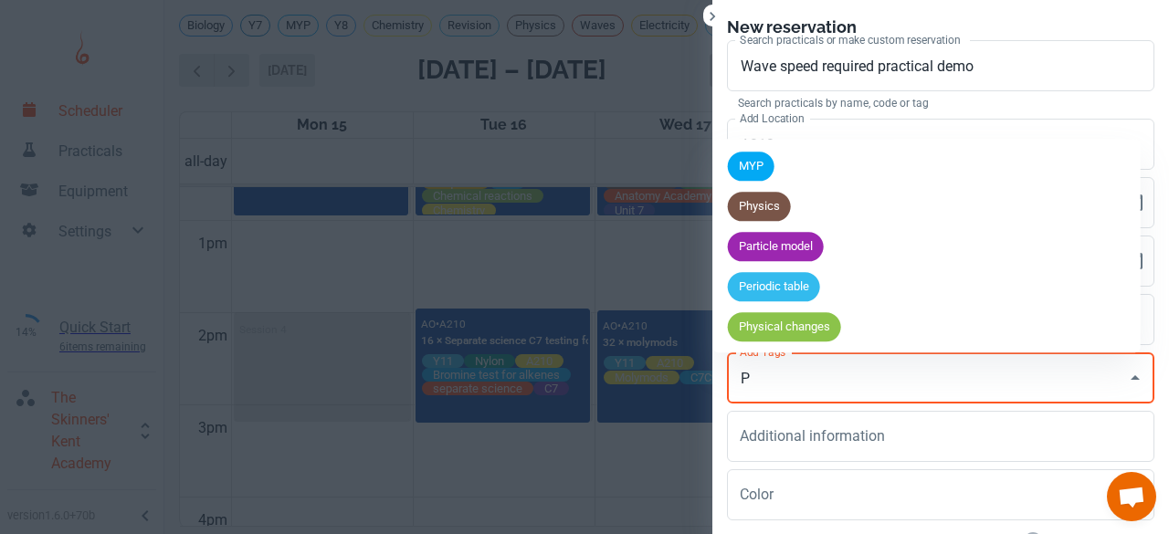
type input "P6"
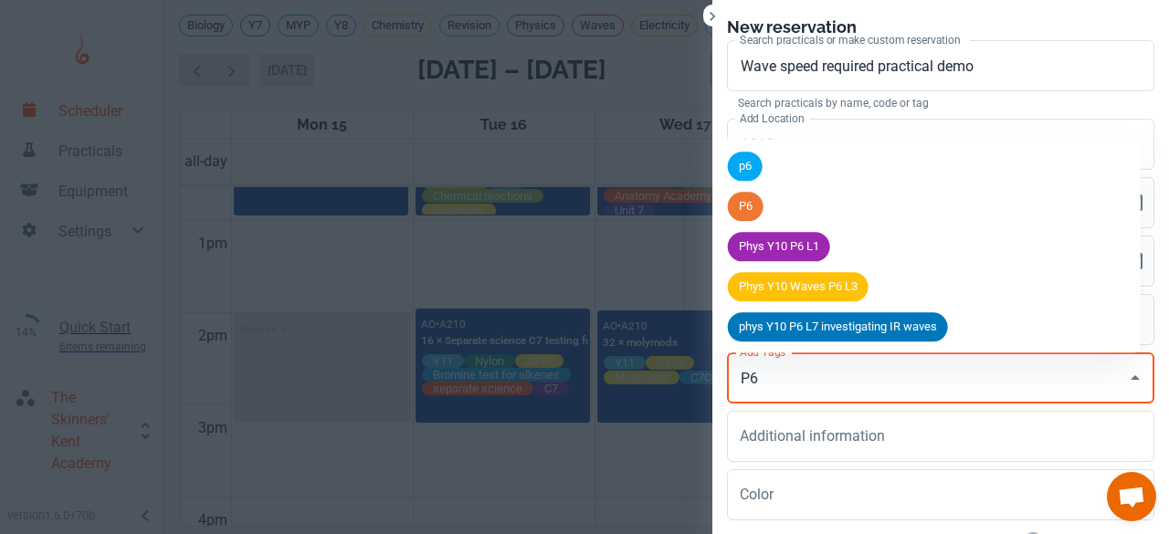
click at [736, 233] on div "Phys Y10 P6 L1" at bounding box center [779, 246] width 102 height 29
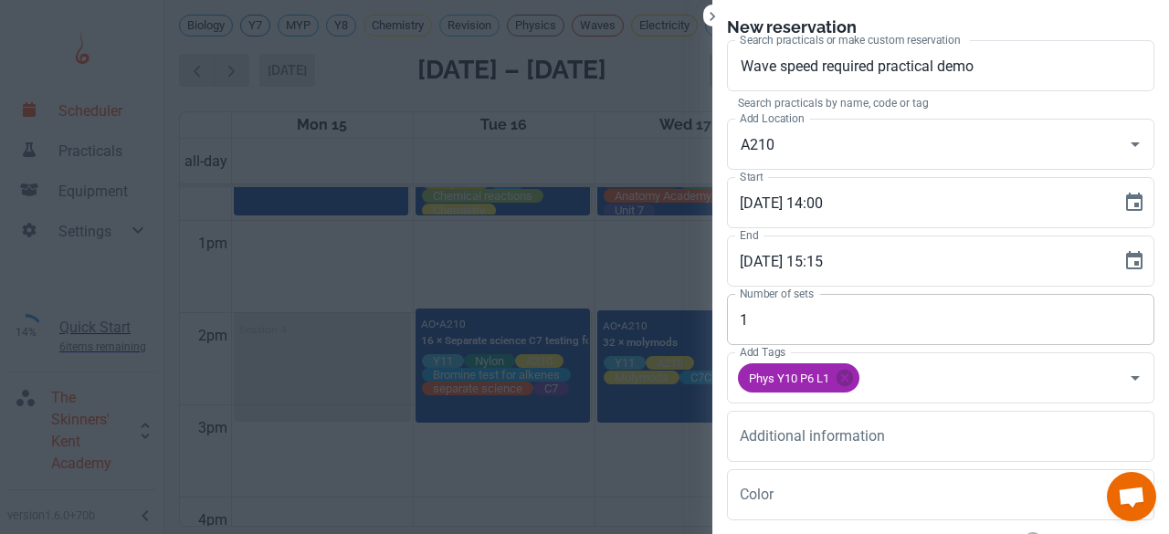
drag, startPoint x: 736, startPoint y: 233, endPoint x: 763, endPoint y: 328, distance: 98.8
click at [763, 328] on div "Search practicals or make custom reservation Wave speed required practical demo…" at bounding box center [933, 343] width 442 height 621
click at [834, 381] on icon at bounding box center [844, 378] width 20 height 20
click at [830, 381] on input "Add Tags" at bounding box center [926, 378] width 383 height 35
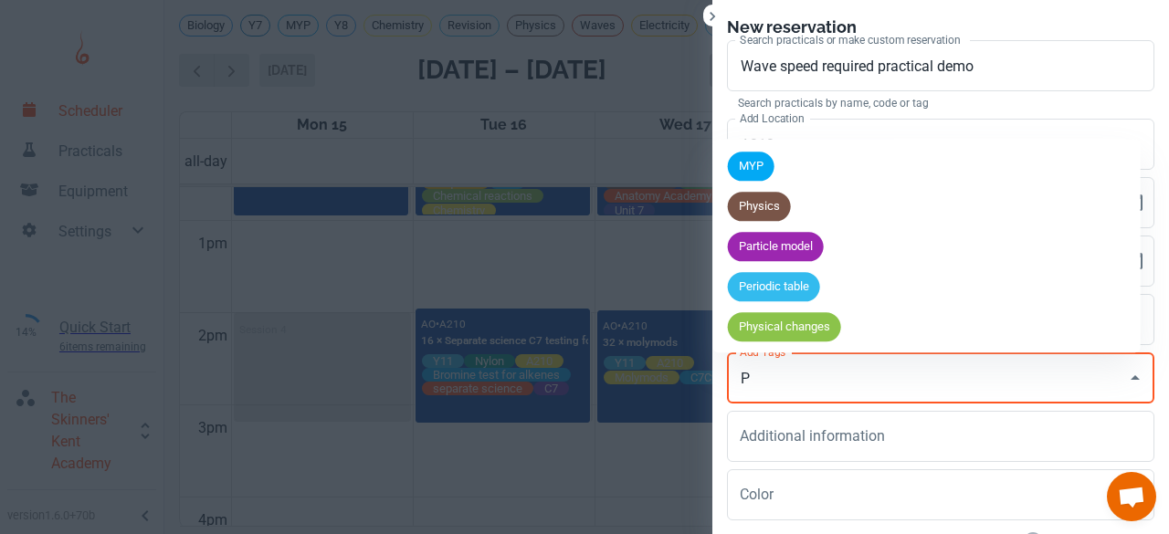
type input "P6"
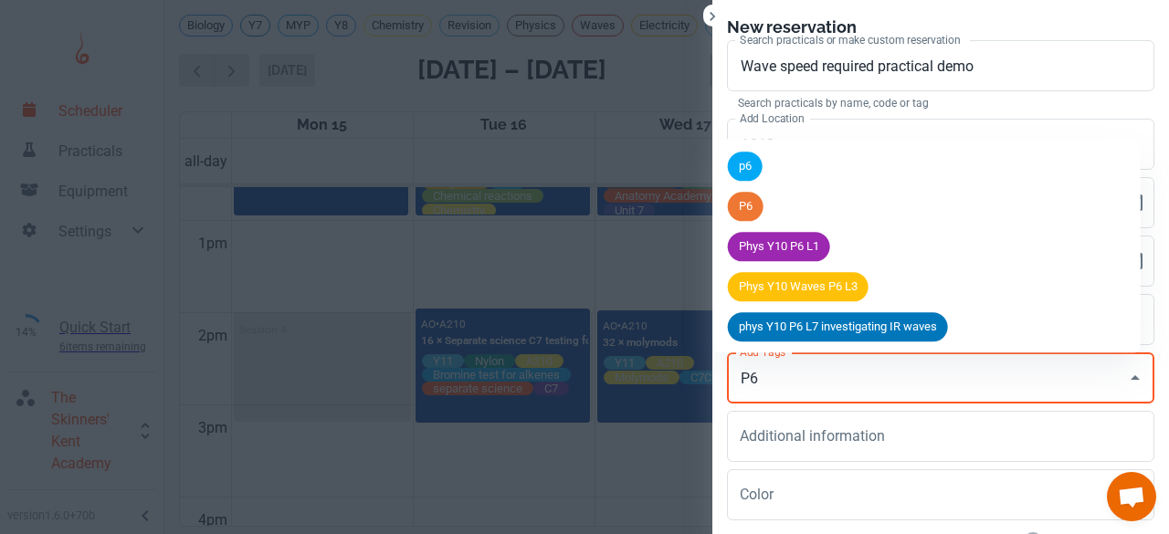
click at [750, 213] on span "P6" at bounding box center [746, 207] width 36 height 18
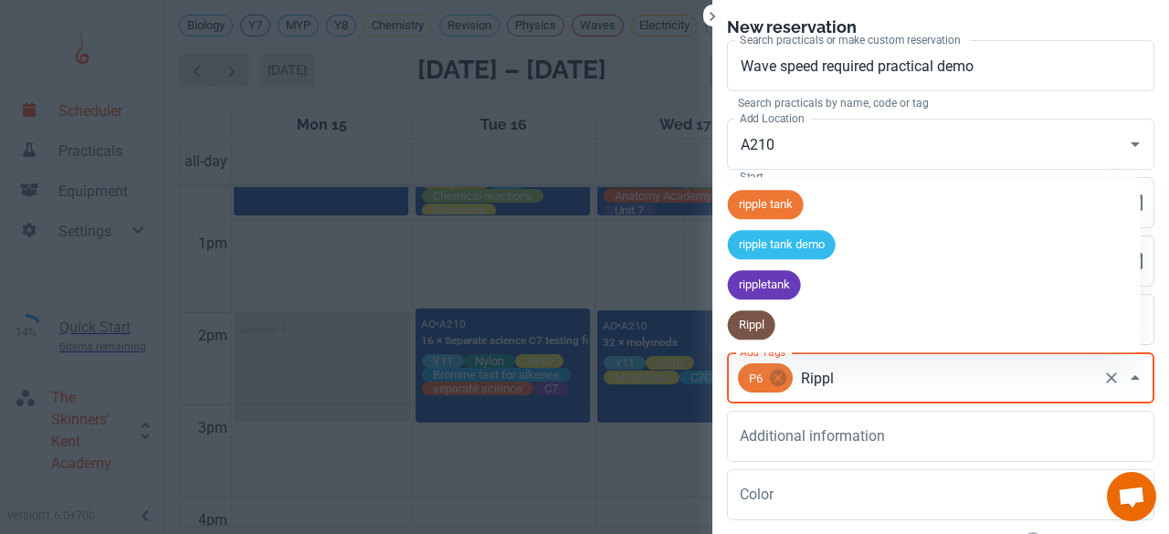
type input "Ripple"
click at [760, 240] on span "ripple tank demo" at bounding box center [782, 245] width 108 height 18
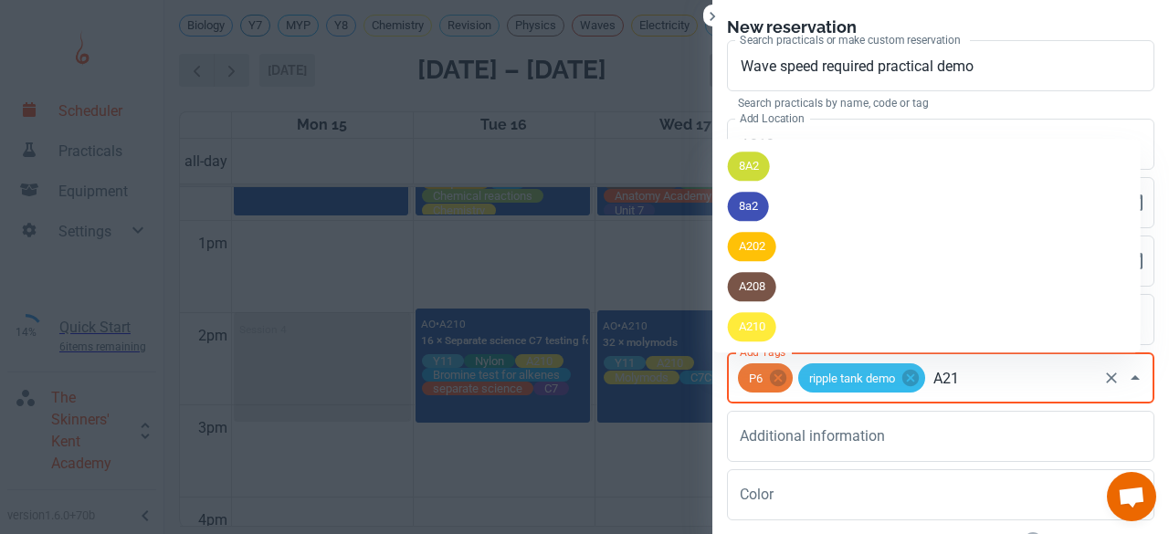
type input "A210"
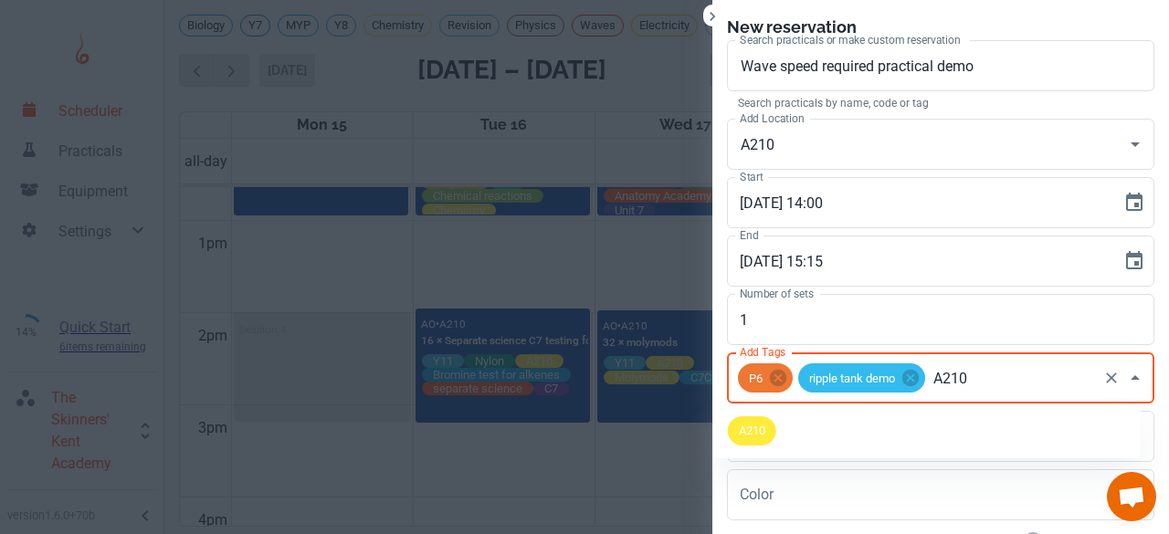
click at [764, 440] on div "A210" at bounding box center [752, 430] width 48 height 29
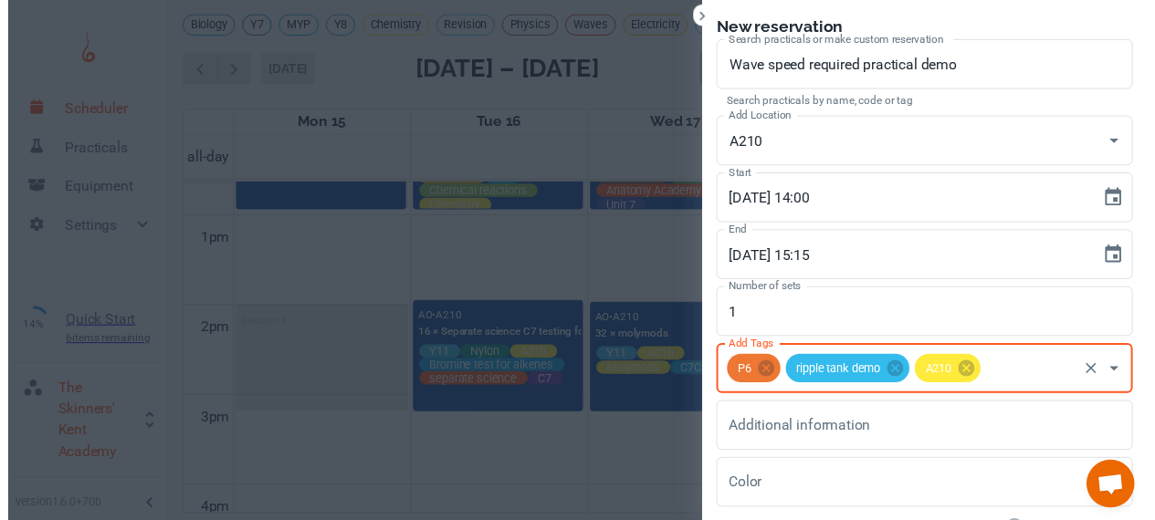
scroll to position [133, 0]
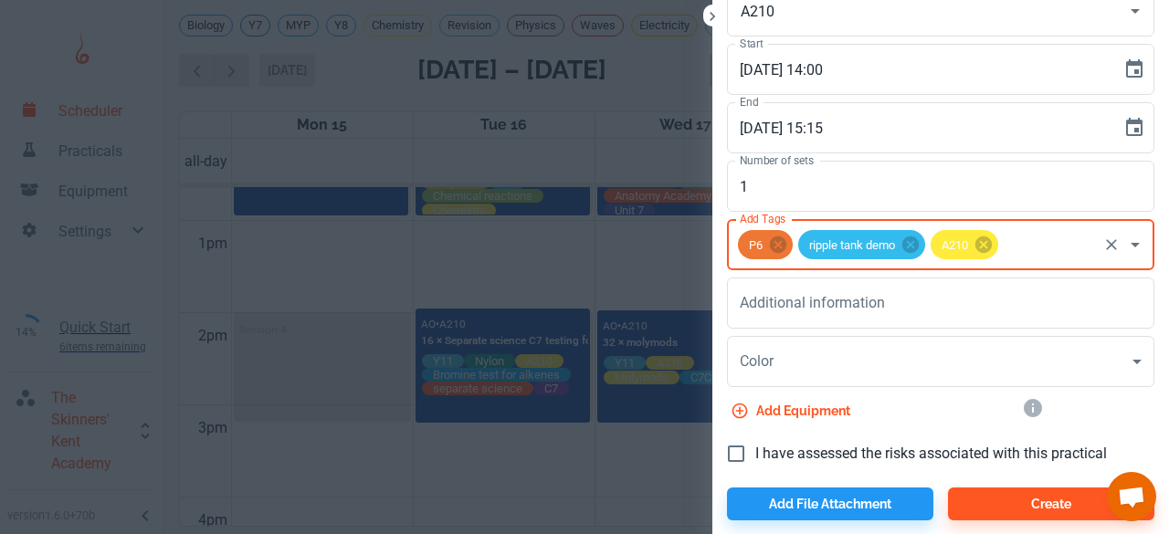
click at [755, 444] on span "I have assessed the risks associated with this practical" at bounding box center [930, 454] width 351 height 22
click at [741, 444] on input "I have assessed the risks associated with this practical" at bounding box center [736, 454] width 38 height 38
checkbox input "true"
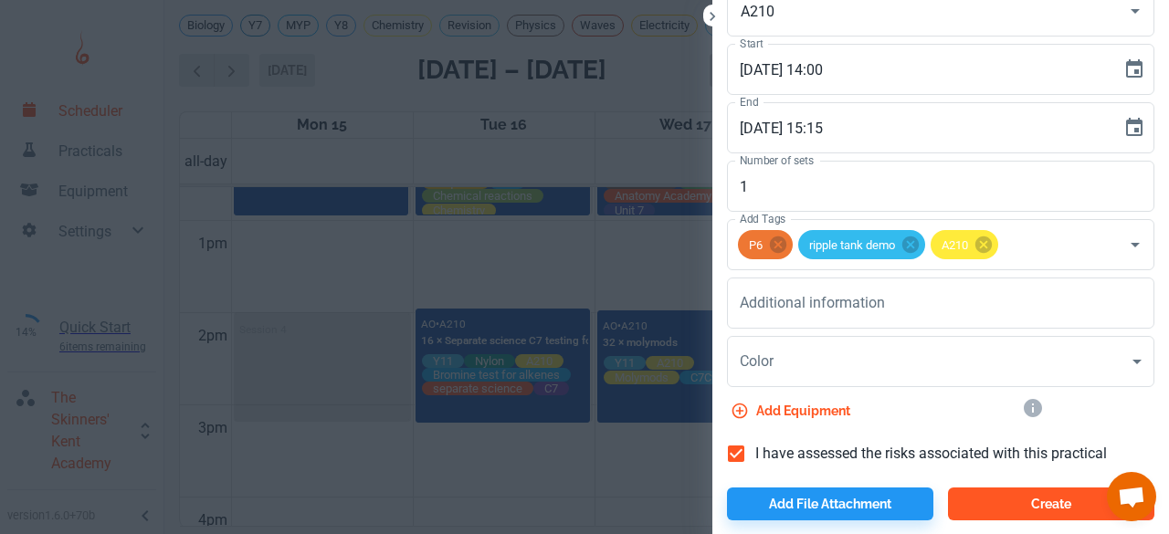
click at [976, 498] on button "Create" at bounding box center [1051, 503] width 206 height 33
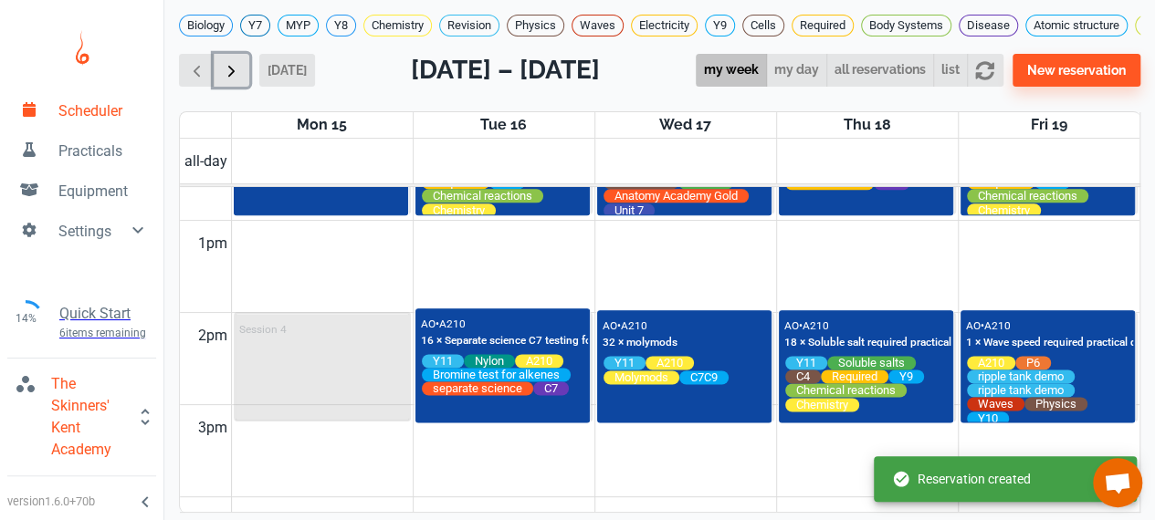
click at [237, 80] on span "button" at bounding box center [231, 70] width 19 height 19
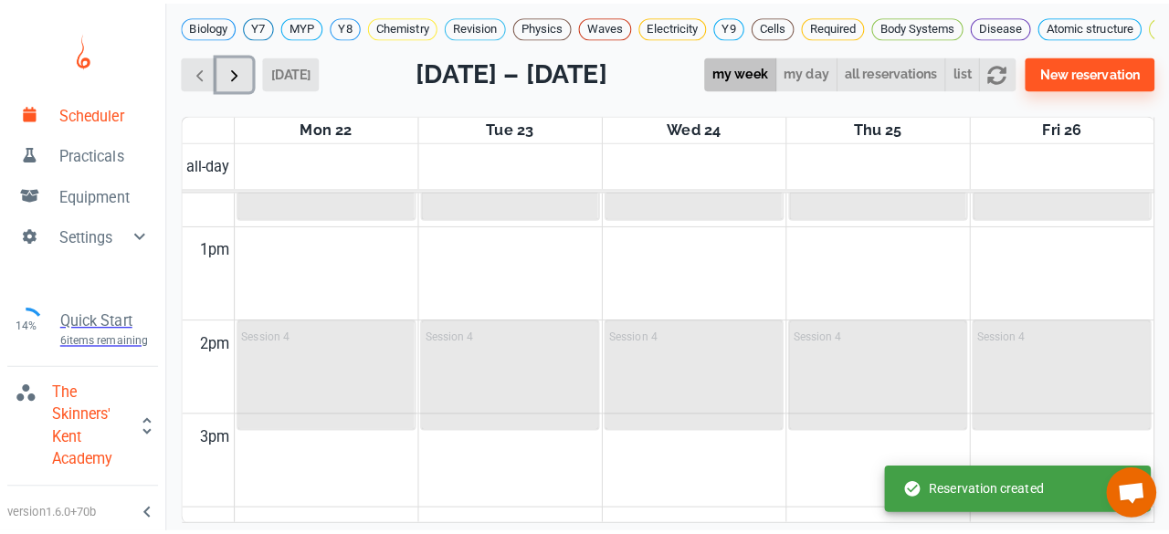
scroll to position [736, 0]
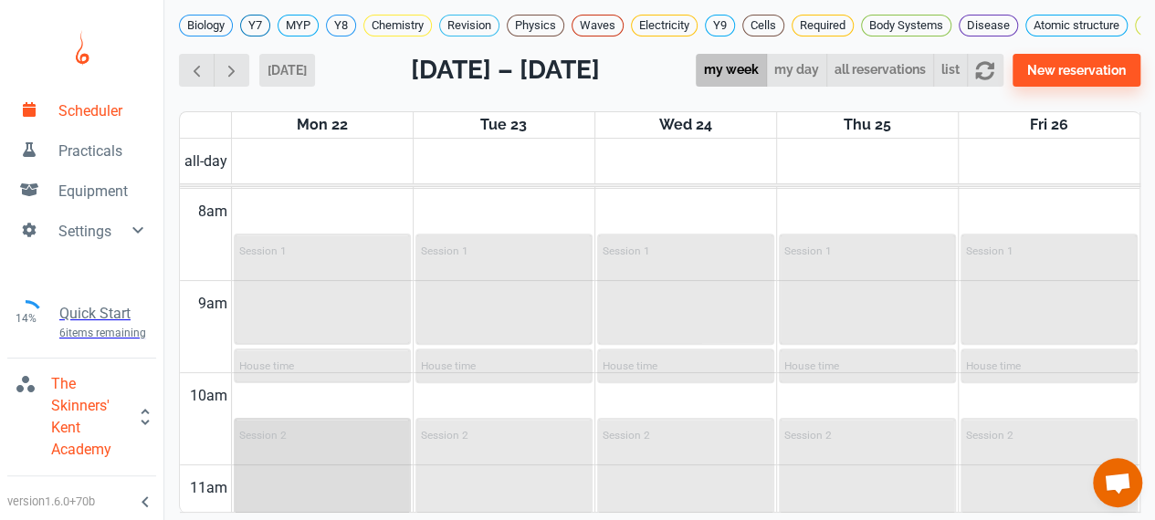
click at [300, 464] on div "Session 2" at bounding box center [322, 474] width 173 height 108
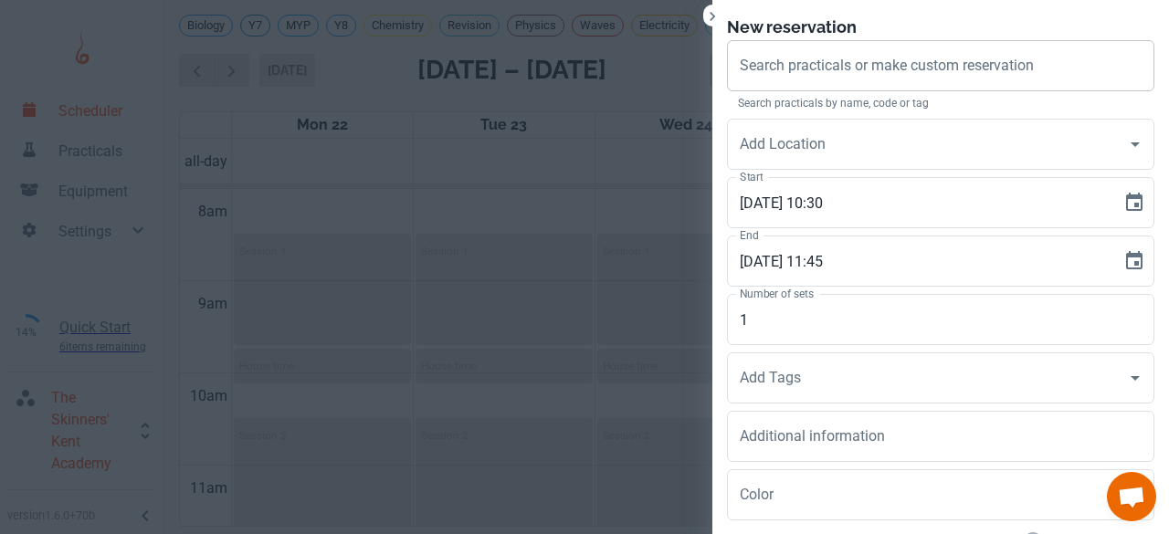
click at [739, 53] on input "Search practicals or make custom reservation" at bounding box center [940, 65] width 411 height 35
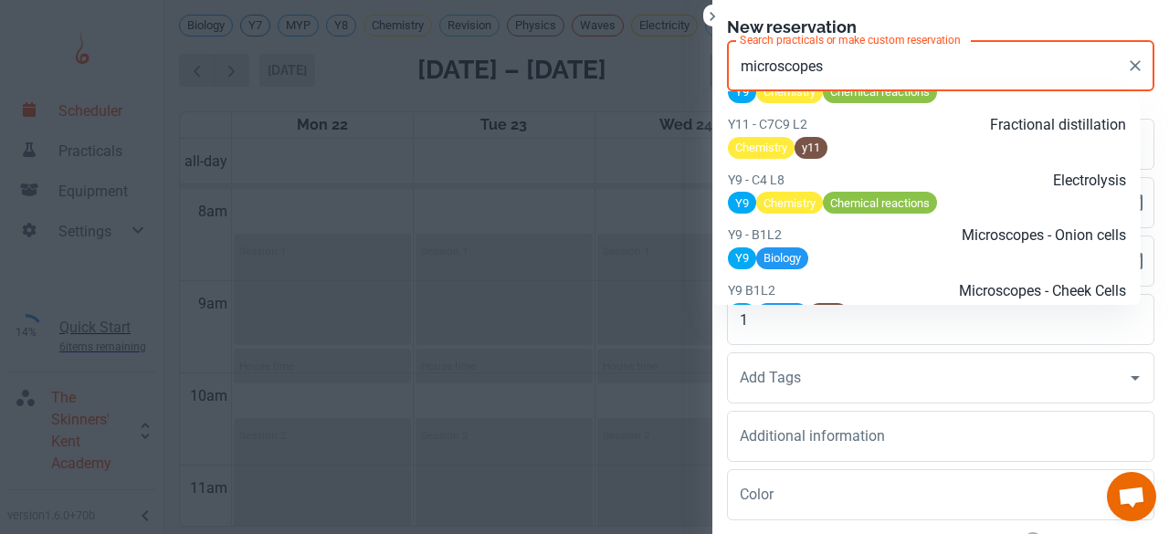
scroll to position [2186, 0]
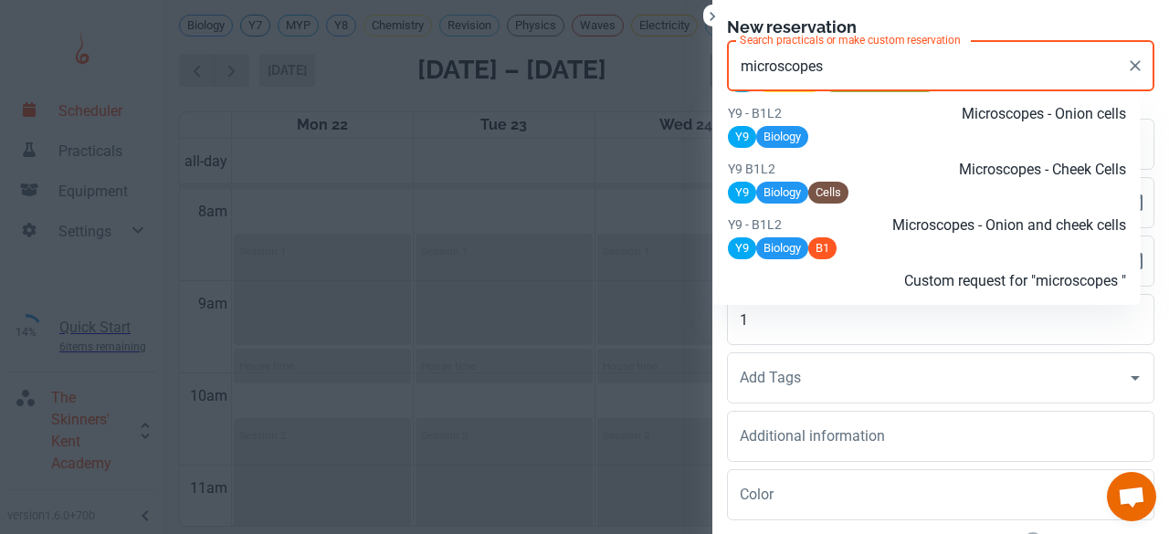
click at [861, 280] on p "Custom request for "microscopes "" at bounding box center [993, 281] width 266 height 22
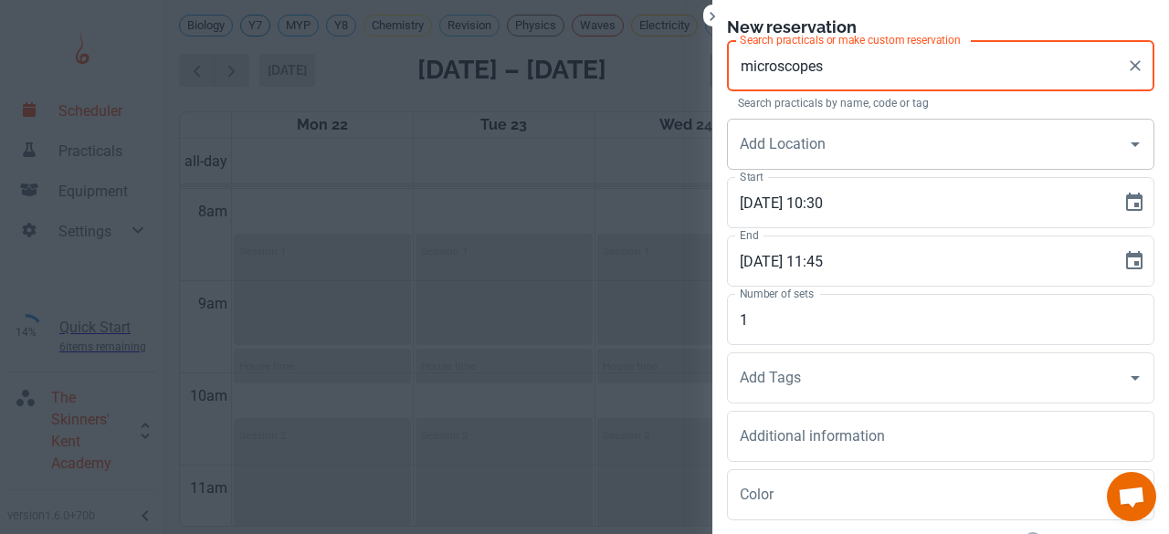
type input "microscopes"
click at [758, 153] on input "Add Location" at bounding box center [926, 144] width 383 height 35
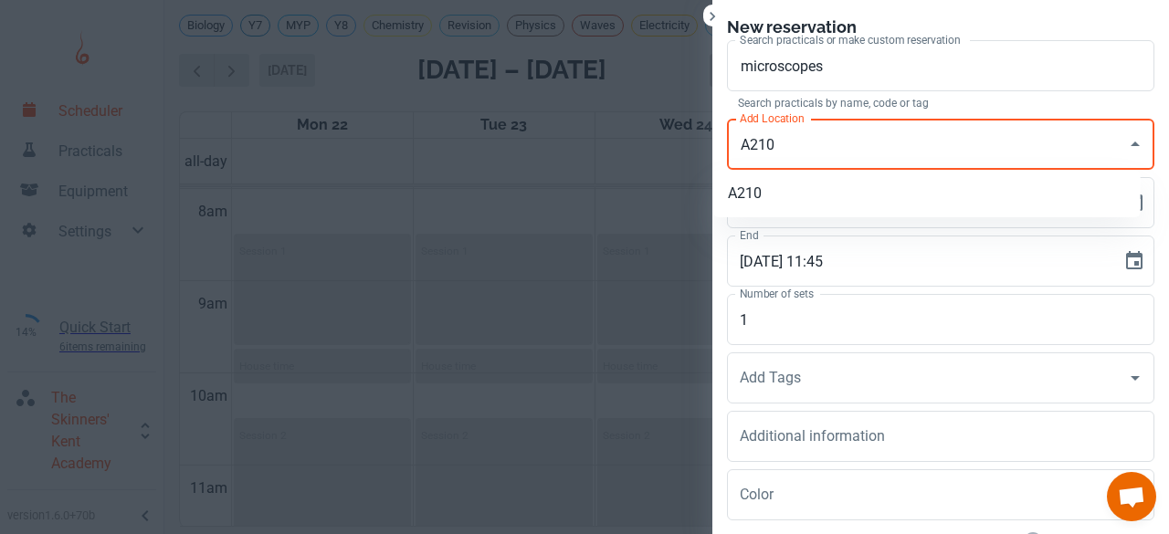
click at [750, 188] on li "A210" at bounding box center [926, 193] width 427 height 33
type input "A210"
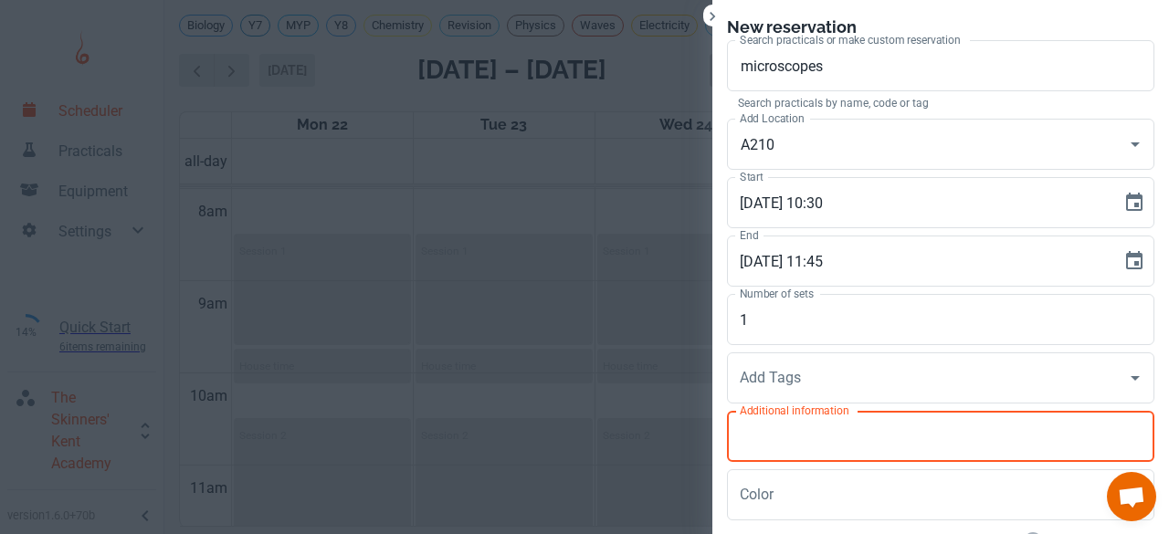
click at [781, 433] on textarea "Additional information" at bounding box center [940, 436] width 402 height 21
type textarea "just looking at leaves"
click at [781, 344] on input "1" at bounding box center [940, 319] width 427 height 51
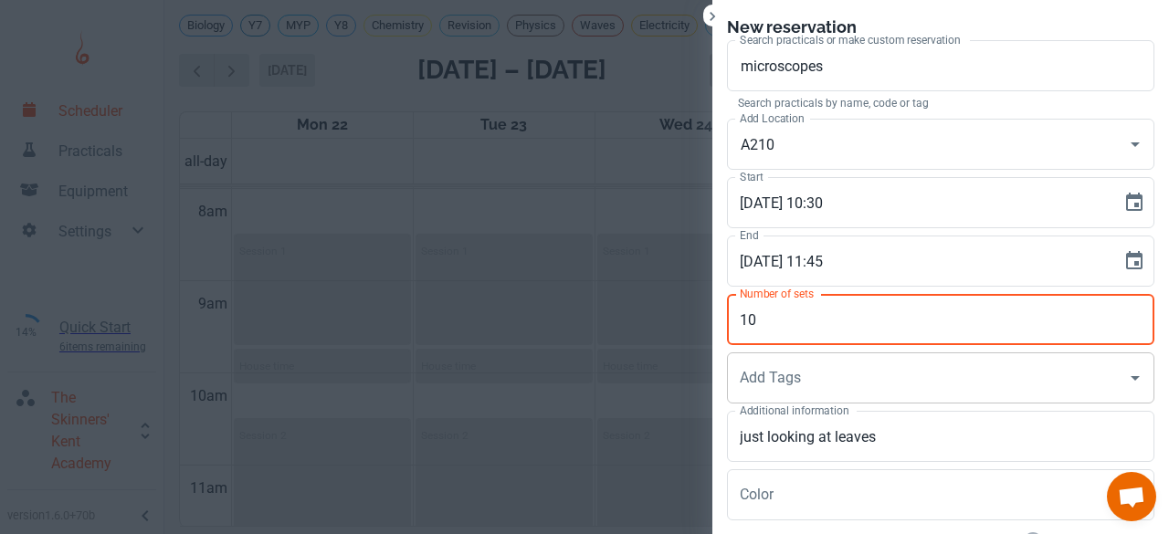
type input "10"
click at [755, 378] on div "Add Tags Add Tags" at bounding box center [940, 377] width 427 height 51
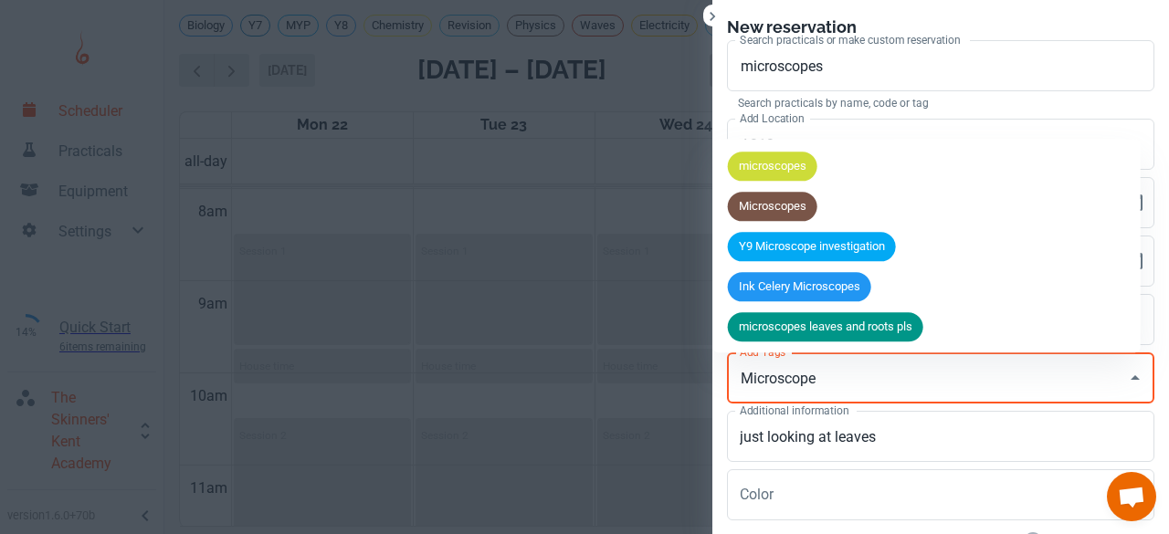
type input "Microscopes"
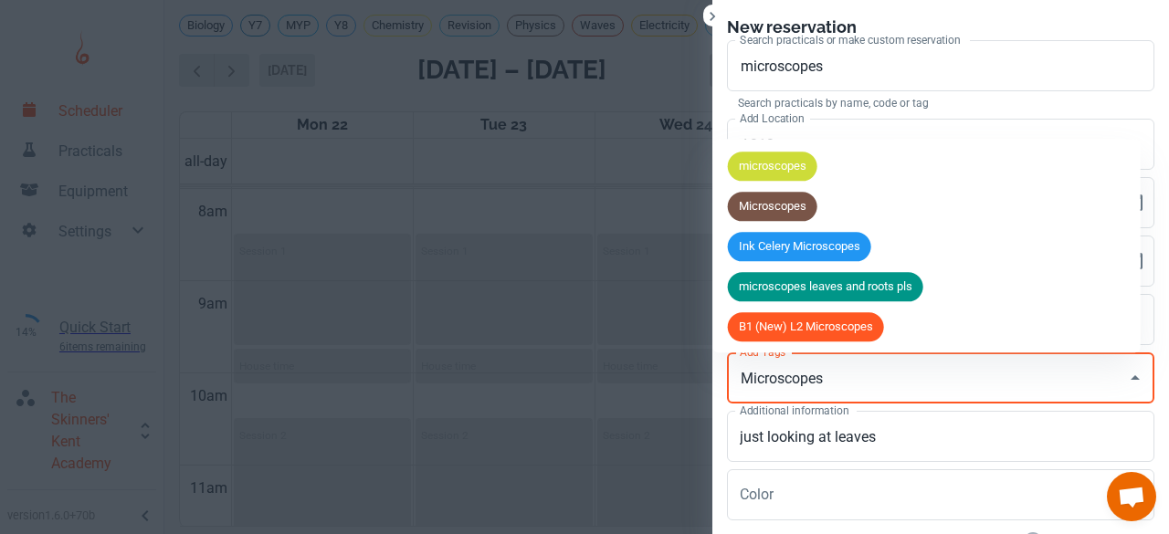
click at [765, 206] on span "Microscopes" at bounding box center [772, 207] width 89 height 18
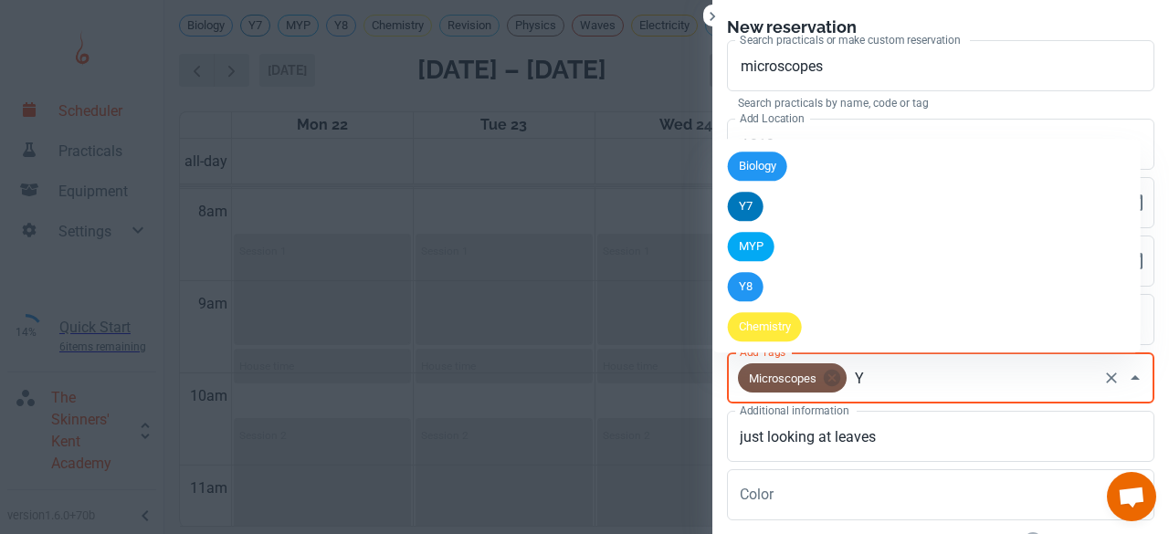
type input "Y9"
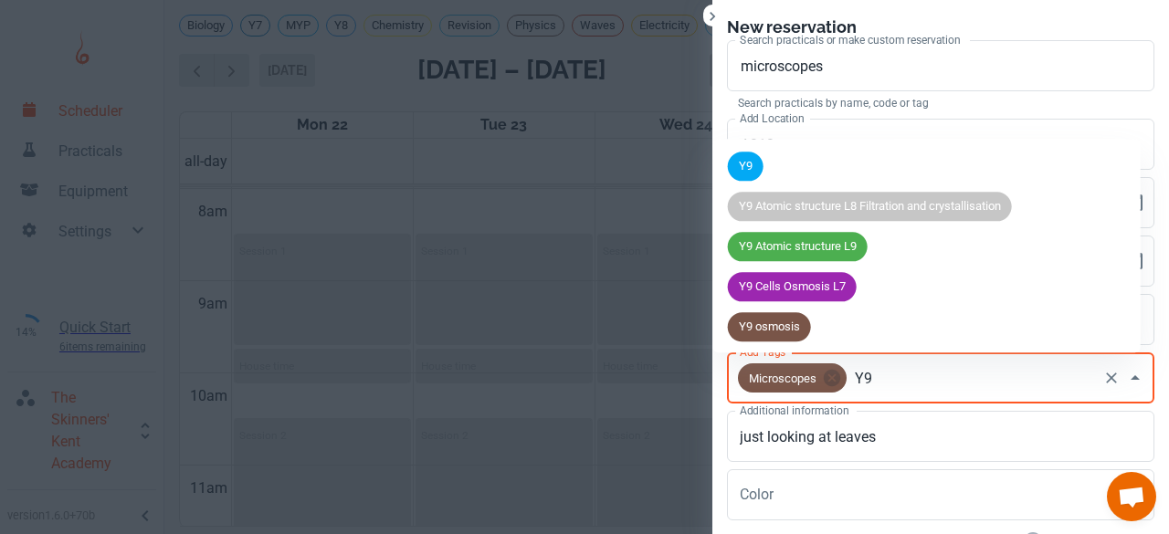
click at [763, 182] on li "Y9" at bounding box center [926, 166] width 427 height 40
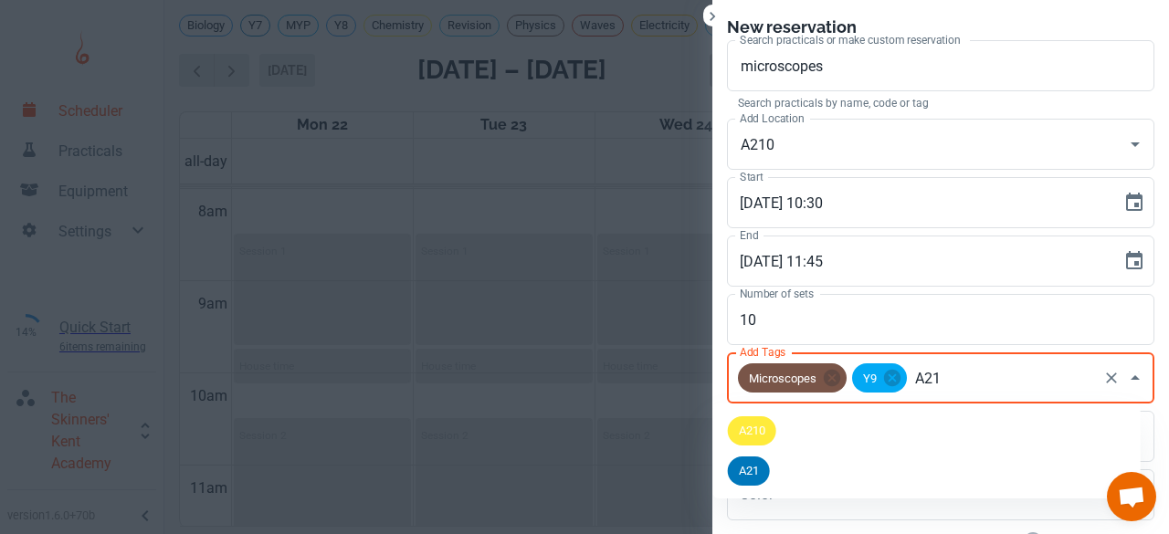
type input "A210"
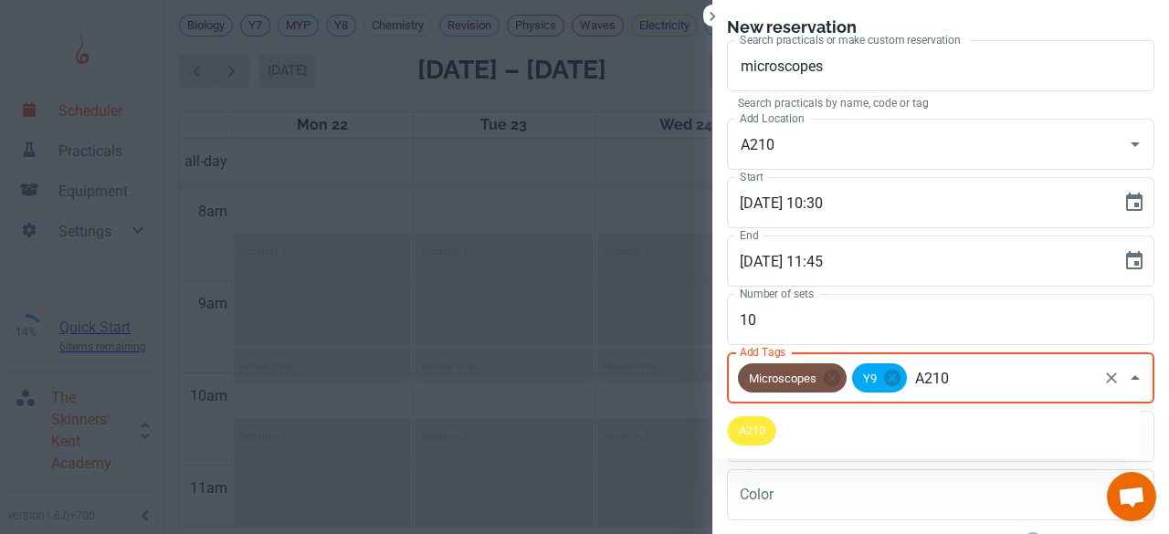
click at [756, 443] on div "A210" at bounding box center [752, 430] width 48 height 29
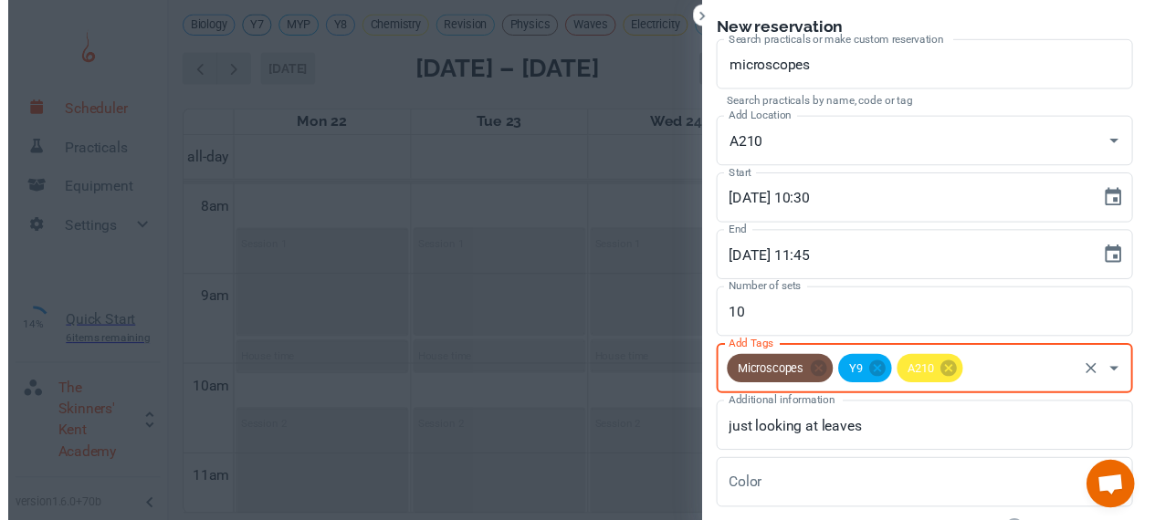
scroll to position [133, 0]
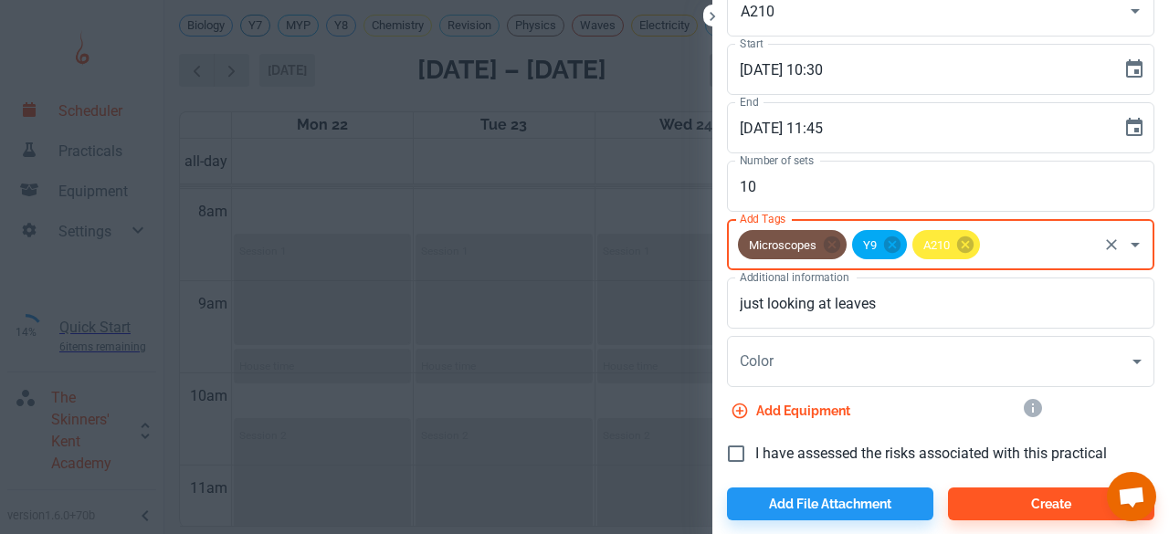
click at [730, 471] on input "I have assessed the risks associated with this practical" at bounding box center [736, 454] width 38 height 38
checkbox input "true"
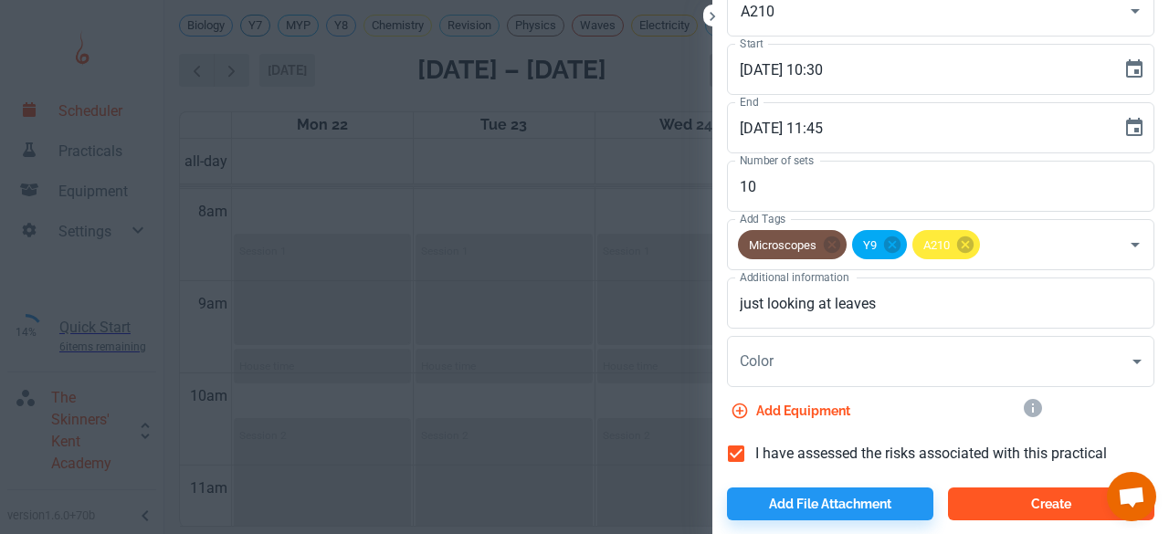
click at [962, 498] on button "Create" at bounding box center [1051, 503] width 206 height 33
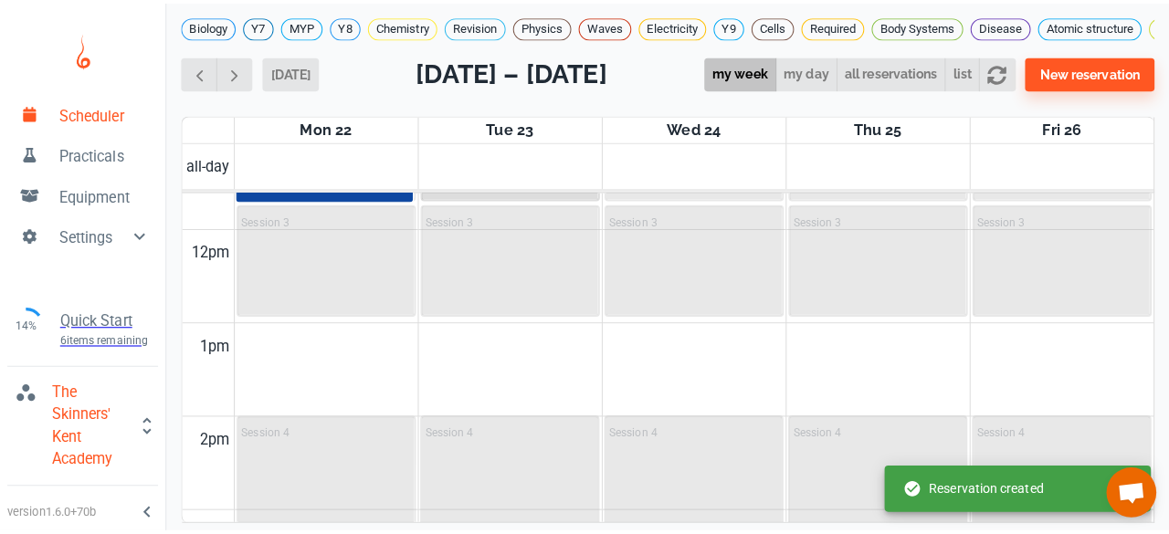
scroll to position [1072, 0]
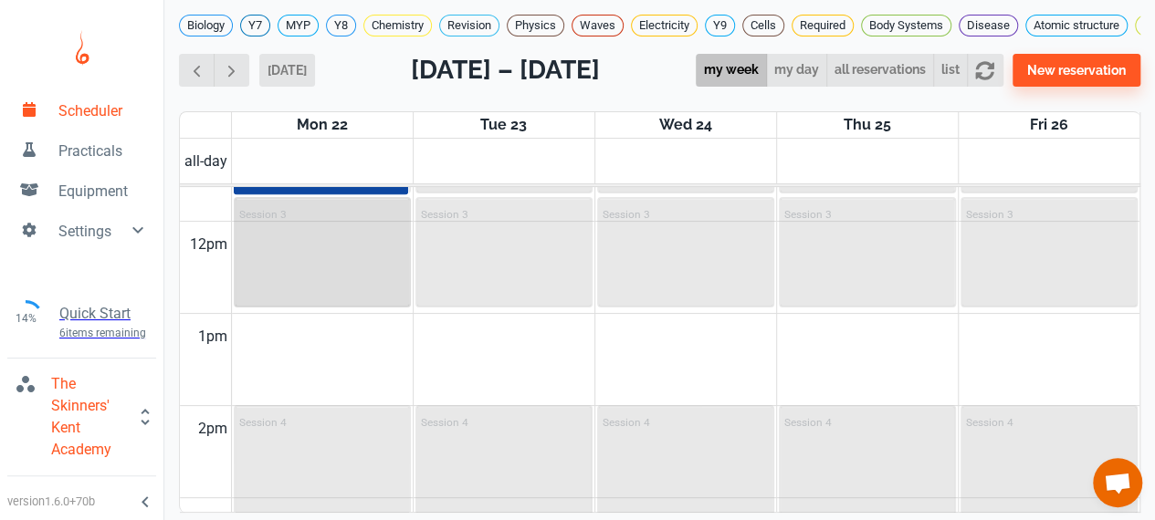
click at [316, 242] on div "Session 3" at bounding box center [322, 252] width 173 height 107
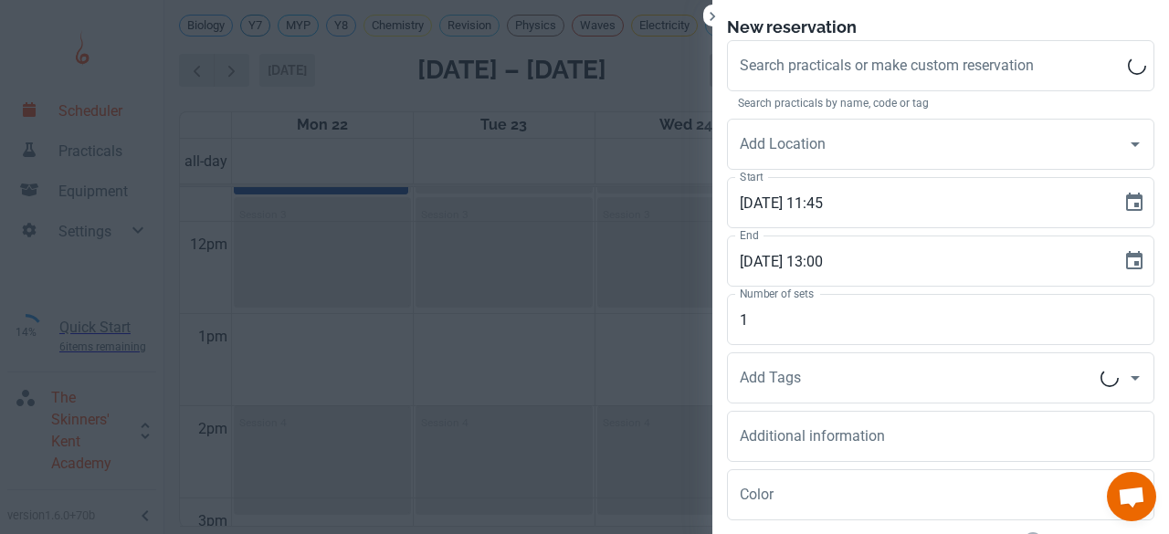
click at [349, 404] on div at bounding box center [584, 267] width 1169 height 534
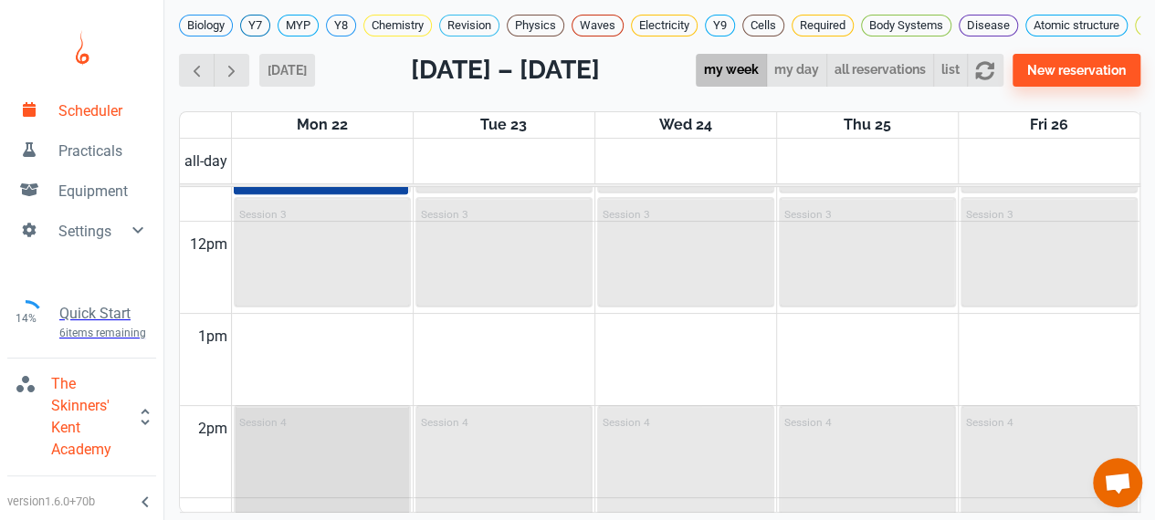
click at [336, 487] on div "Session 4" at bounding box center [322, 460] width 173 height 106
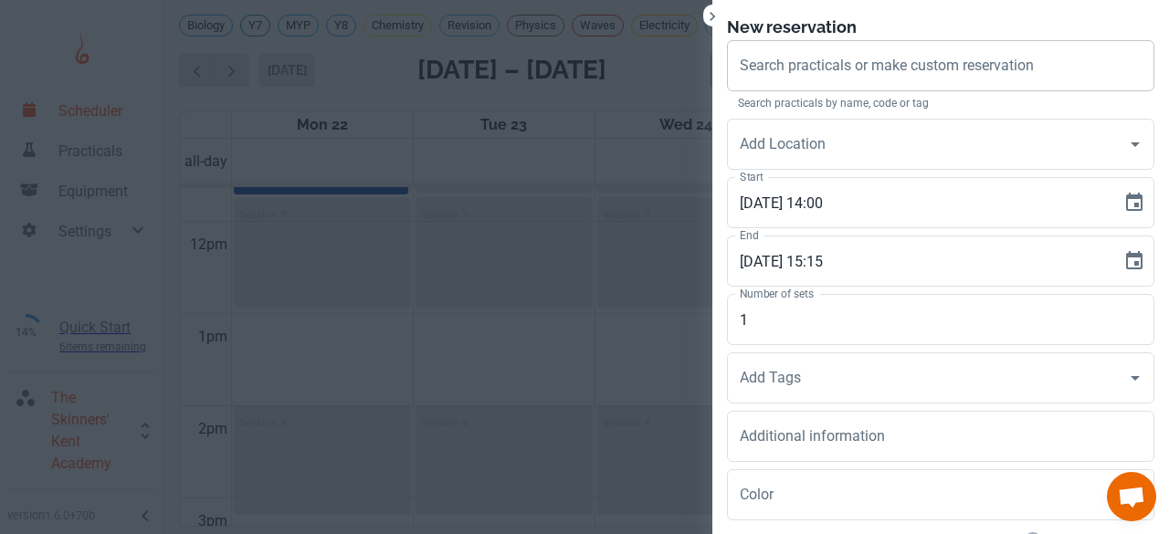
click at [803, 76] on input "Search practicals or make custom reservation" at bounding box center [940, 65] width 411 height 35
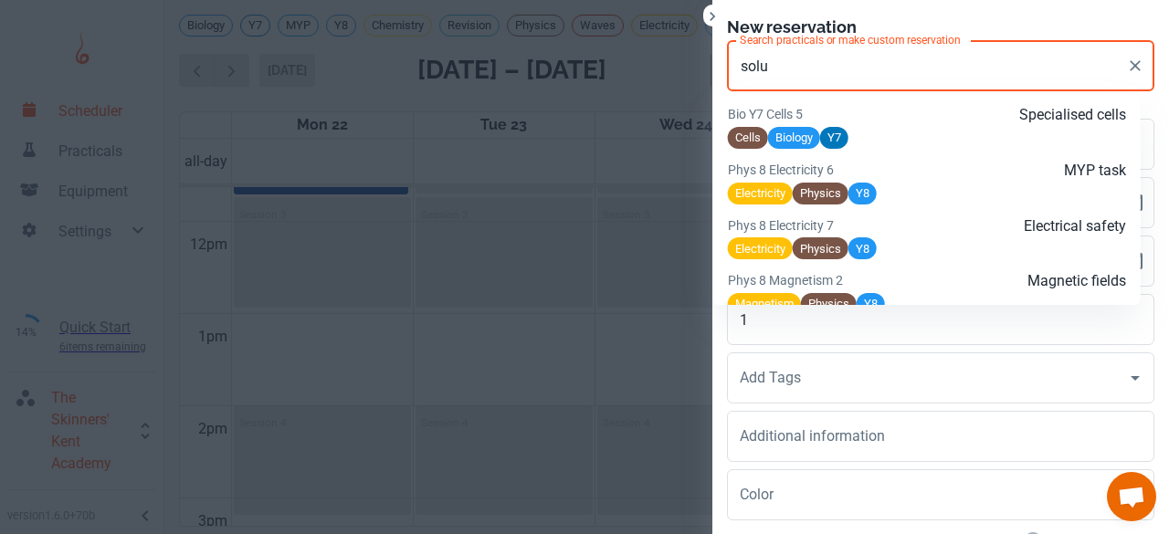
scroll to position [1681, 0]
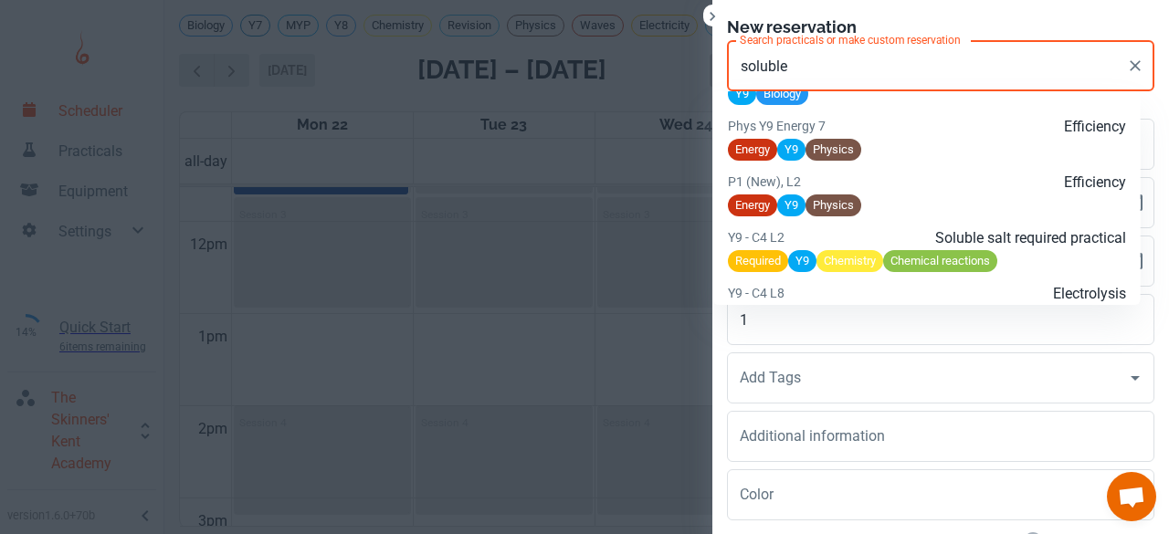
click at [1060, 272] on div "Required Y9 Chemistry Chemical reactions" at bounding box center [927, 260] width 398 height 23
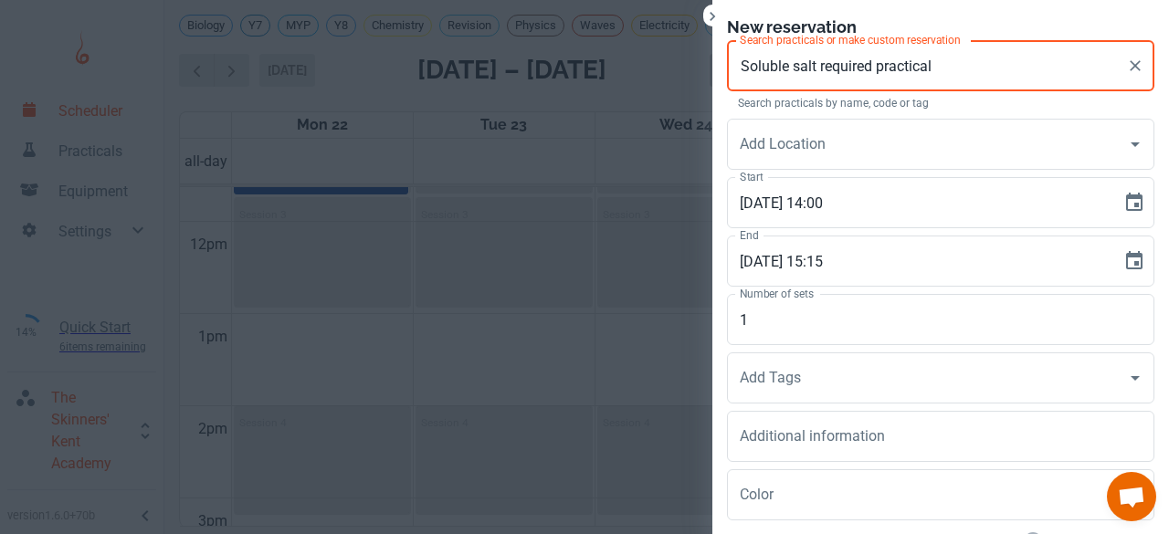
type input "Soluble salt required practical"
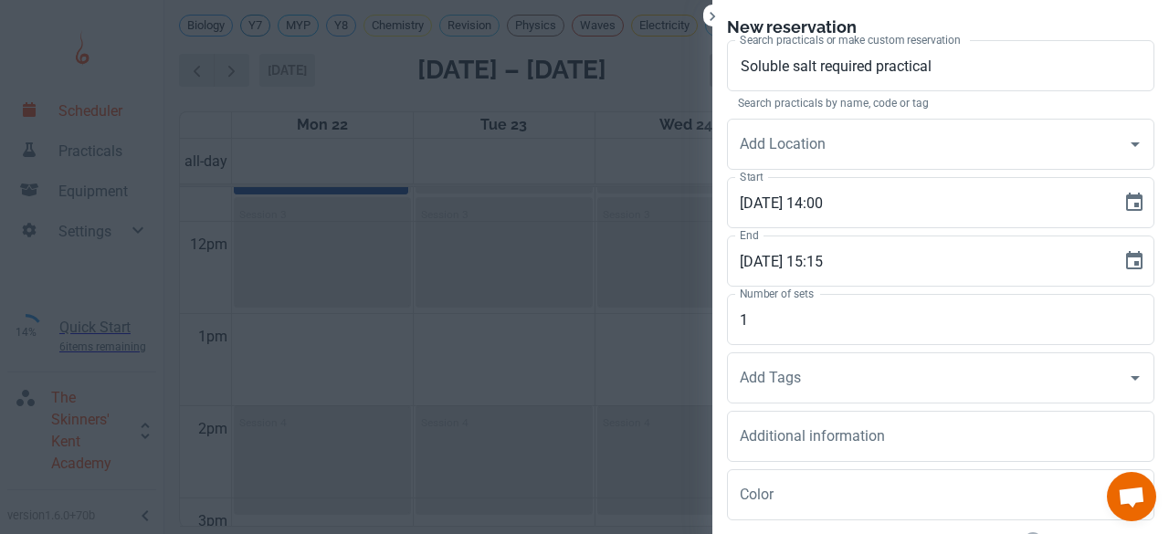
click at [814, 116] on div "Add Location Add Location" at bounding box center [933, 140] width 442 height 58
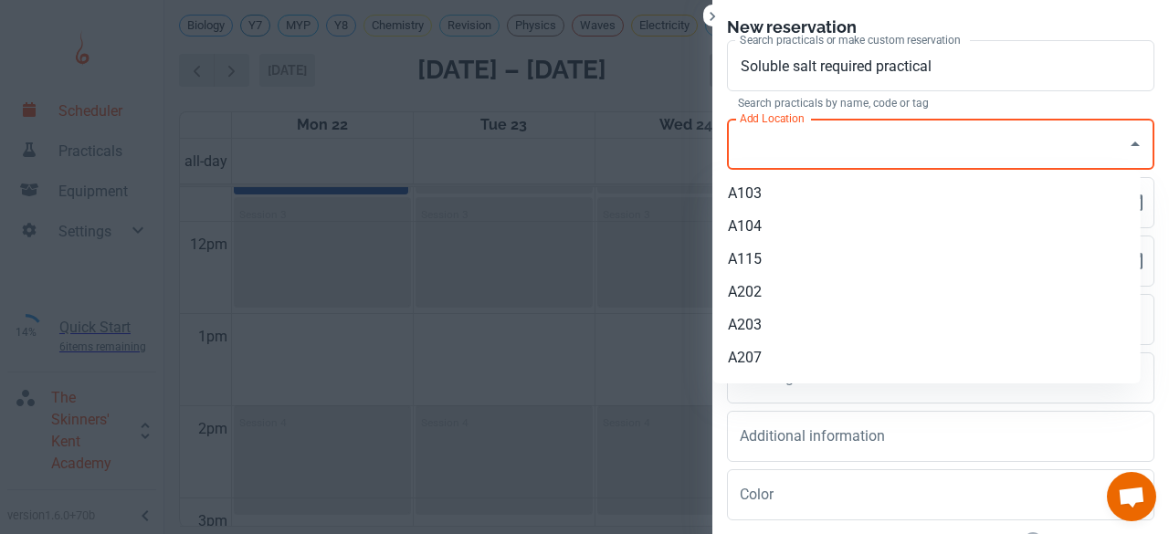
click at [775, 145] on input "Add Location" at bounding box center [926, 144] width 383 height 35
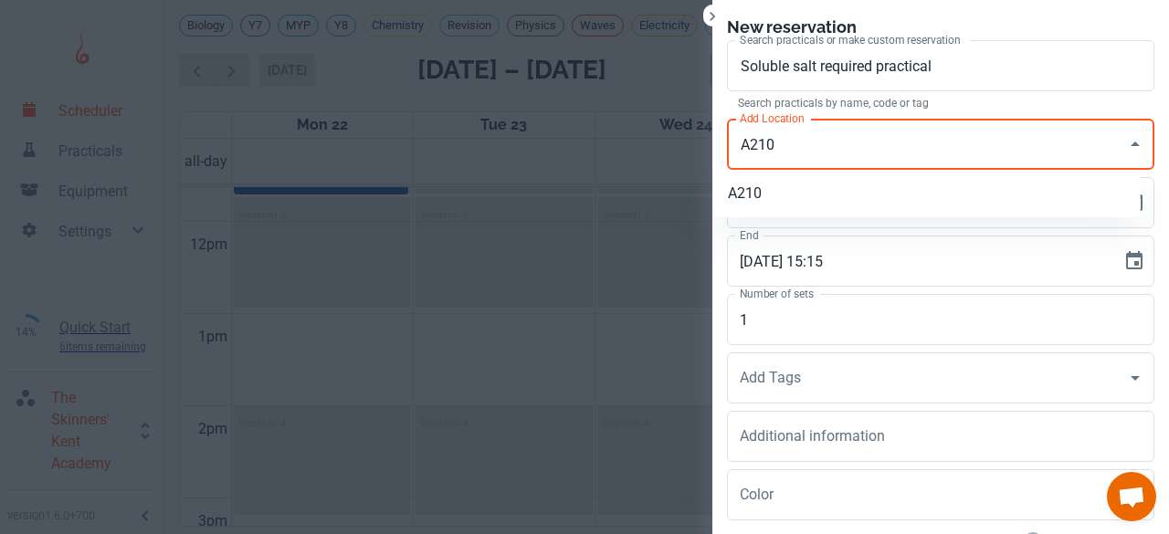
click at [759, 198] on li "A210" at bounding box center [926, 193] width 427 height 33
type input "A210"
click at [760, 323] on input "1" at bounding box center [940, 319] width 427 height 51
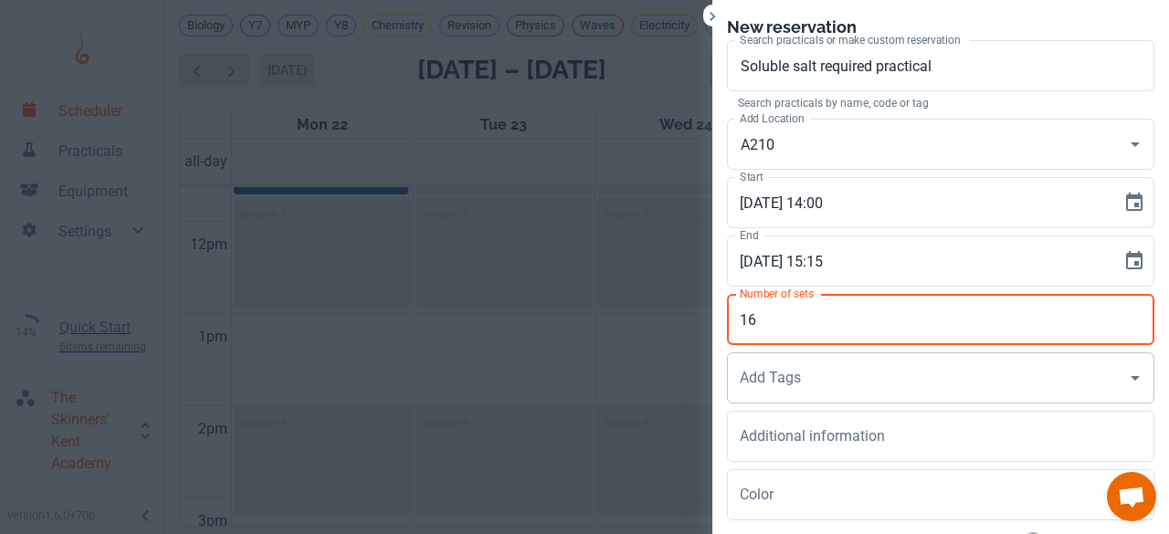
click at [744, 395] on div "Add Tags" at bounding box center [940, 377] width 427 height 51
type input "16"
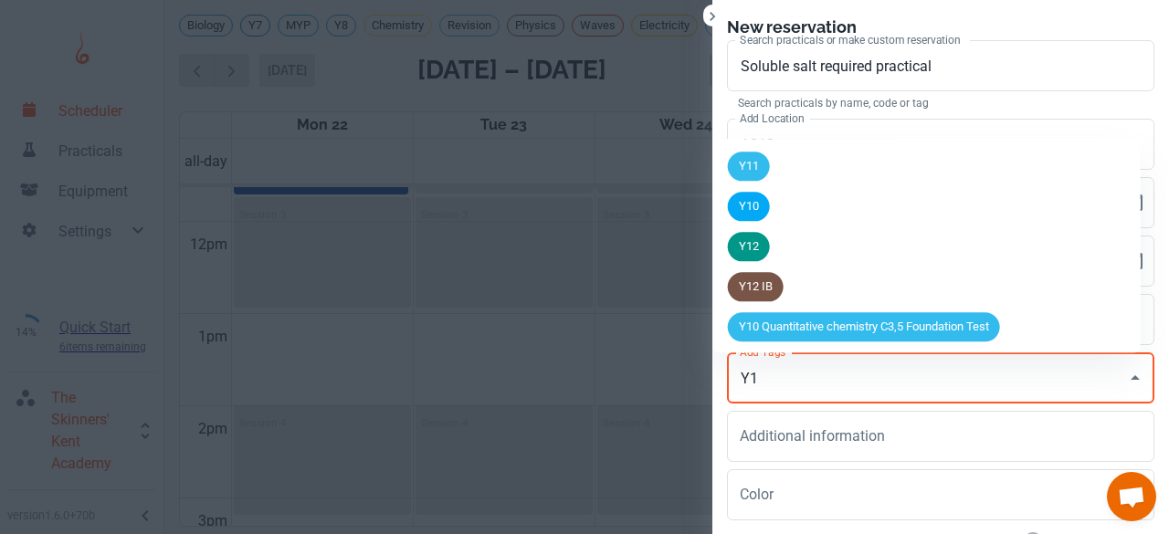
type input "Y10"
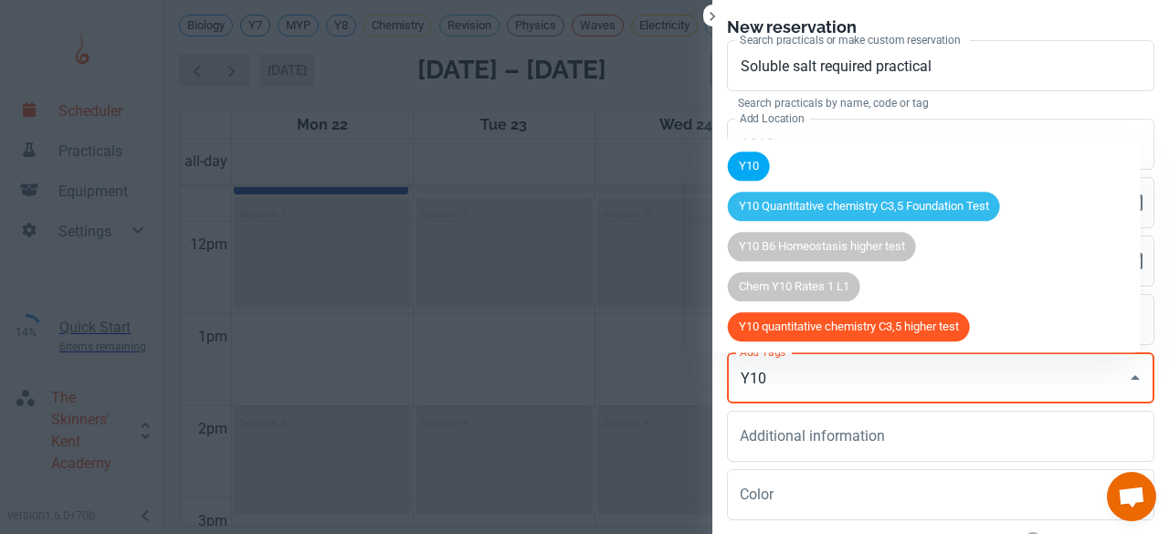
click at [752, 165] on span "Y10" at bounding box center [749, 167] width 42 height 18
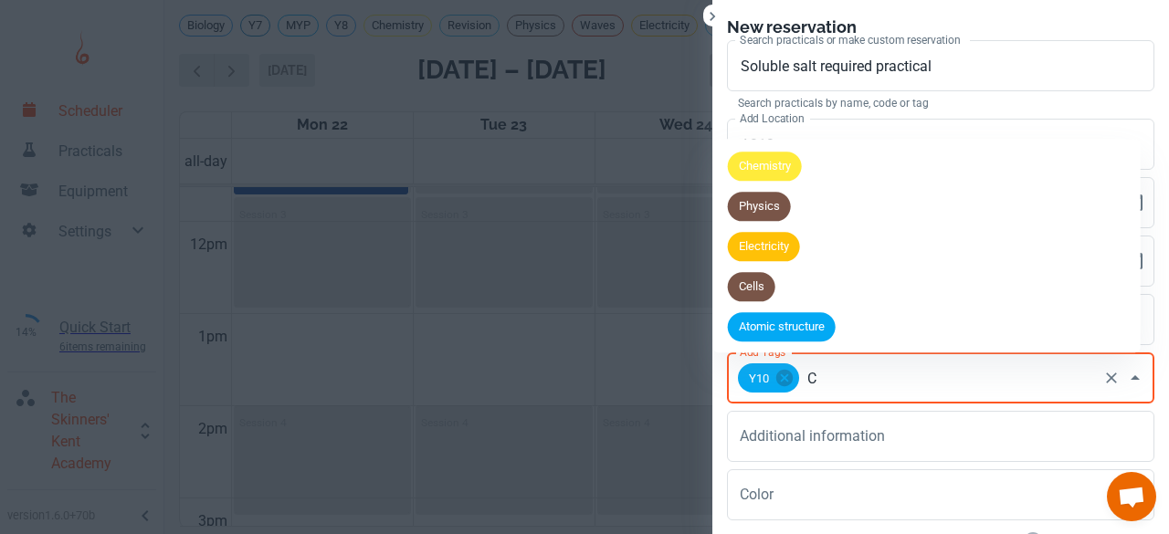
type input "C4"
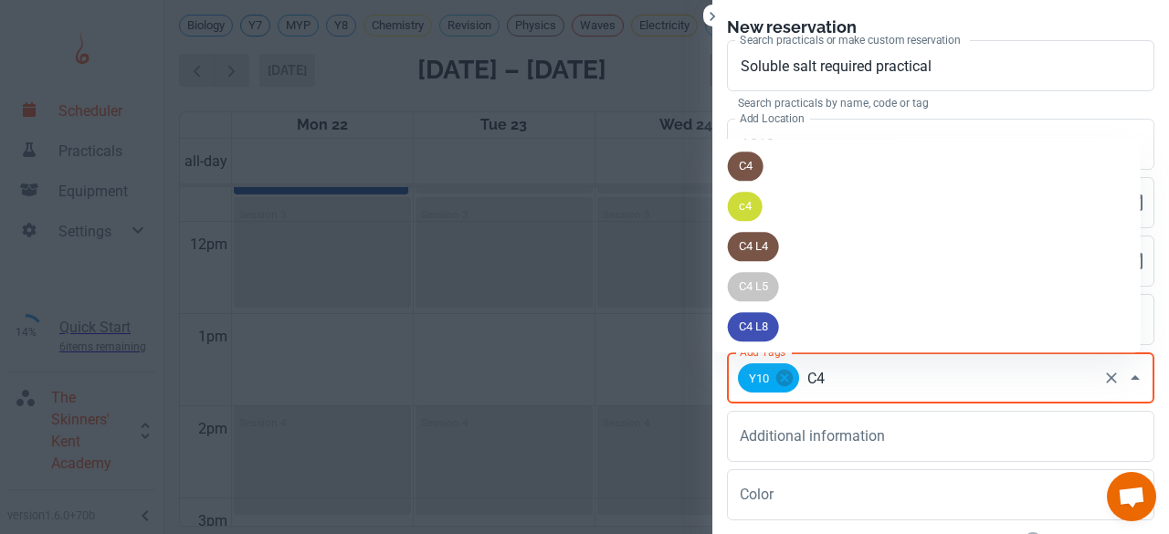
click at [752, 165] on span "C4" at bounding box center [746, 167] width 36 height 18
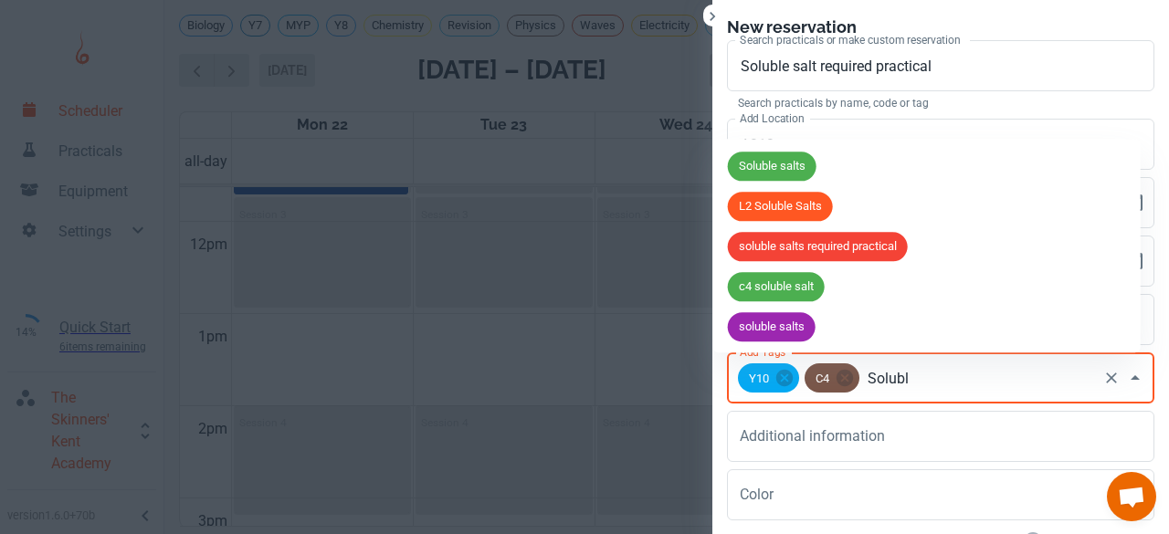
type input "Soluble"
click at [752, 165] on span "Soluble salts" at bounding box center [772, 167] width 89 height 18
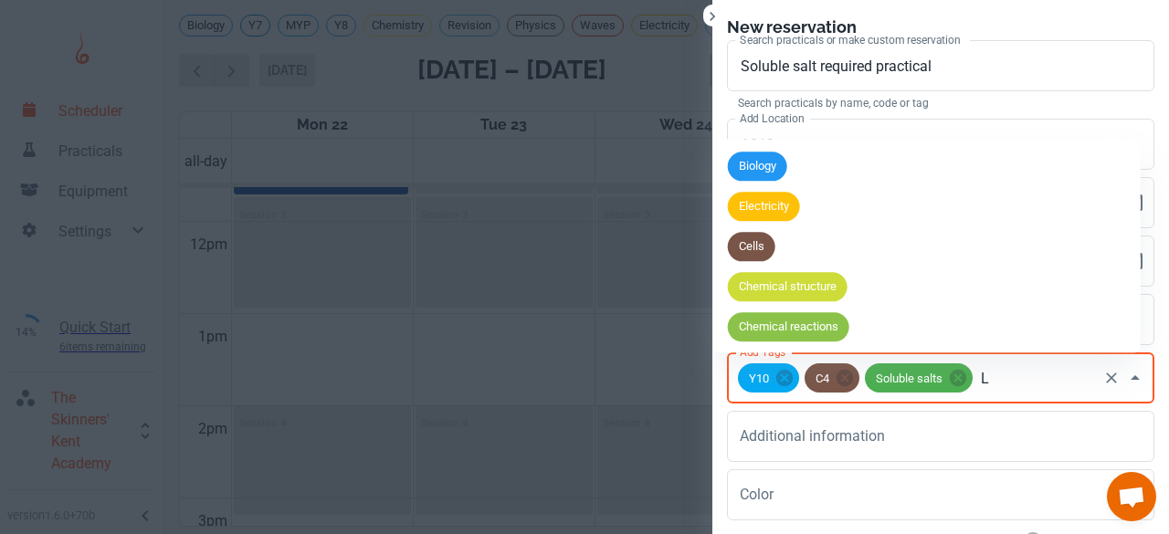
type input "L2"
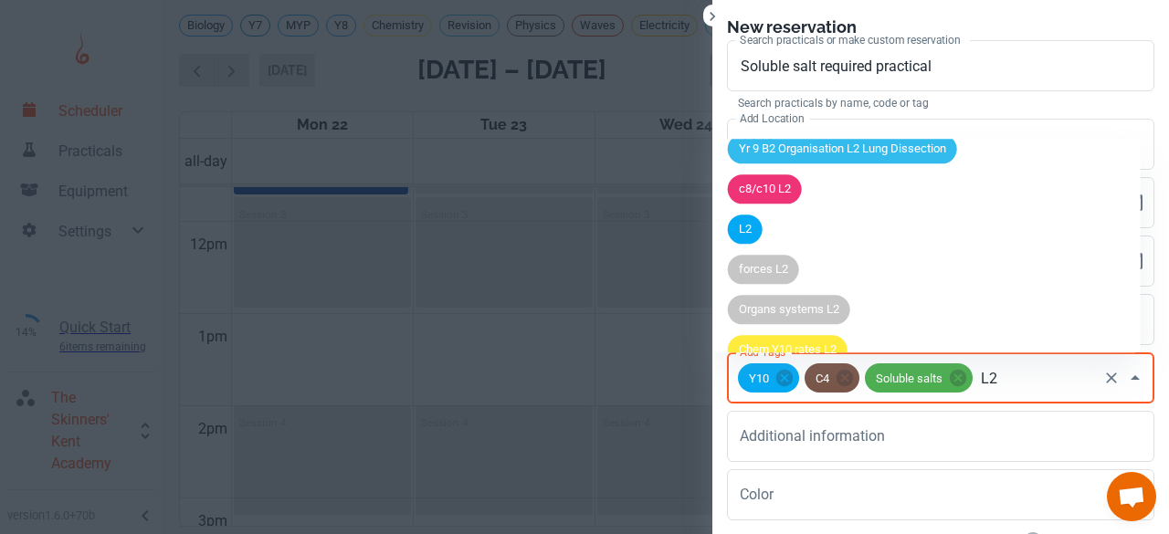
scroll to position [460, 0]
click at [750, 231] on span "L2" at bounding box center [745, 229] width 35 height 18
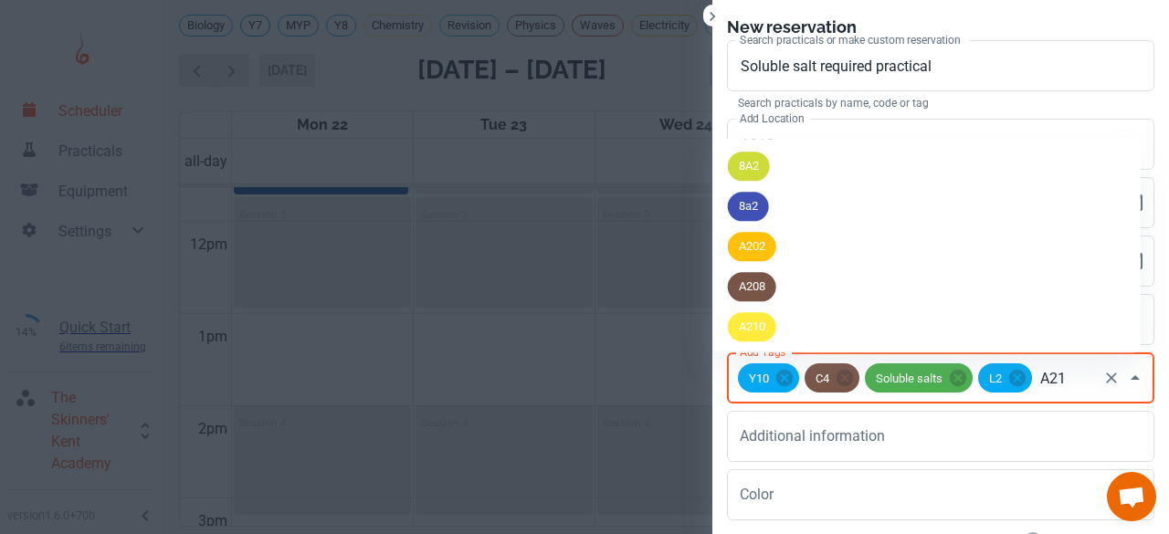
type input "A210"
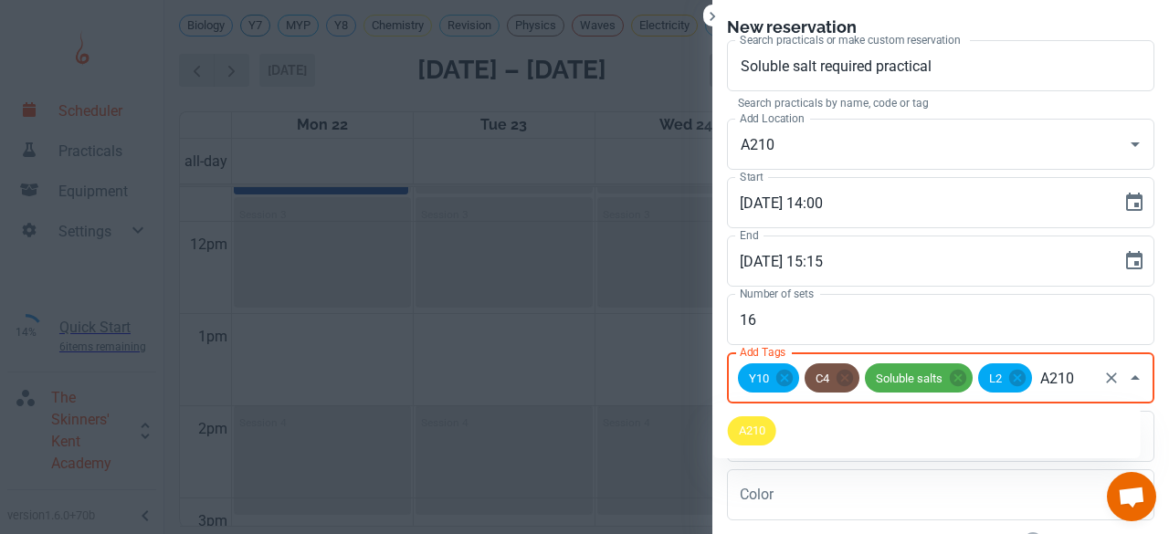
click at [760, 428] on span "A210" at bounding box center [752, 431] width 48 height 18
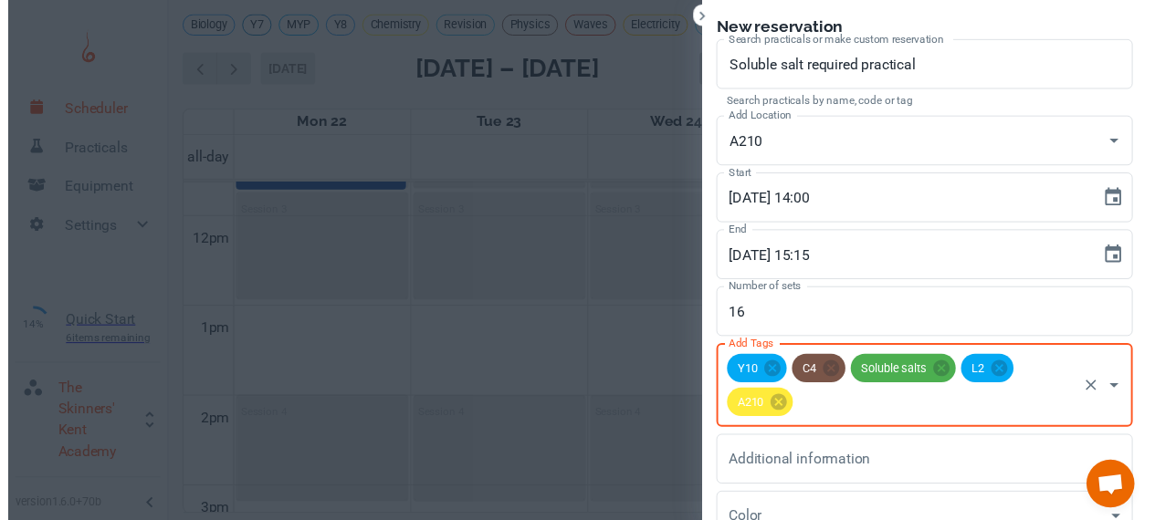
scroll to position [168, 0]
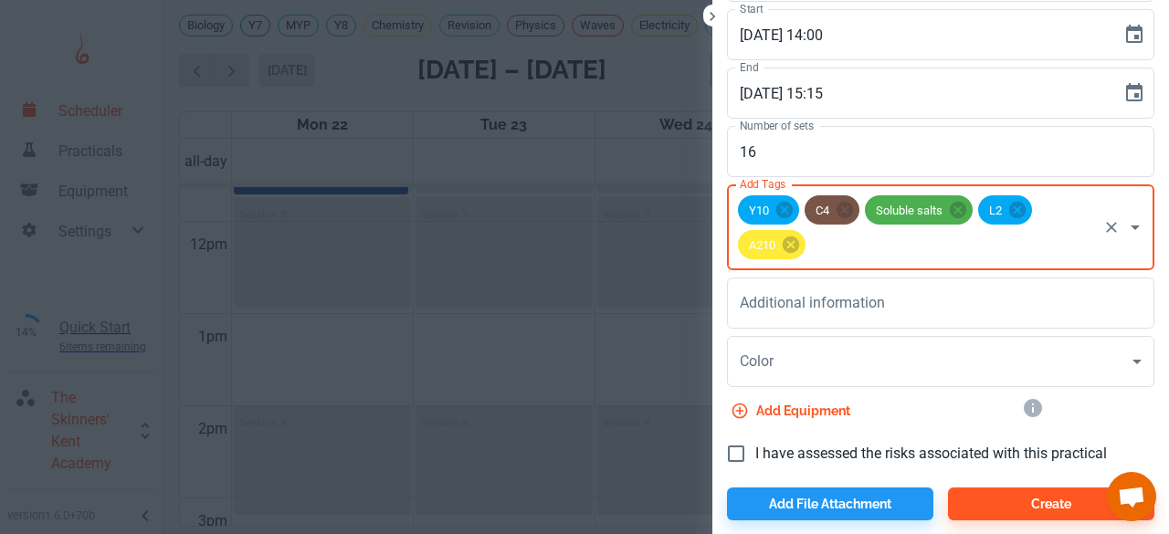
click at [717, 460] on input "I have assessed the risks associated with this practical" at bounding box center [736, 454] width 38 height 38
checkbox input "true"
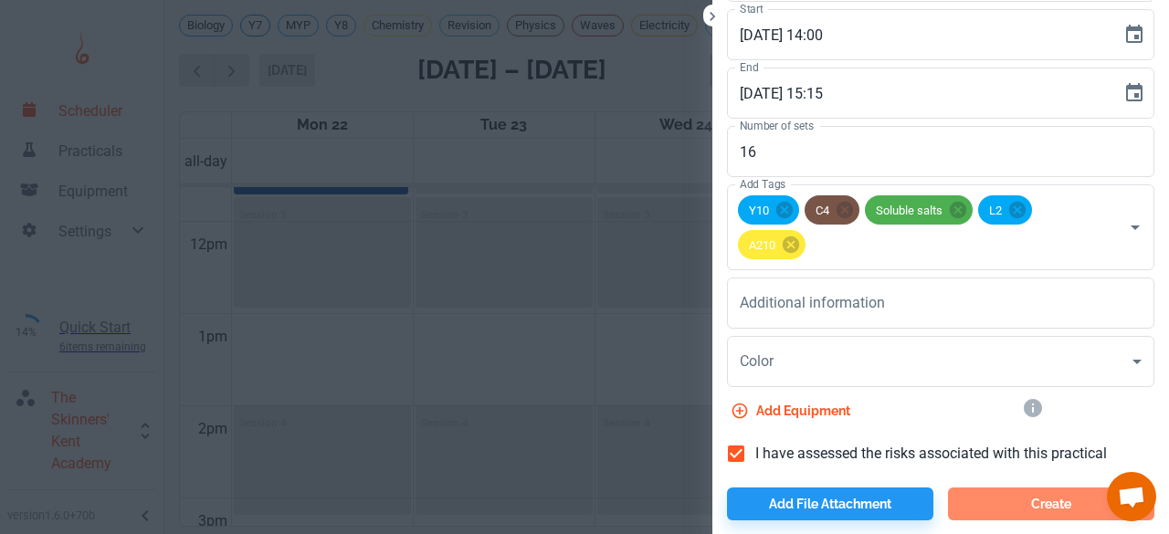
click at [1002, 503] on button "Create" at bounding box center [1051, 503] width 206 height 33
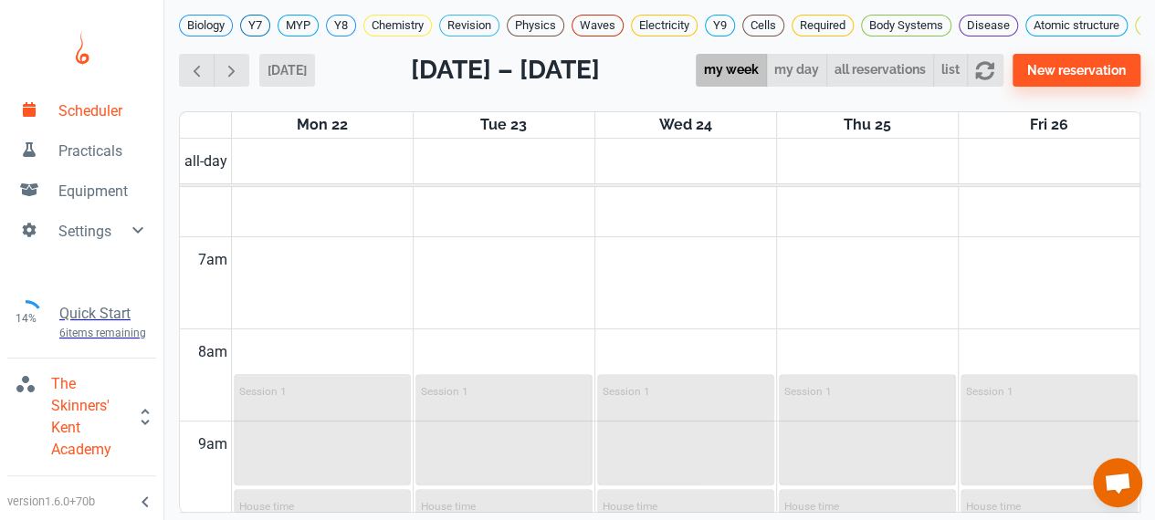
scroll to position [682, 0]
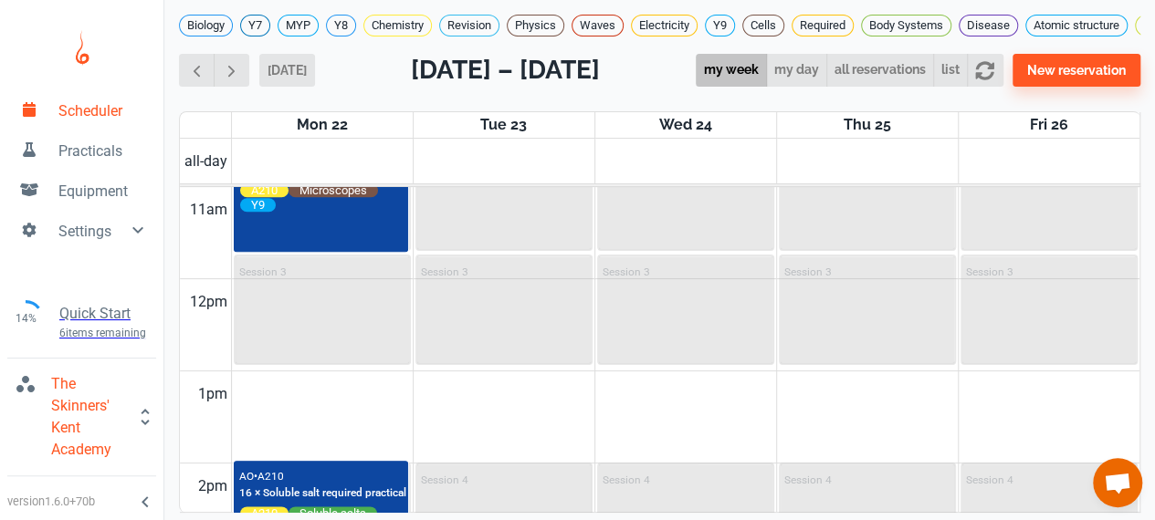
scroll to position [1027, 0]
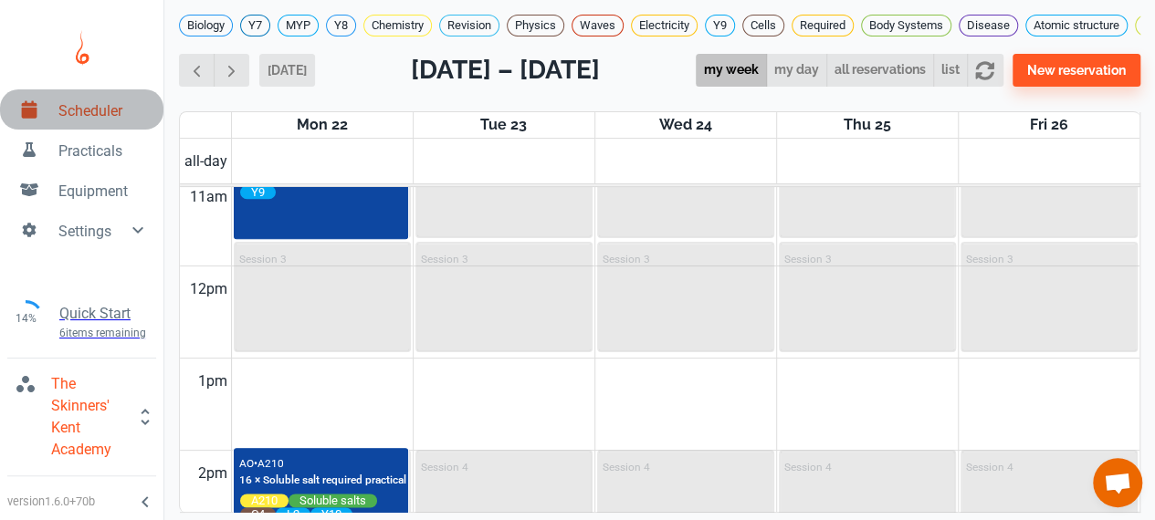
click at [115, 109] on span "Scheduler" at bounding box center [103, 111] width 90 height 22
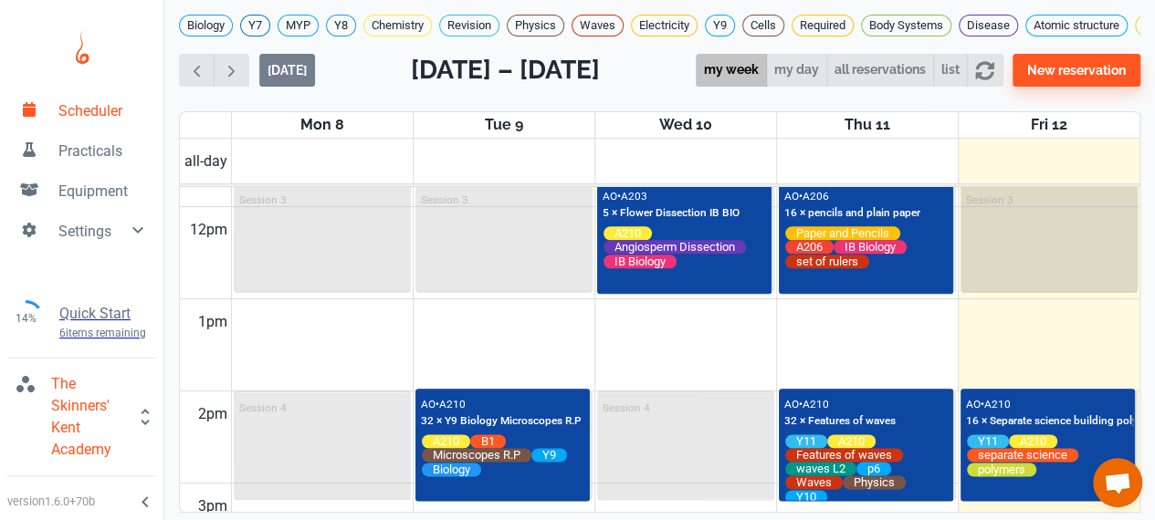
scroll to position [0, 14]
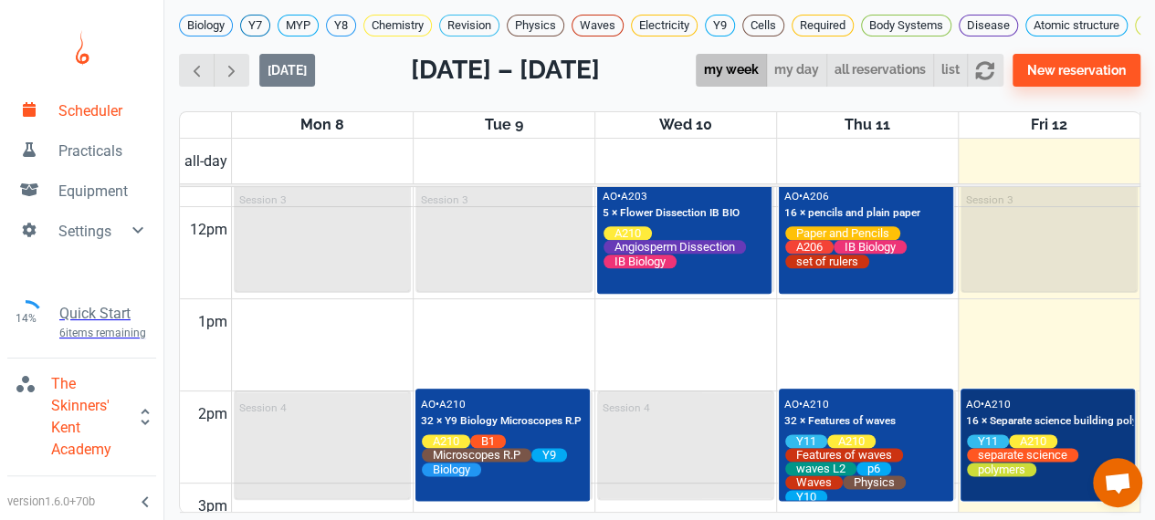
click at [1040, 420] on div "AO • A210 16 × Separate science building polymers" at bounding box center [1063, 412] width 195 height 36
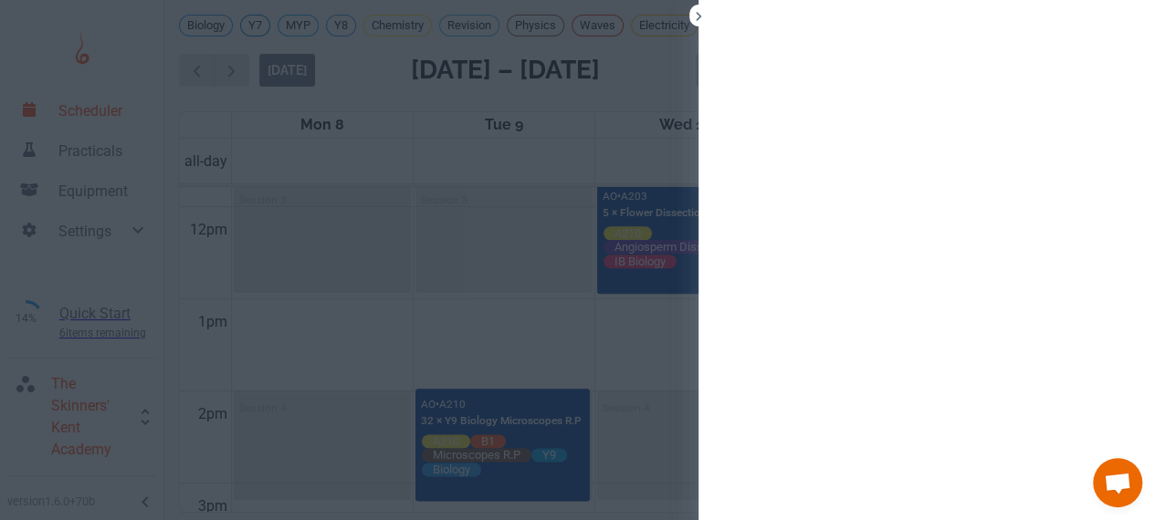
scroll to position [0, 0]
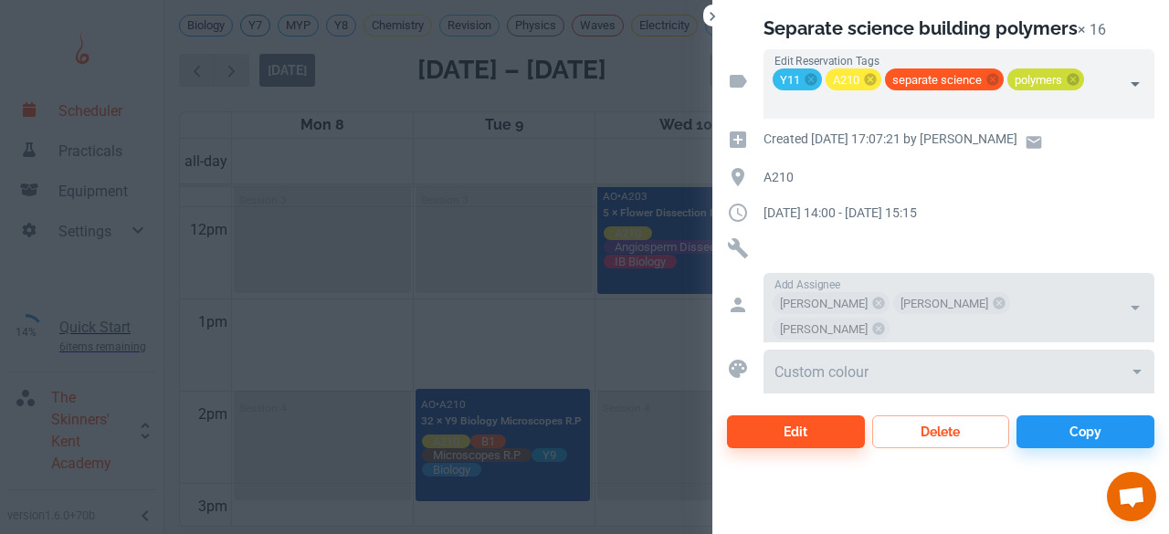
click at [601, 344] on div at bounding box center [584, 267] width 1169 height 534
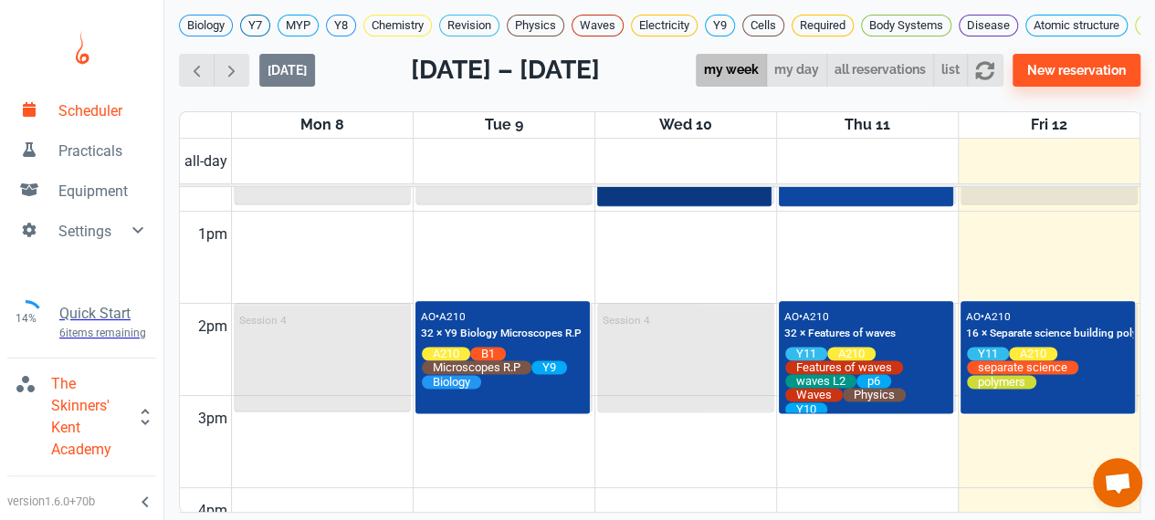
scroll to position [816, 0]
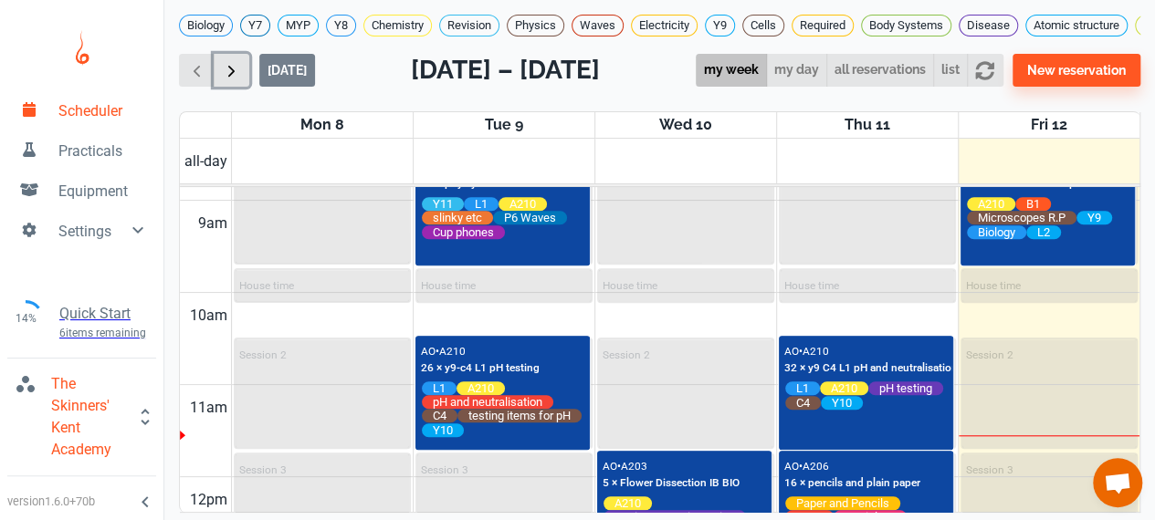
click at [228, 72] on button "button" at bounding box center [232, 71] width 36 height 34
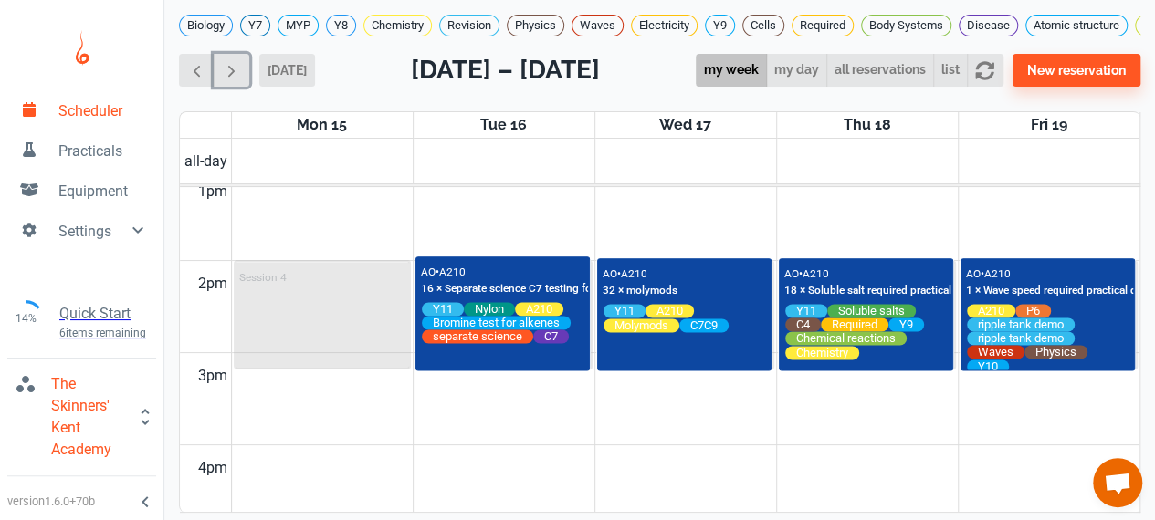
scroll to position [1229, 0]
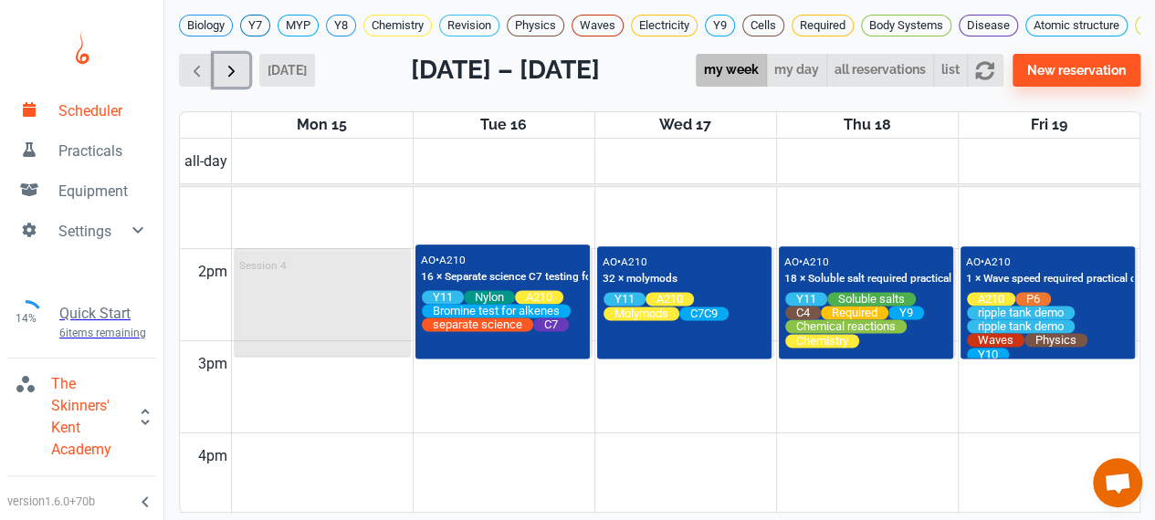
click at [224, 74] on span "button" at bounding box center [231, 70] width 19 height 19
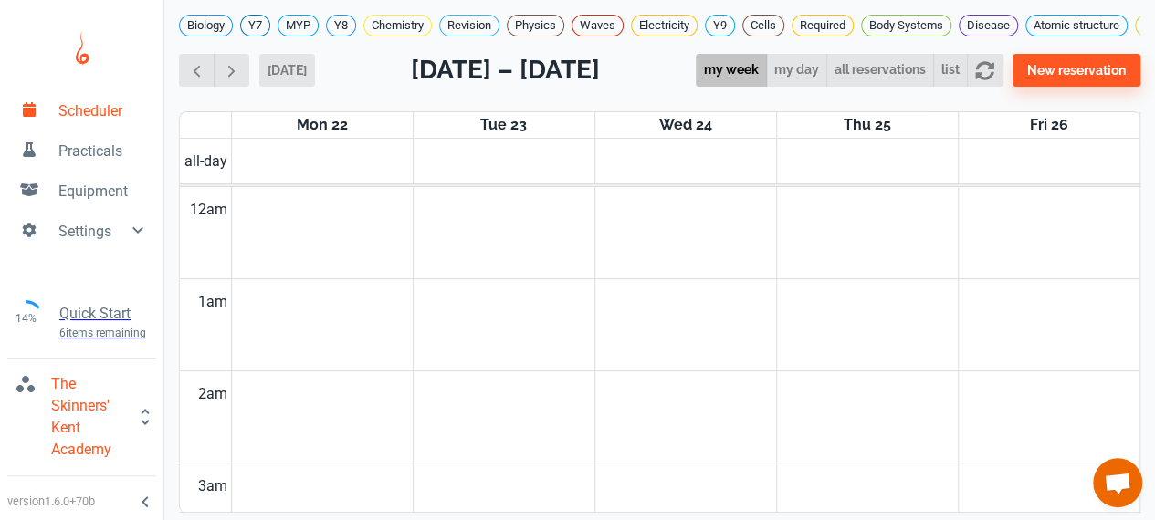
click at [195, 56] on div "Biology Y7 MYP Y8 Chemistry Revision Physics Waves Electricity Y9 Cells Require…" at bounding box center [659, 245] width 991 height 491
click at [195, 73] on button "button" at bounding box center [197, 71] width 36 height 34
